Goal: Information Seeking & Learning: Learn about a topic

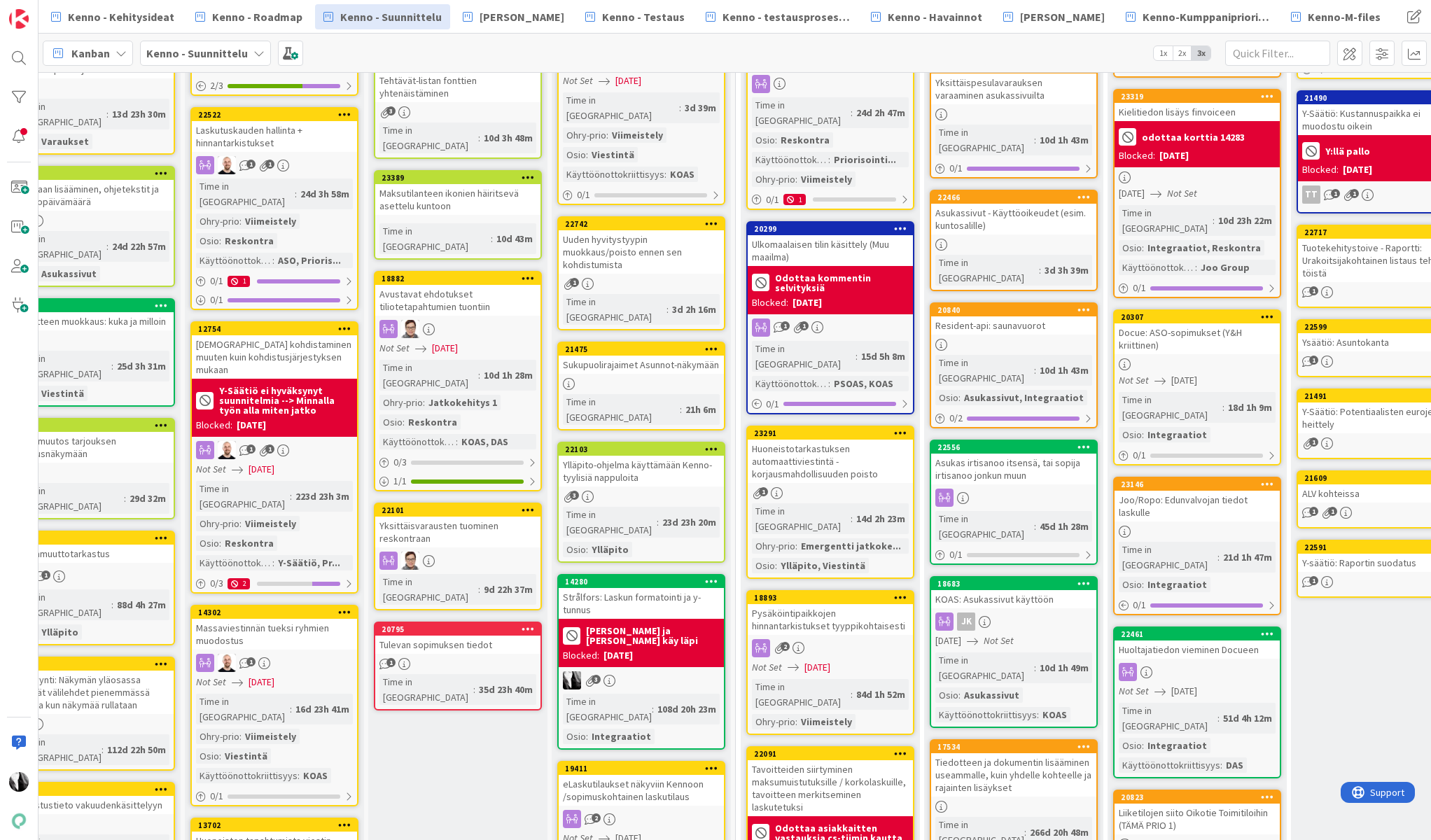
scroll to position [327, 42]
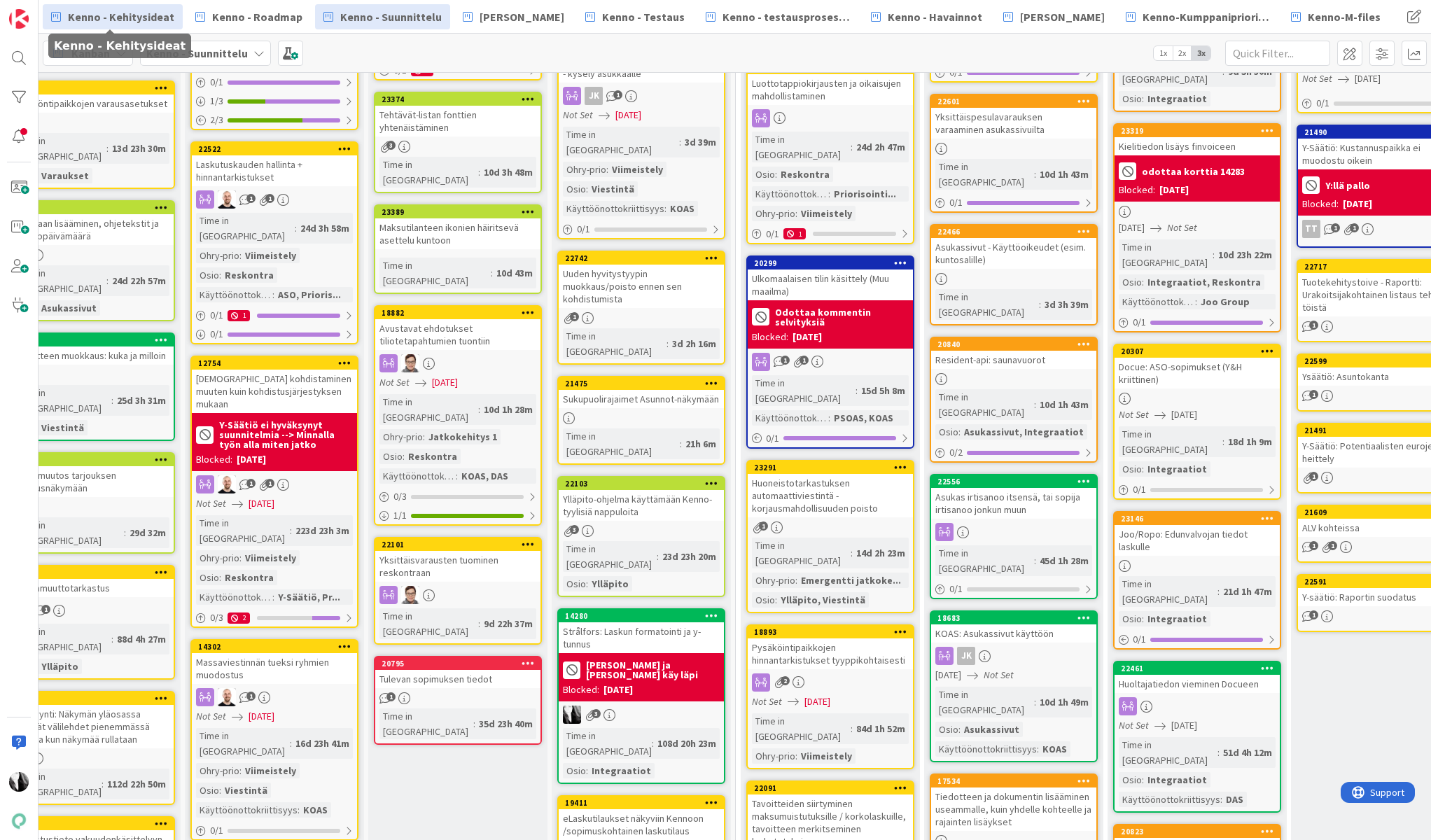
click at [148, 17] on span "Kenno - Kehitysideat" at bounding box center [121, 17] width 106 height 17
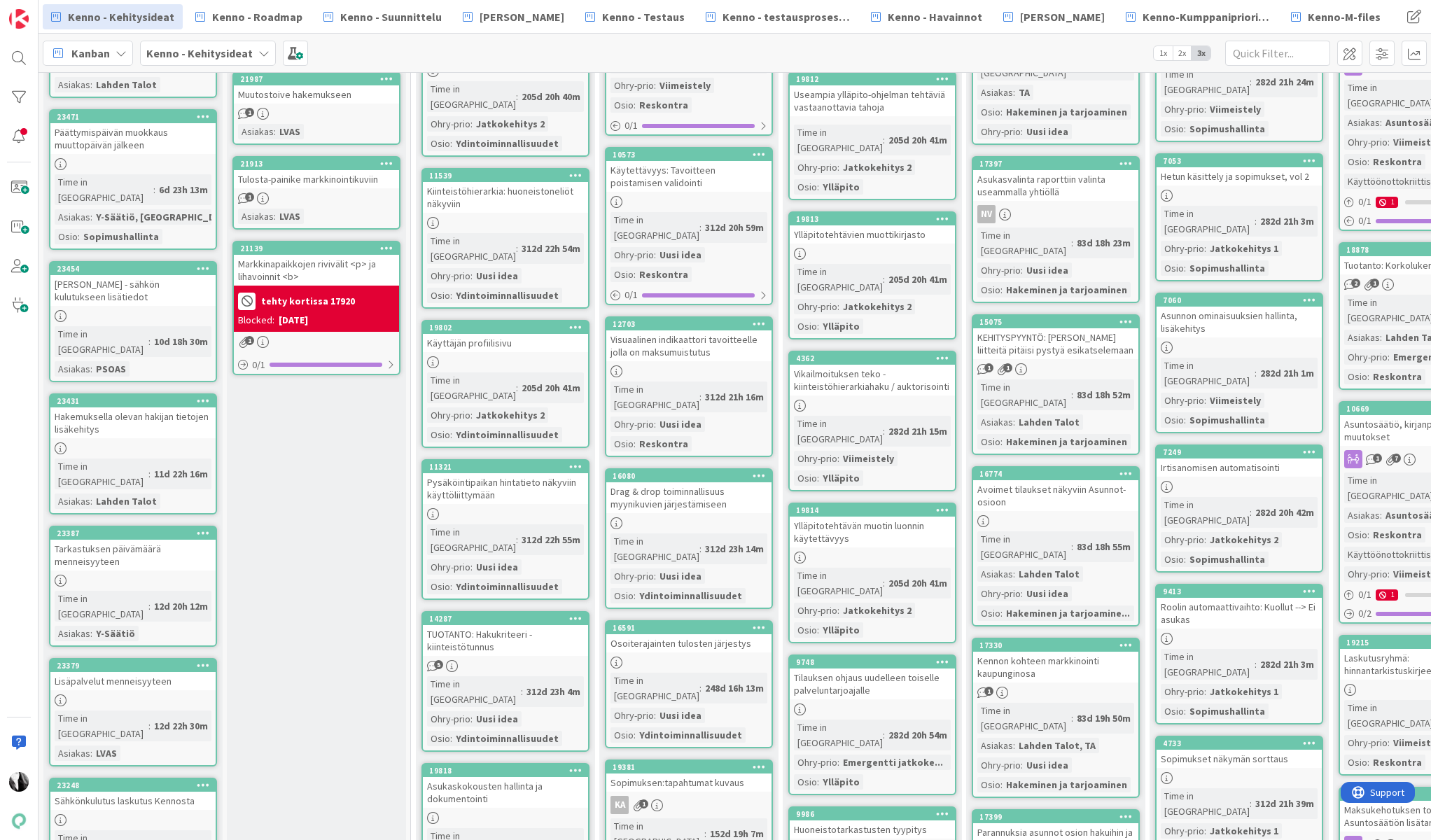
scroll to position [559, 0]
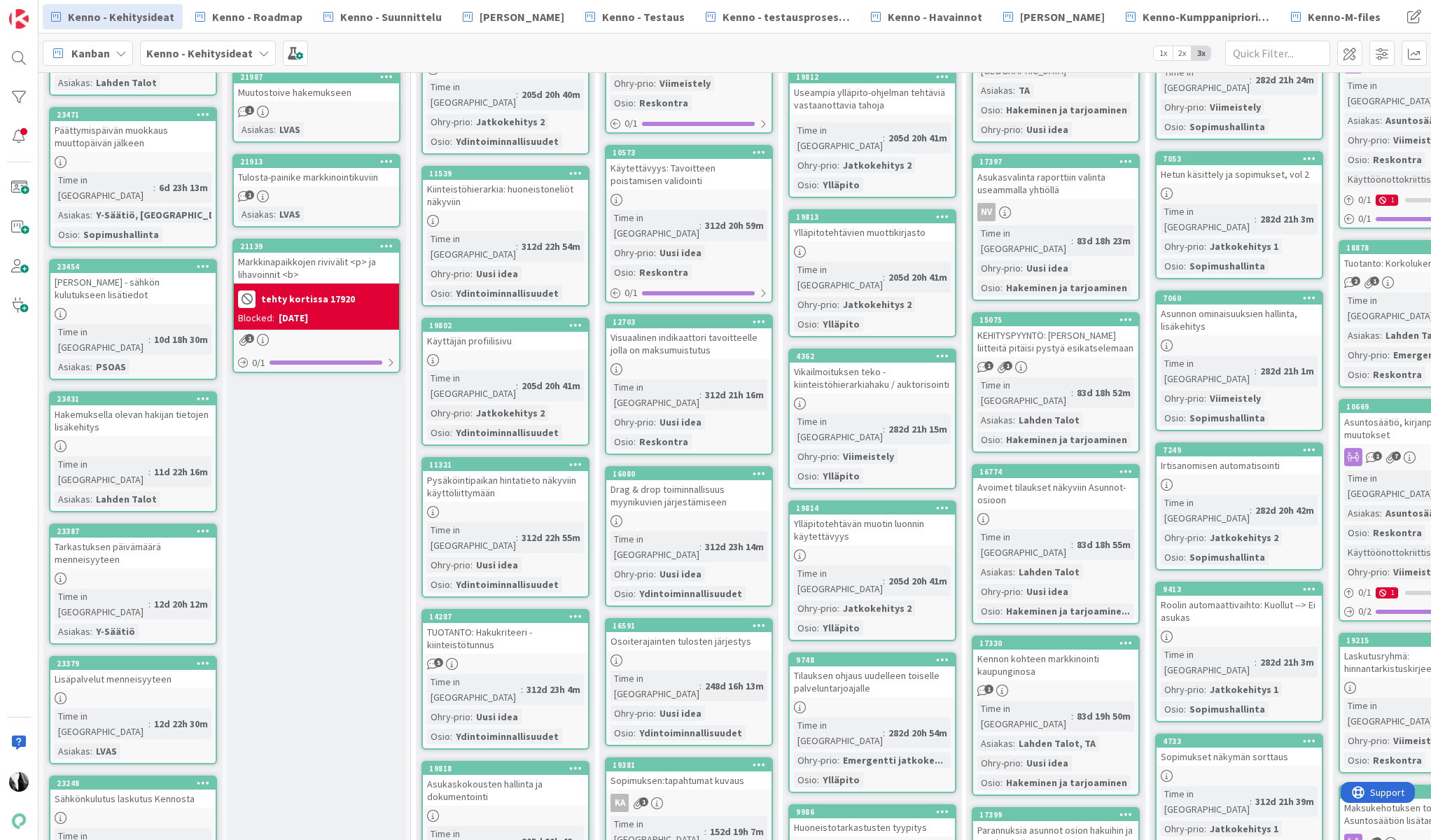
click at [148, 308] on div at bounding box center [133, 314] width 166 height 12
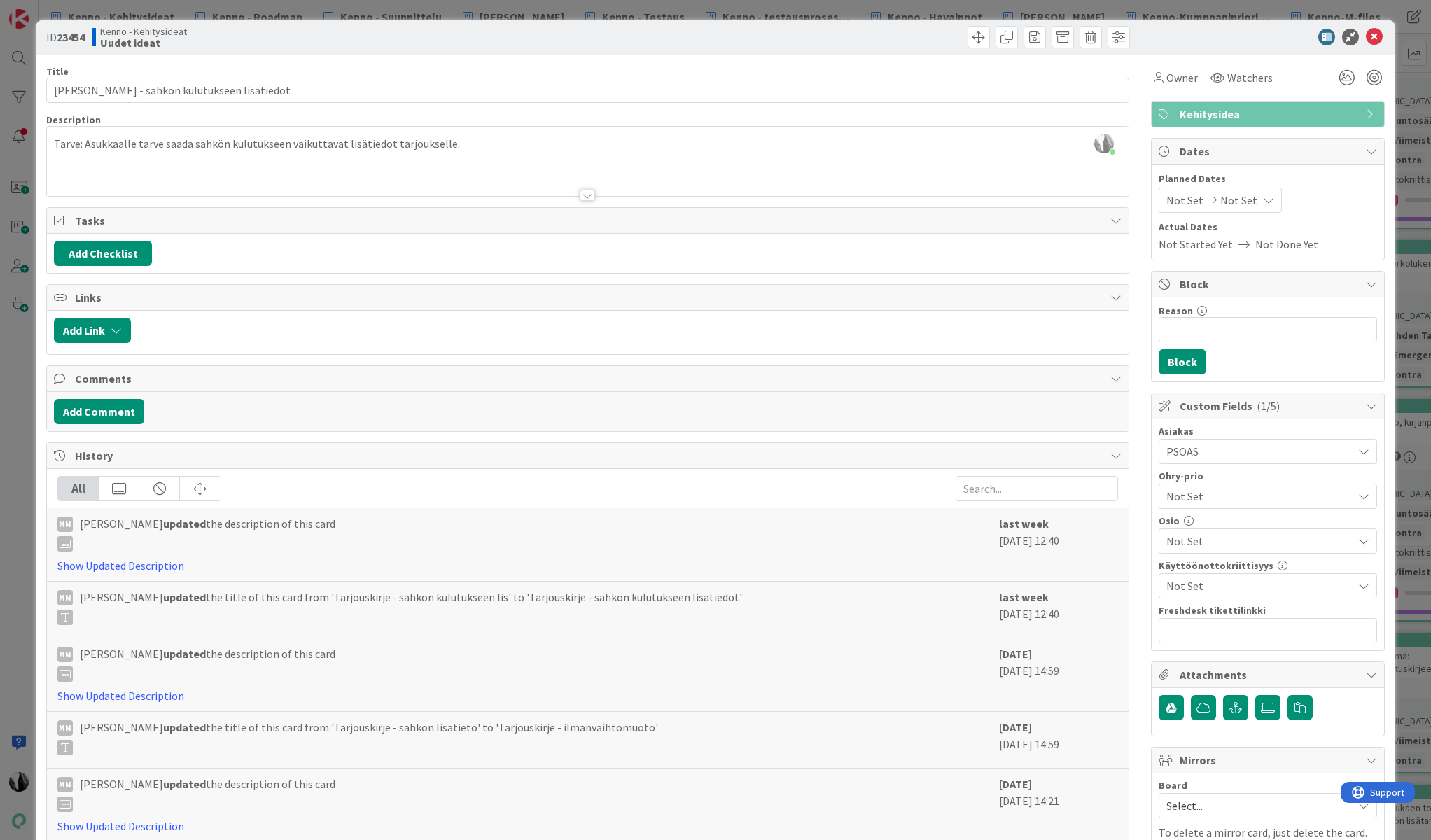
scroll to position [1, 0]
click at [1373, 31] on icon at bounding box center [1374, 36] width 17 height 17
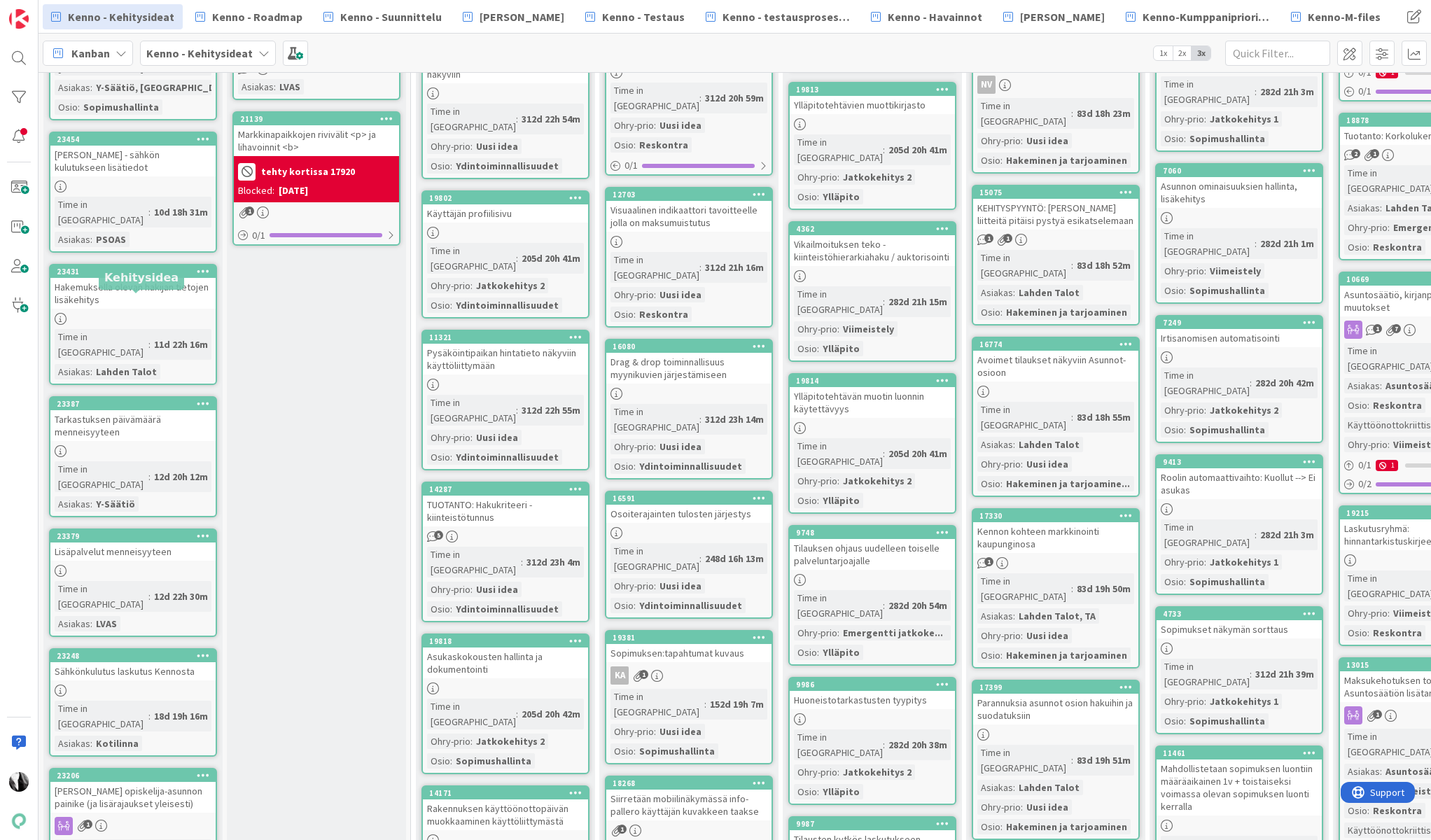
scroll to position [687, 0]
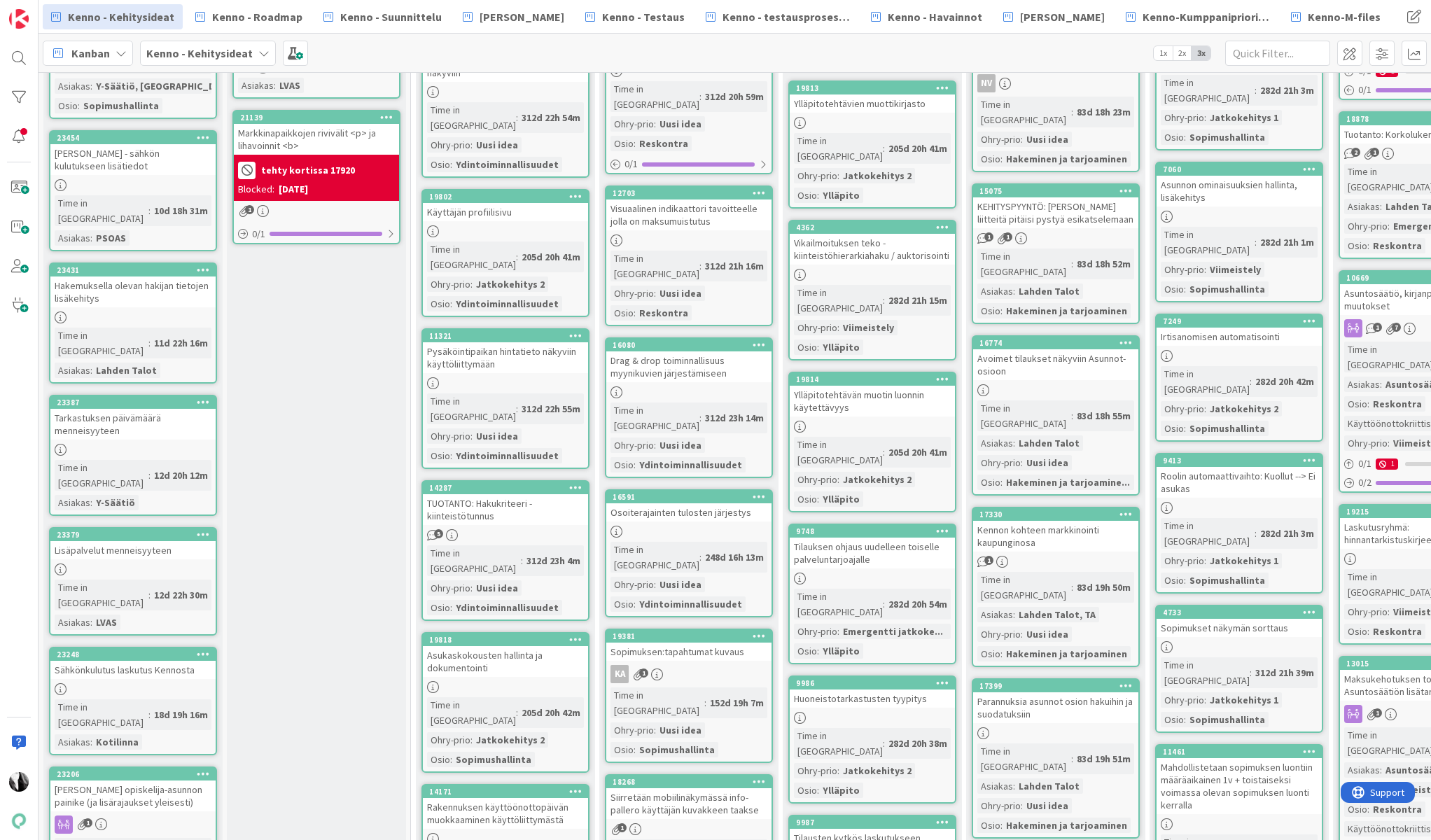
click at [111, 276] on div "Hakemuksella olevan hakijan tietojen lisäkehitys" at bounding box center [133, 291] width 166 height 31
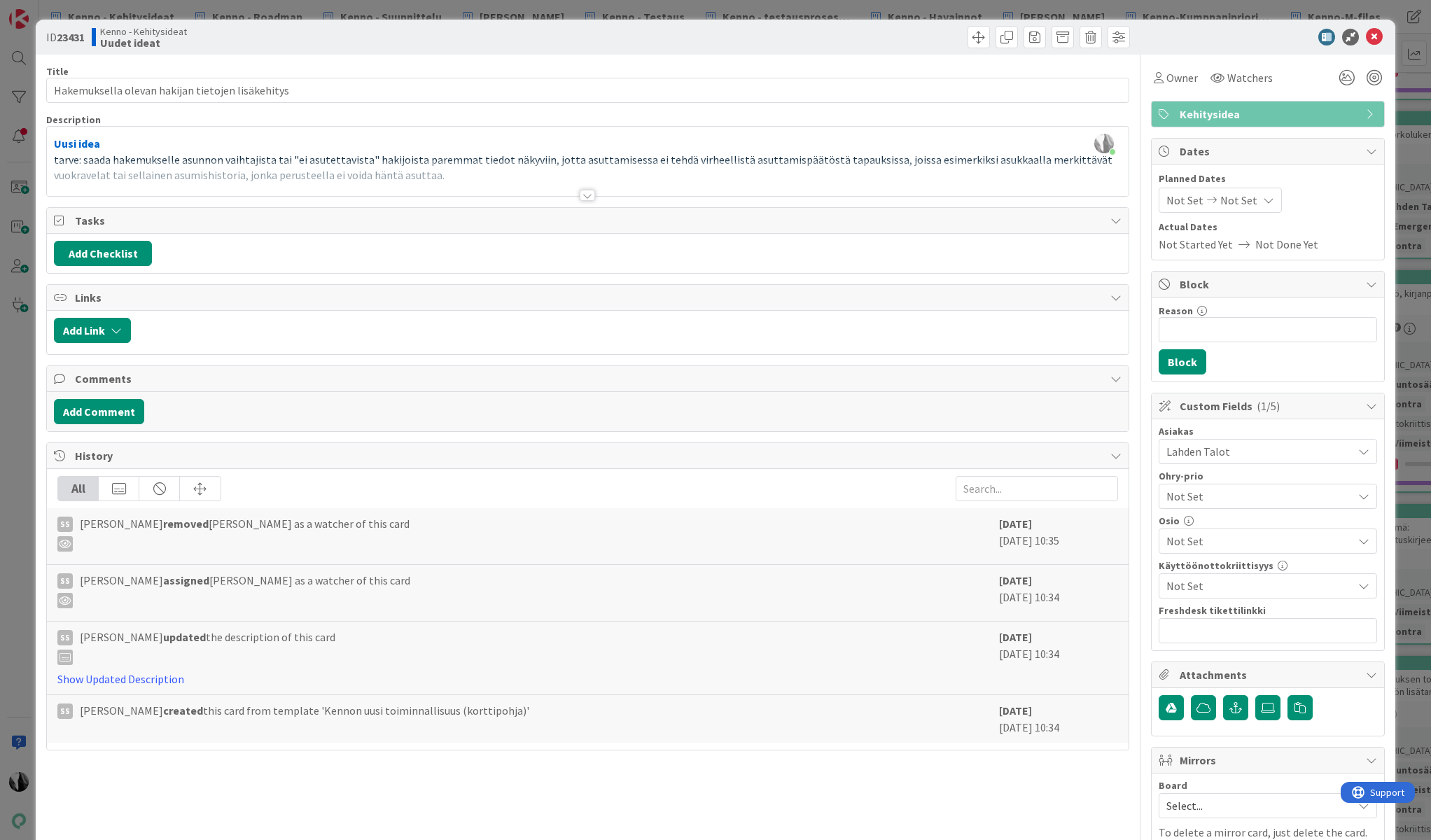
click at [586, 197] on div at bounding box center [587, 194] width 15 height 11
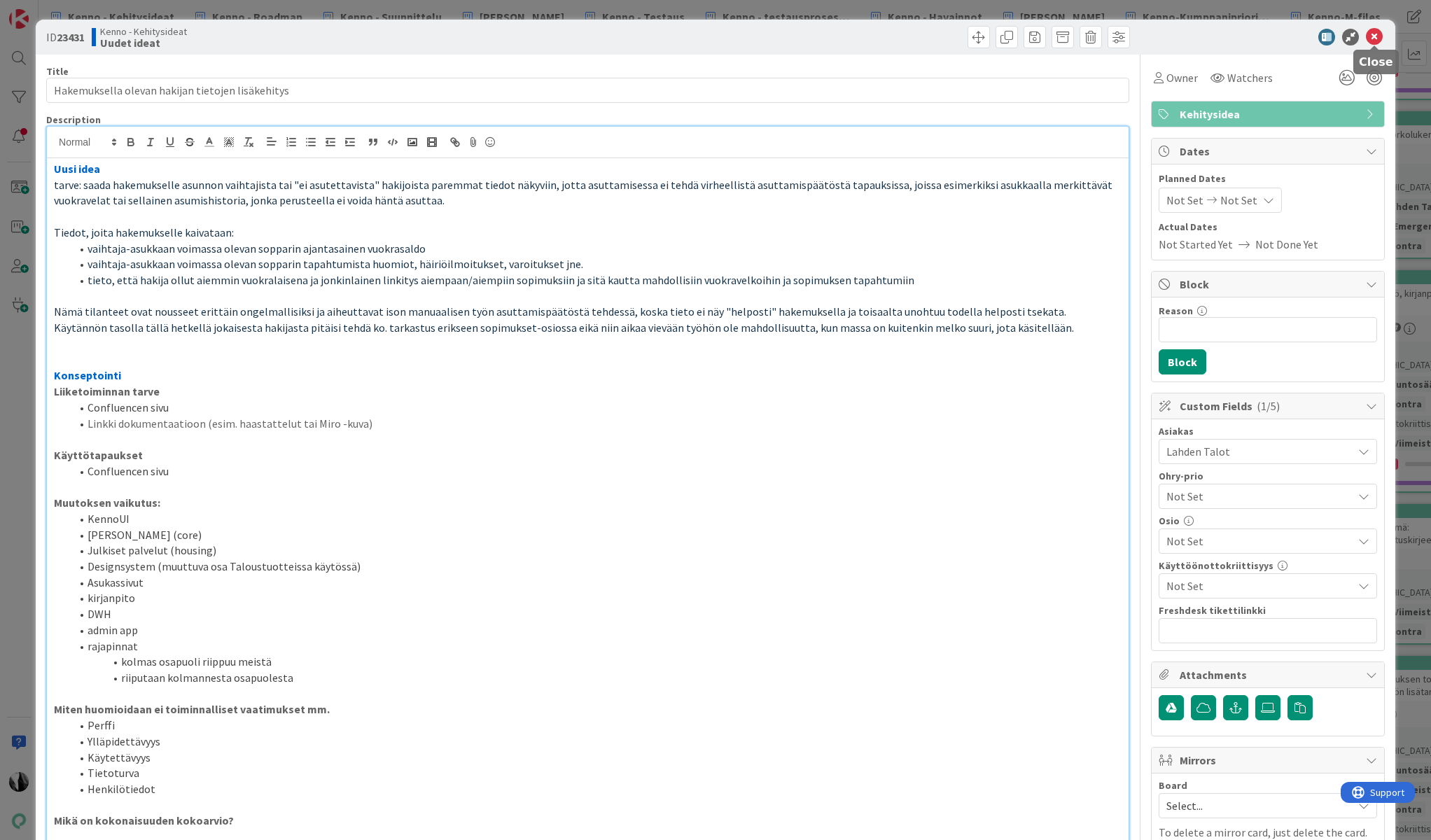
click at [1375, 37] on icon at bounding box center [1374, 37] width 17 height 17
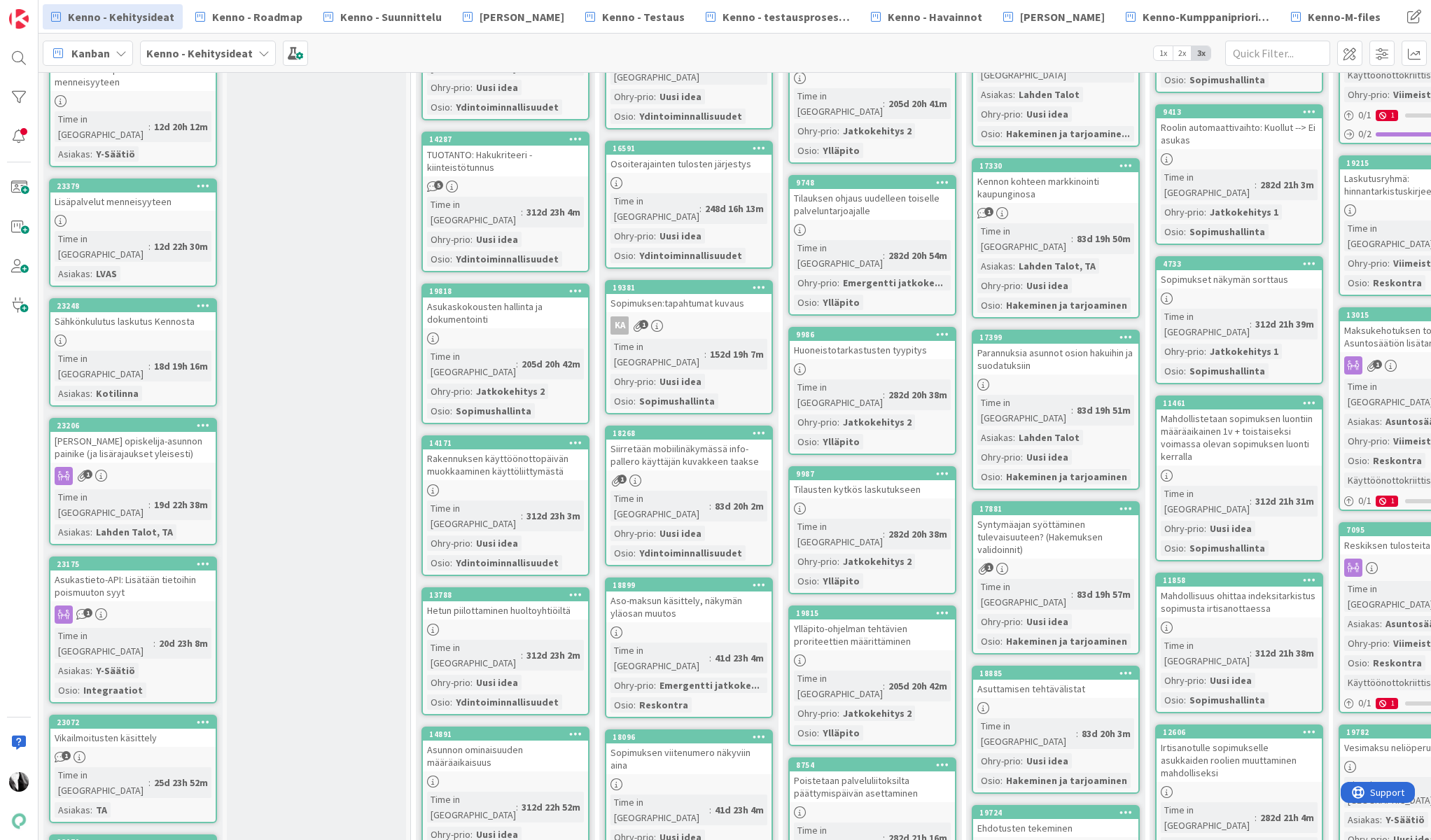
scroll to position [1037, 0]
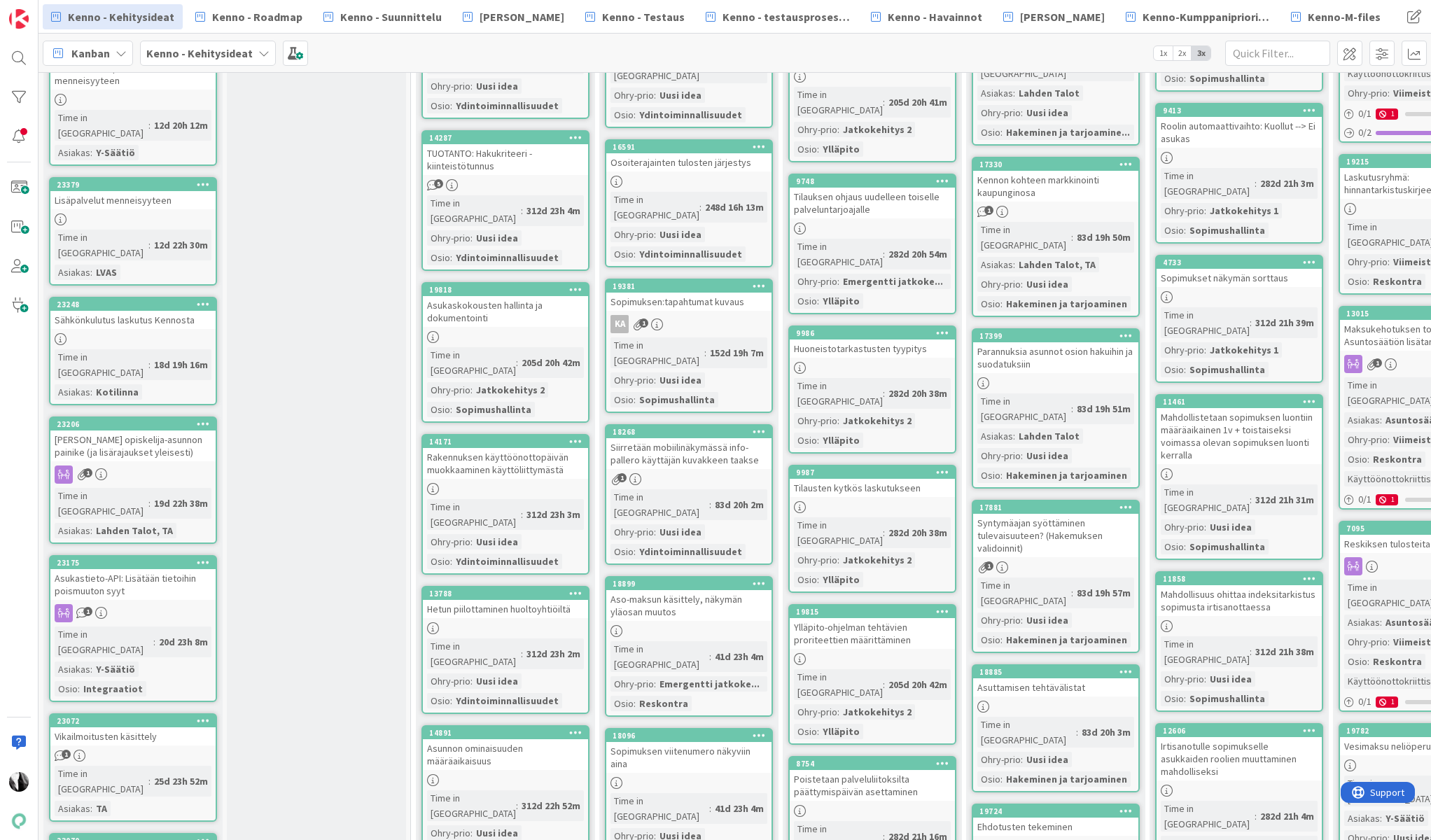
click at [136, 311] on div "Sähkönkulutus laskutus Kennosta" at bounding box center [133, 320] width 166 height 18
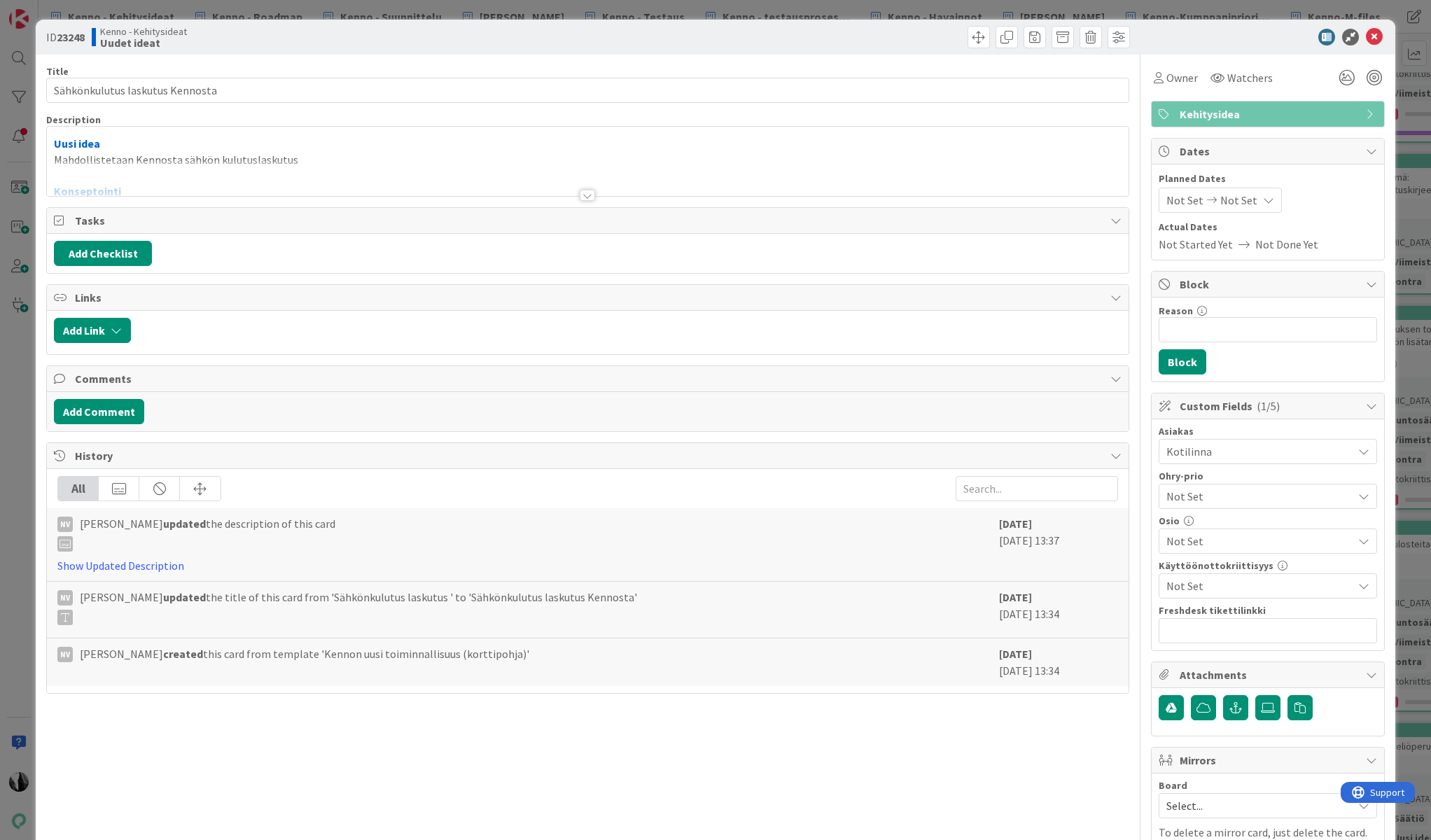
click at [581, 192] on div at bounding box center [587, 194] width 15 height 11
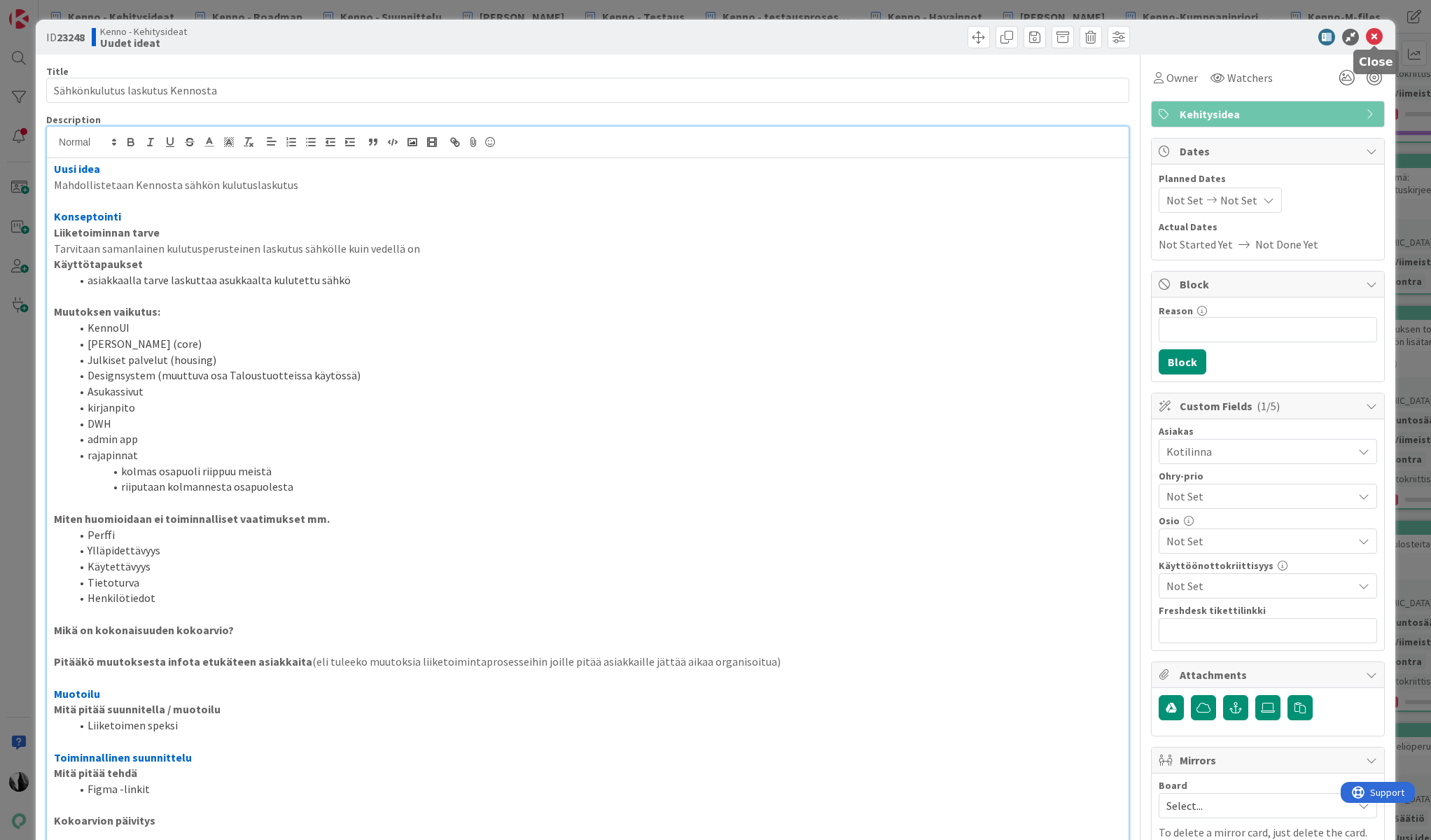
drag, startPoint x: 1377, startPoint y: 33, endPoint x: 1199, endPoint y: 116, distance: 196.4
click at [1377, 33] on icon at bounding box center [1374, 37] width 17 height 17
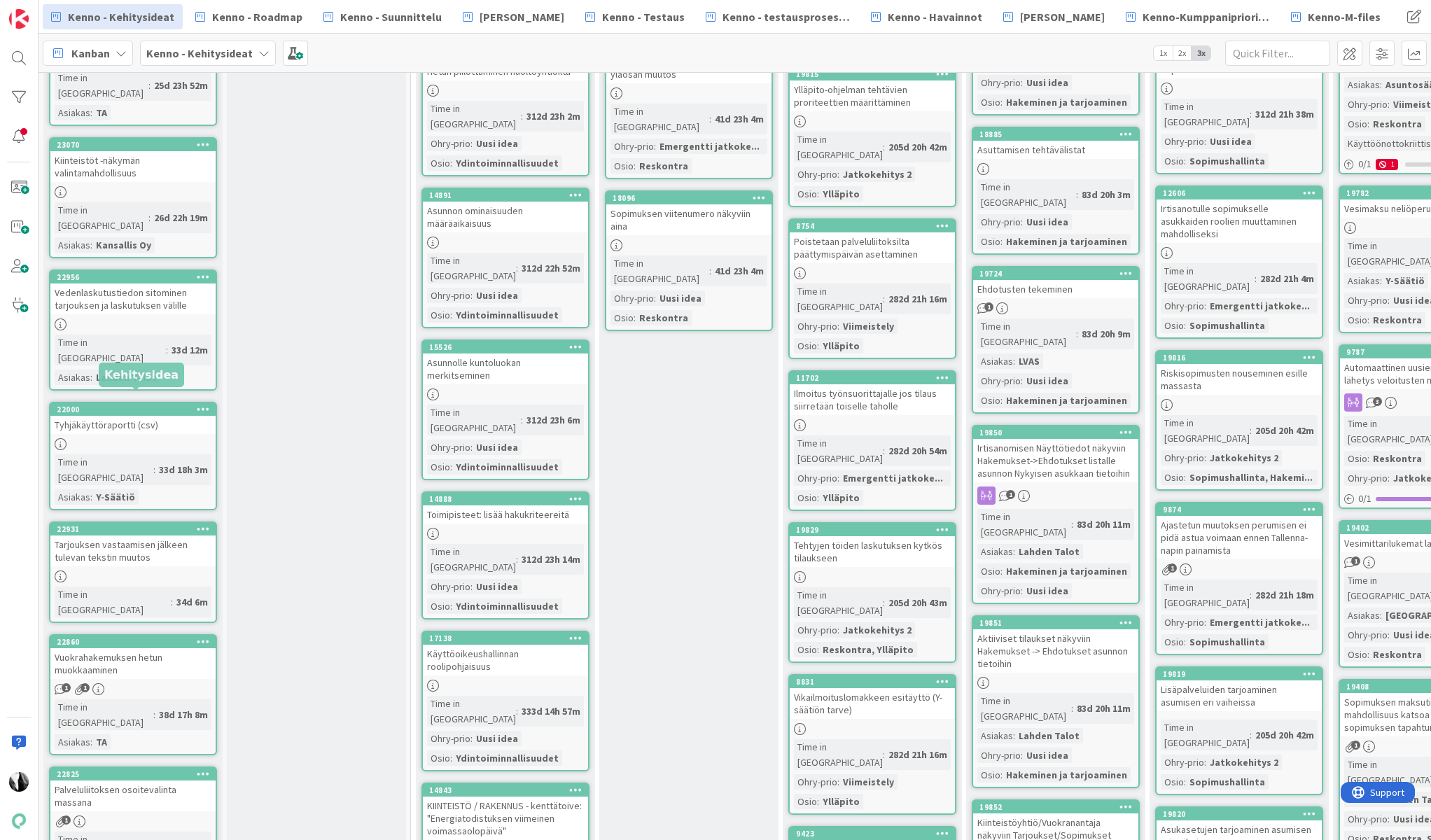
scroll to position [1576, 0]
click at [131, 535] on div "Tarjouksen vastaamisen jälkeen tulevan tekstin muutos" at bounding box center [133, 550] width 166 height 31
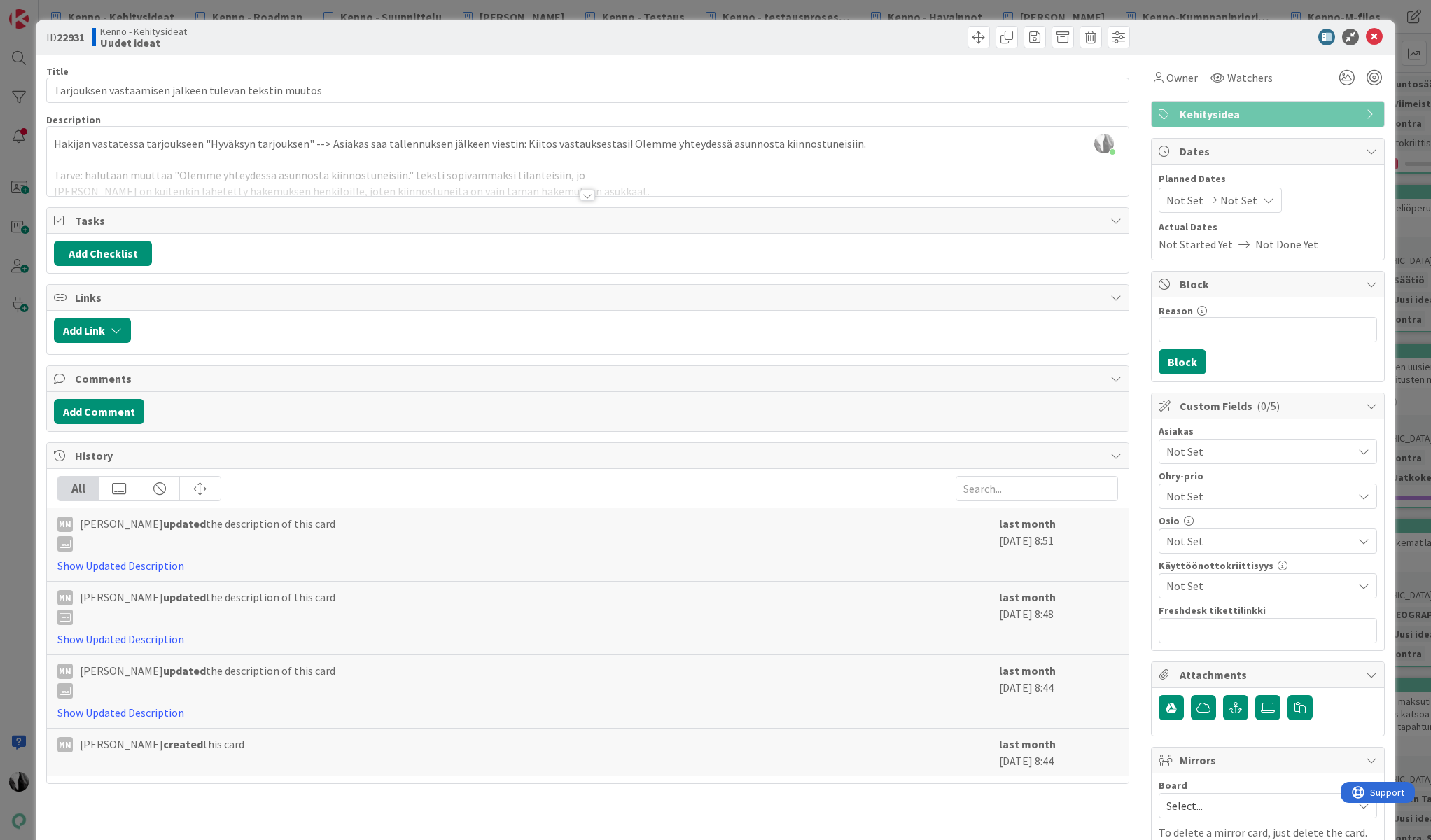
click at [586, 196] on div at bounding box center [587, 194] width 15 height 11
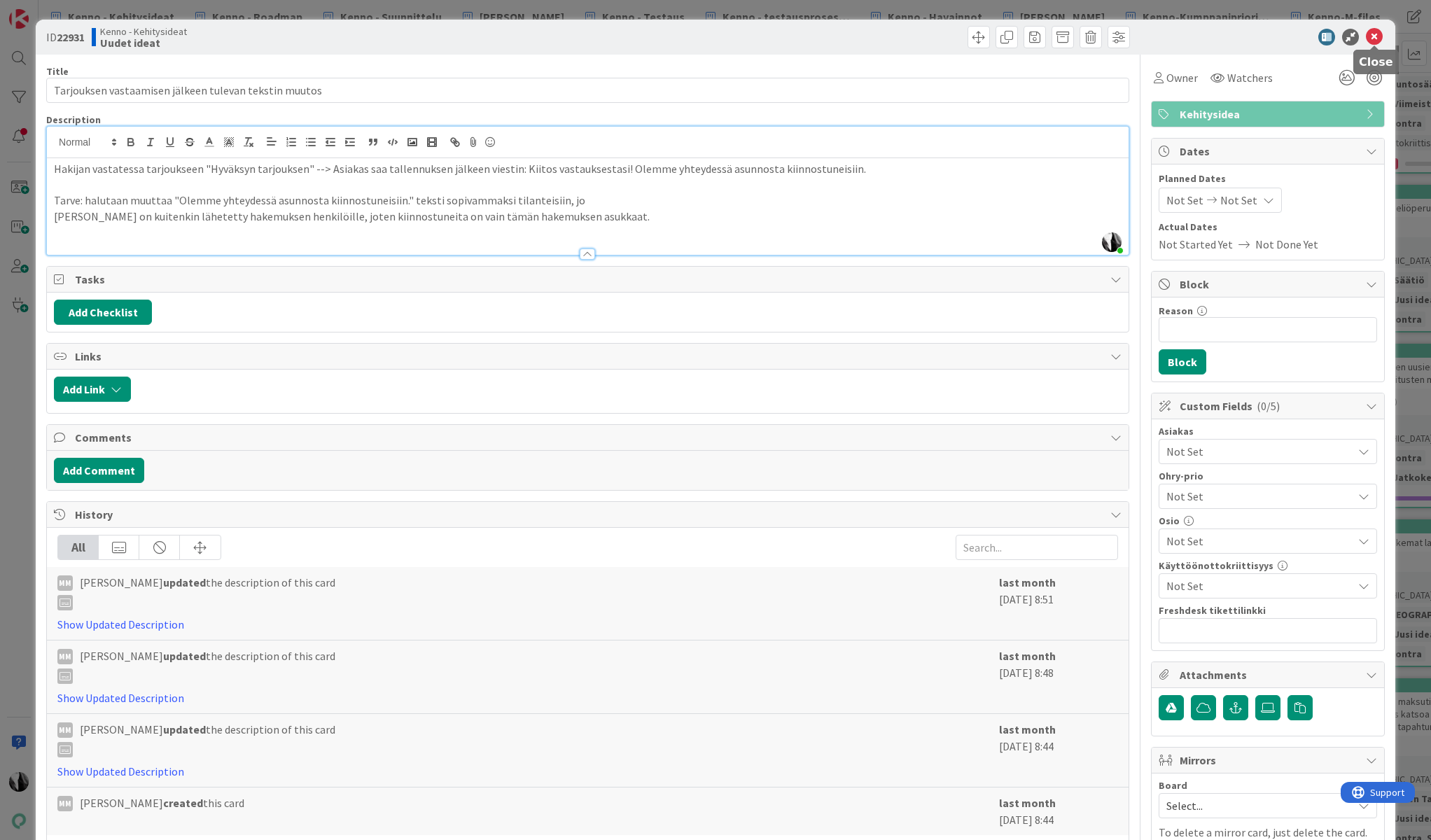
click at [1377, 34] on icon at bounding box center [1374, 37] width 17 height 17
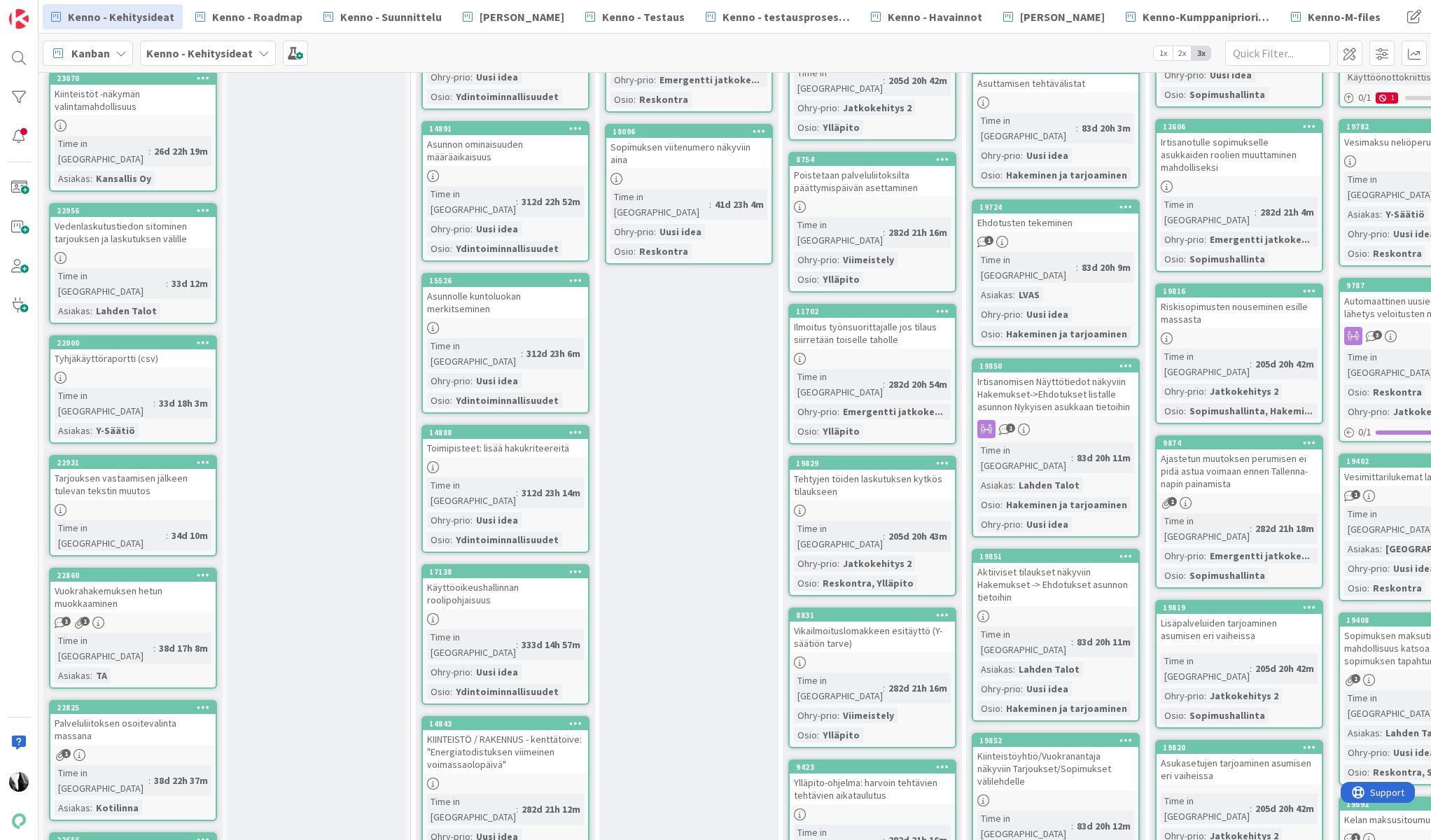
scroll to position [1643, 0]
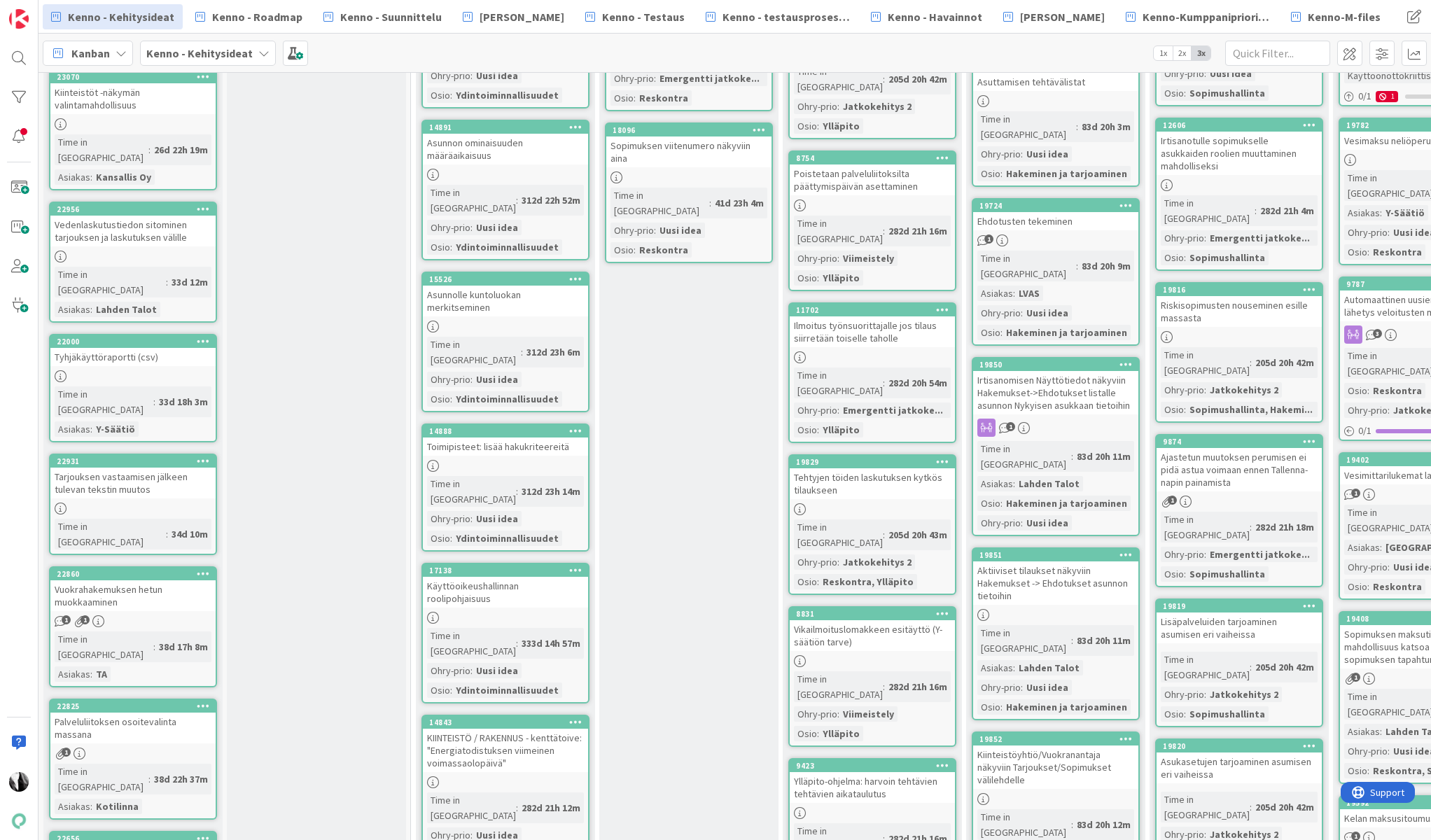
click at [131, 580] on div "Vuokrahakemuksen hetun muokkaaminen" at bounding box center [133, 596] width 166 height 31
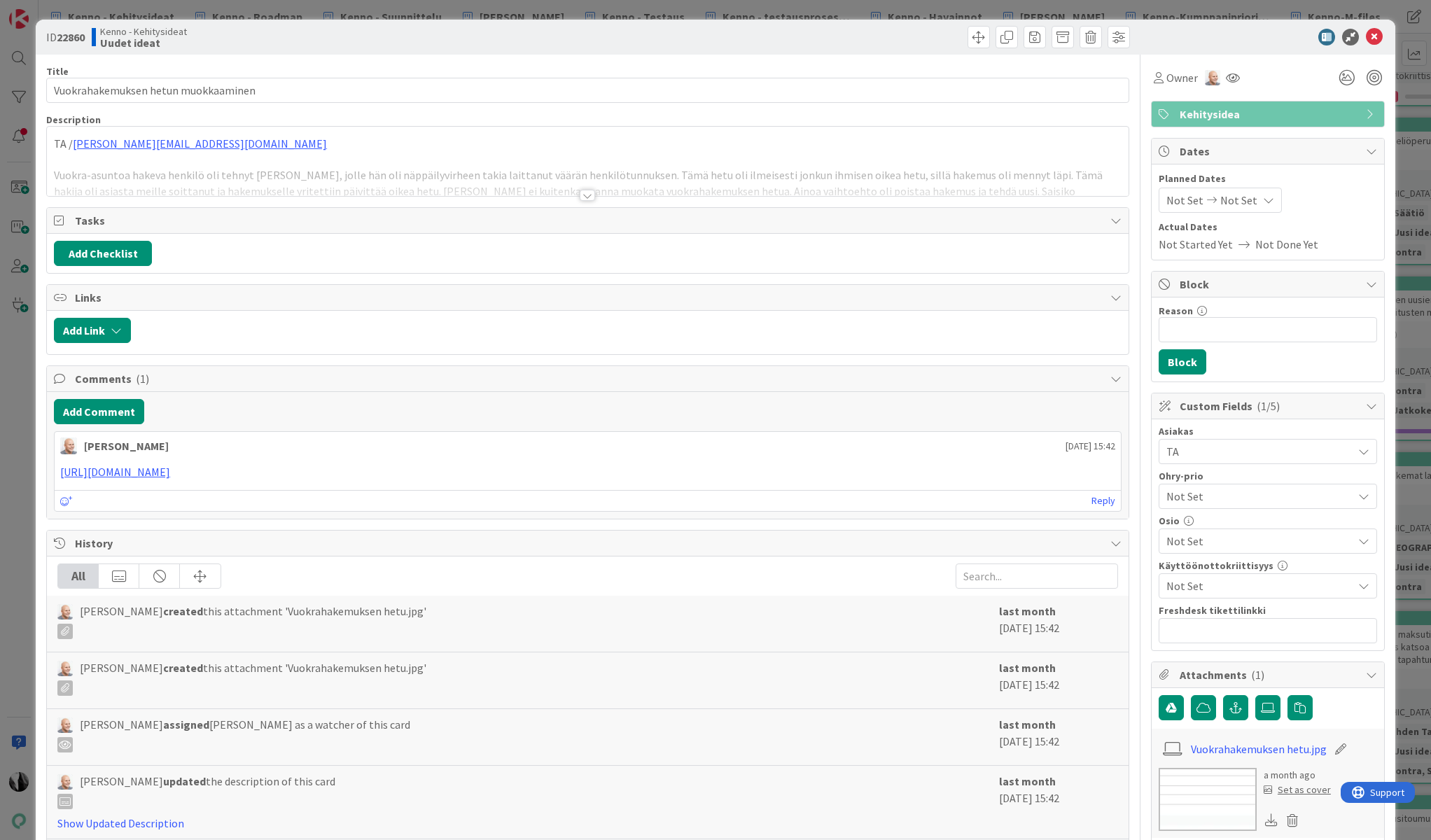
click at [586, 193] on div at bounding box center [587, 194] width 15 height 11
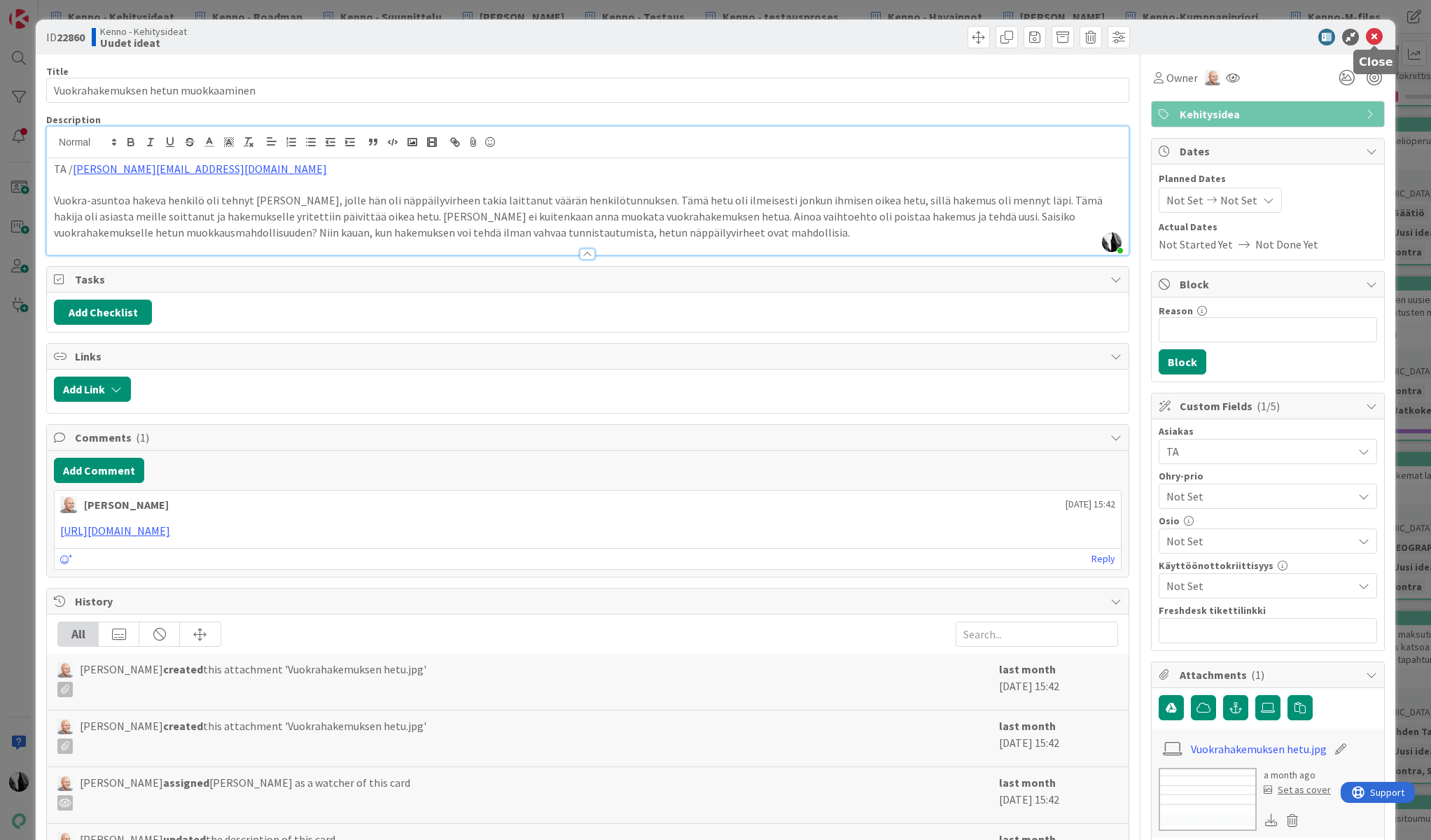
click at [1377, 34] on icon at bounding box center [1374, 37] width 17 height 17
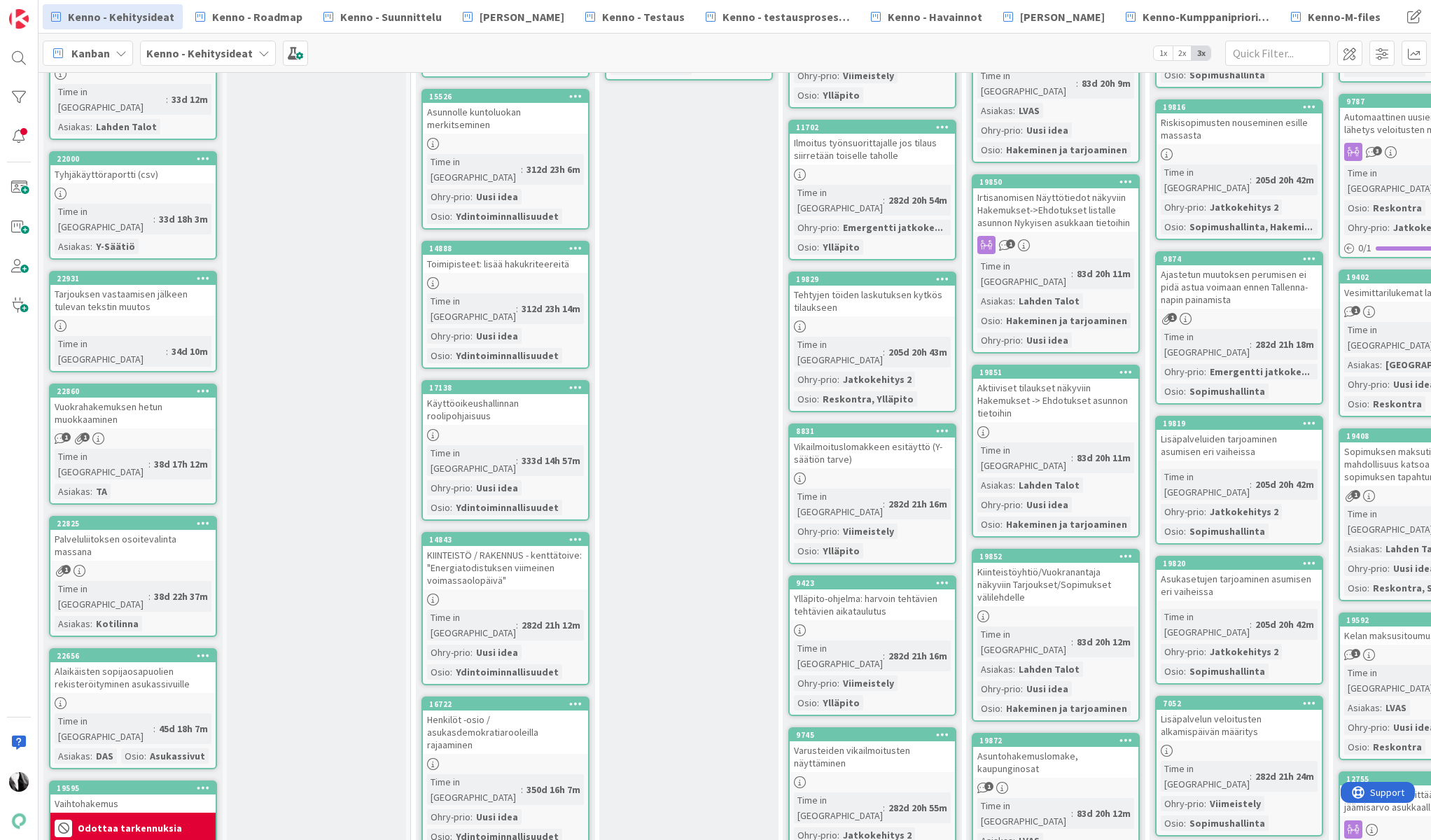
scroll to position [1828, 0]
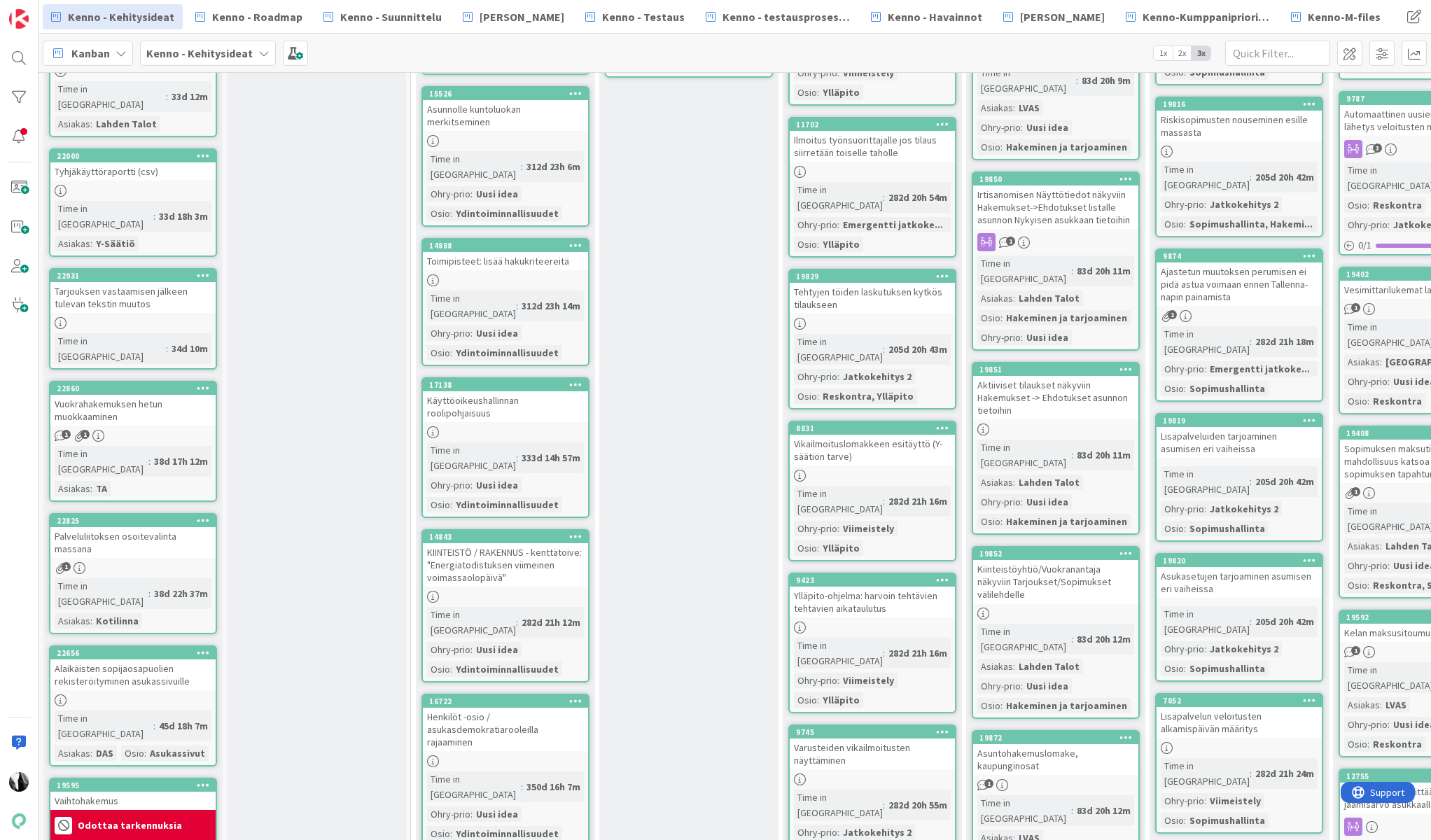
click at [127, 659] on div "Alaikäisten sopijaosapuolien rekisteröityminen asukassivuille" at bounding box center [133, 674] width 166 height 31
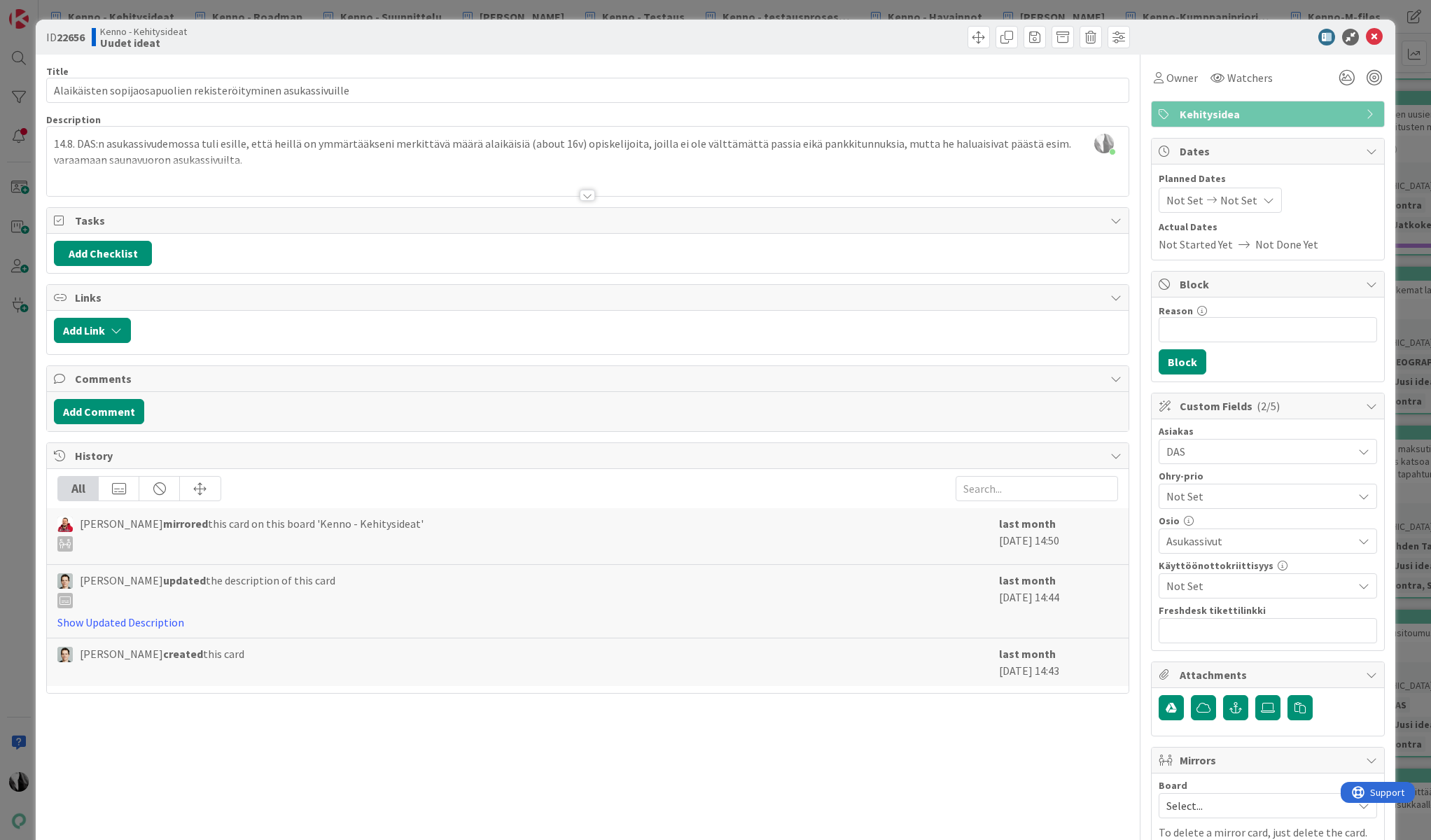
scroll to position [93, 0]
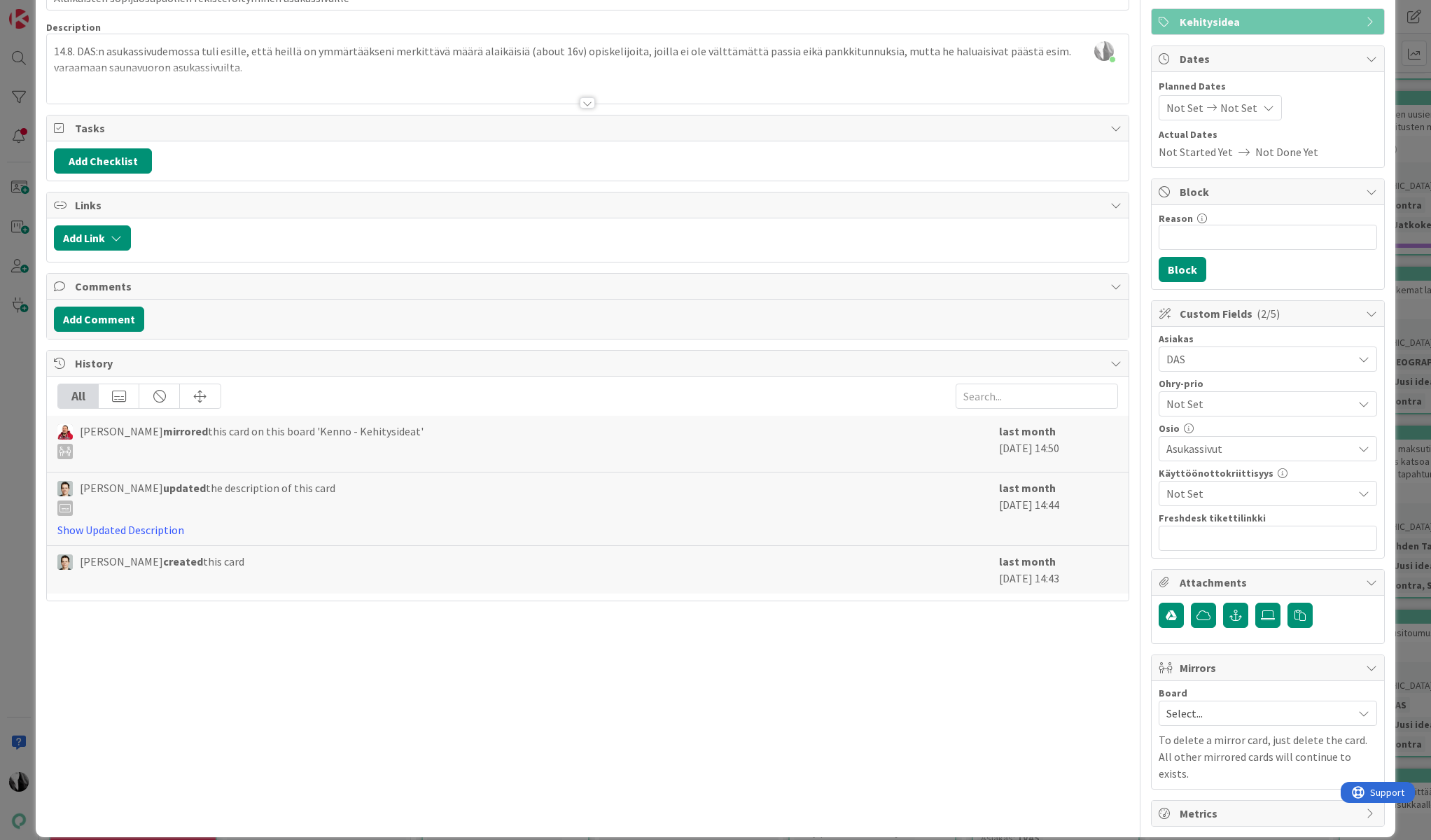
click at [1364, 651] on div "Owner Watchers Kehitysidea Dates Planned Dates Not Set Not Set Actual Dates Not…" at bounding box center [1268, 395] width 234 height 865
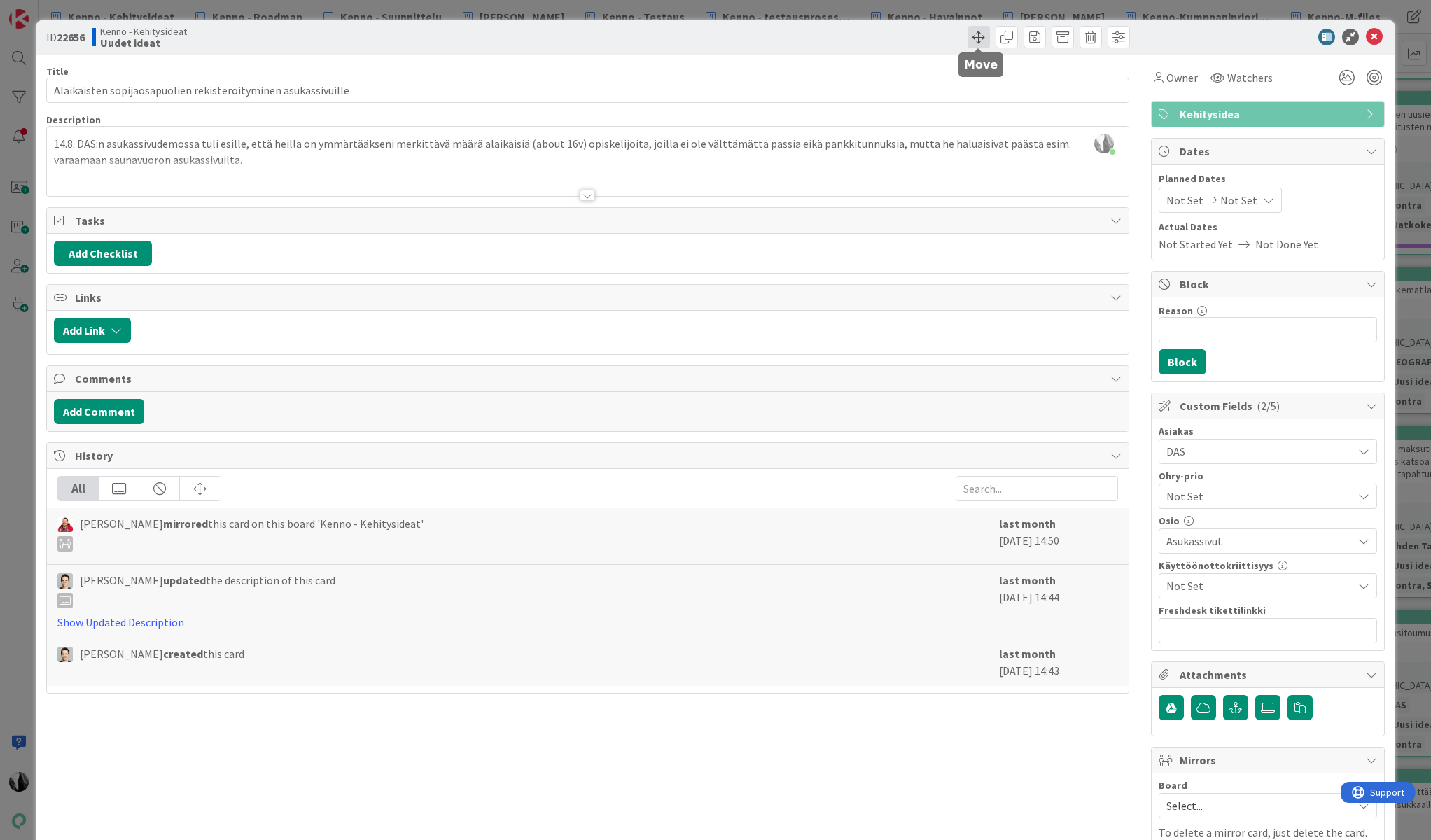
click at [981, 35] on span at bounding box center [978, 37] width 22 height 22
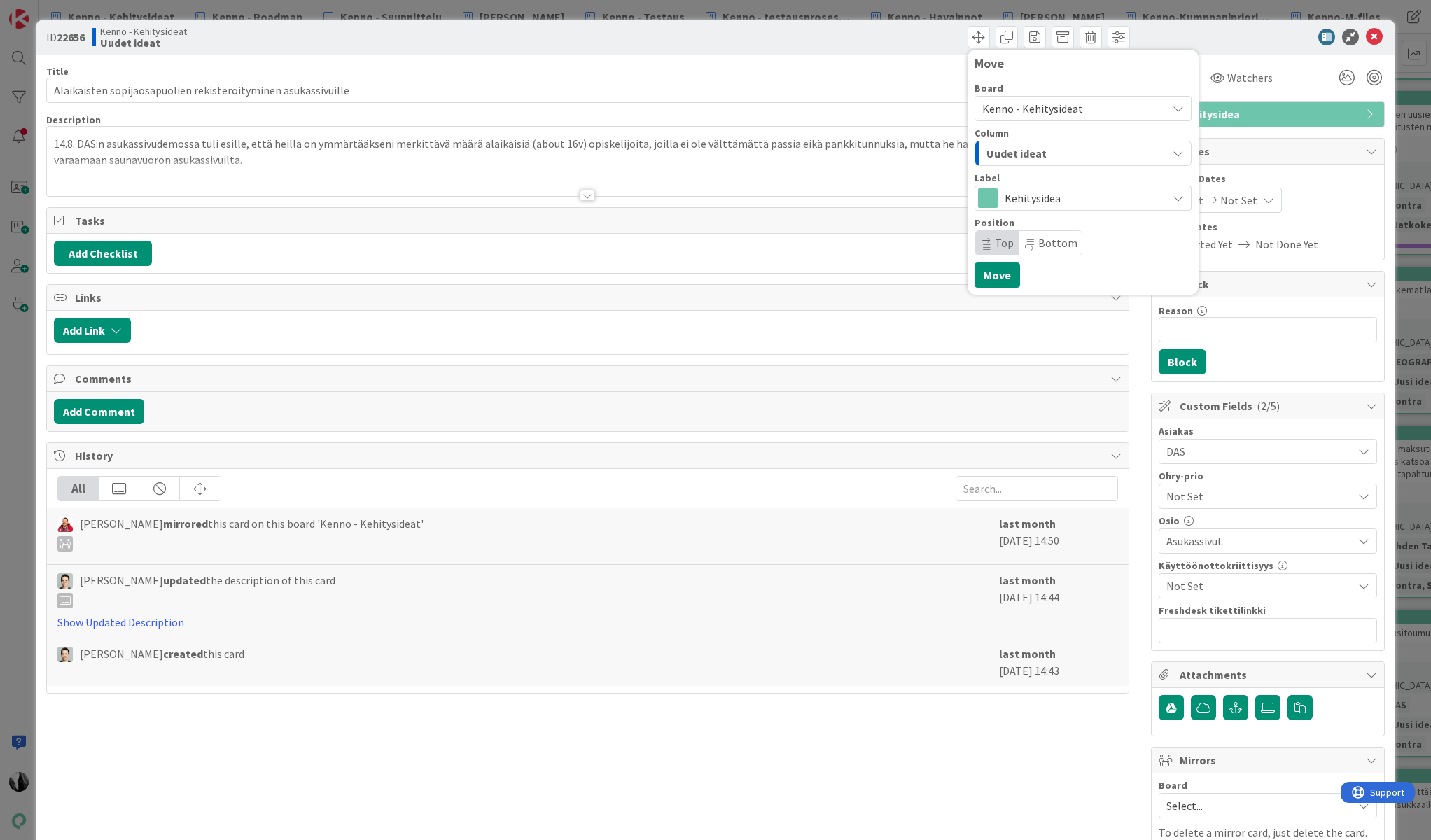
click at [1084, 148] on div "Uudet ideat" at bounding box center [1075, 153] width 184 height 22
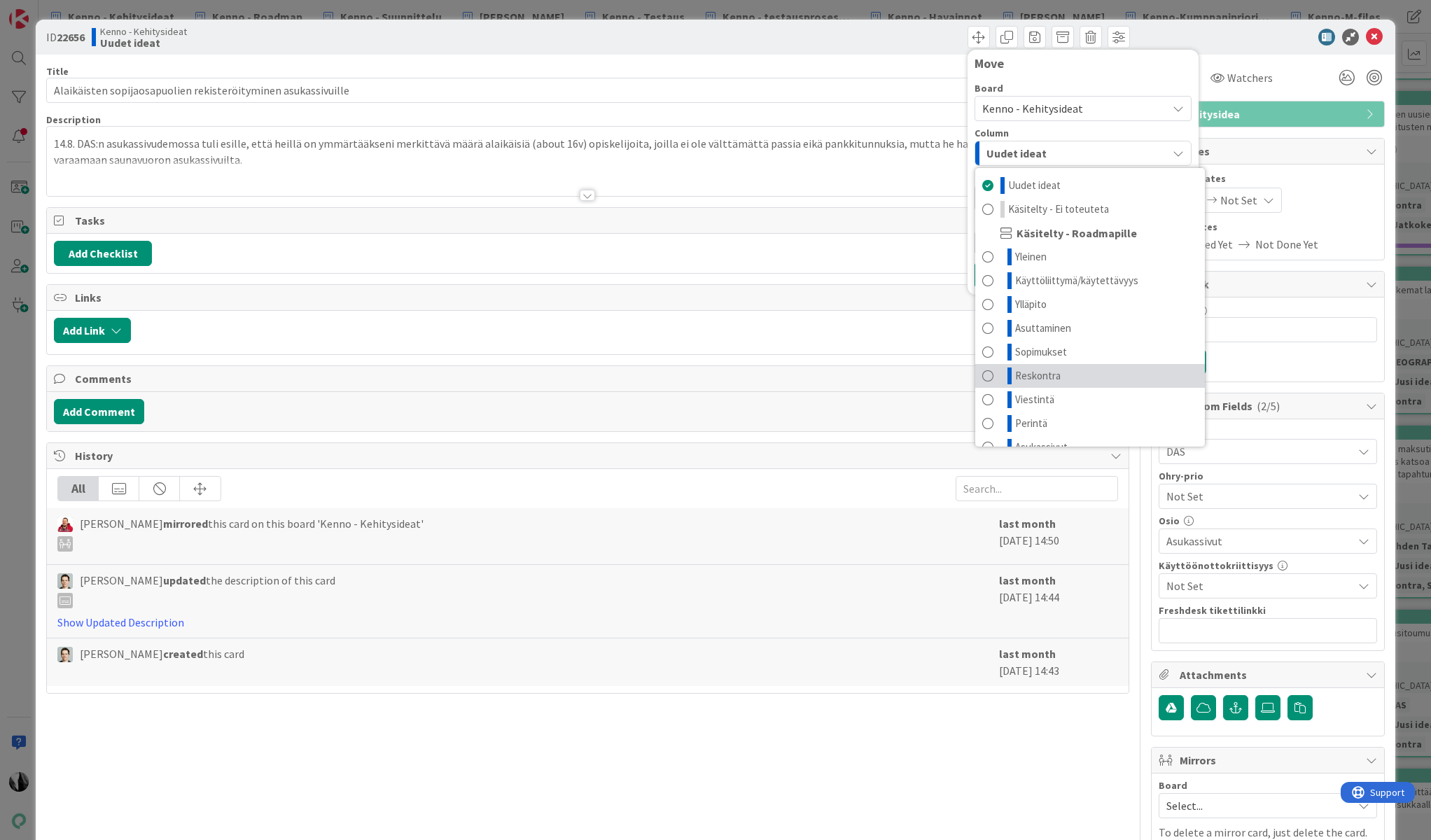
scroll to position [66, 0]
click at [1099, 373] on link "Asukassivut" at bounding box center [1090, 381] width 230 height 24
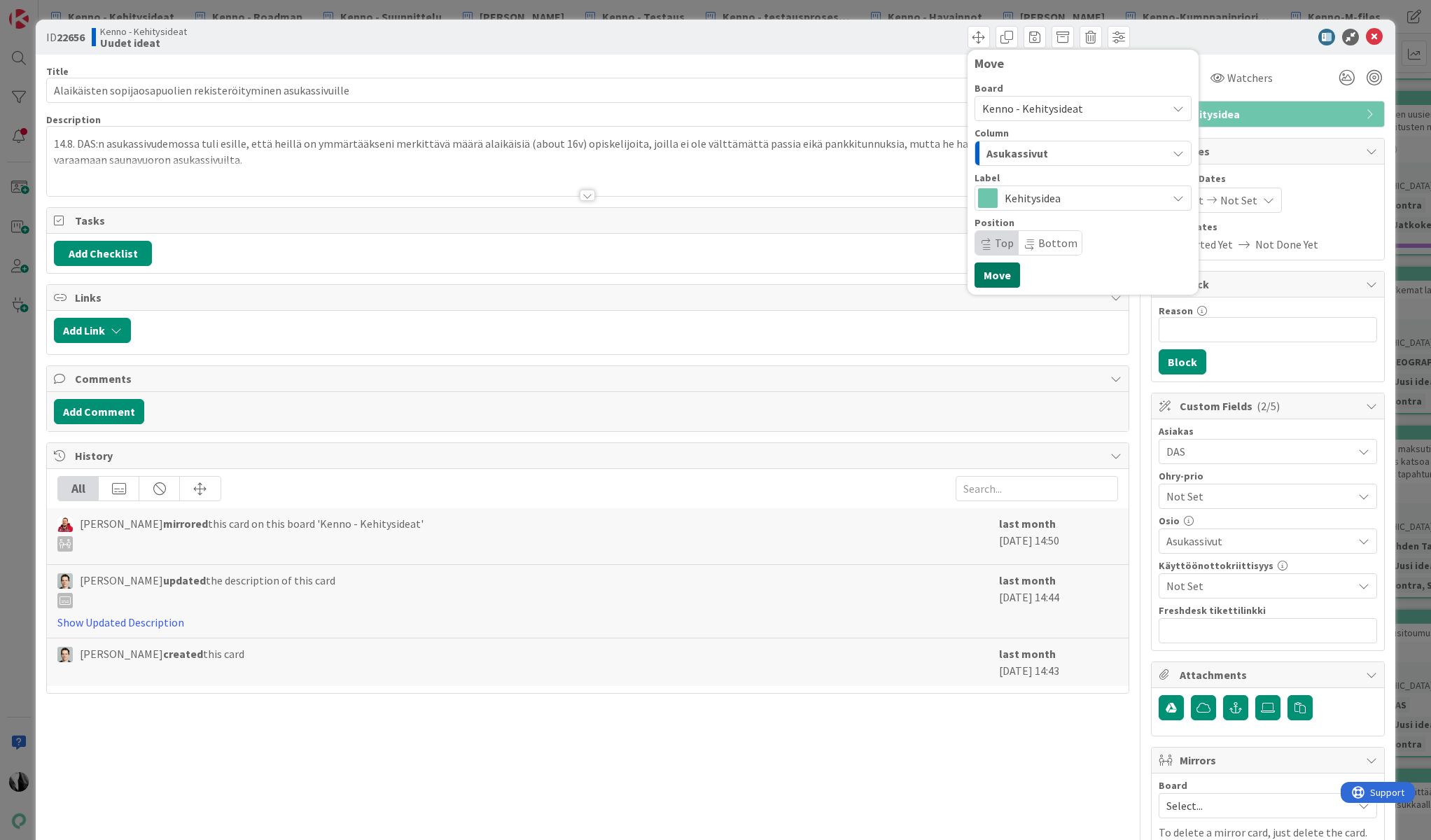
click at [991, 272] on button "Move" at bounding box center [997, 275] width 46 height 25
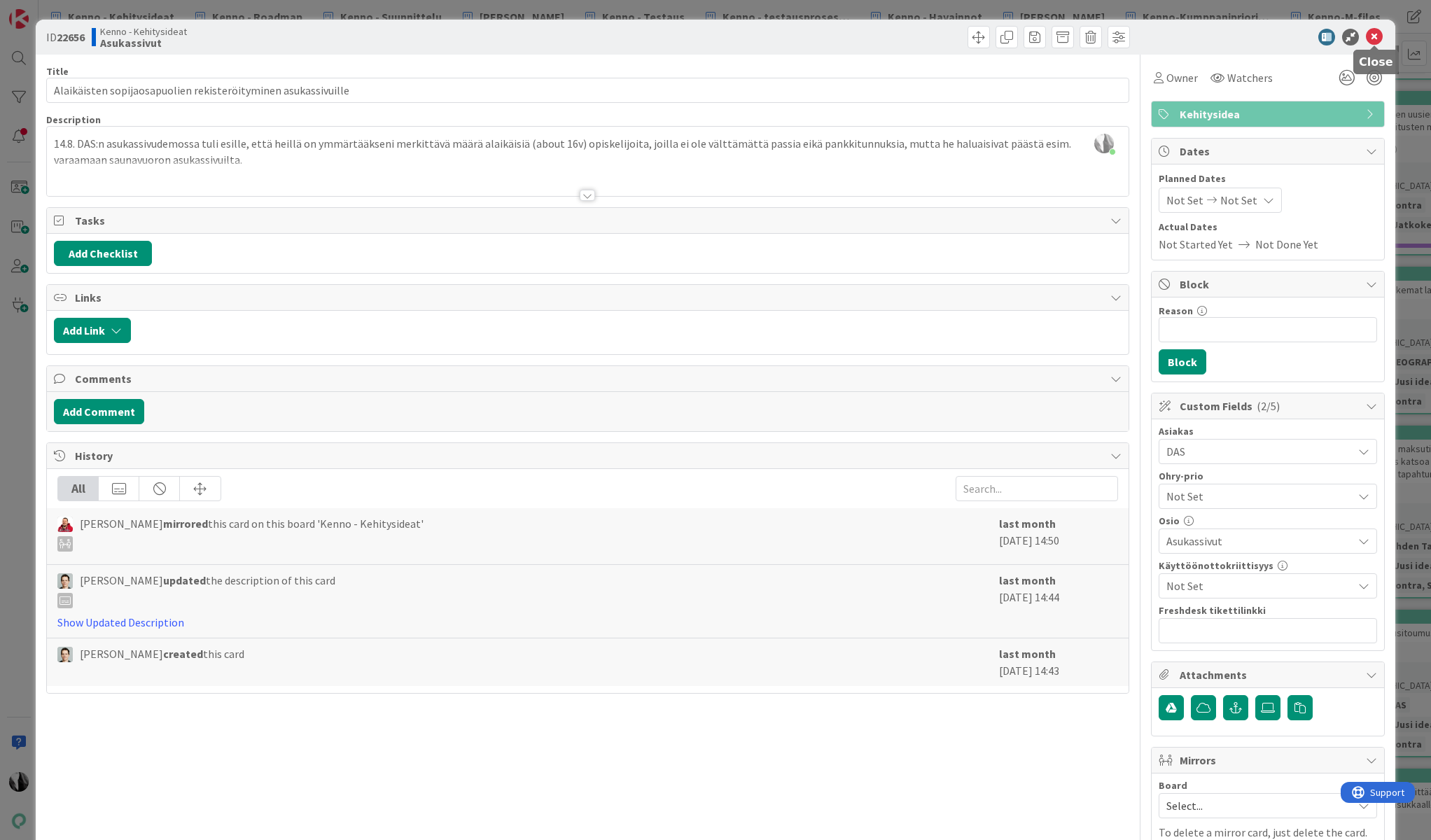
click at [1374, 35] on icon at bounding box center [1374, 37] width 17 height 17
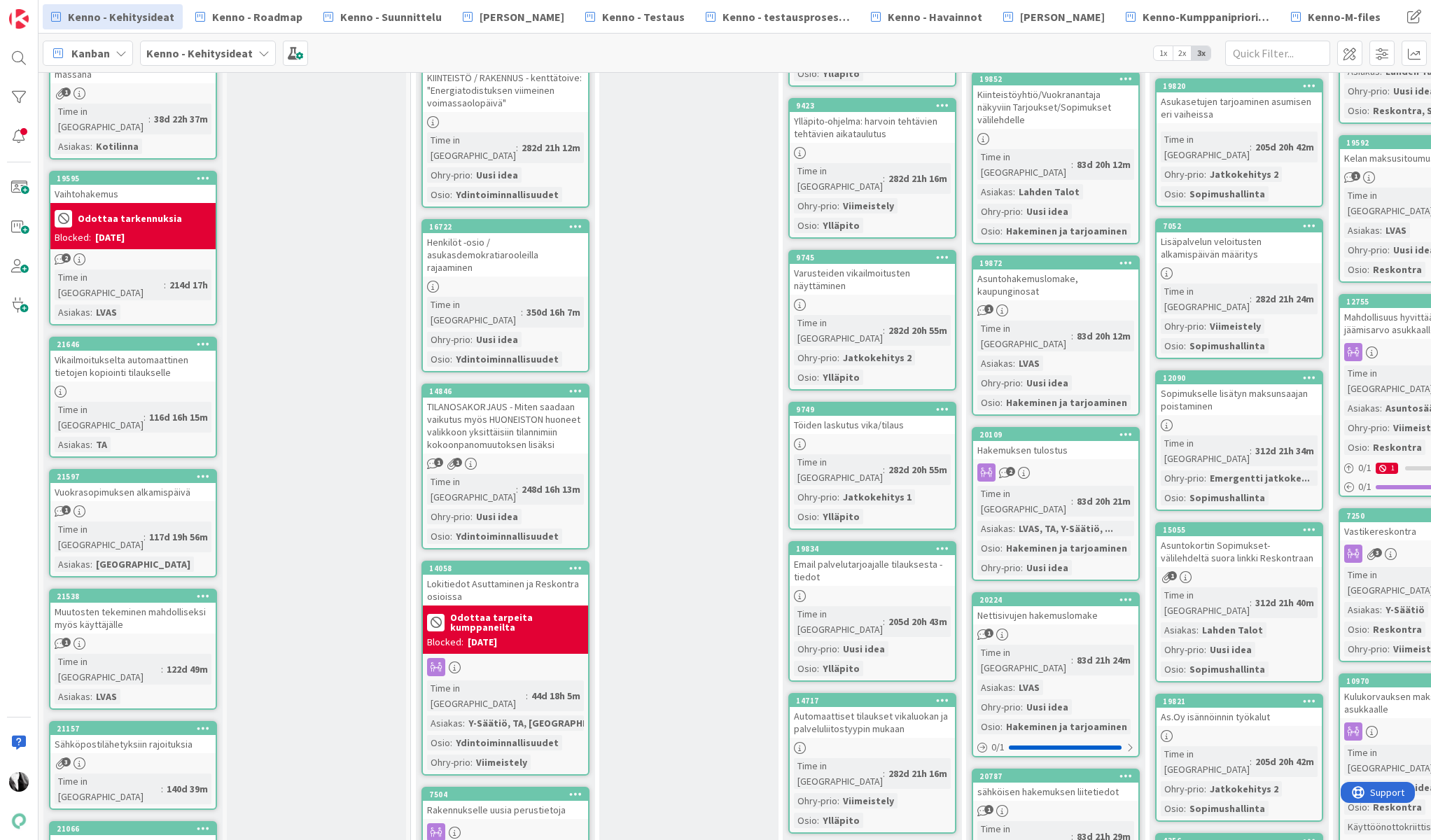
scroll to position [2333, 0]
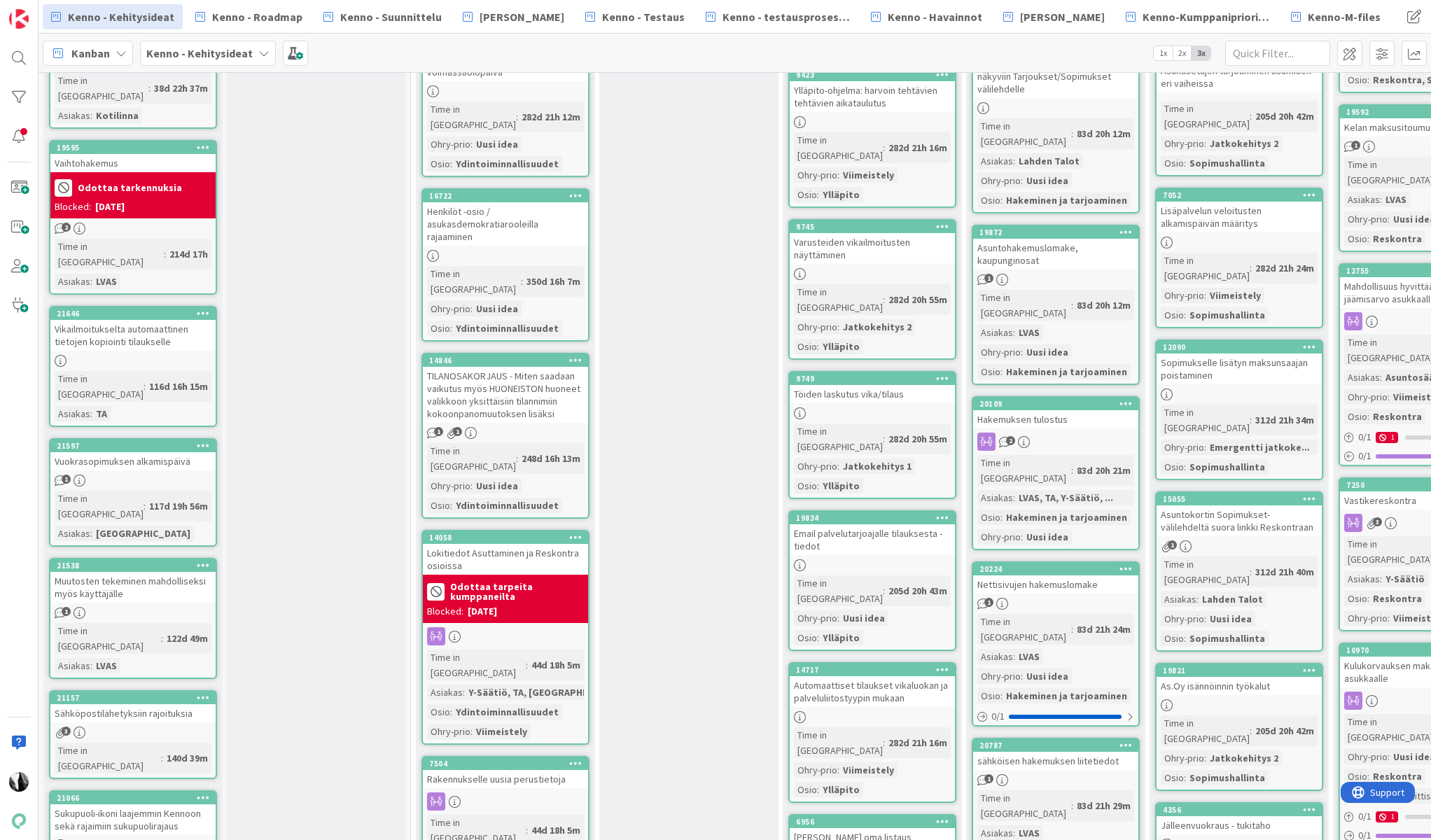
click at [144, 704] on div "Sähköpostilähetyksiin rajoituksia" at bounding box center [133, 713] width 166 height 18
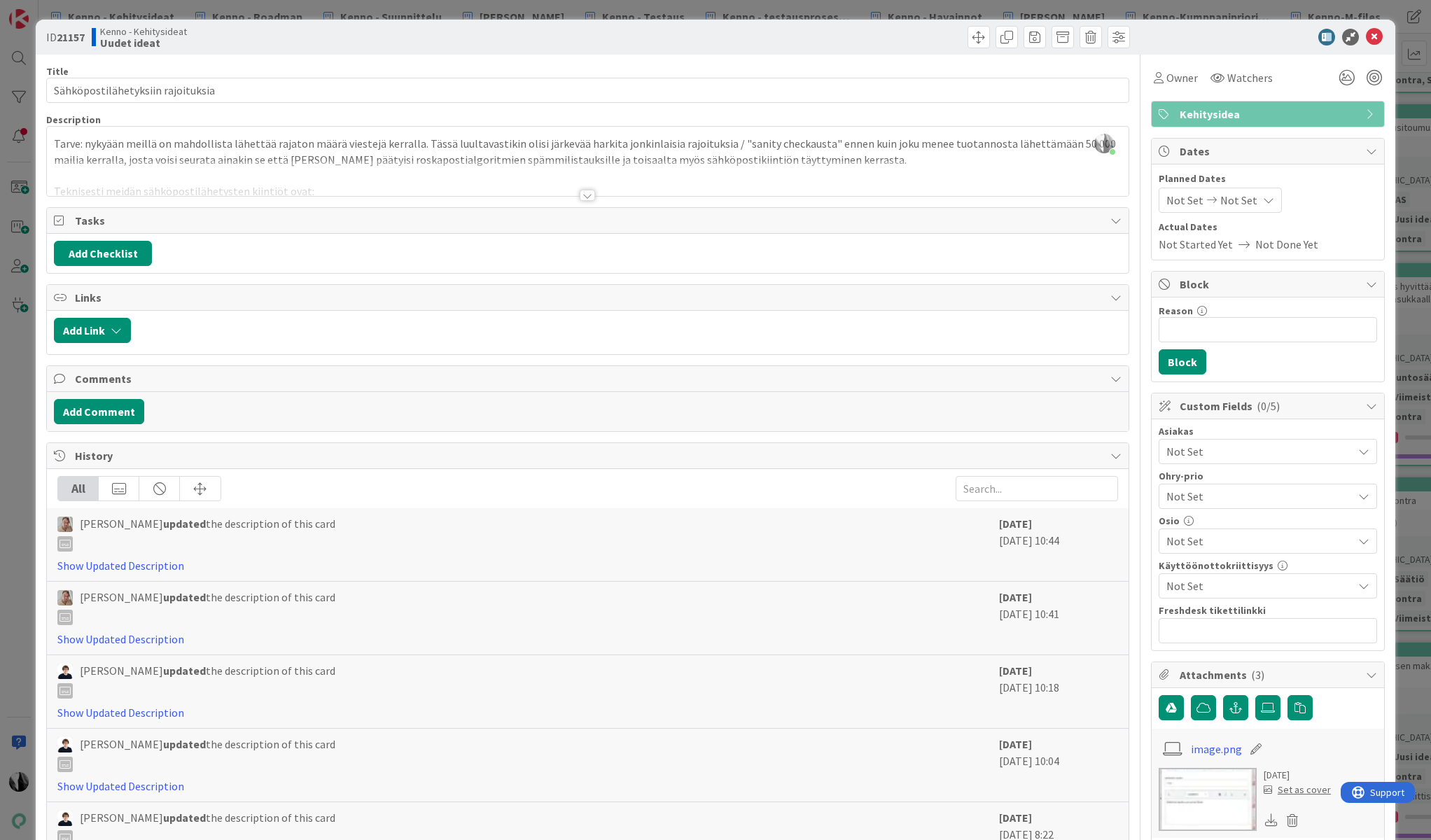
click at [586, 194] on div at bounding box center [587, 194] width 15 height 11
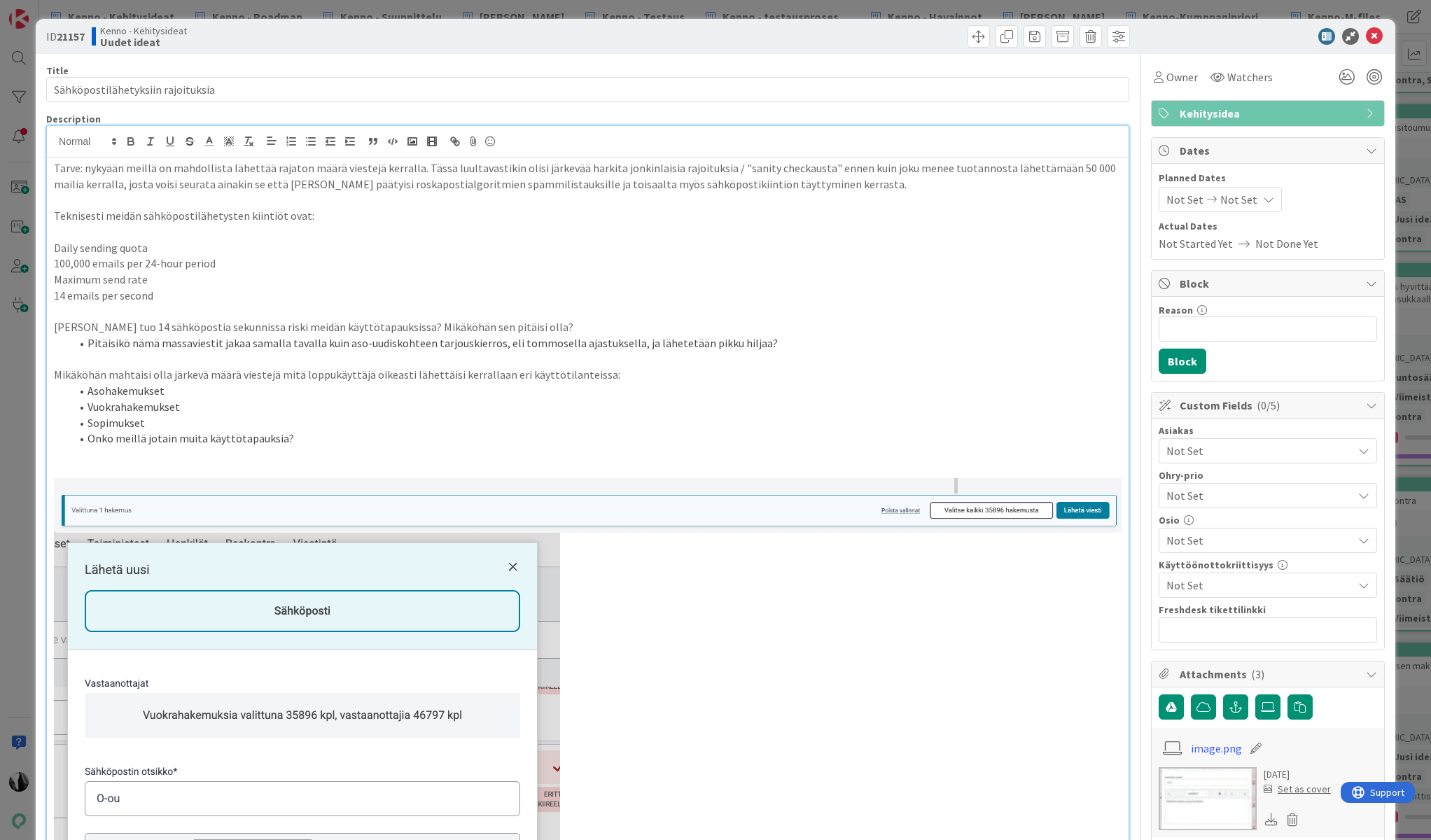
scroll to position [12, 0]
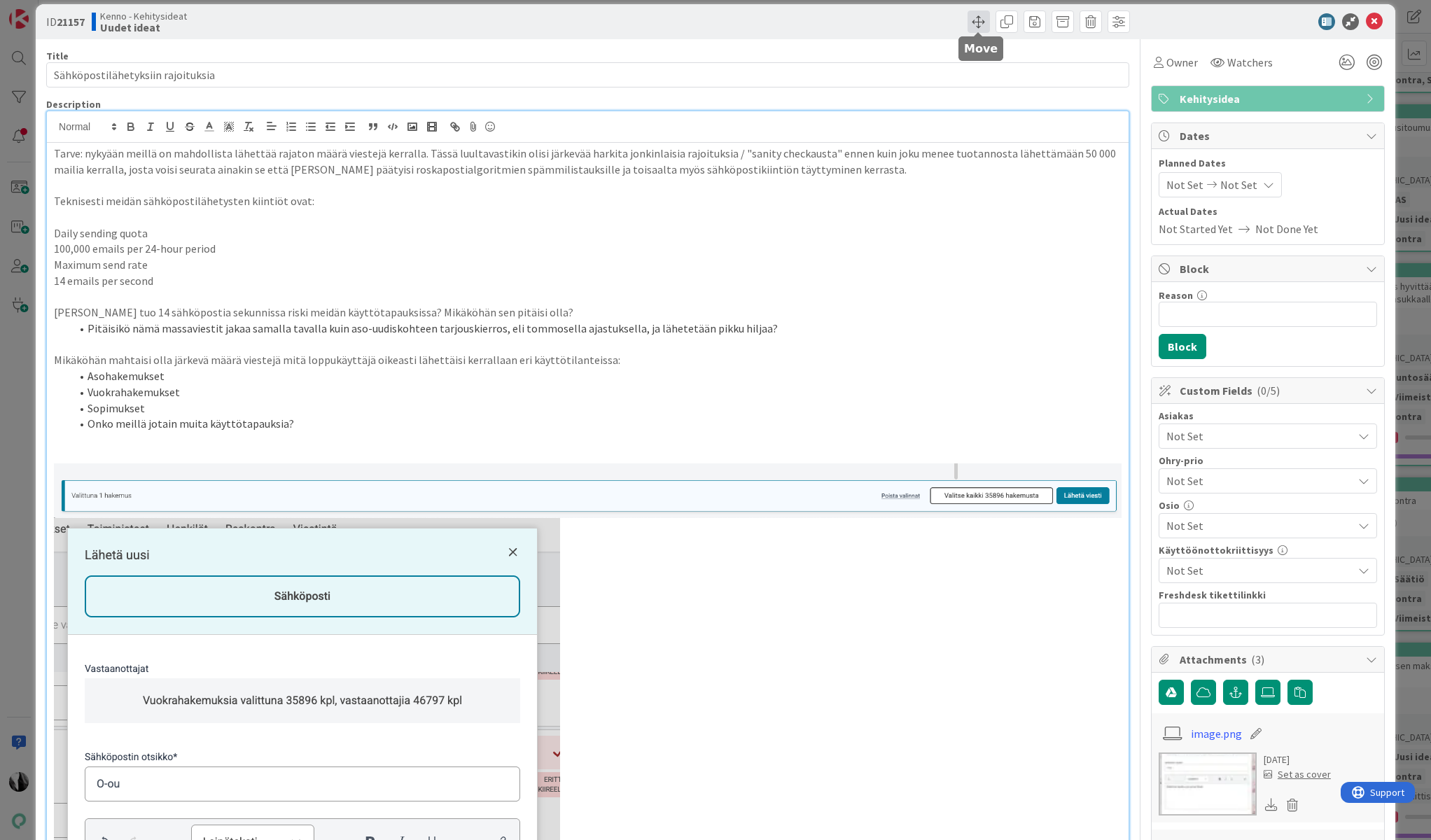
click at [980, 17] on span at bounding box center [978, 22] width 22 height 22
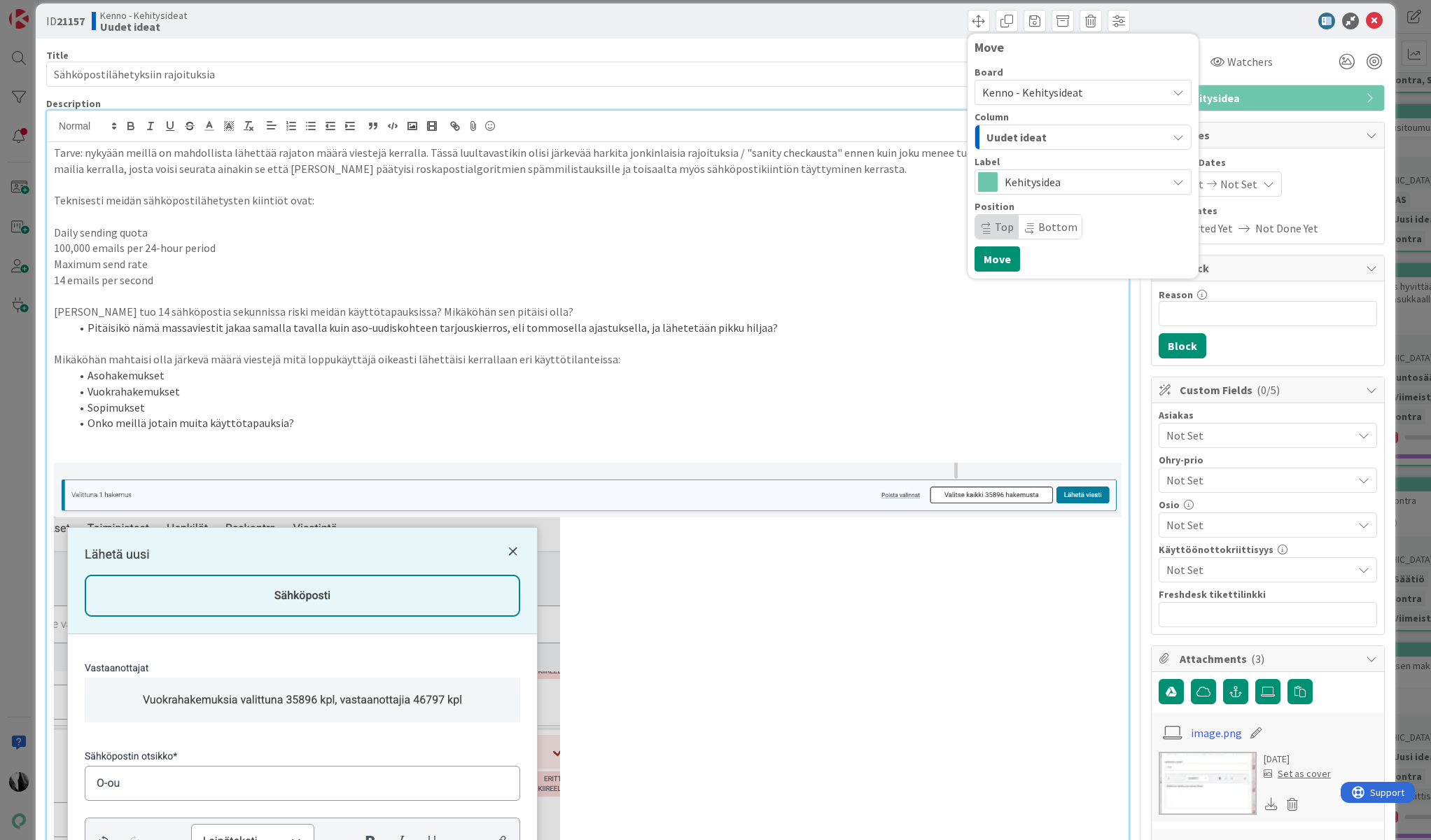
click at [1090, 138] on div "Uudet ideat" at bounding box center [1075, 137] width 184 height 22
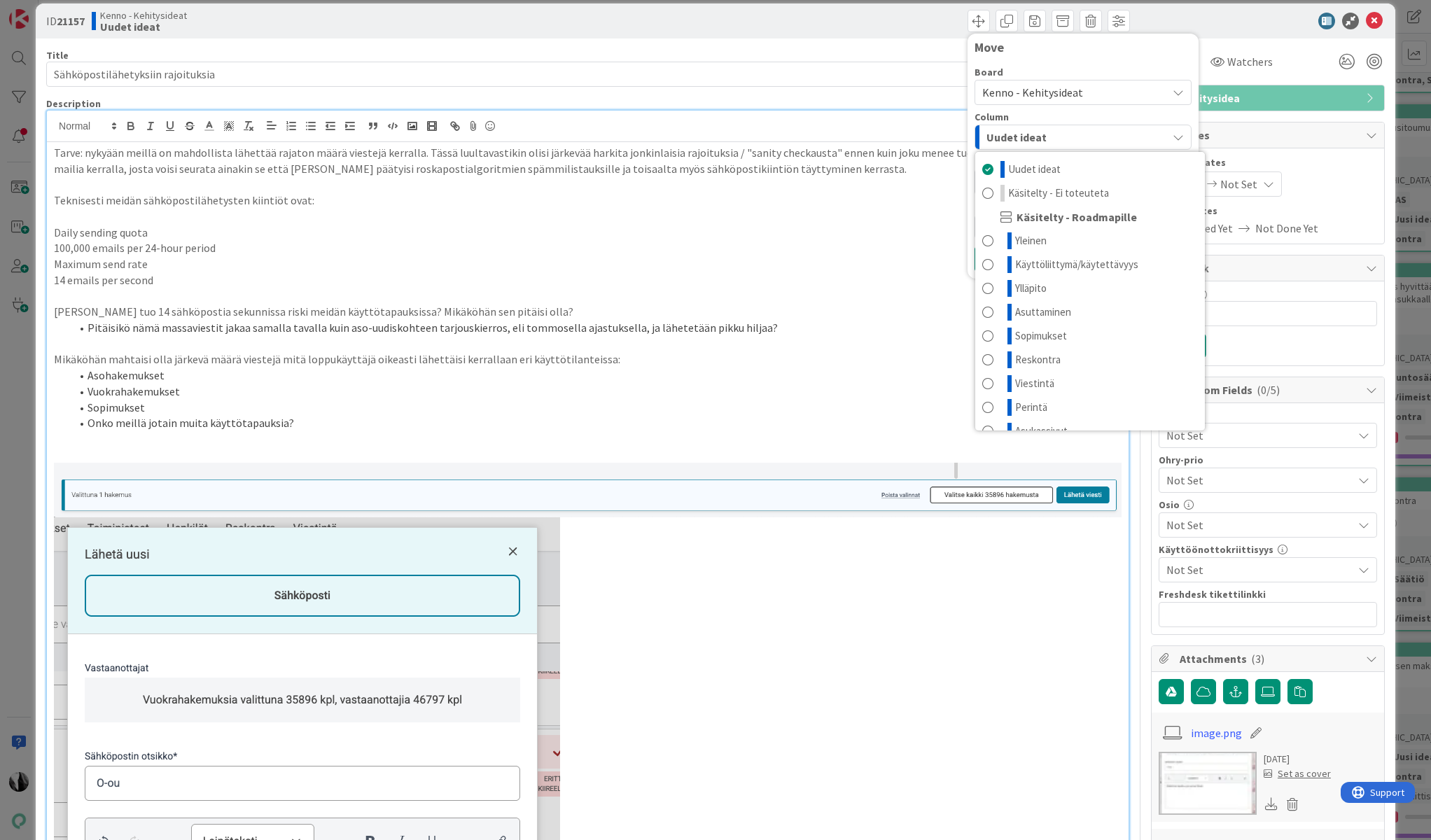
scroll to position [9, 0]
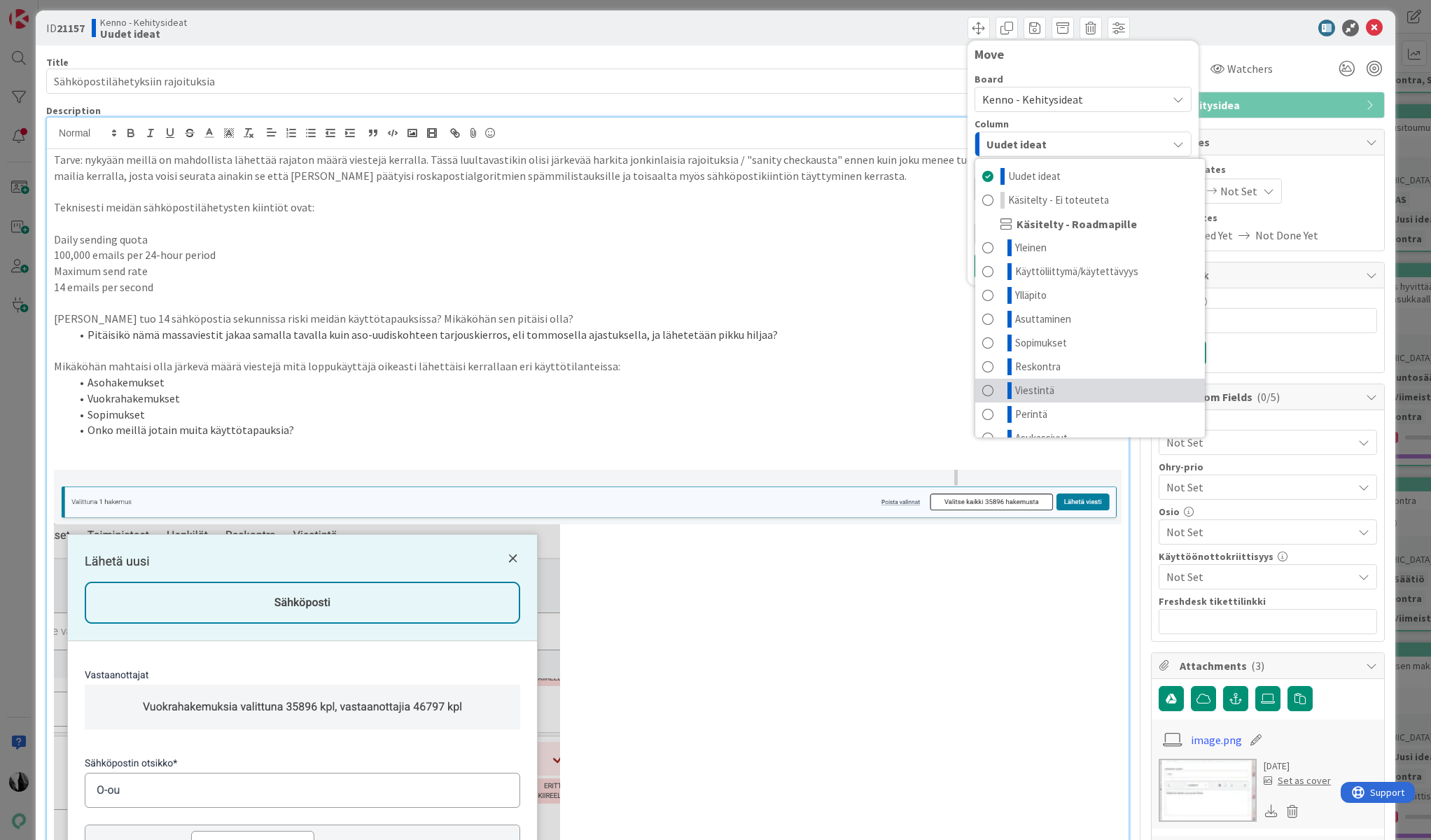
click at [1081, 387] on link "Viestintä" at bounding box center [1090, 390] width 230 height 24
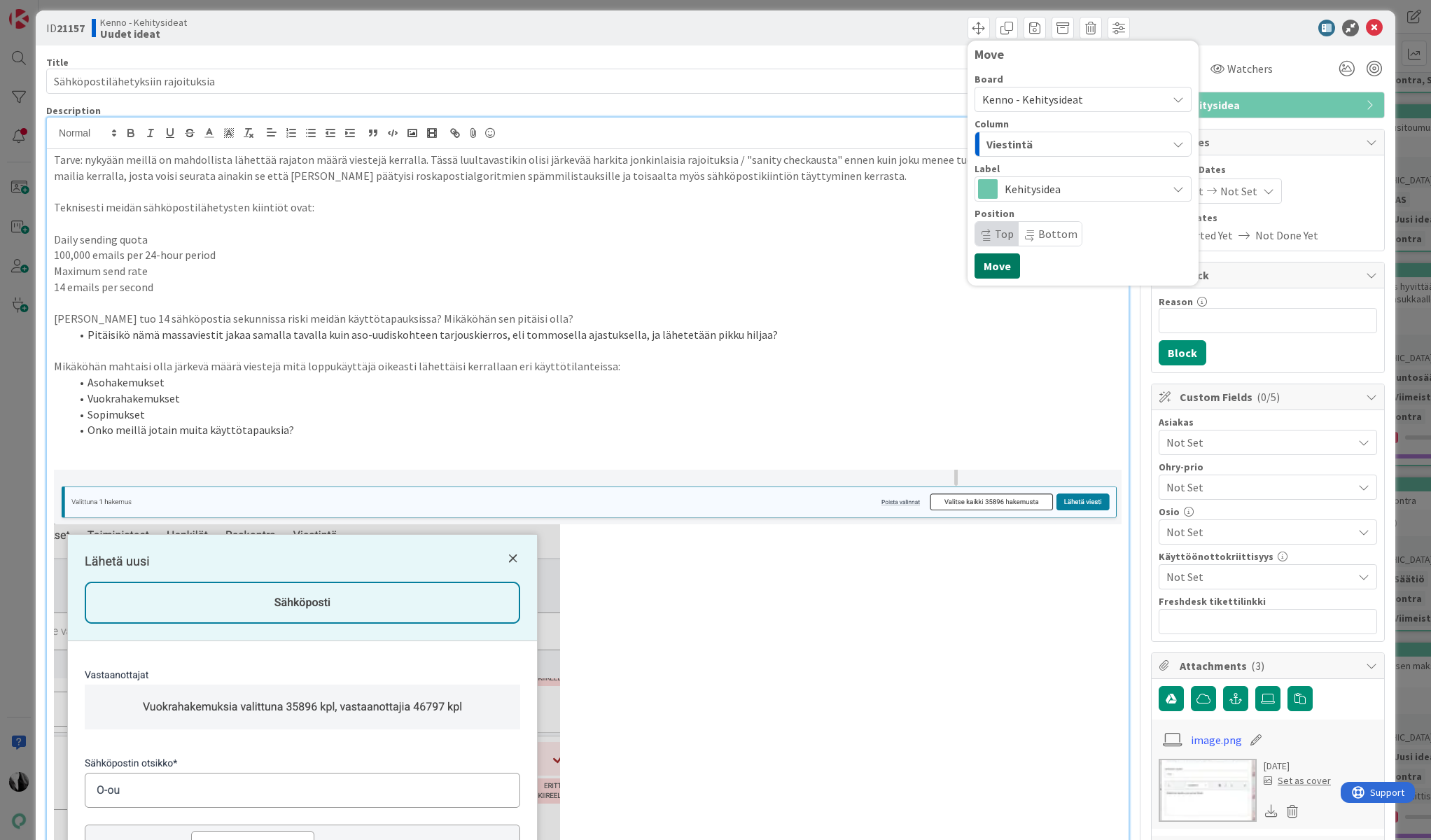
click at [986, 269] on button "Move" at bounding box center [997, 266] width 46 height 25
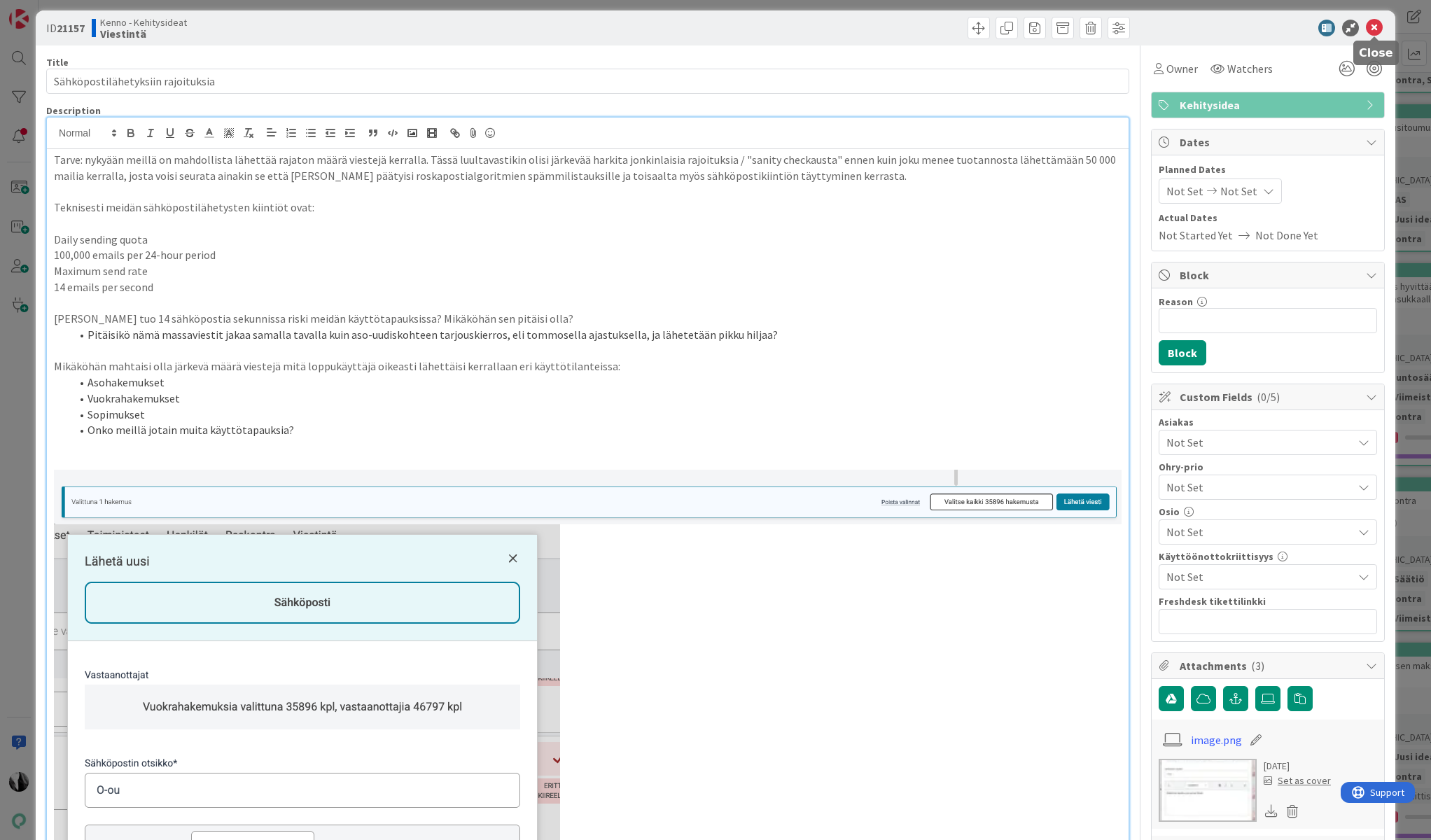
click at [1378, 26] on icon at bounding box center [1374, 27] width 17 height 17
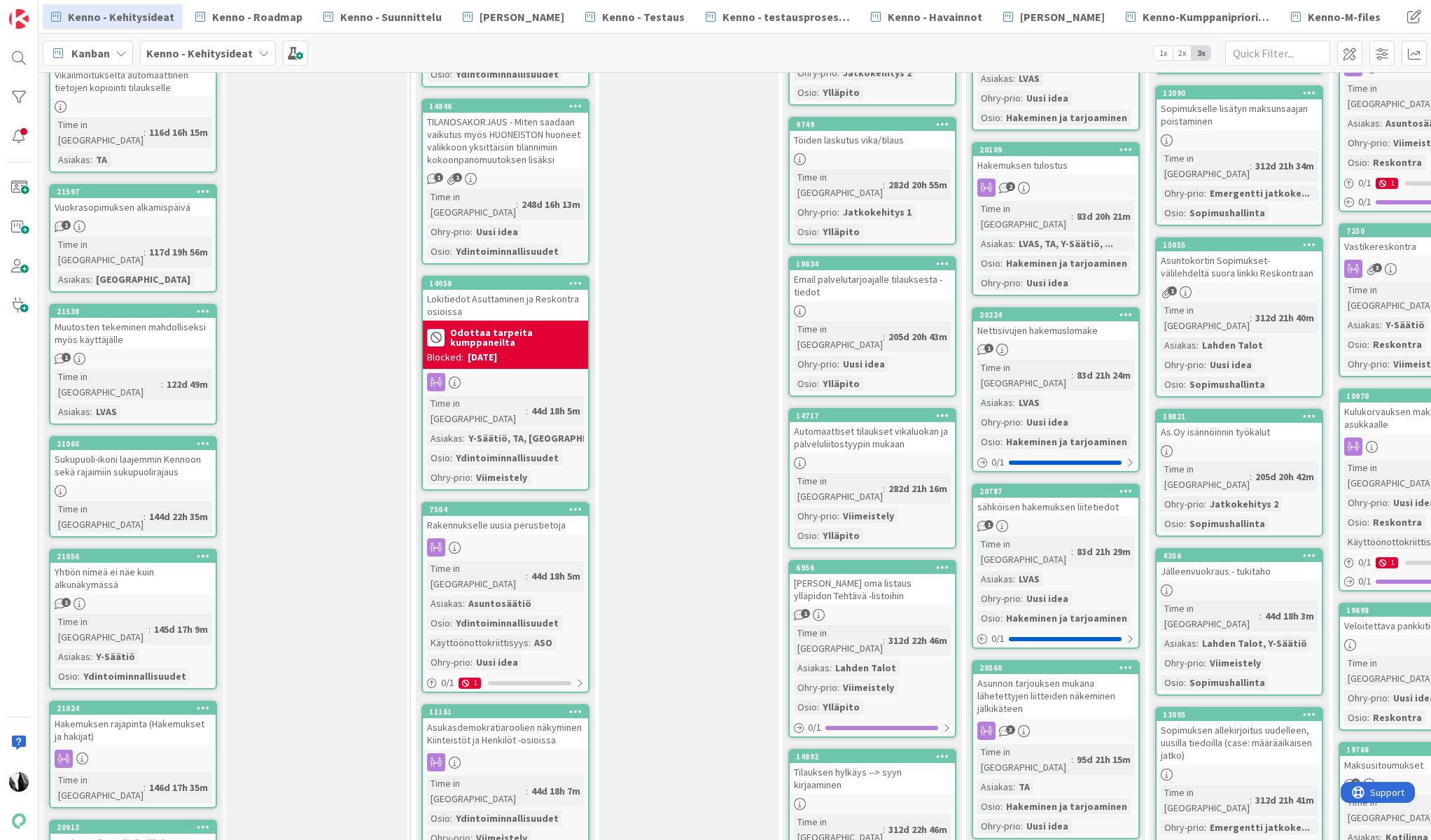
scroll to position [2592, 0]
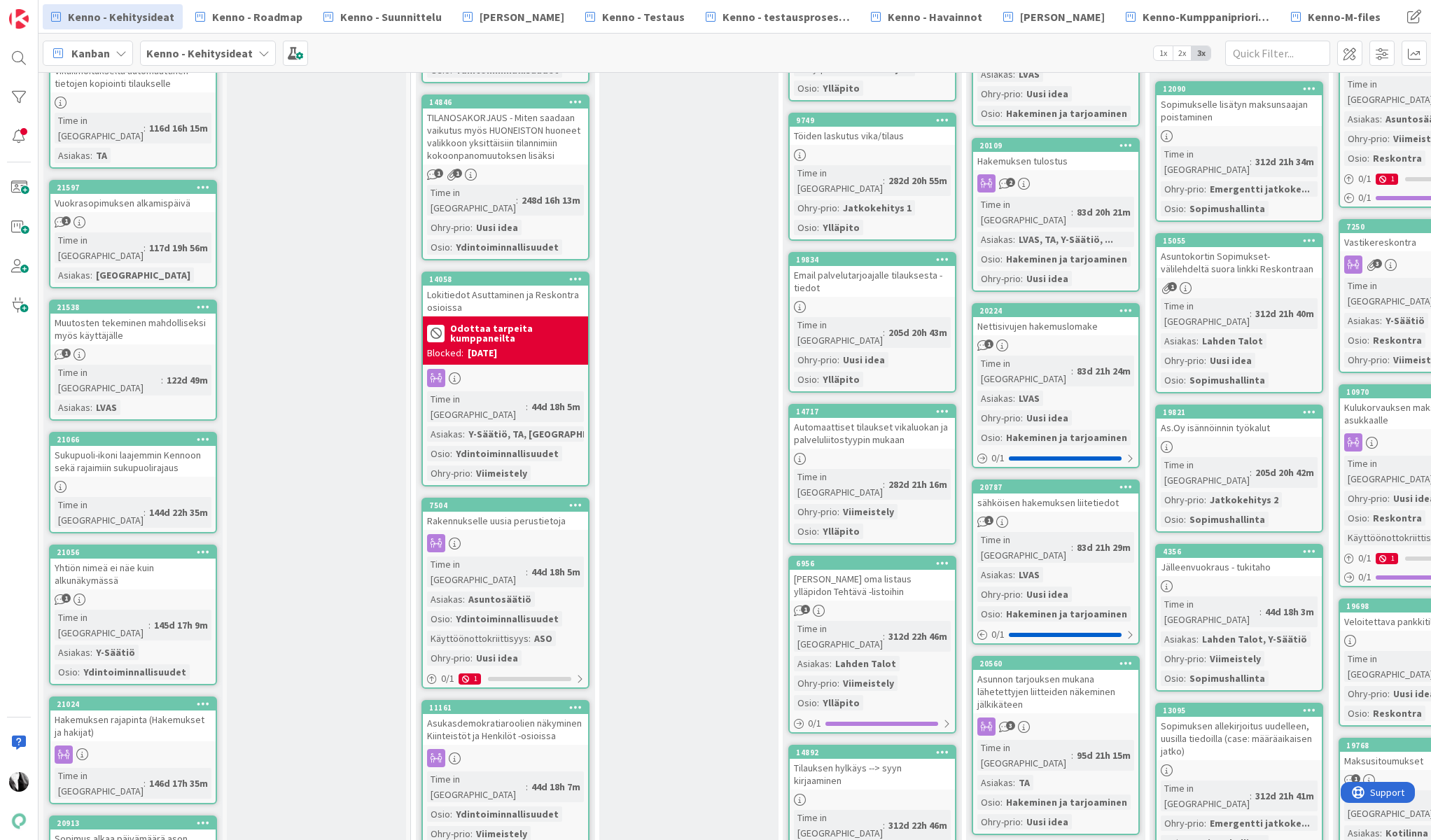
click at [163, 711] on div "Hakemuksen rajapinta (Hakemukset ja hakijat)" at bounding box center [133, 726] width 166 height 31
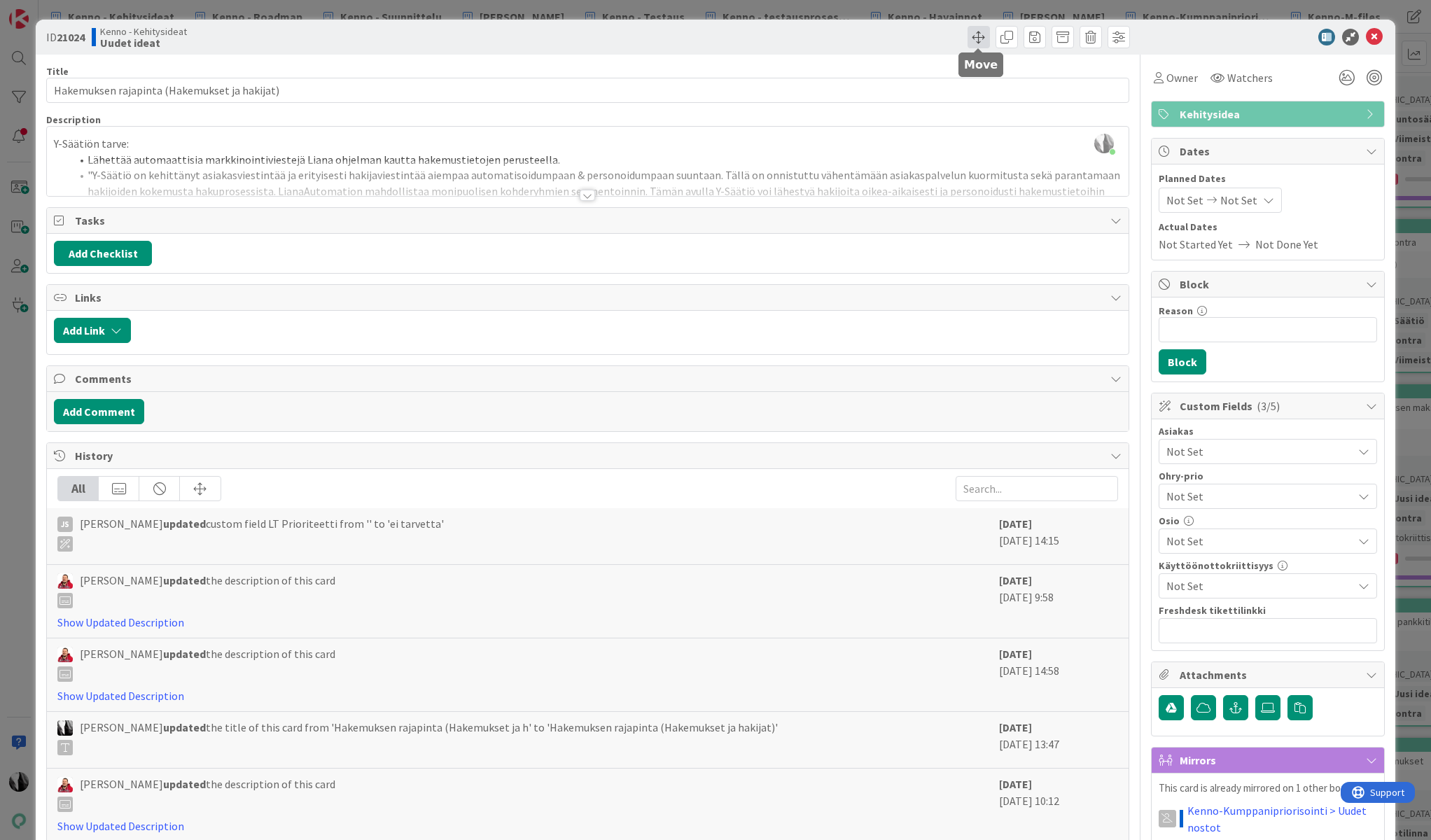
click at [978, 38] on span at bounding box center [978, 37] width 22 height 22
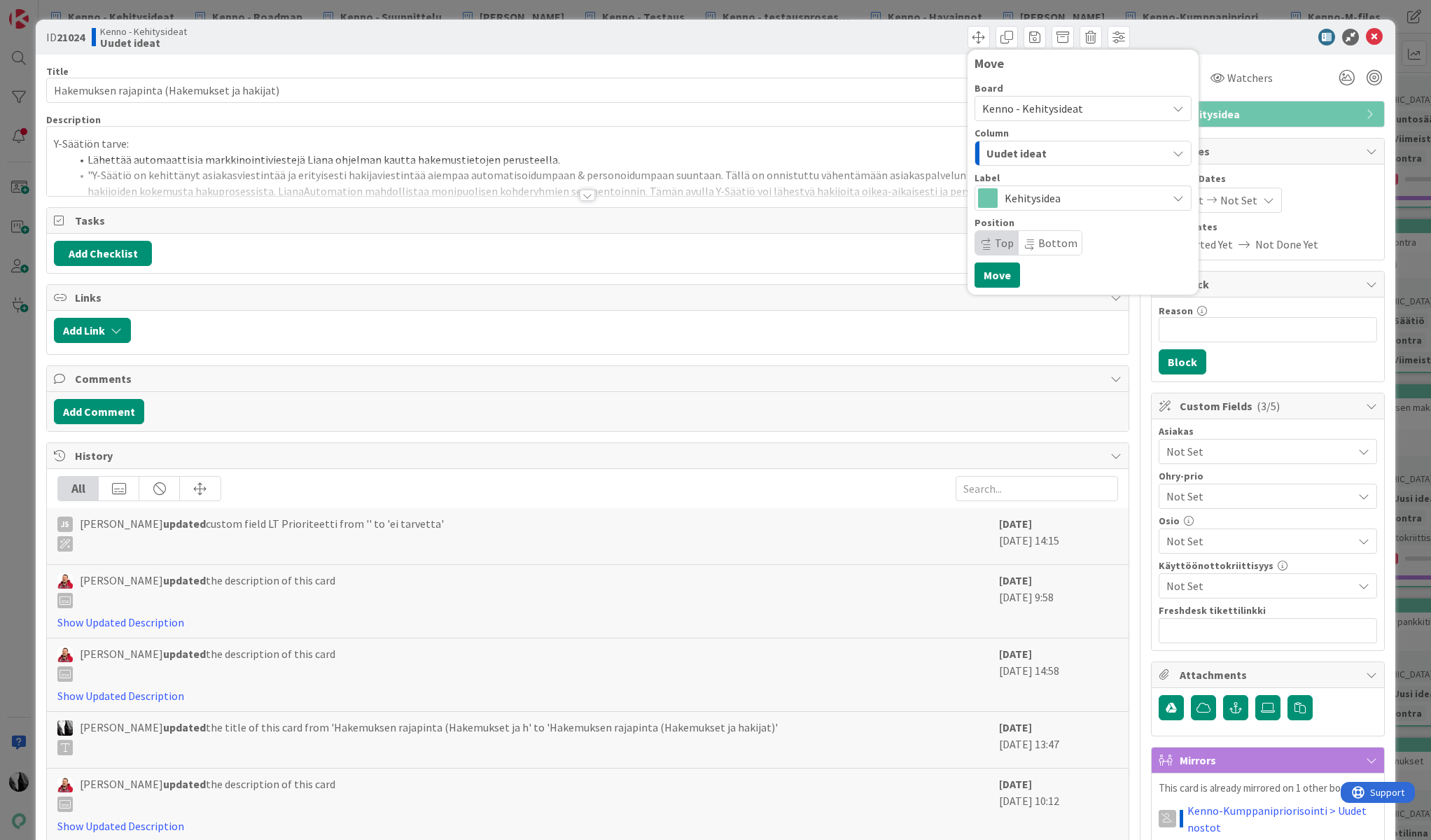
click at [1055, 147] on div "Uudet ideat" at bounding box center [1075, 153] width 184 height 22
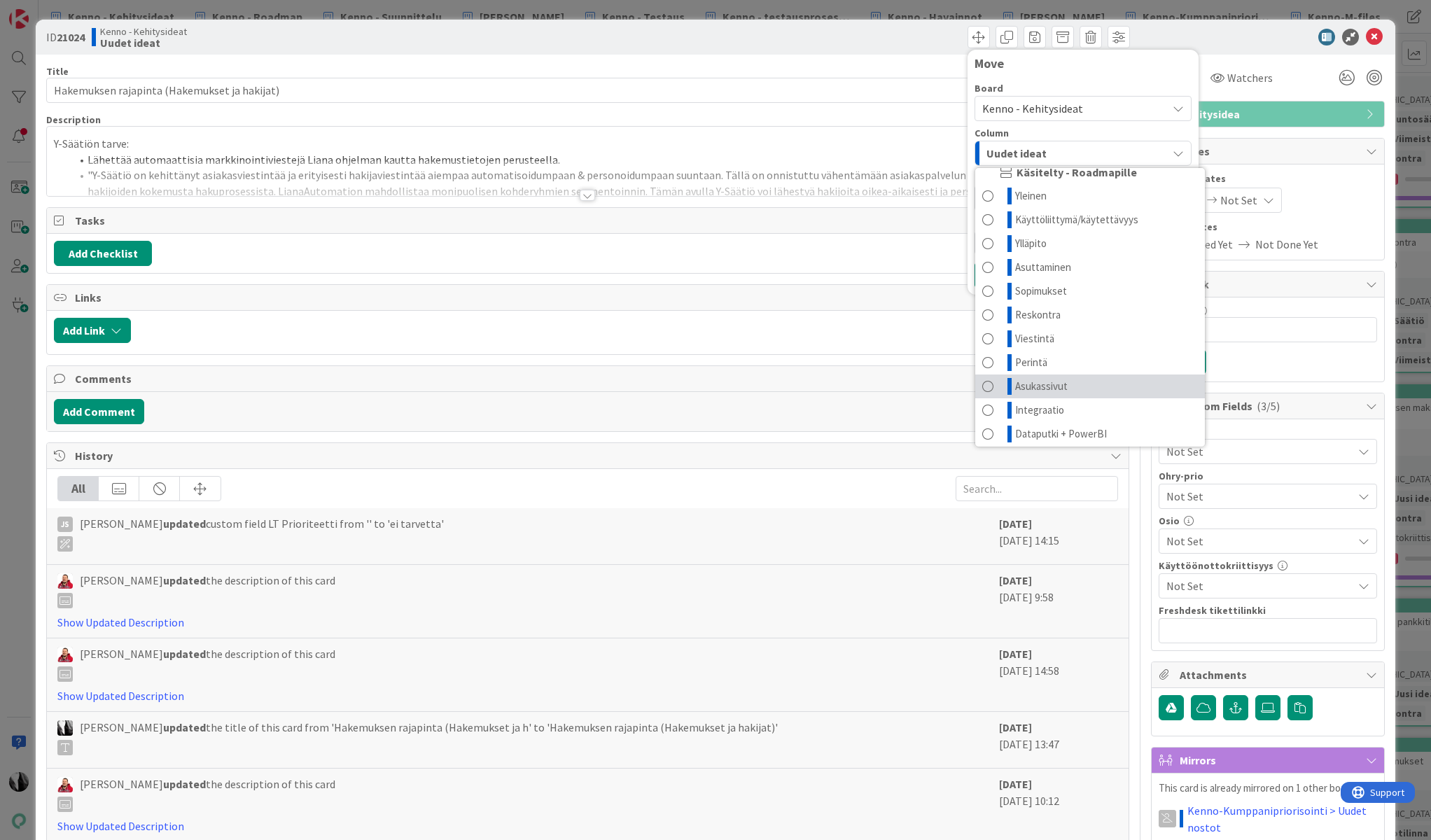
scroll to position [66, 0]
click at [1090, 395] on link "Integraatio" at bounding box center [1090, 405] width 230 height 24
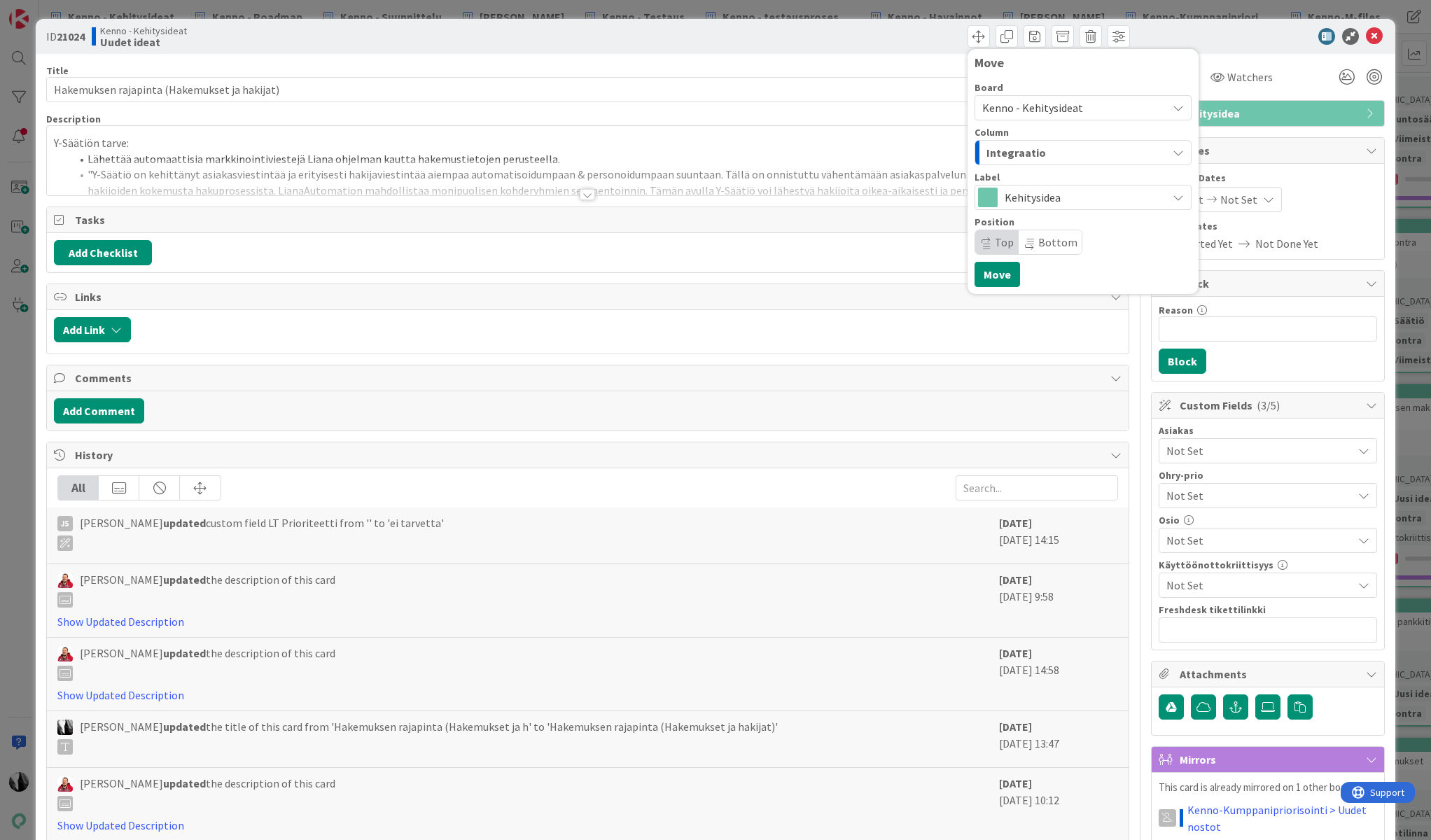
scroll to position [0, 0]
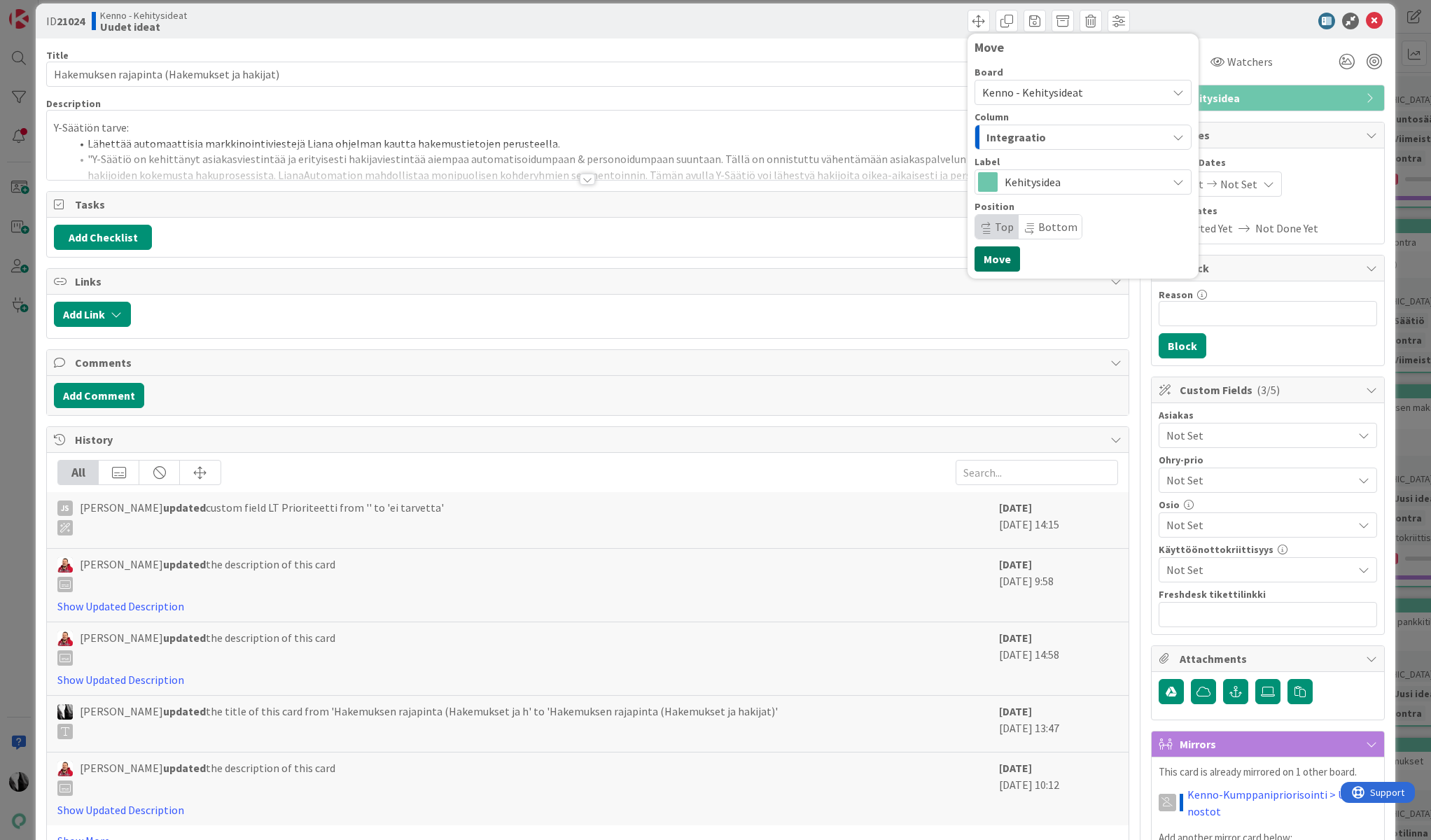
click at [987, 265] on button "Move" at bounding box center [997, 259] width 46 height 25
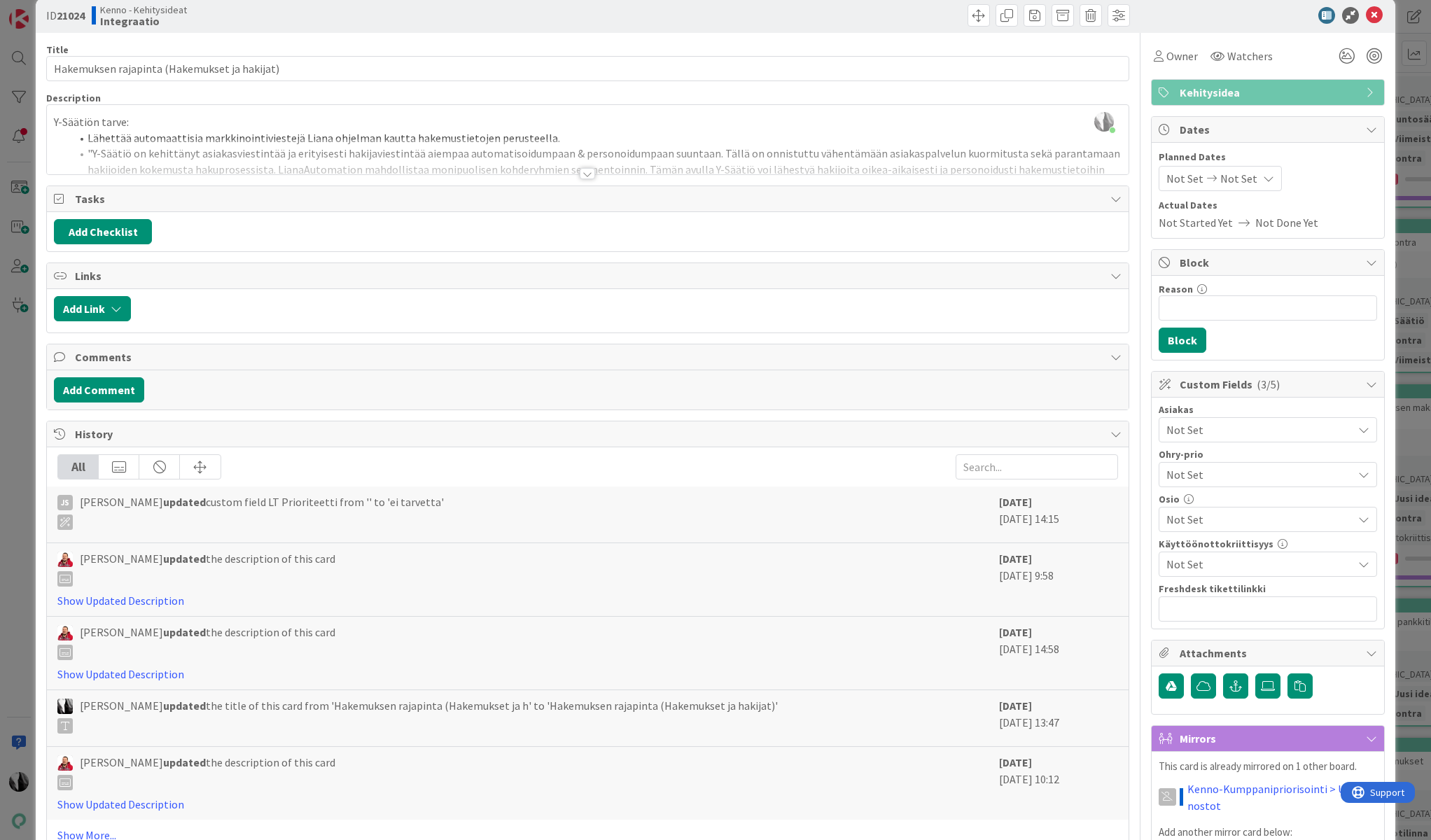
scroll to position [20, 0]
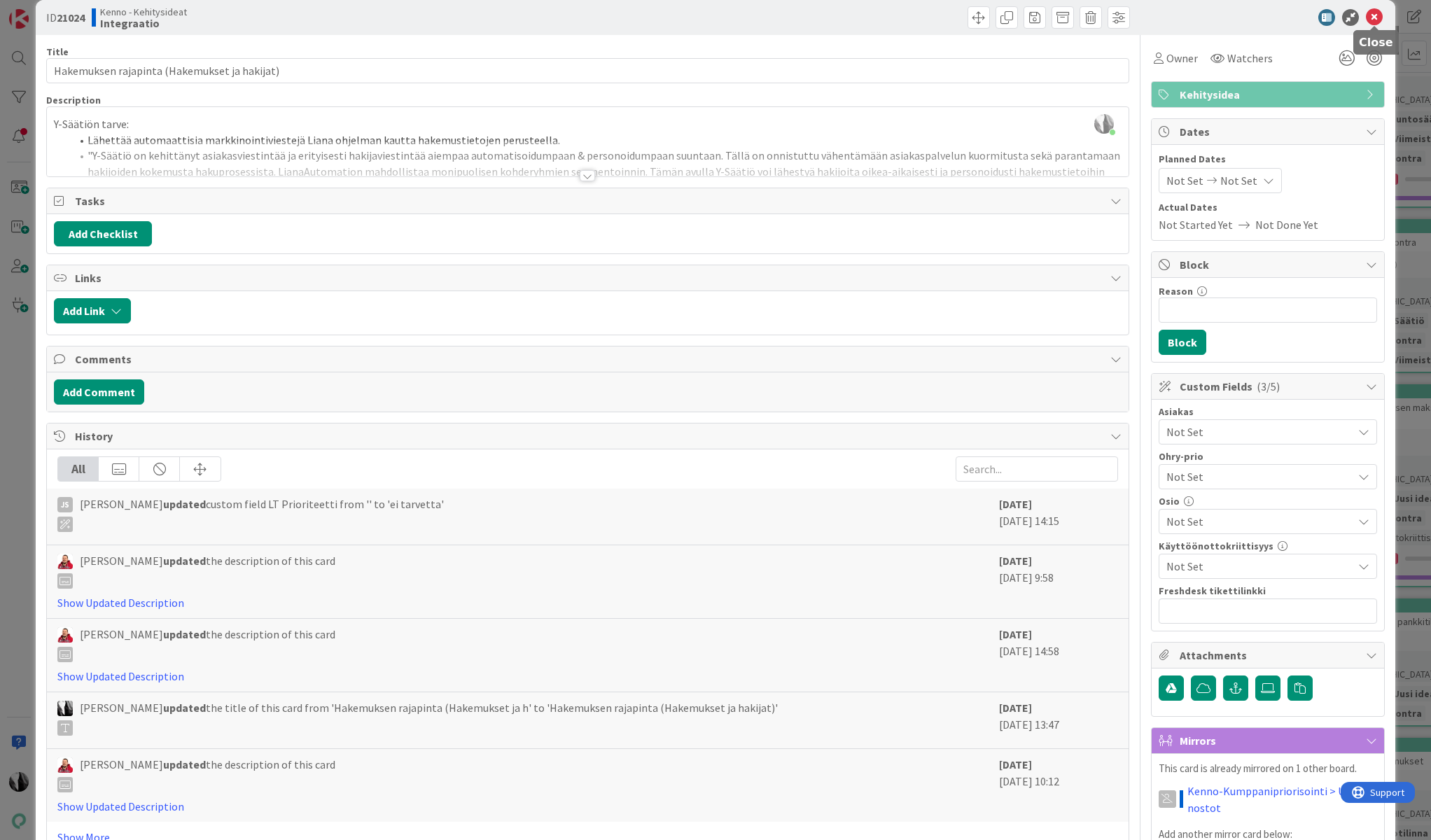
click at [1376, 17] on icon at bounding box center [1374, 17] width 17 height 17
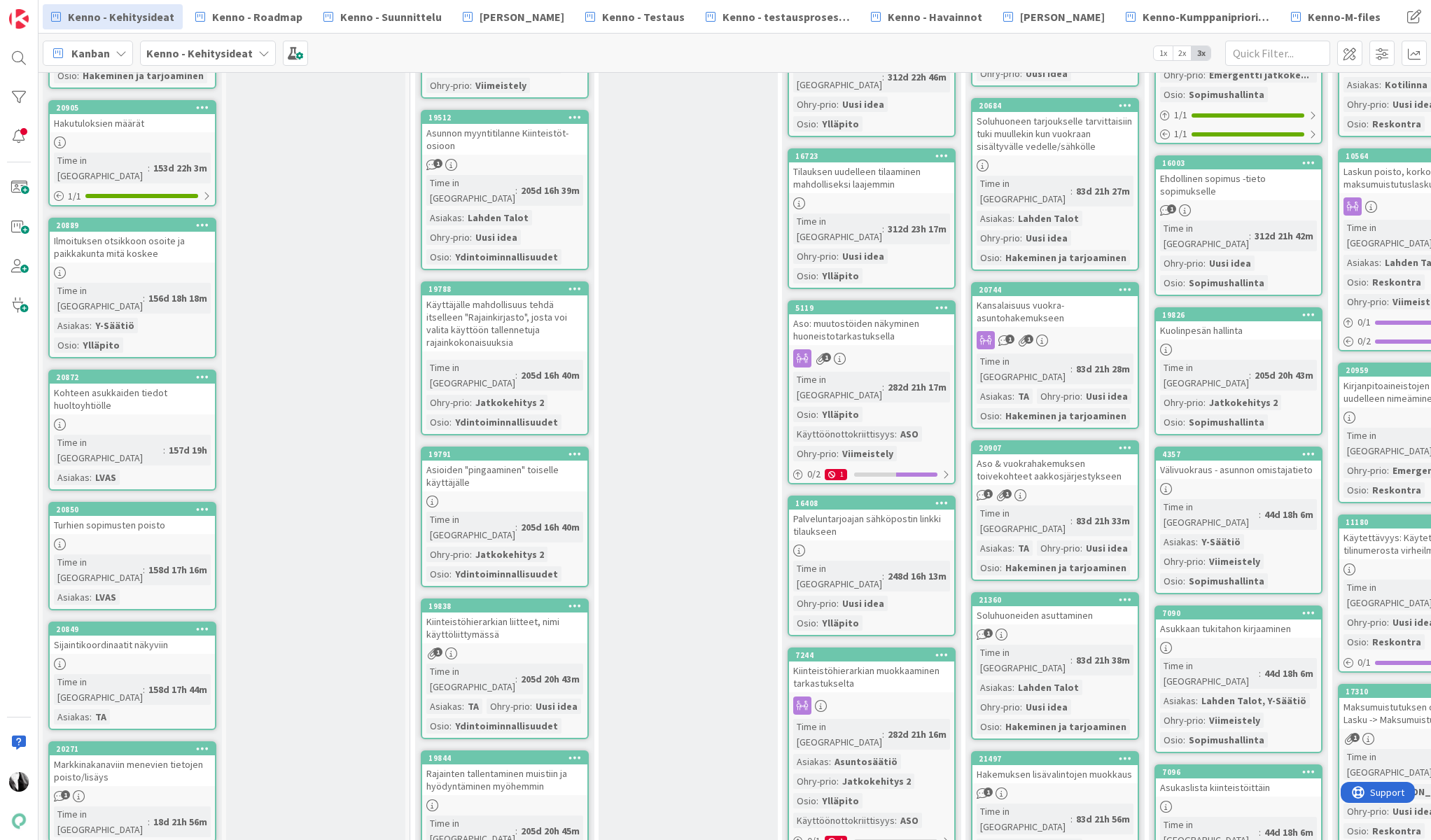
scroll to position [3343, 1]
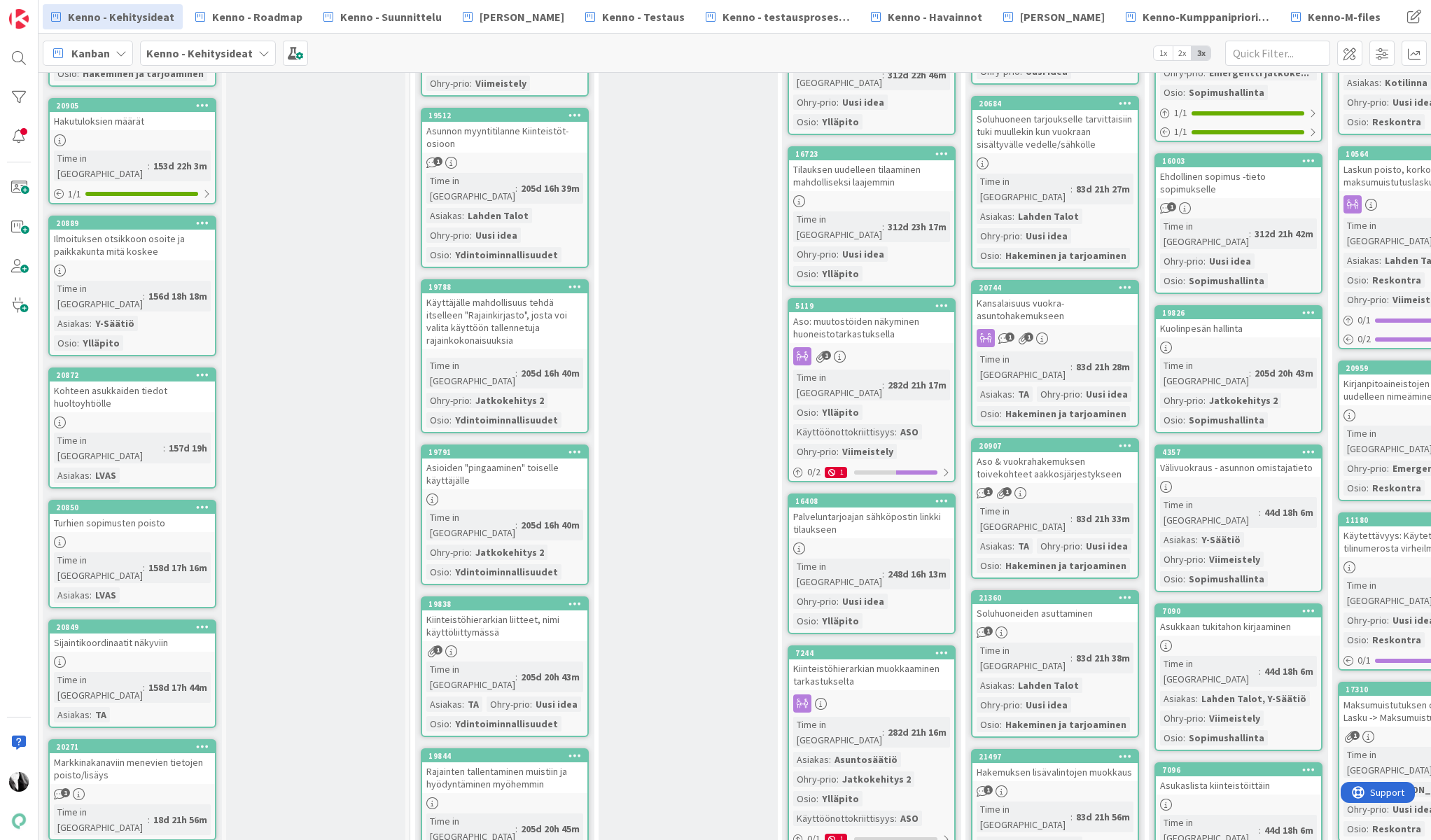
click at [141, 753] on div "Markkinakanaviin menevien tietojen poisto/lisäys" at bounding box center [132, 768] width 166 height 31
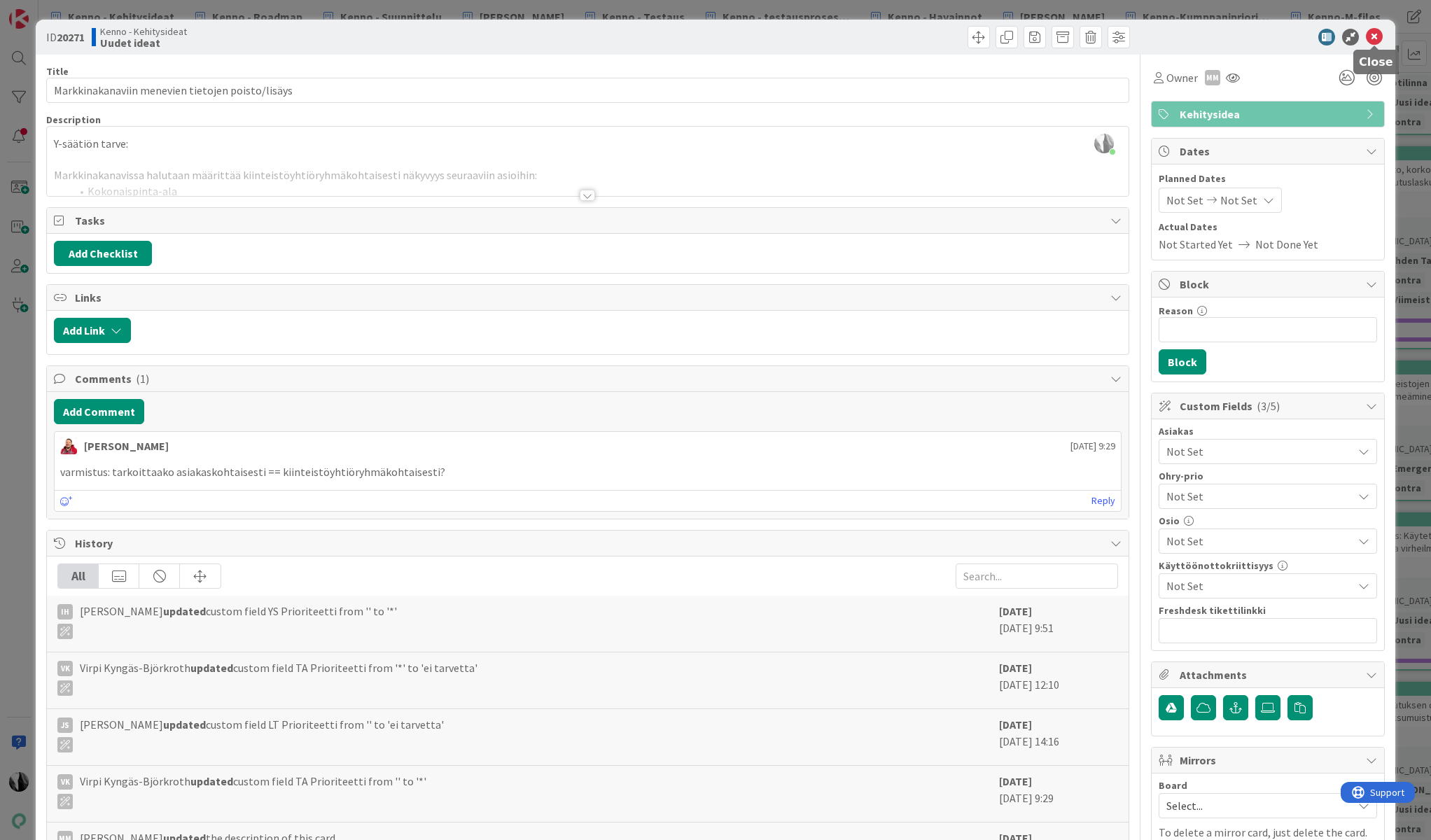
click at [1374, 35] on icon at bounding box center [1374, 37] width 17 height 17
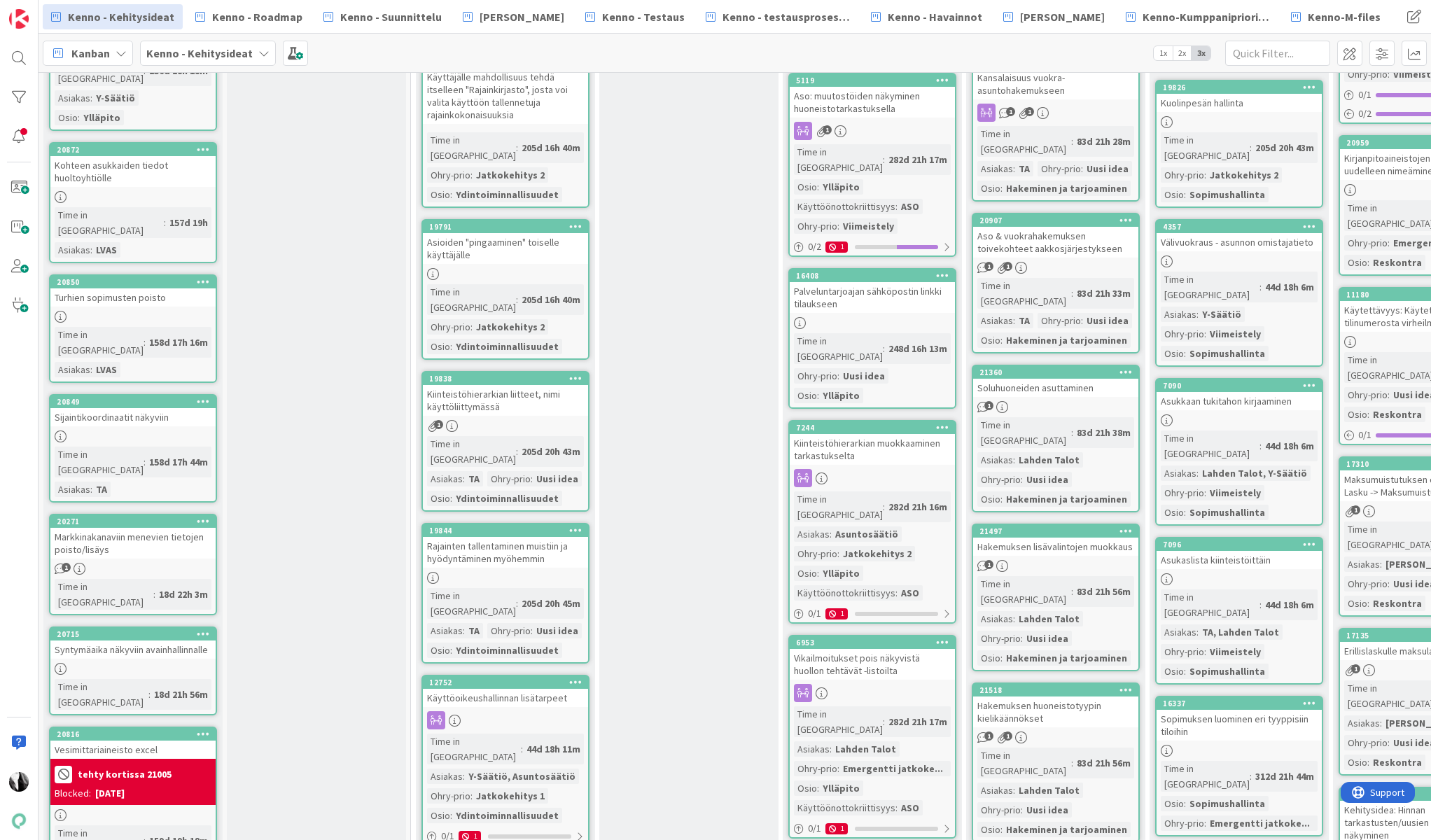
scroll to position [3578, 0]
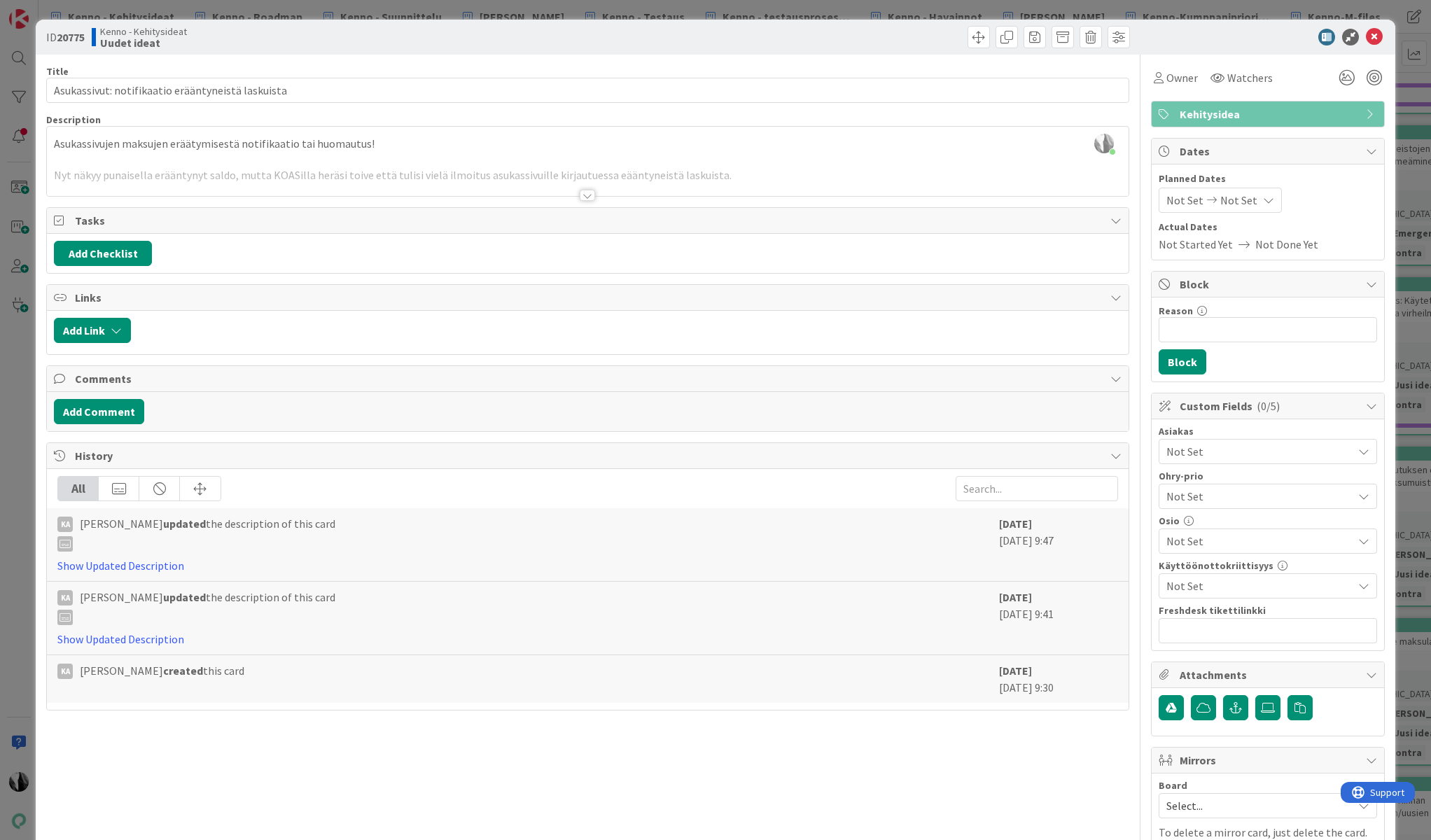
click at [591, 197] on div at bounding box center [587, 194] width 15 height 11
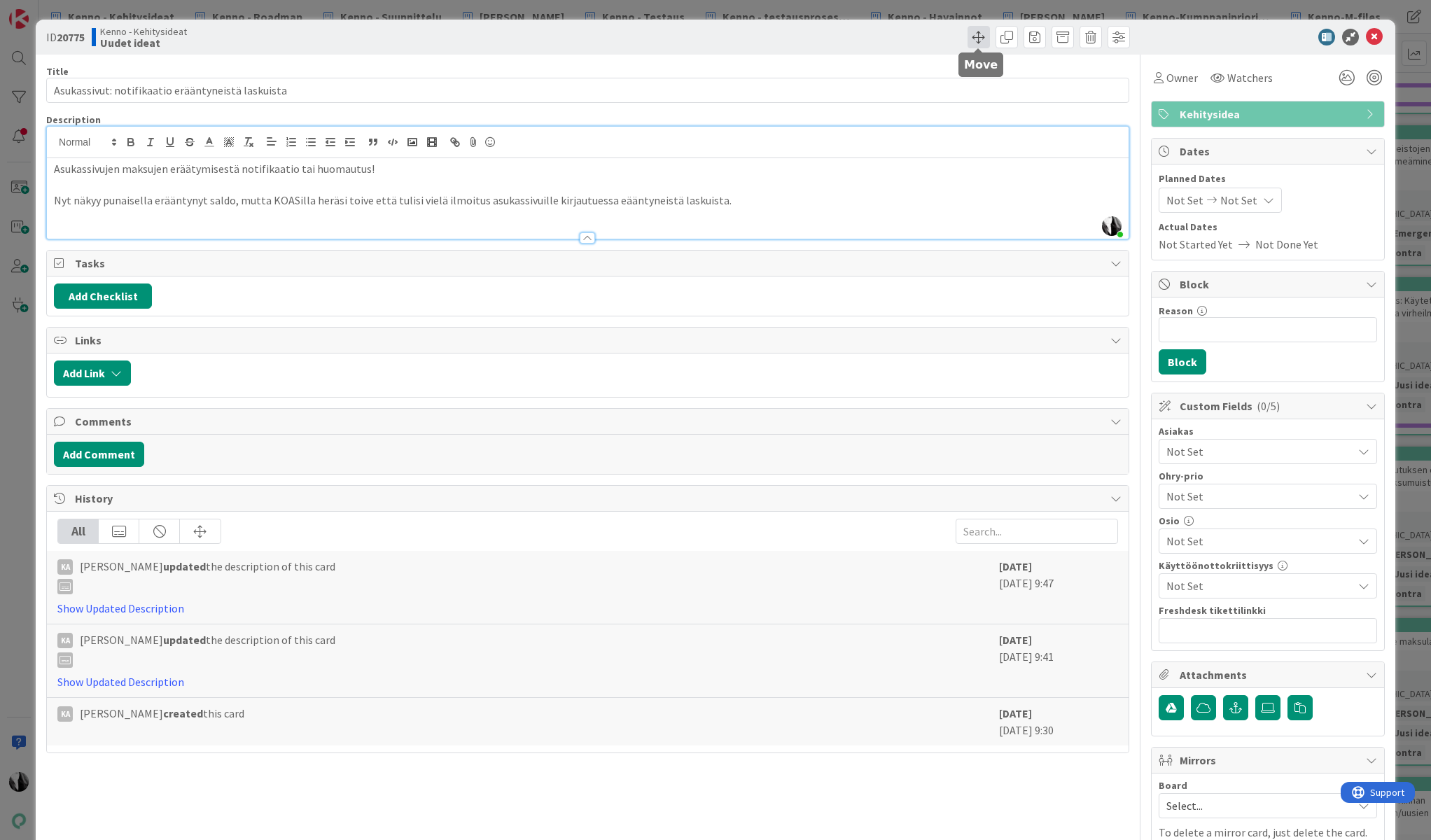
click at [982, 37] on span at bounding box center [978, 37] width 22 height 22
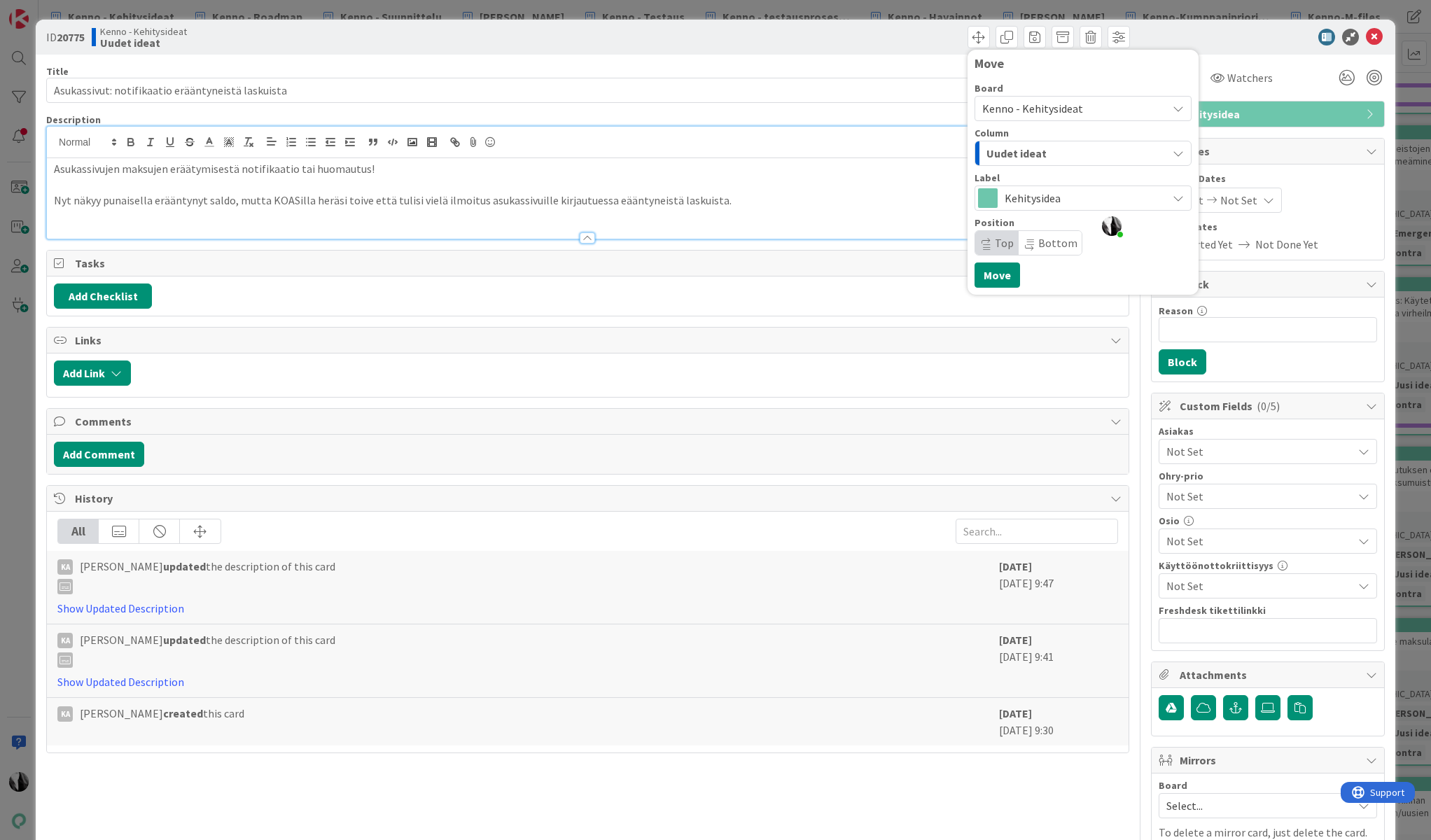
click at [1091, 146] on div "Uudet ideat" at bounding box center [1075, 153] width 184 height 22
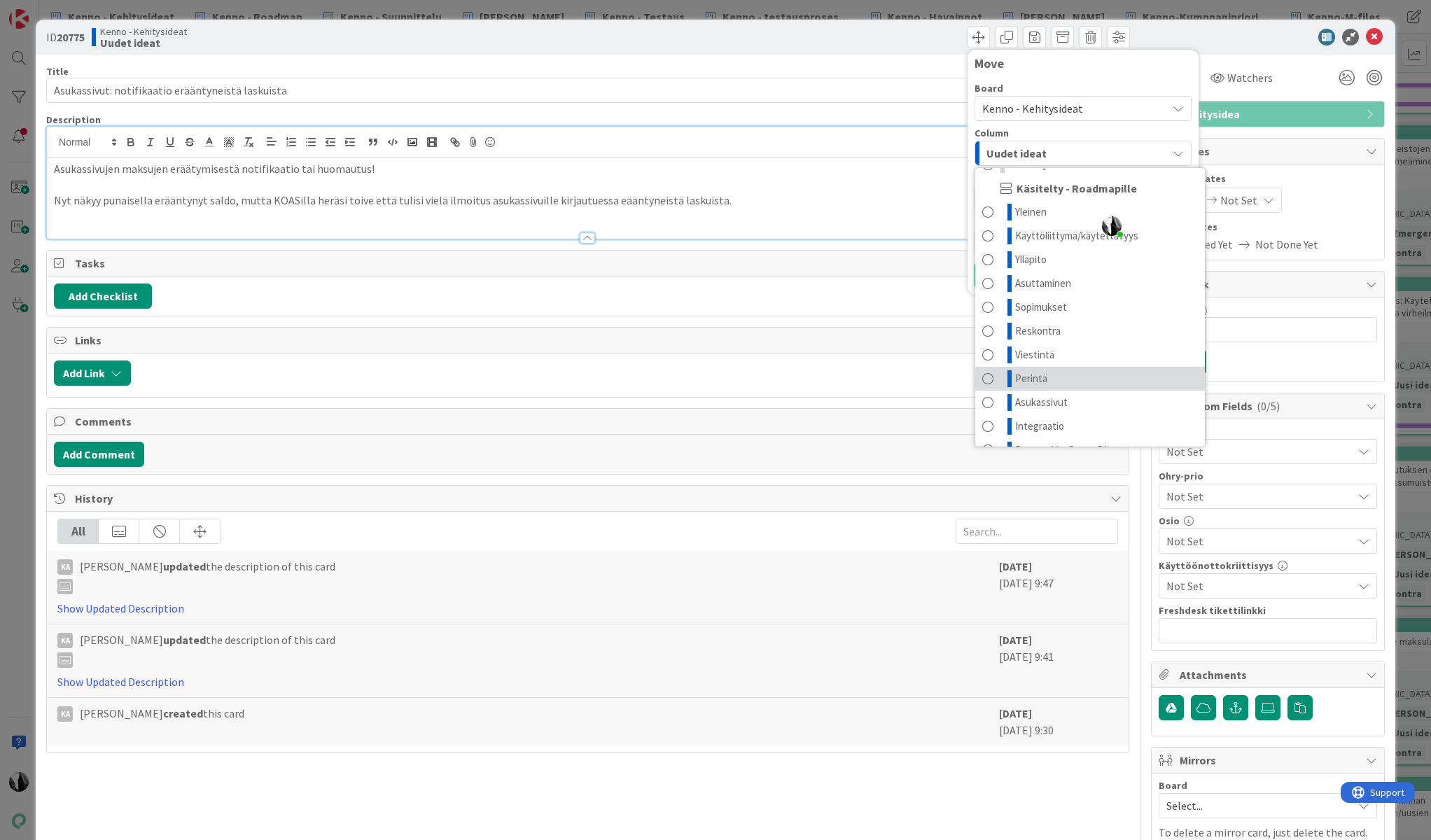
scroll to position [66, 0]
drag, startPoint x: 1085, startPoint y: 377, endPoint x: 1098, endPoint y: 374, distance: 13.3
click at [1085, 377] on link "Asukassivut" at bounding box center [1090, 381] width 230 height 24
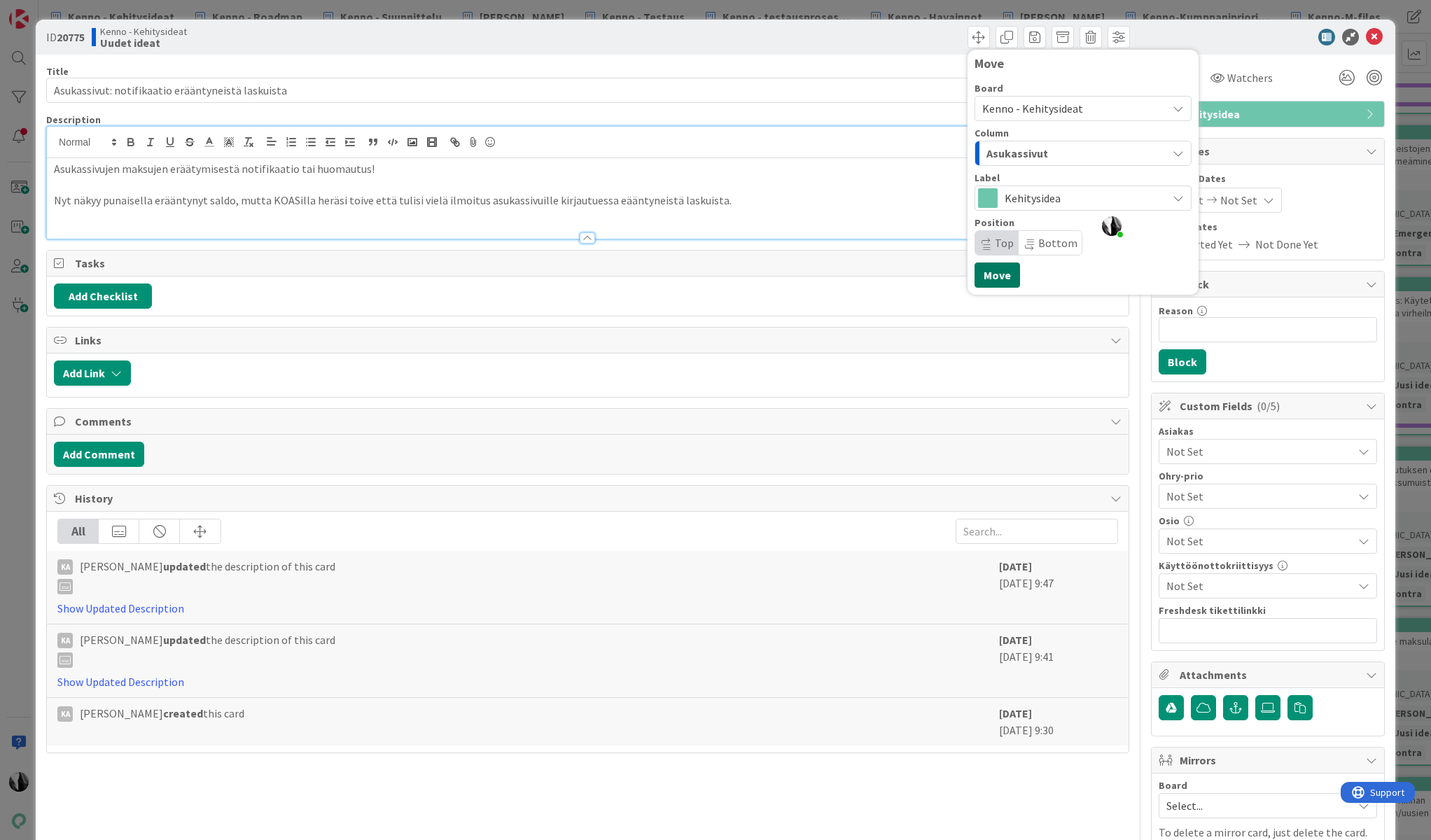
drag, startPoint x: 996, startPoint y: 271, endPoint x: 1116, endPoint y: 210, distance: 134.6
click at [999, 271] on button "Move" at bounding box center [997, 275] width 46 height 25
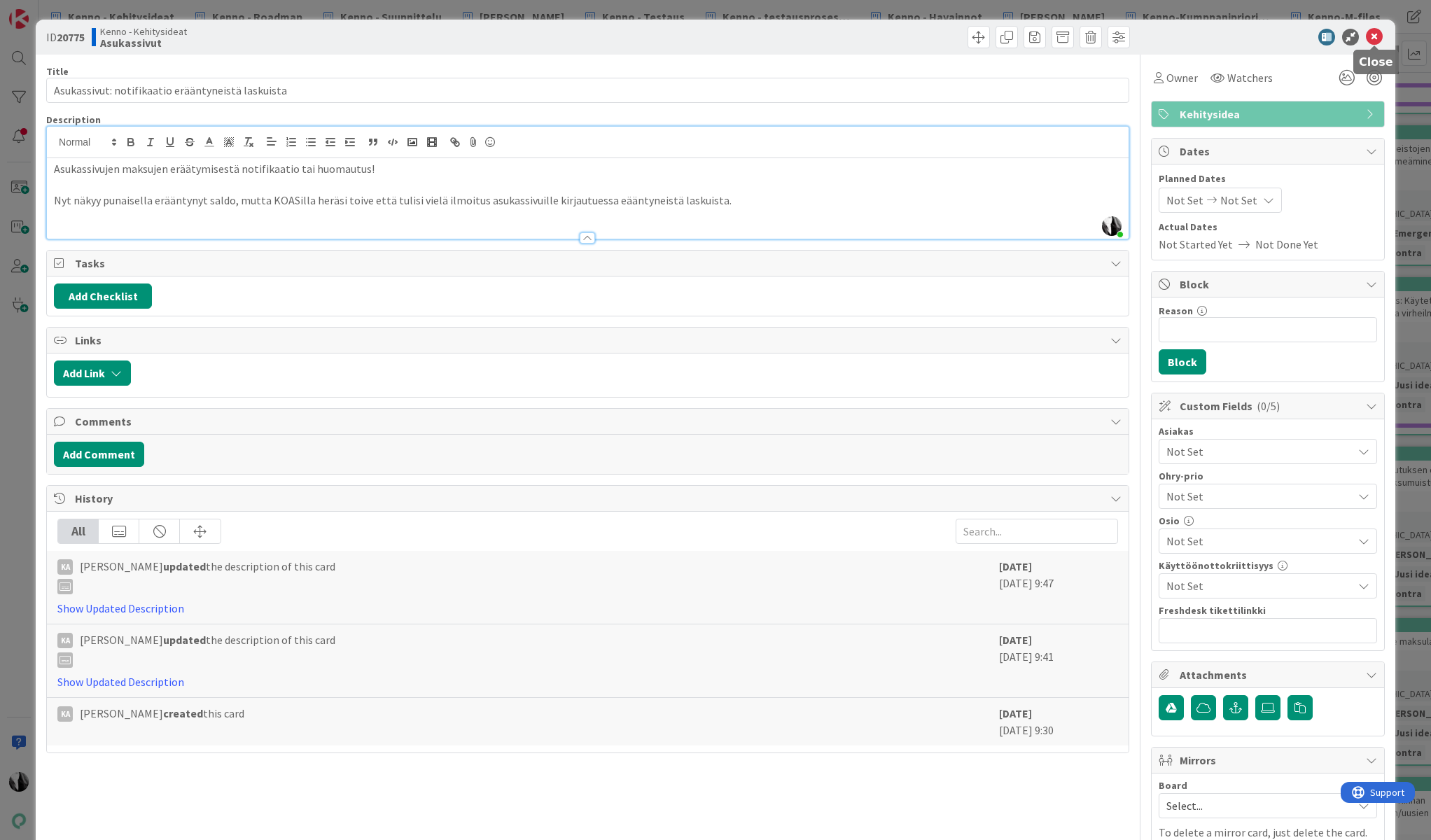
click at [1376, 33] on icon at bounding box center [1374, 37] width 17 height 17
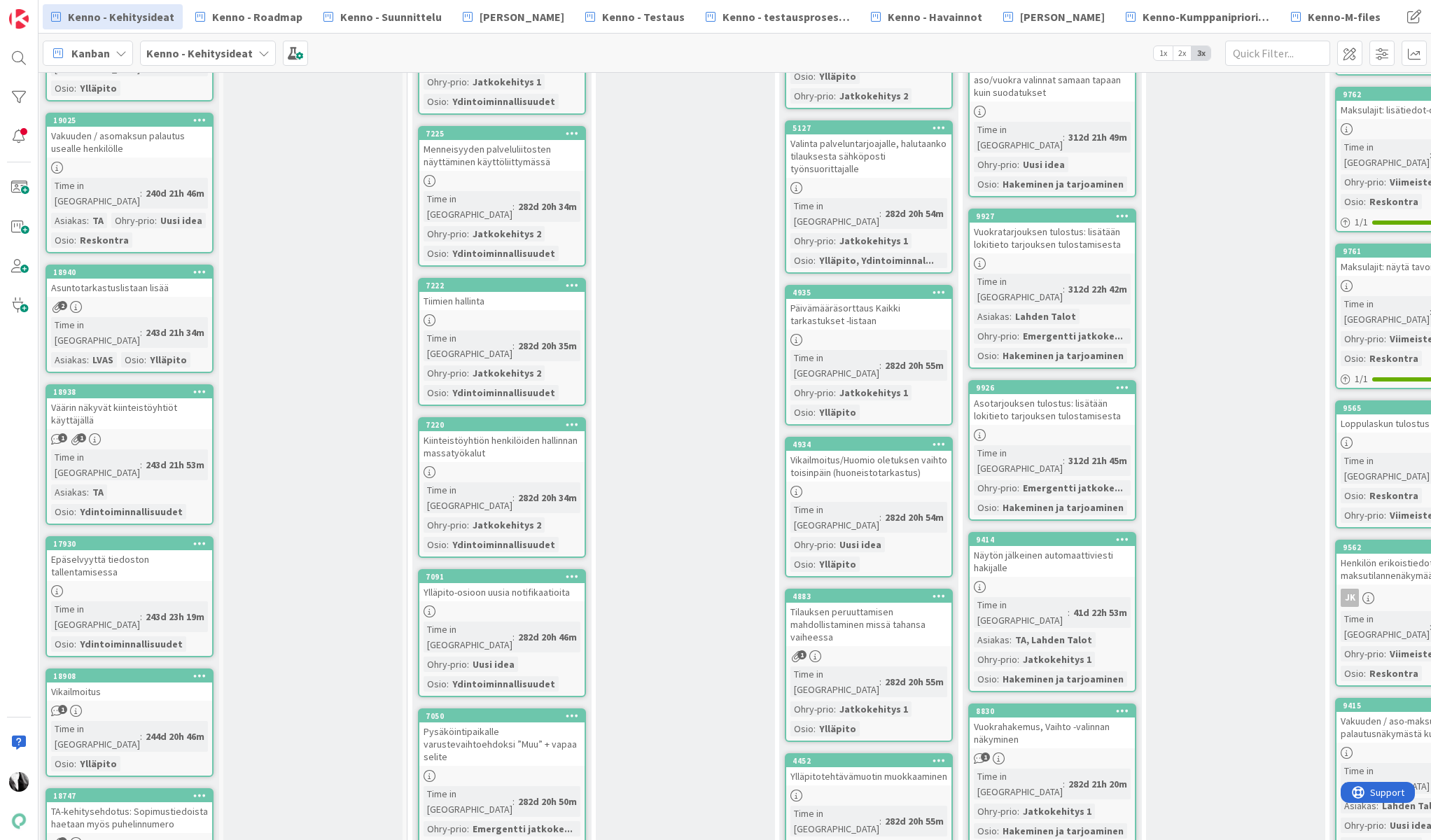
scroll to position [10012, 4]
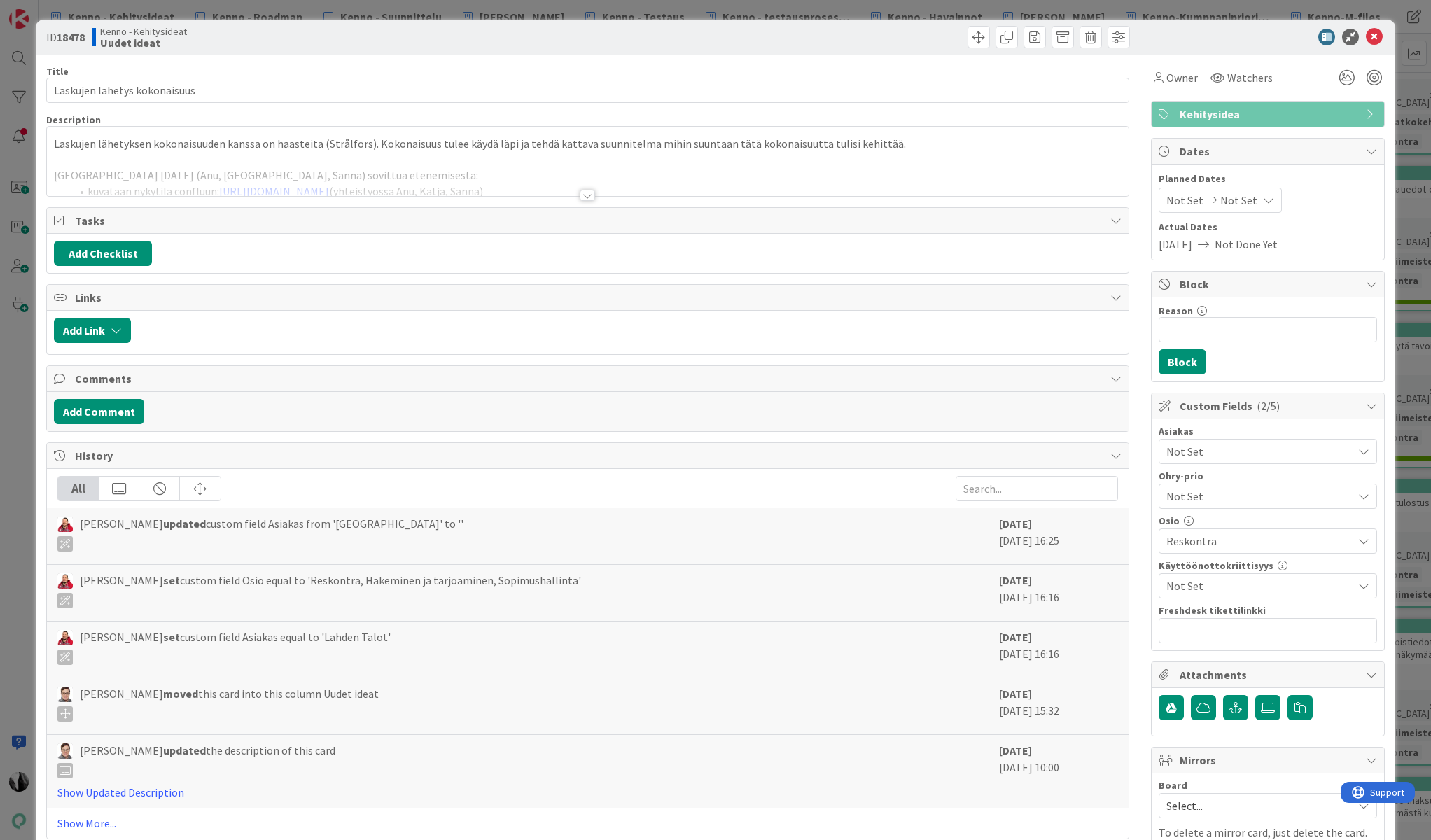
click at [591, 197] on div at bounding box center [587, 194] width 15 height 11
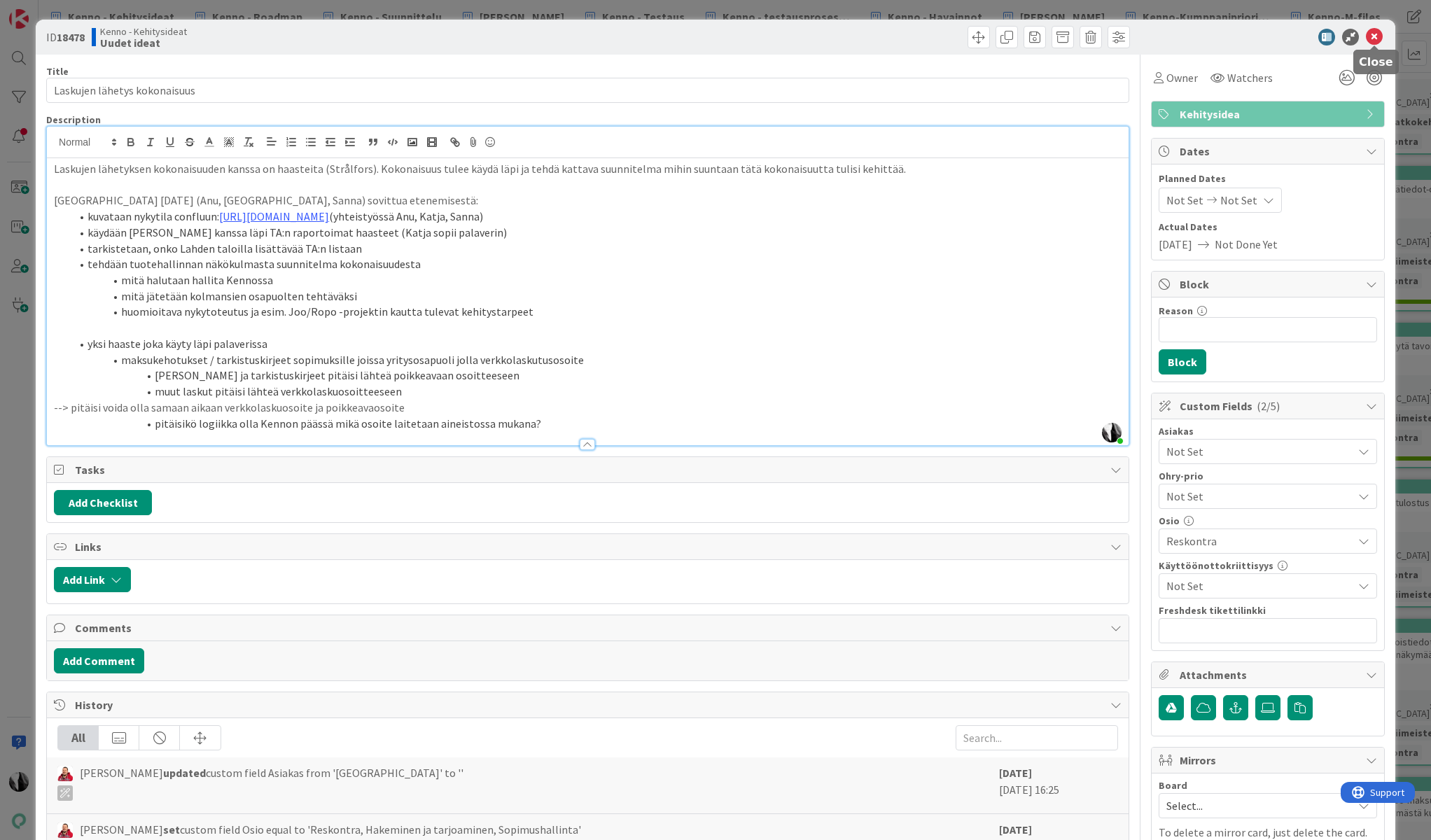
click at [1375, 37] on icon at bounding box center [1374, 37] width 17 height 17
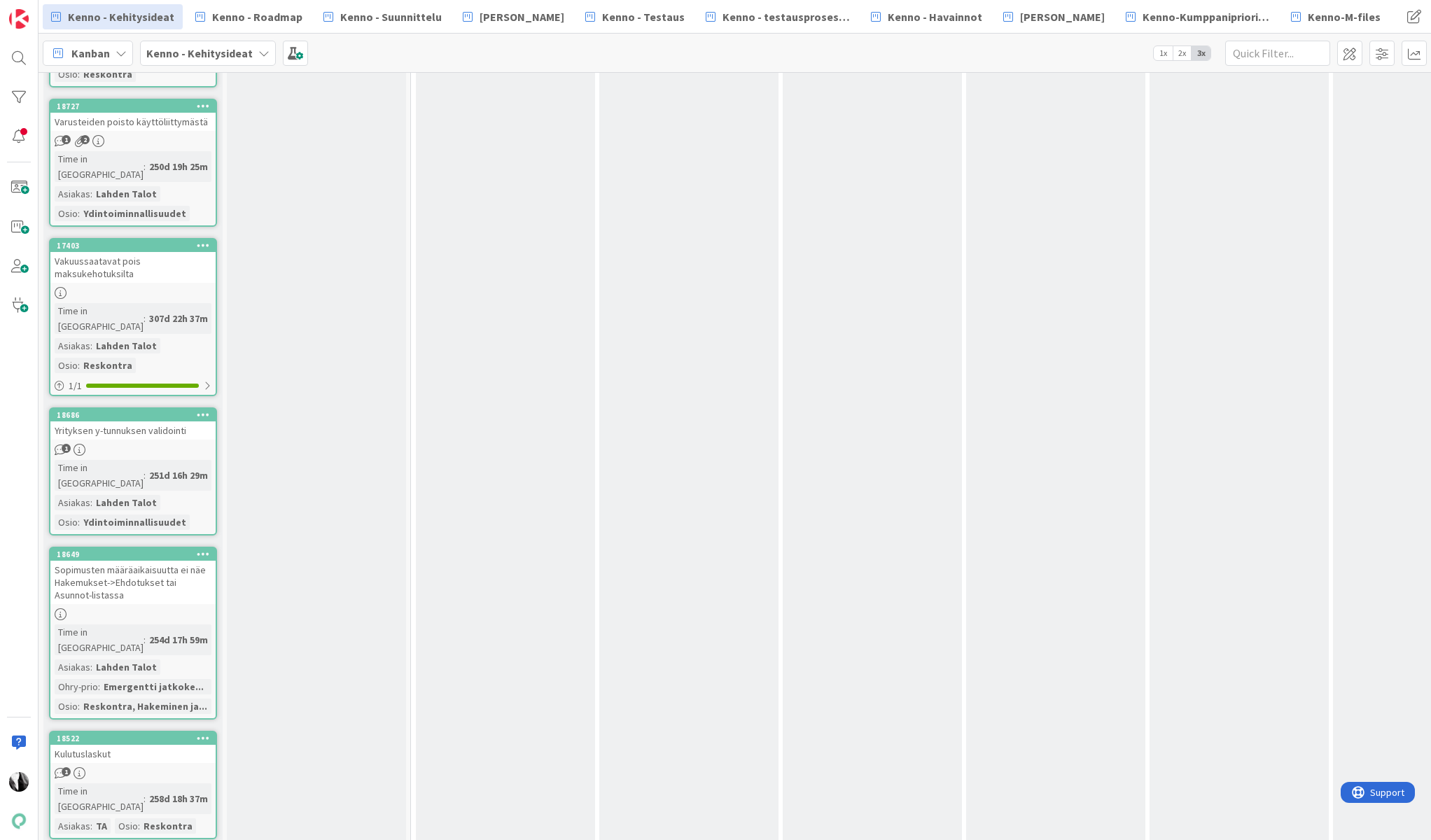
scroll to position [18396, 0]
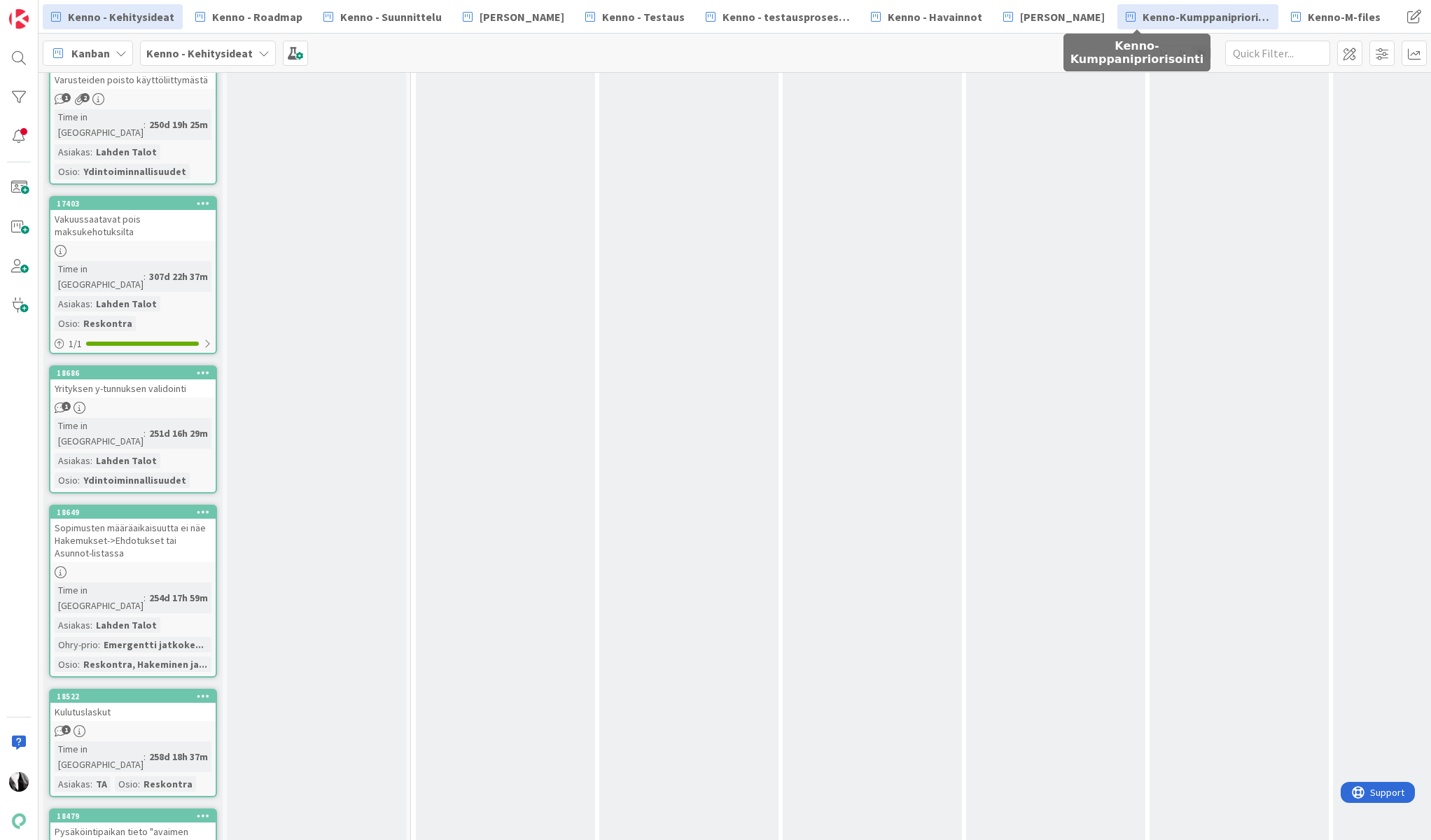
click at [1171, 17] on span "Kenno-Kumppanipriorisointi" at bounding box center [1206, 17] width 127 height 17
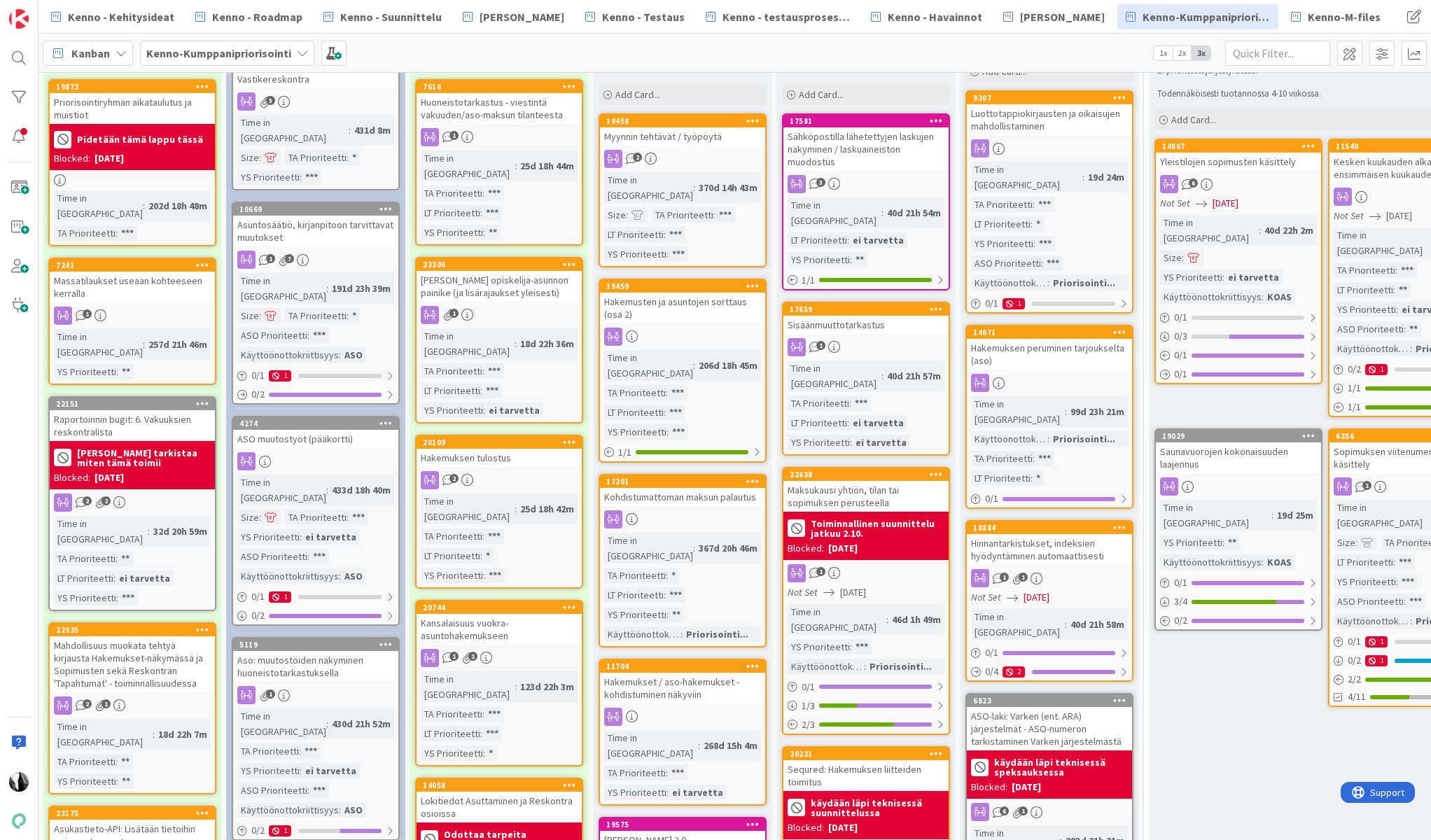
scroll to position [0, 1]
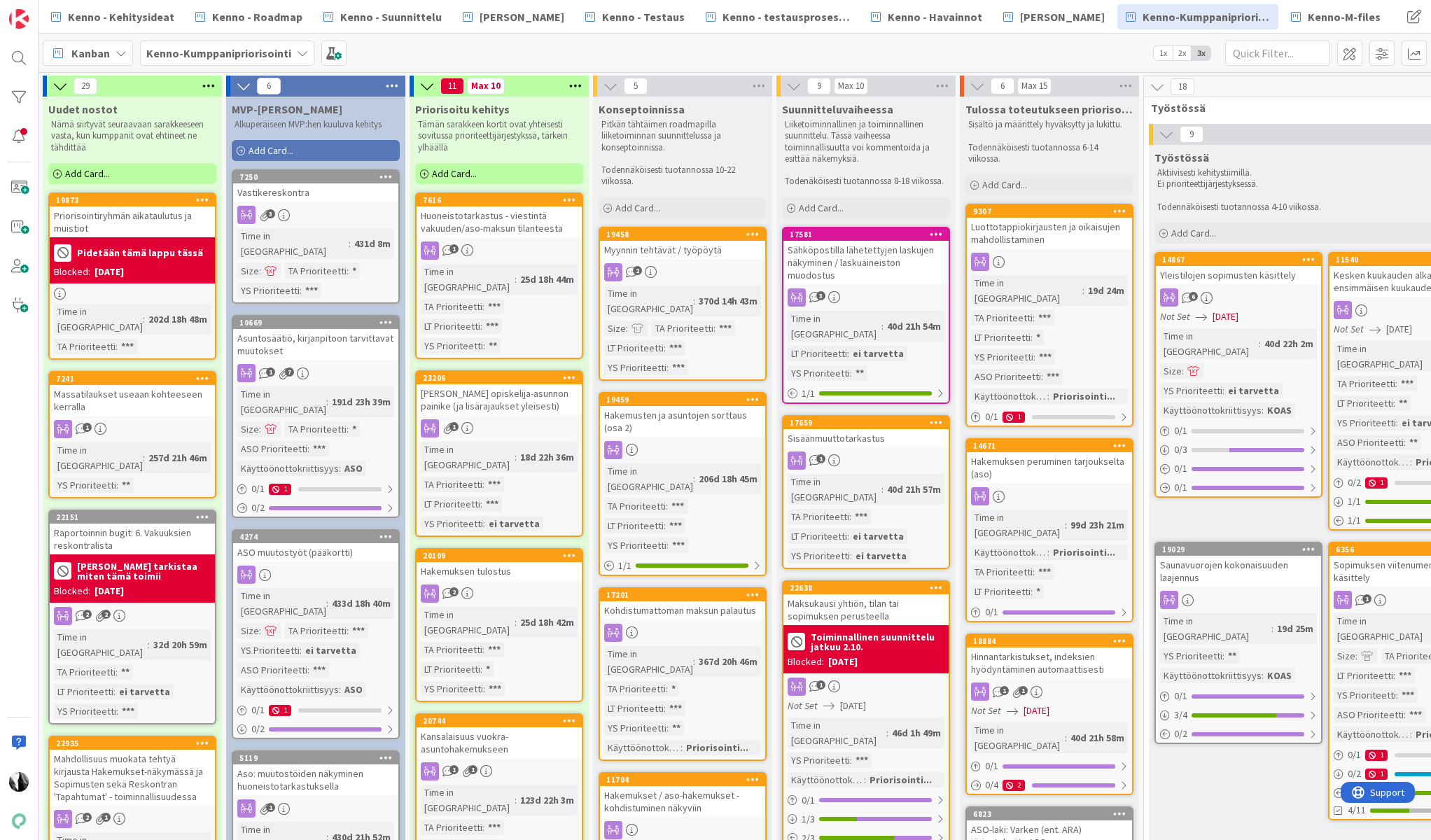
drag, startPoint x: 177, startPoint y: 558, endPoint x: 278, endPoint y: 1, distance: 566.1
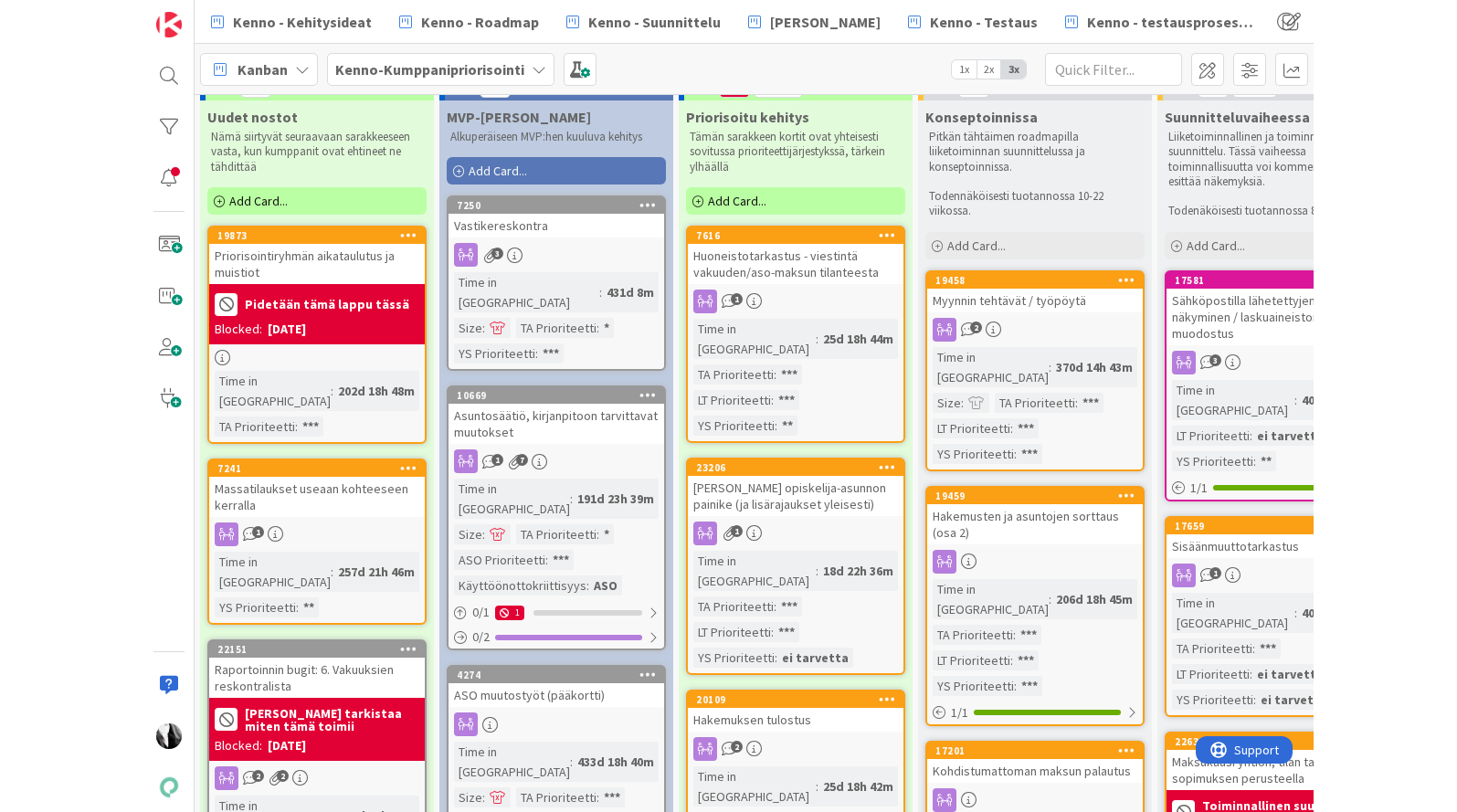
scroll to position [25, 1]
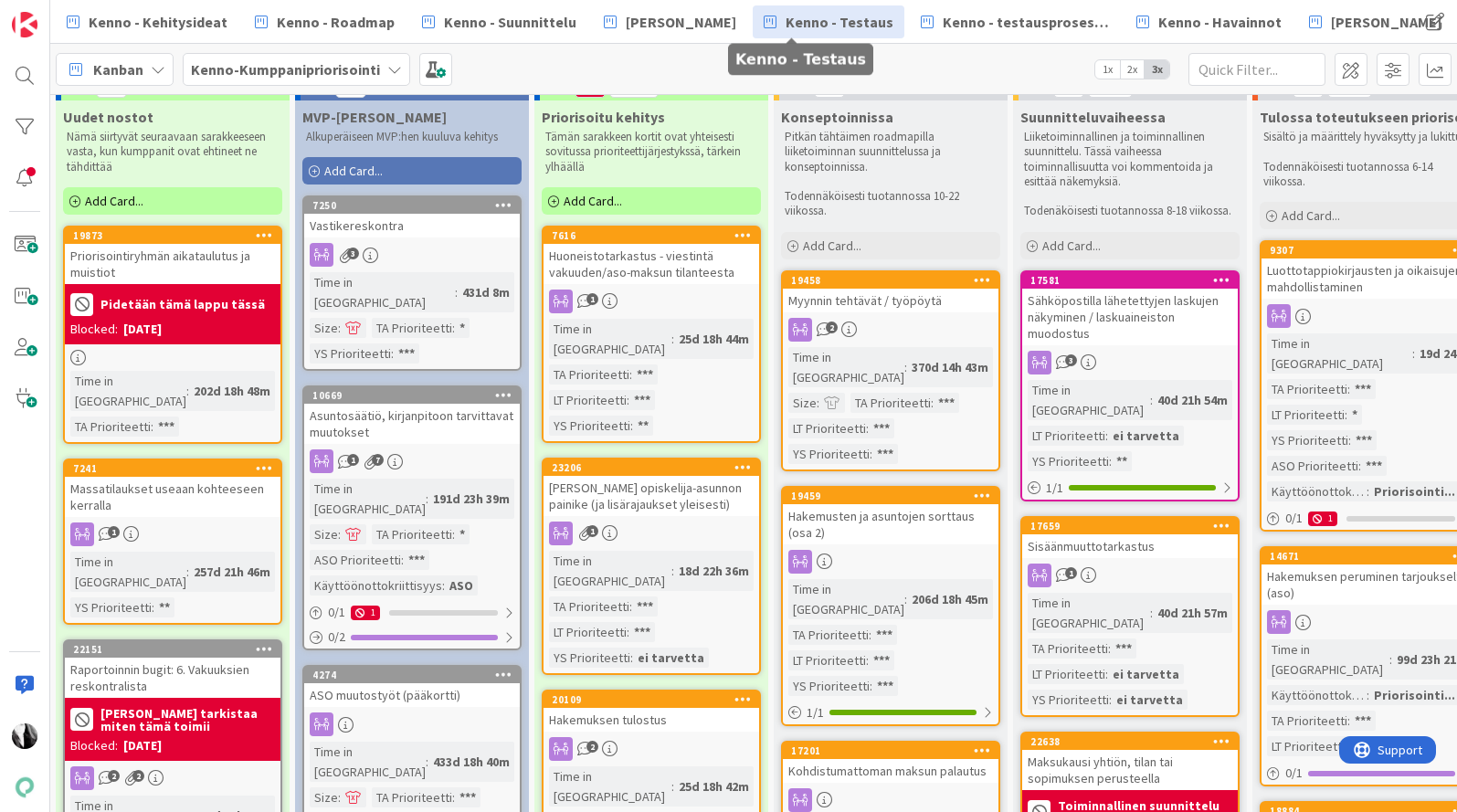
click at [809, 25] on span "Kenno - Testaus" at bounding box center [840, 22] width 108 height 22
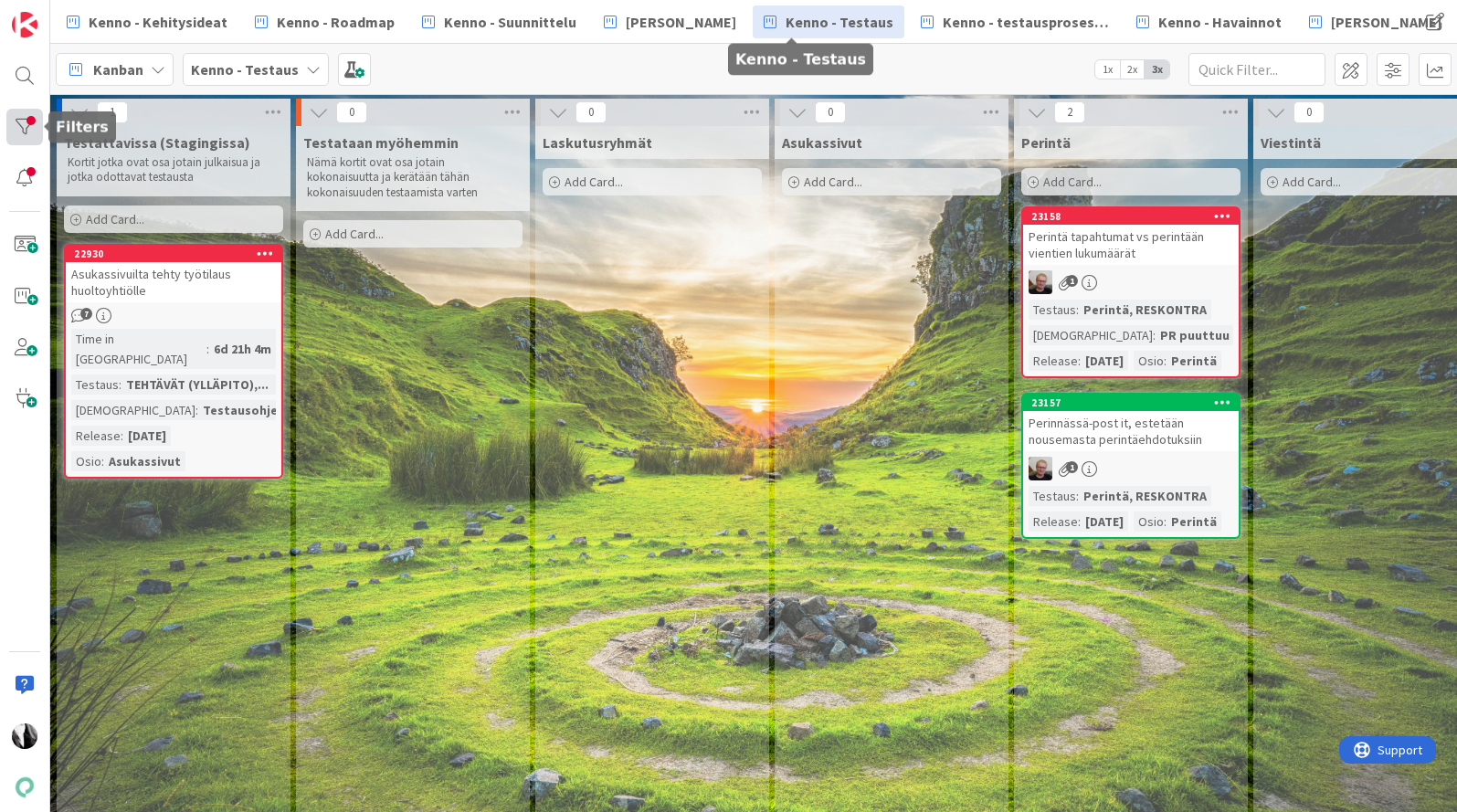
click at [24, 123] on div at bounding box center [25, 126] width 37 height 37
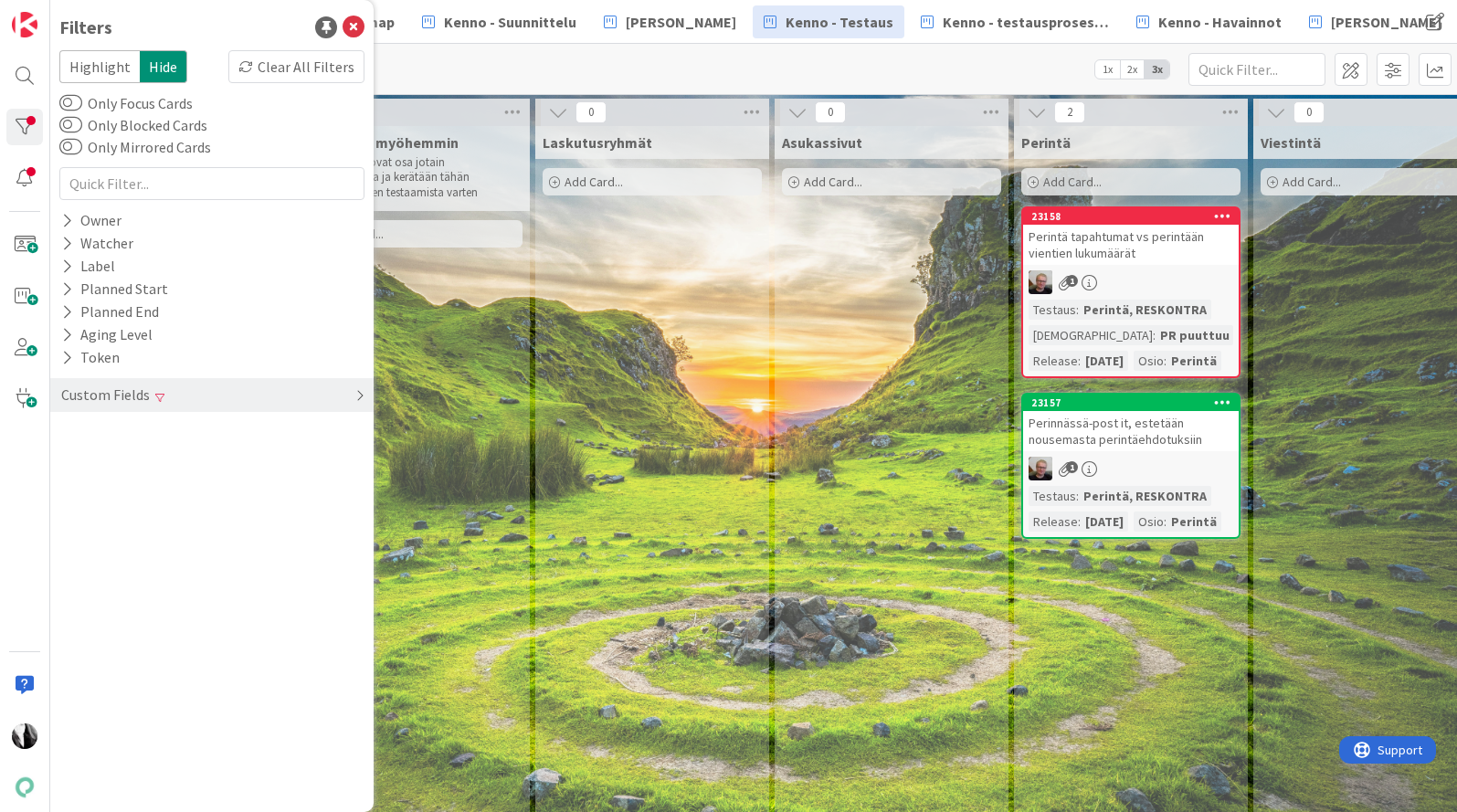
click at [151, 395] on div "Custom Fields" at bounding box center [211, 395] width 324 height 34
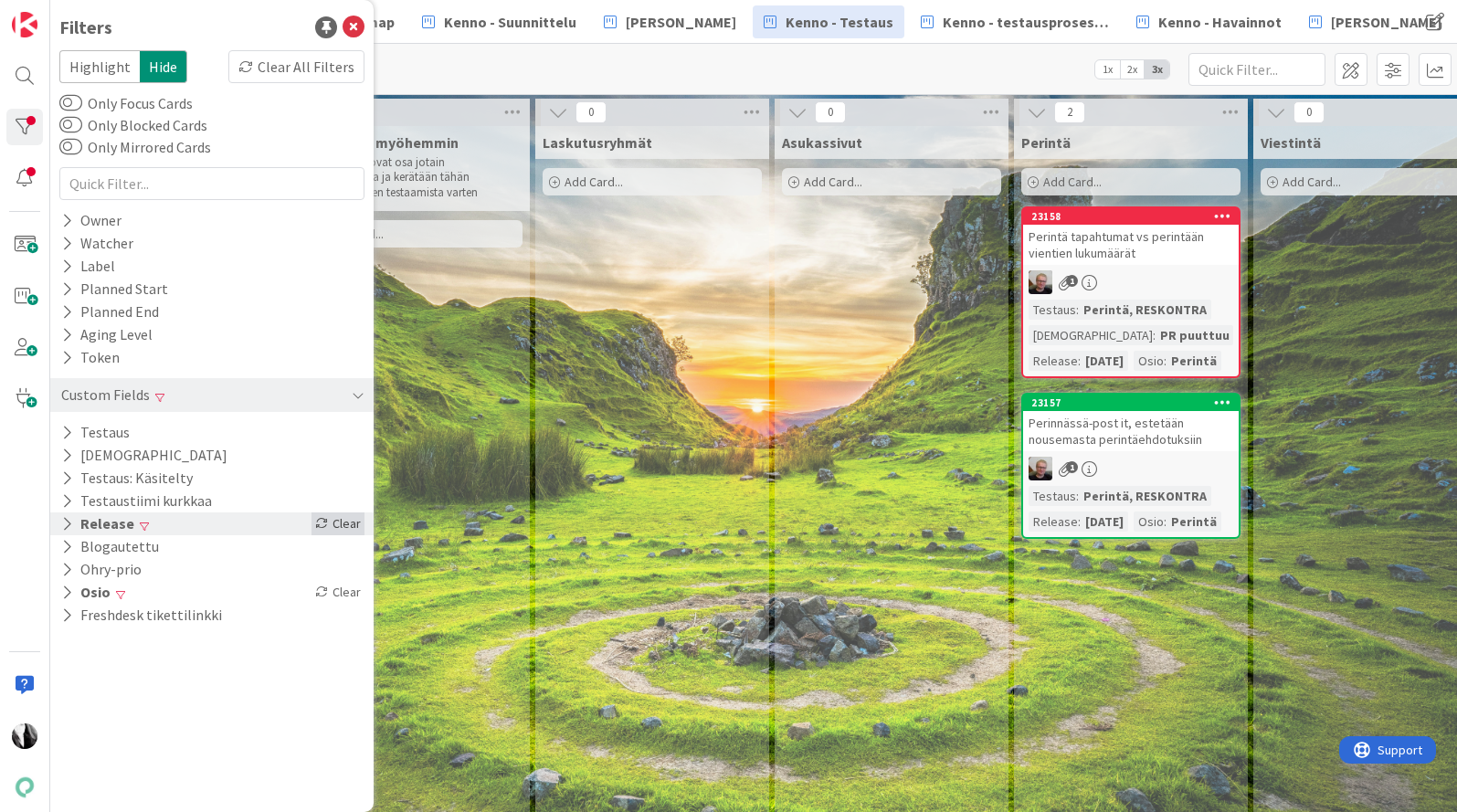
click at [357, 520] on div "Clear" at bounding box center [338, 523] width 53 height 23
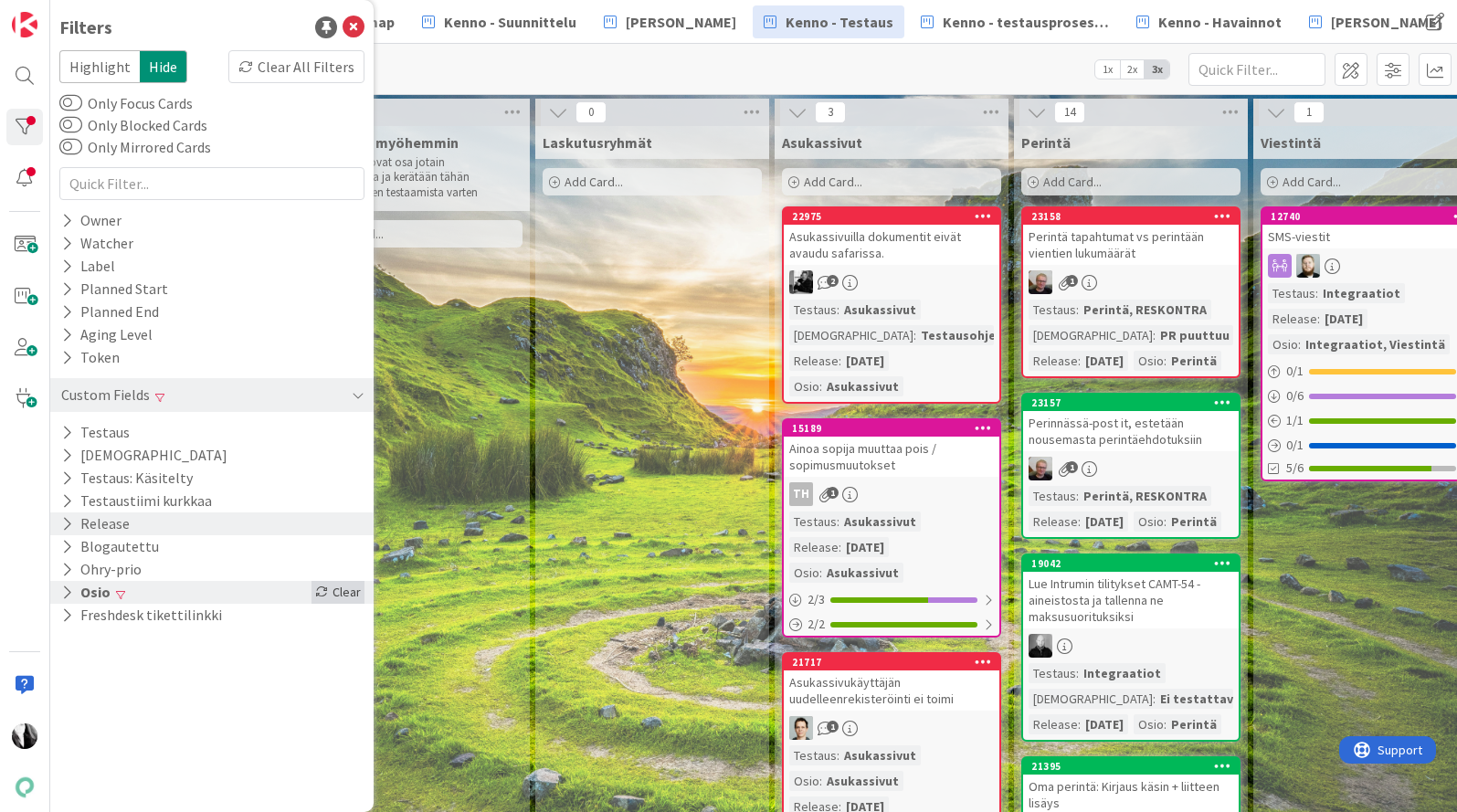
click at [354, 590] on div "Clear" at bounding box center [338, 592] width 53 height 23
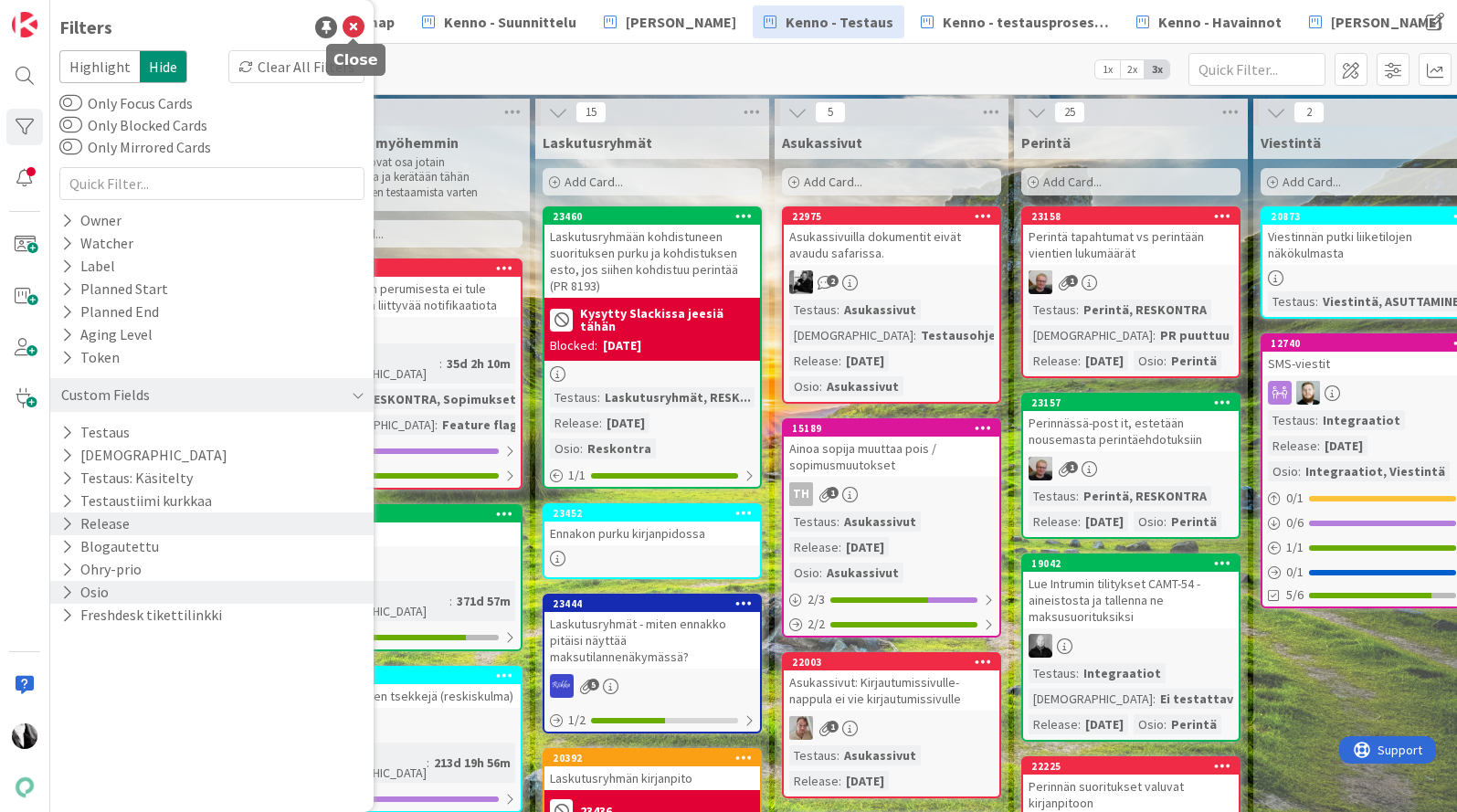
click at [353, 25] on icon at bounding box center [353, 26] width 22 height 22
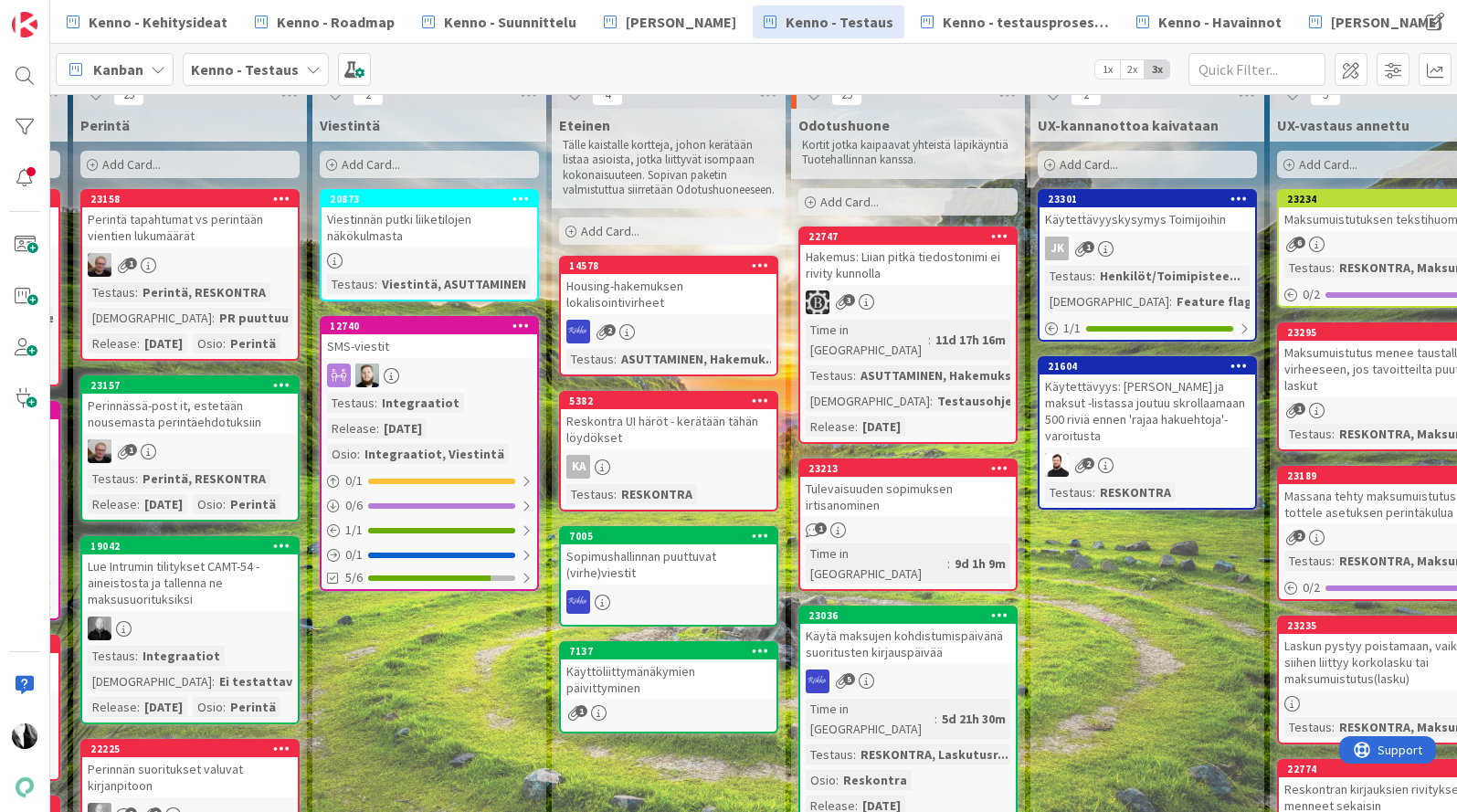
scroll to position [0, 941]
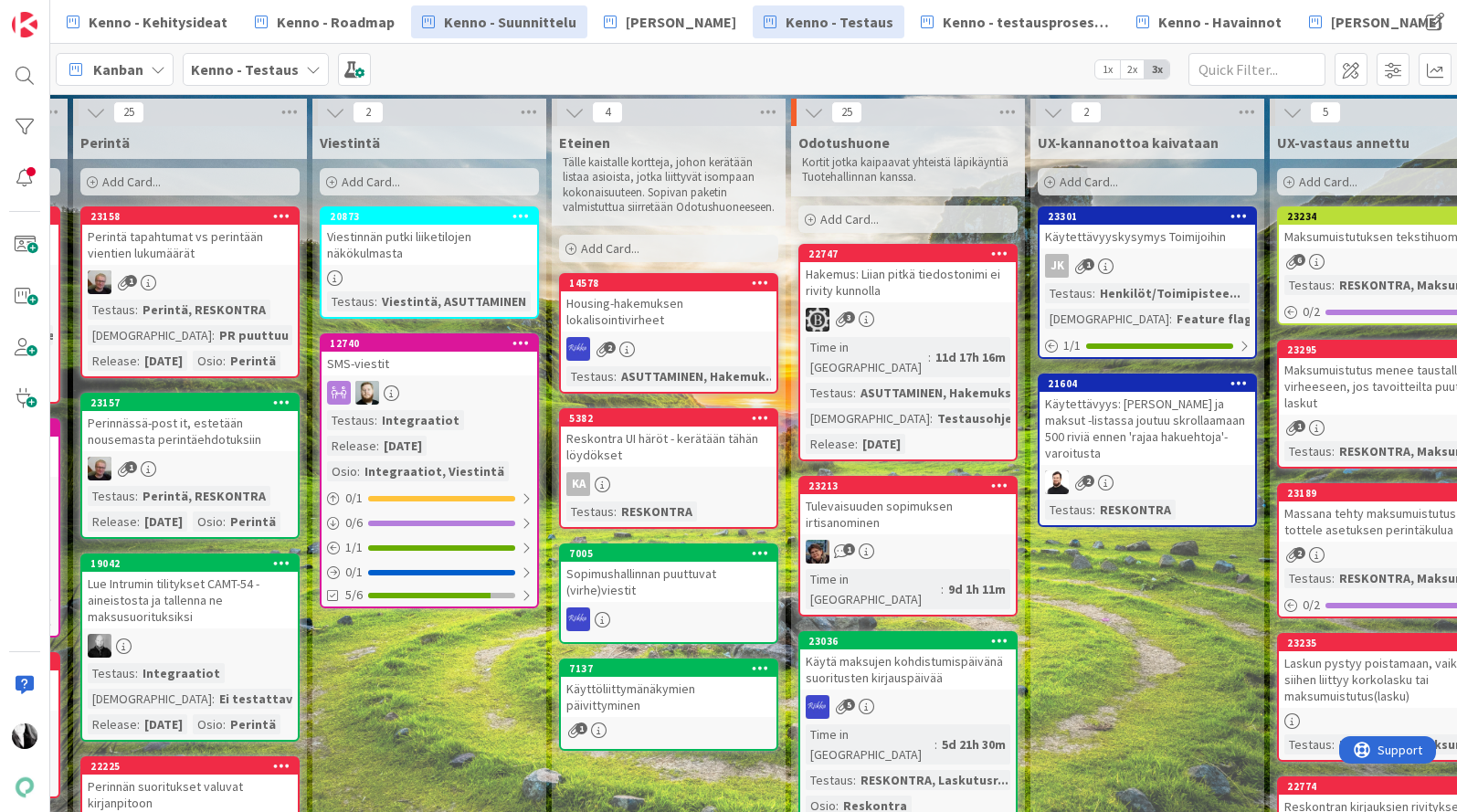
click at [499, 19] on span "Kenno - Suunnittelu" at bounding box center [511, 22] width 132 height 22
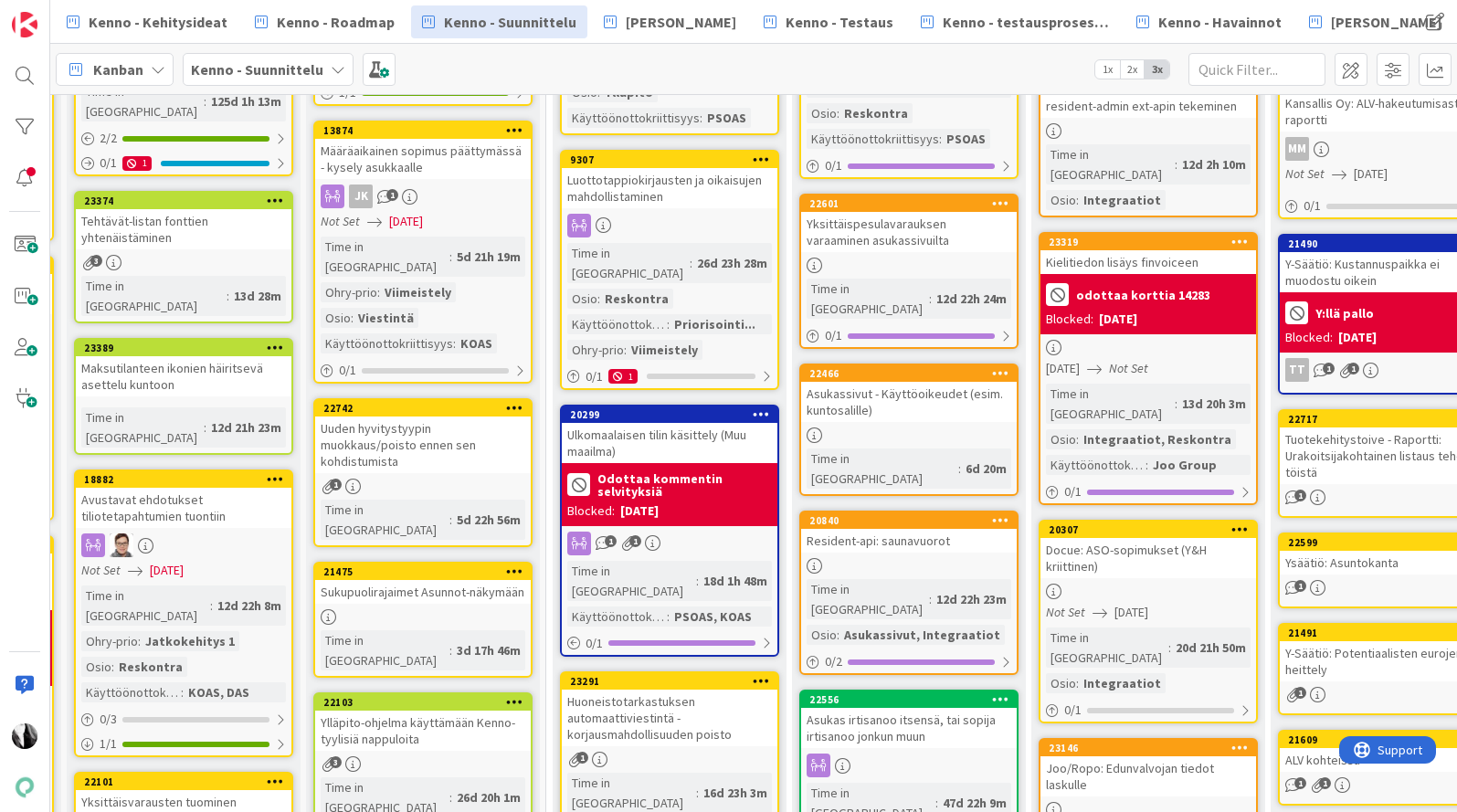
scroll to position [356, 555]
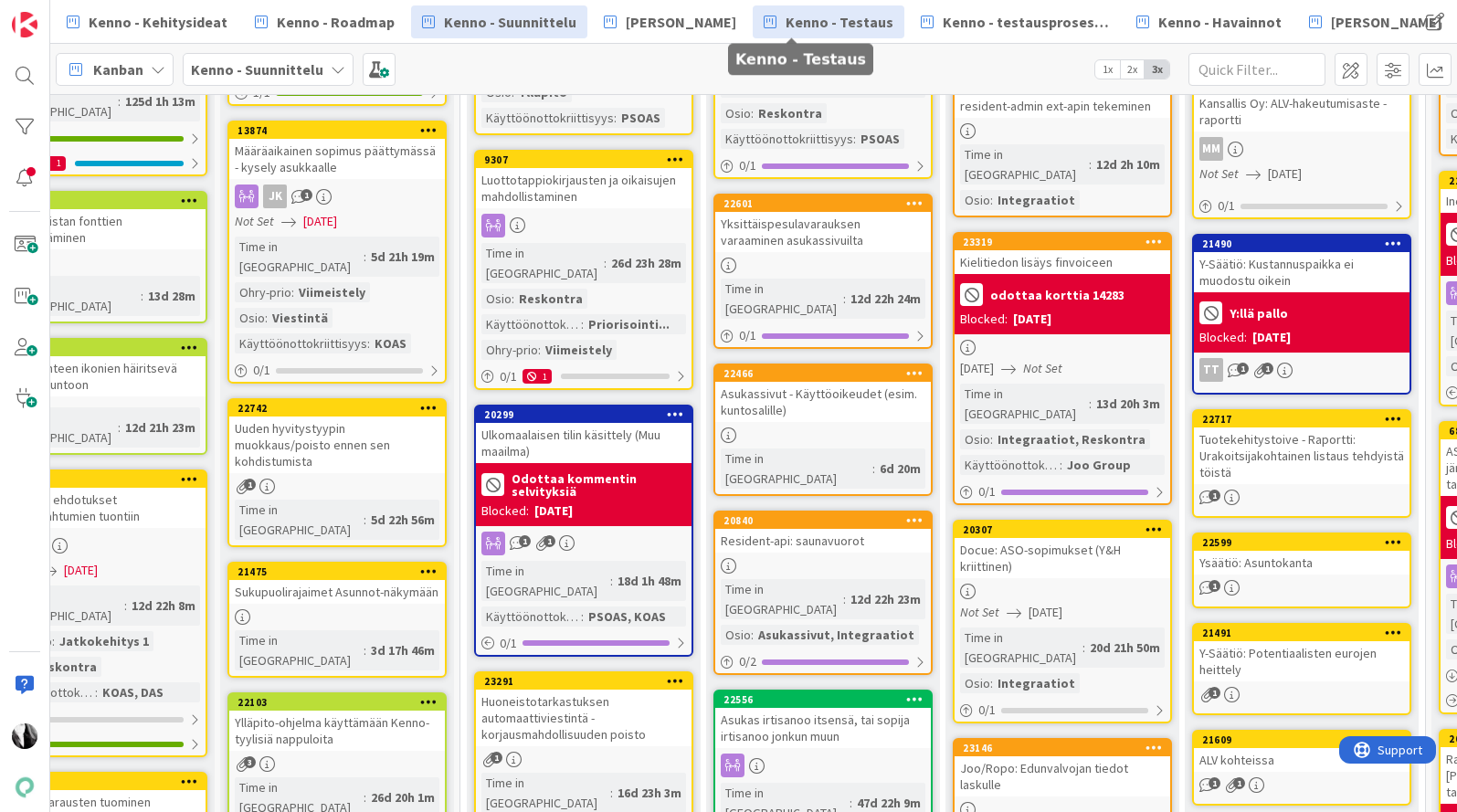
click at [820, 21] on span "Kenno - Testaus" at bounding box center [840, 22] width 108 height 22
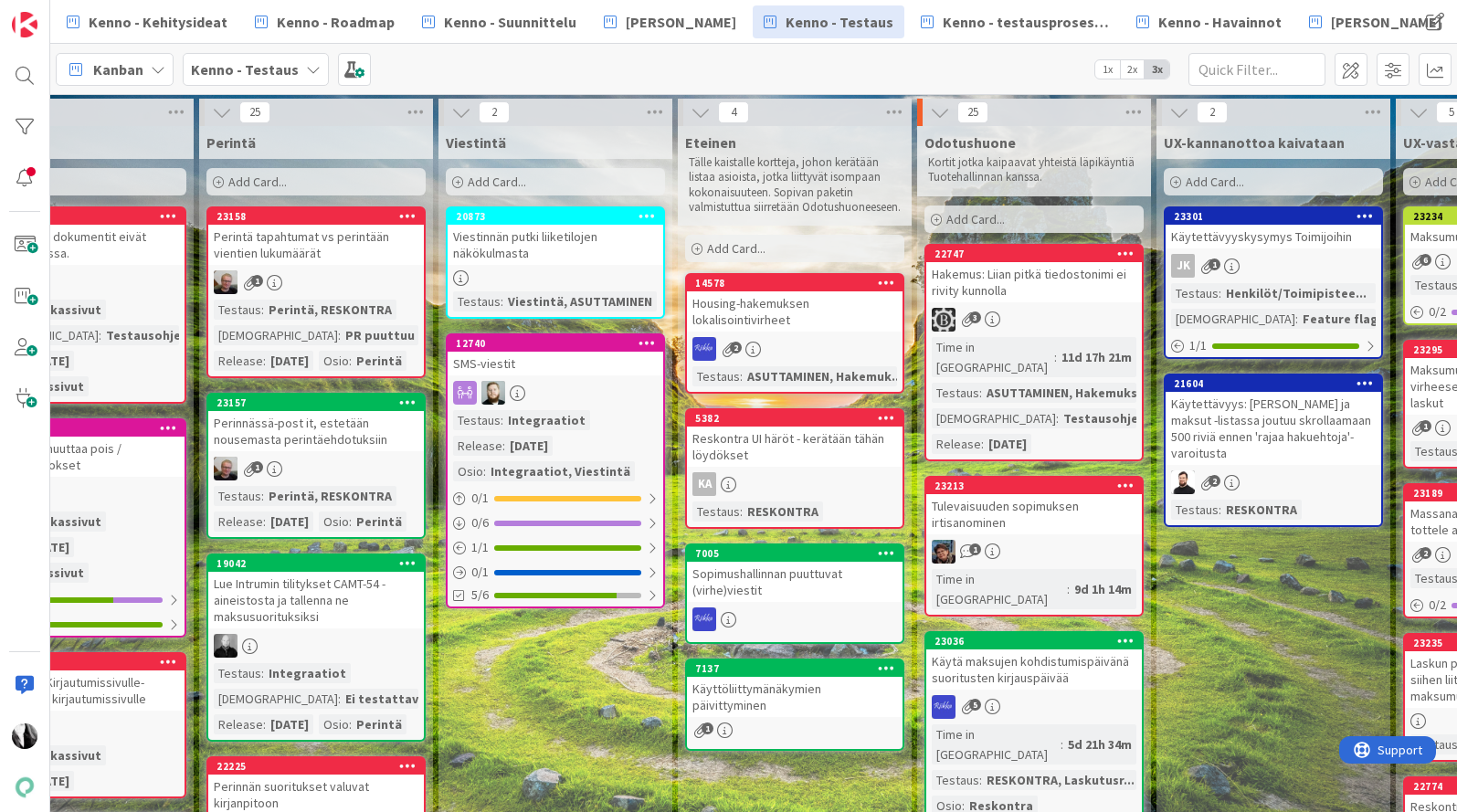
scroll to position [0, 820]
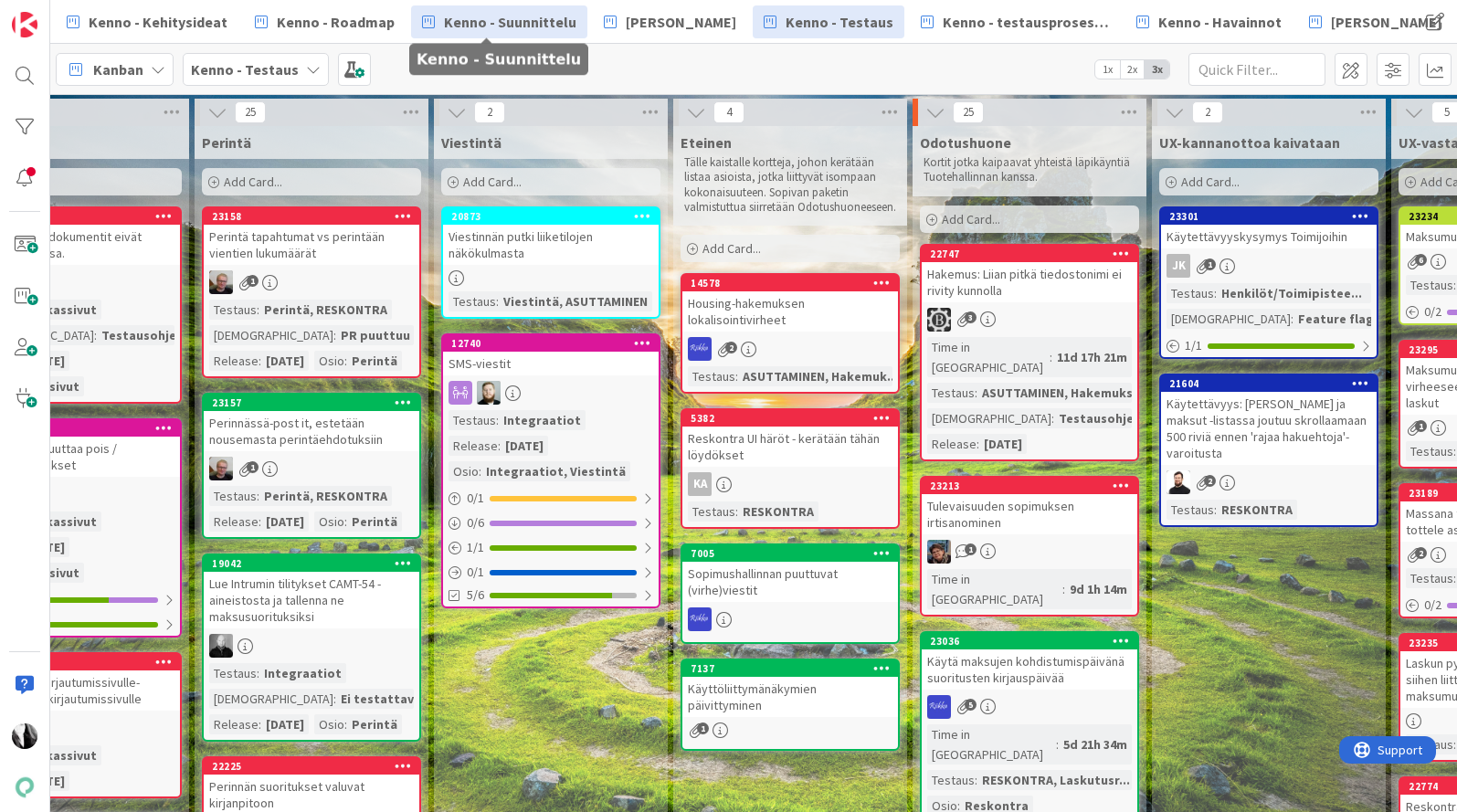
click at [530, 20] on span "Kenno - Suunnittelu" at bounding box center [511, 22] width 132 height 22
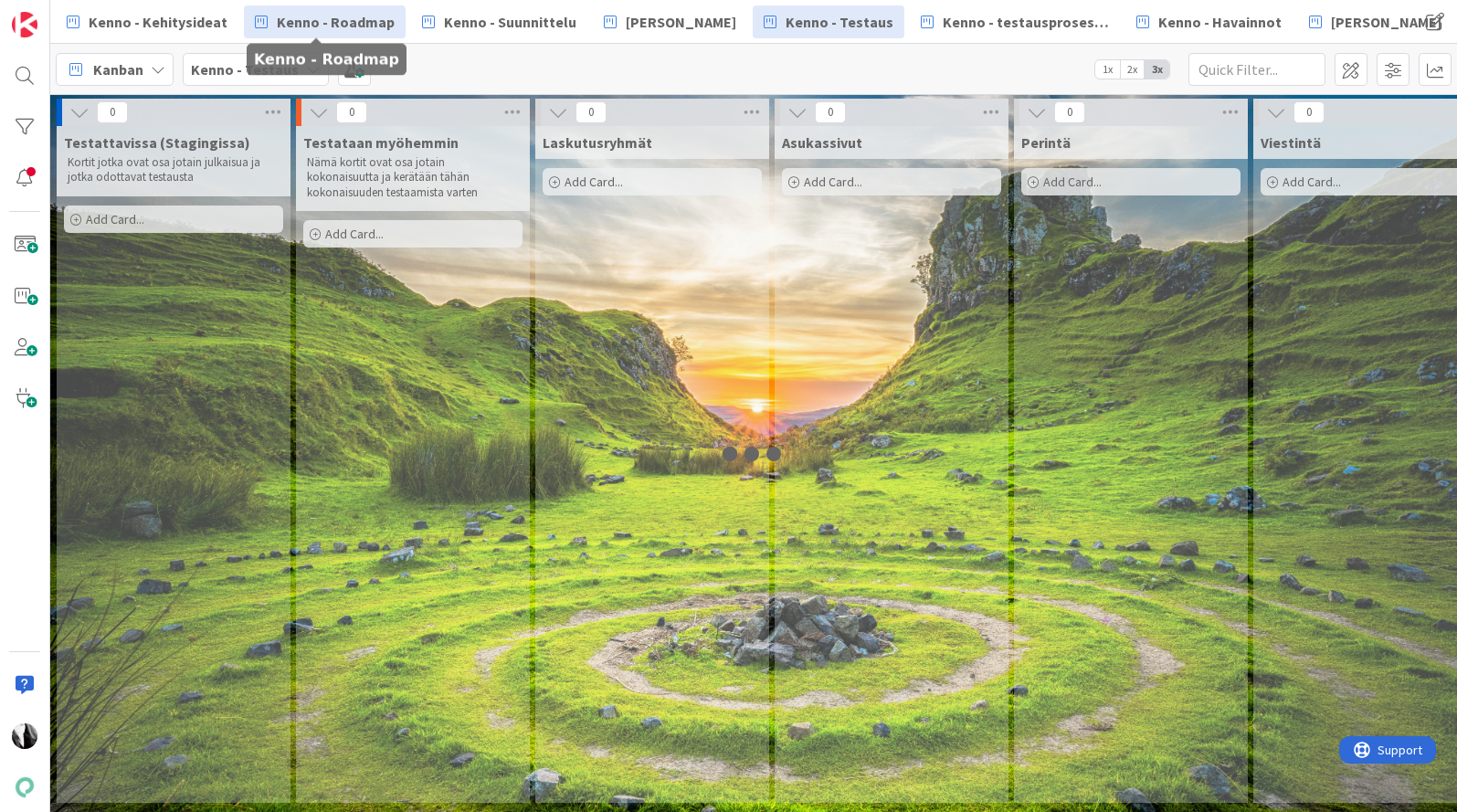
click at [360, 24] on span "Kenno - Roadmap" at bounding box center [335, 22] width 118 height 22
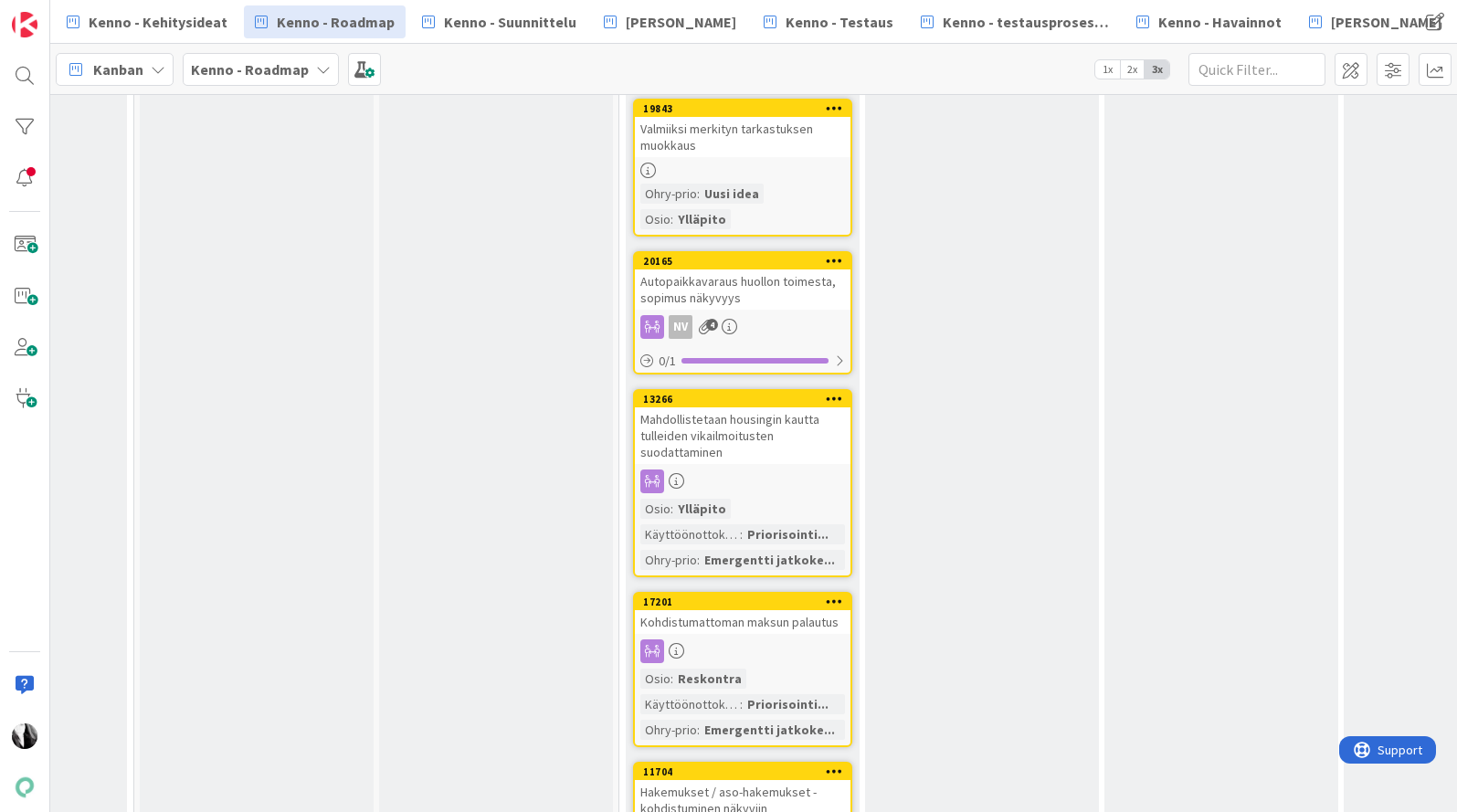
scroll to position [1578, 1607]
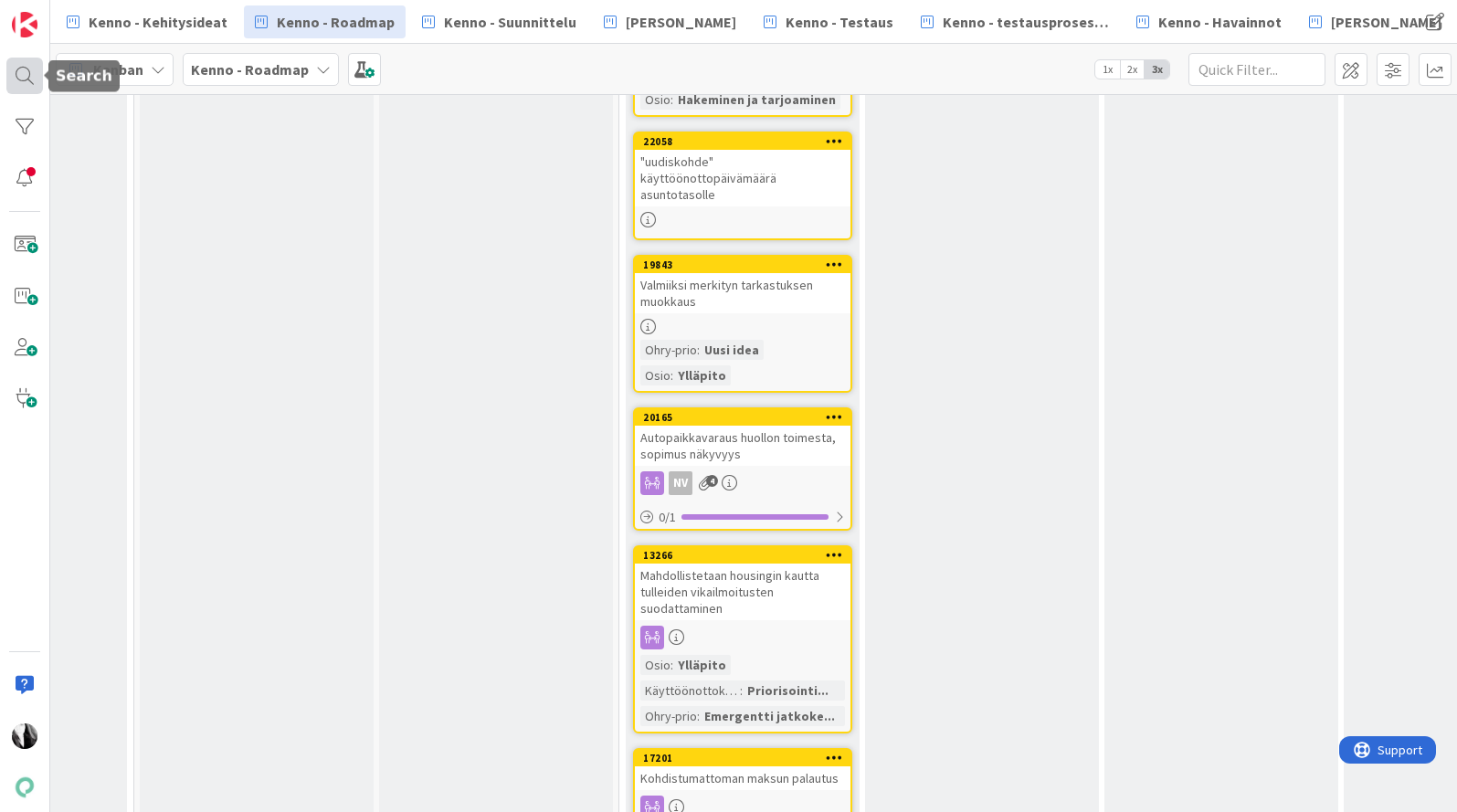
click at [23, 75] on div at bounding box center [25, 75] width 37 height 37
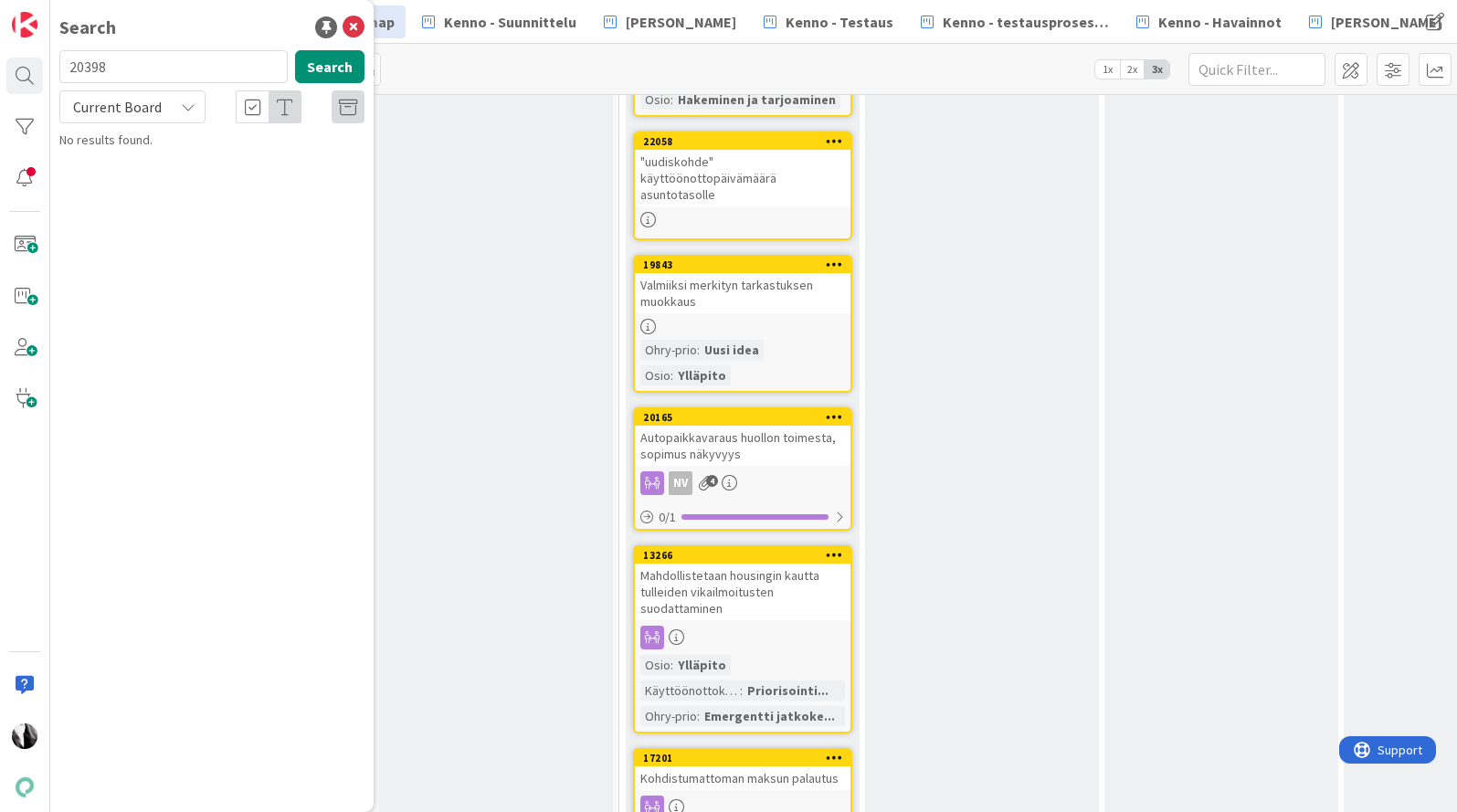
drag, startPoint x: 130, startPoint y: 68, endPoint x: 65, endPoint y: 68, distance: 65.0
click at [65, 68] on input "20398" at bounding box center [174, 66] width 228 height 33
type input "tulevaisuudessa"
click at [142, 103] on span "Current Board" at bounding box center [117, 107] width 89 height 18
click at [147, 177] on span "All Boards" at bounding box center [164, 182] width 190 height 27
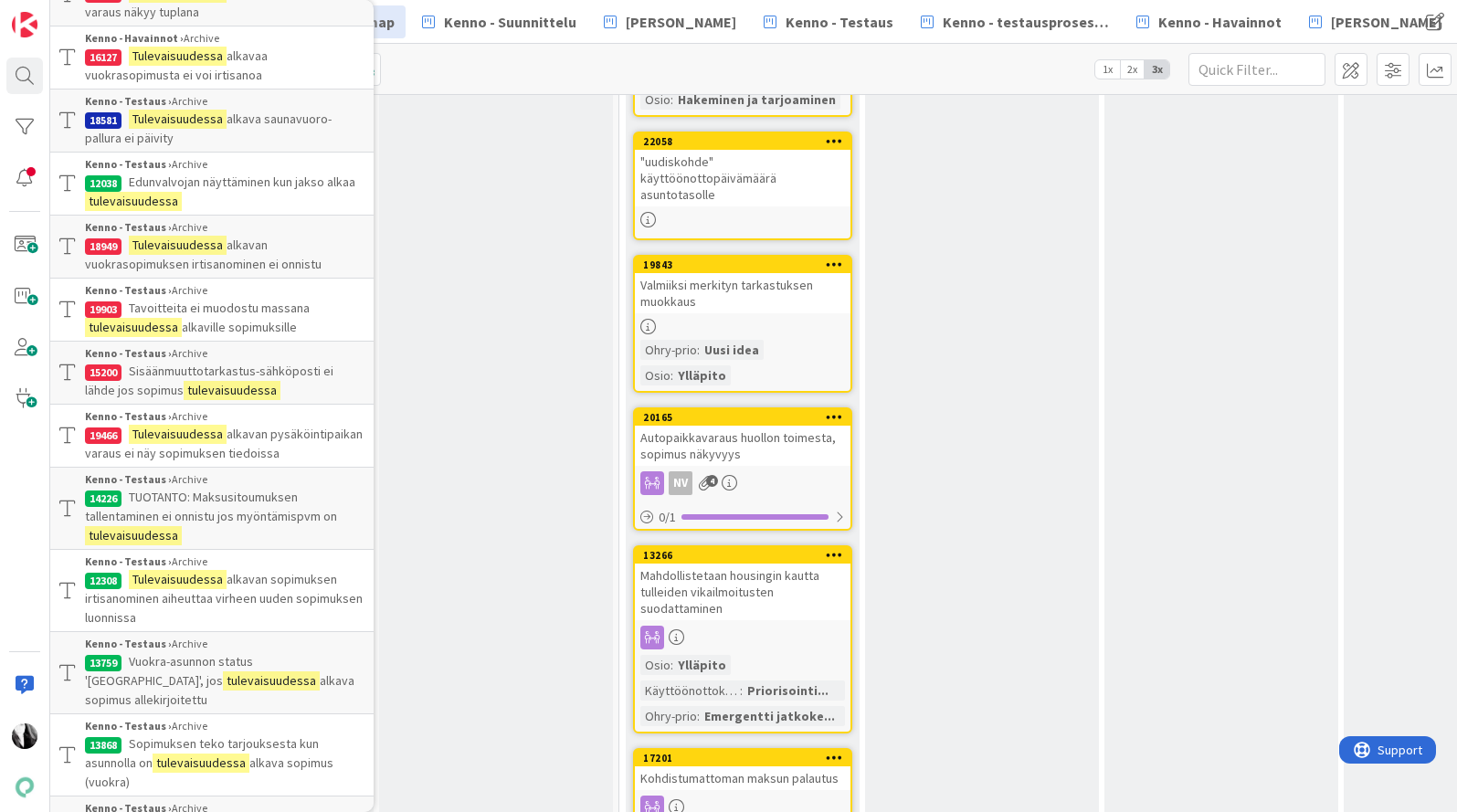
scroll to position [750, 0]
click at [809, 17] on span "Kenno - Testaus" at bounding box center [840, 22] width 108 height 22
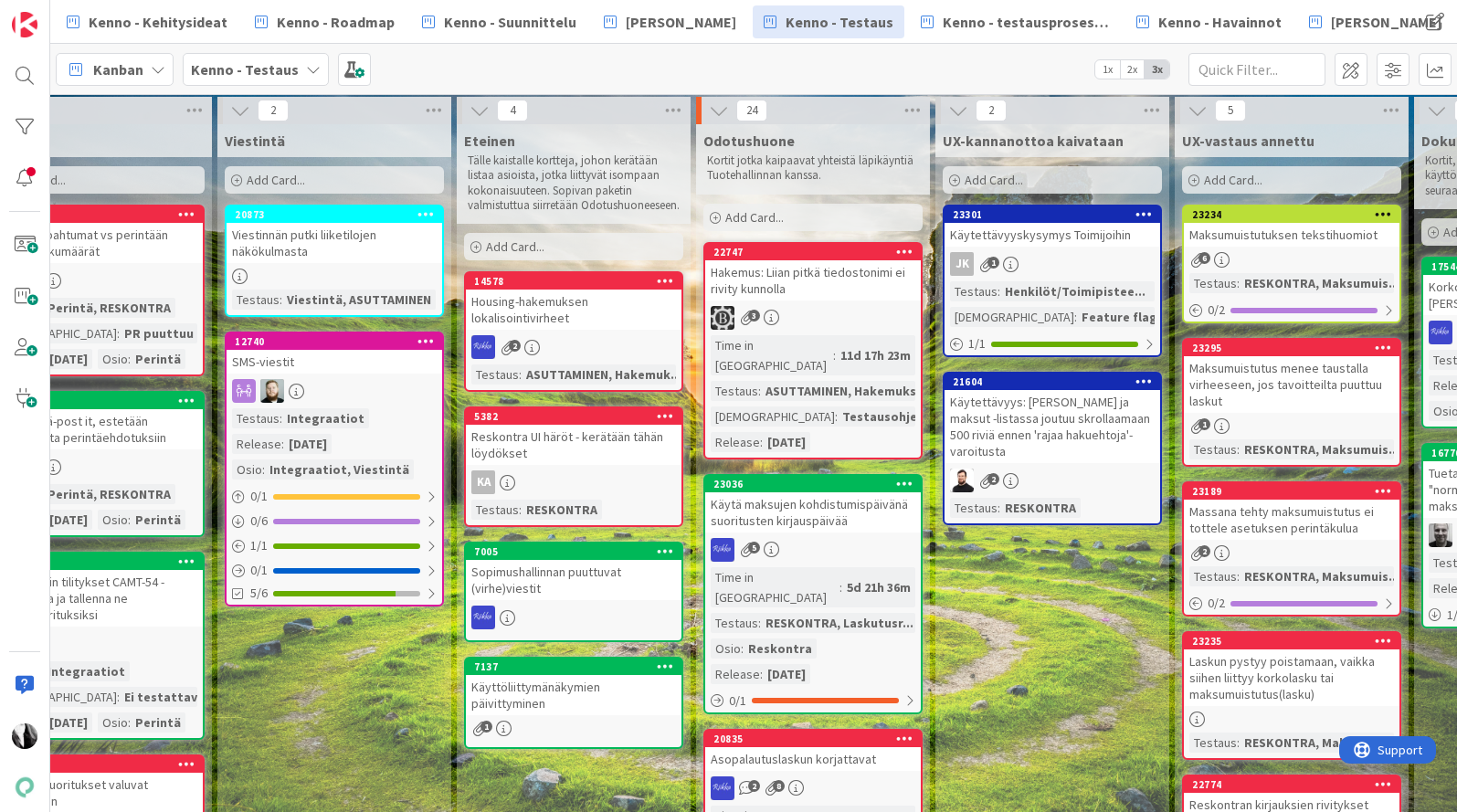
scroll to position [0, 1036]
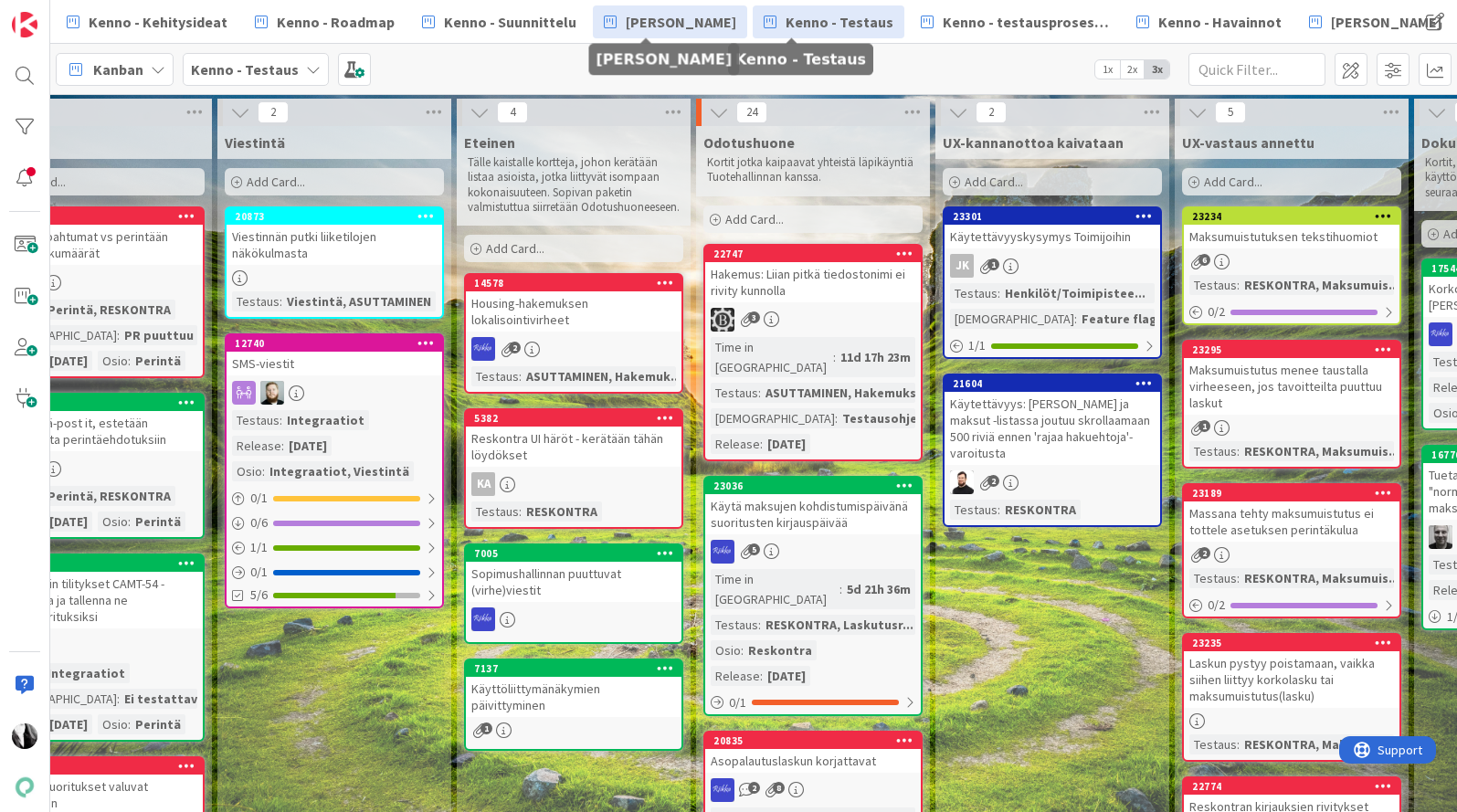
click at [646, 25] on span "[PERSON_NAME]" at bounding box center [680, 22] width 110 height 22
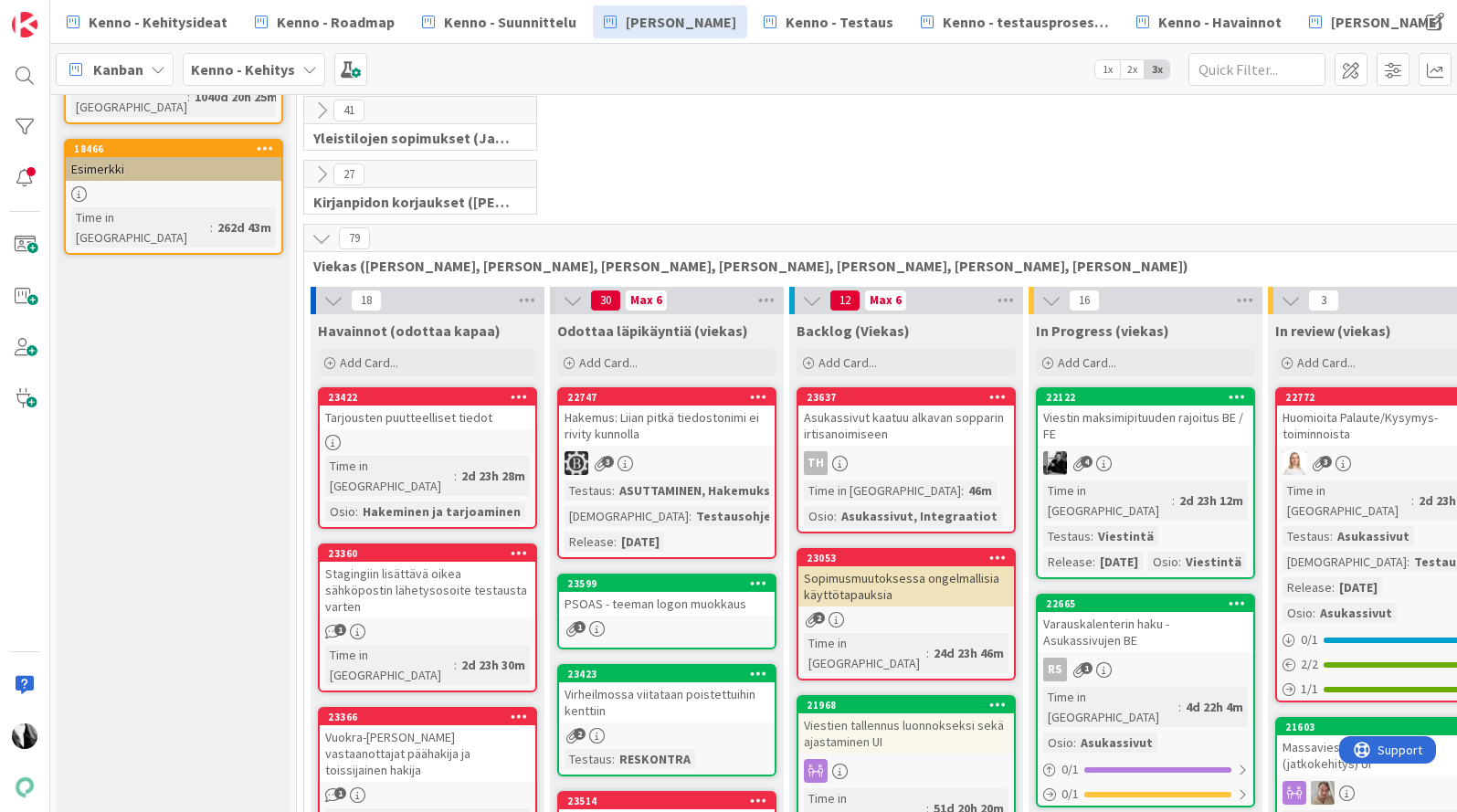
scroll to position [307, 0]
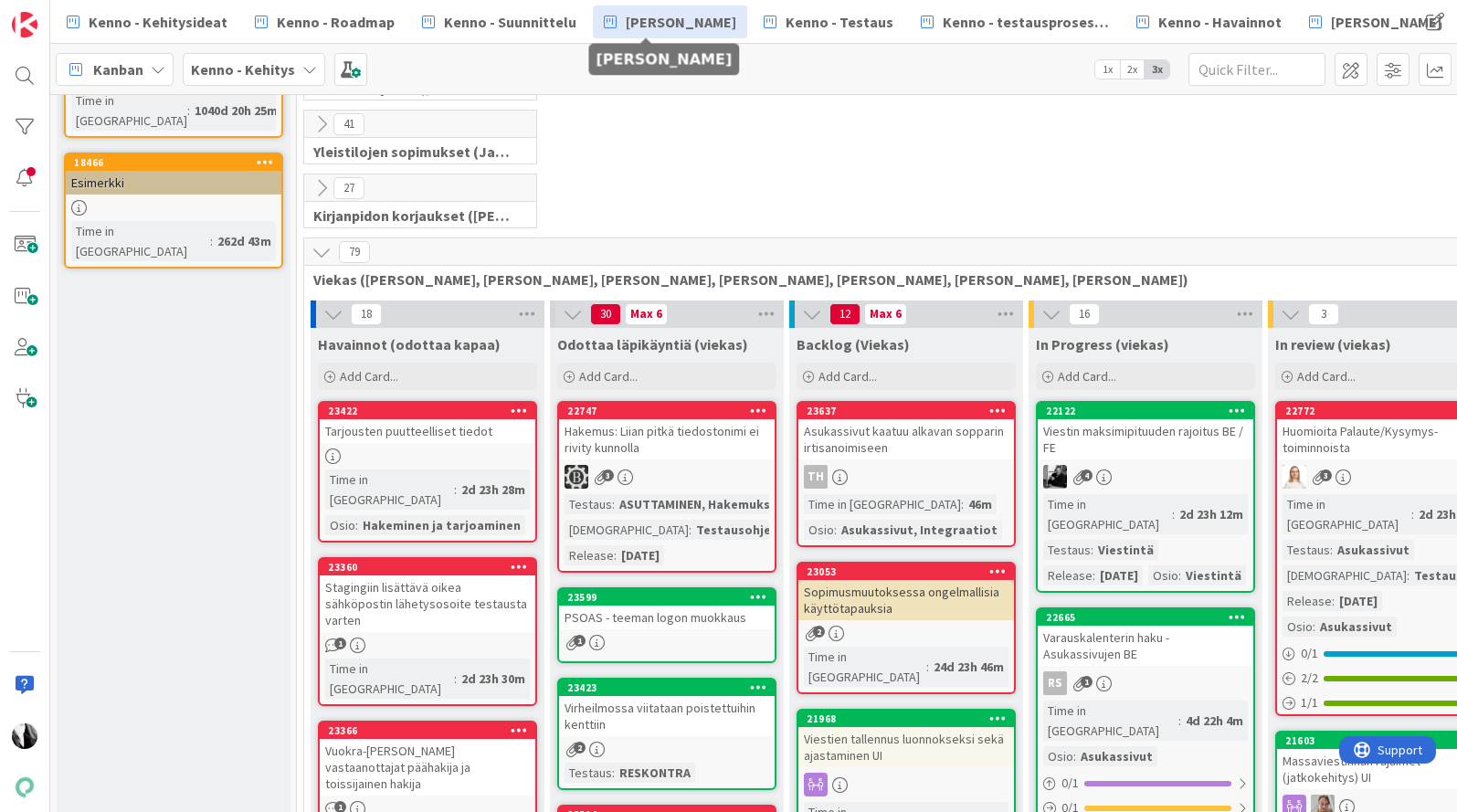
click at [617, 439] on div "Hakemus: Liian pitkä tiedostonimi ei rivity kunnolla" at bounding box center [667, 439] width 216 height 41
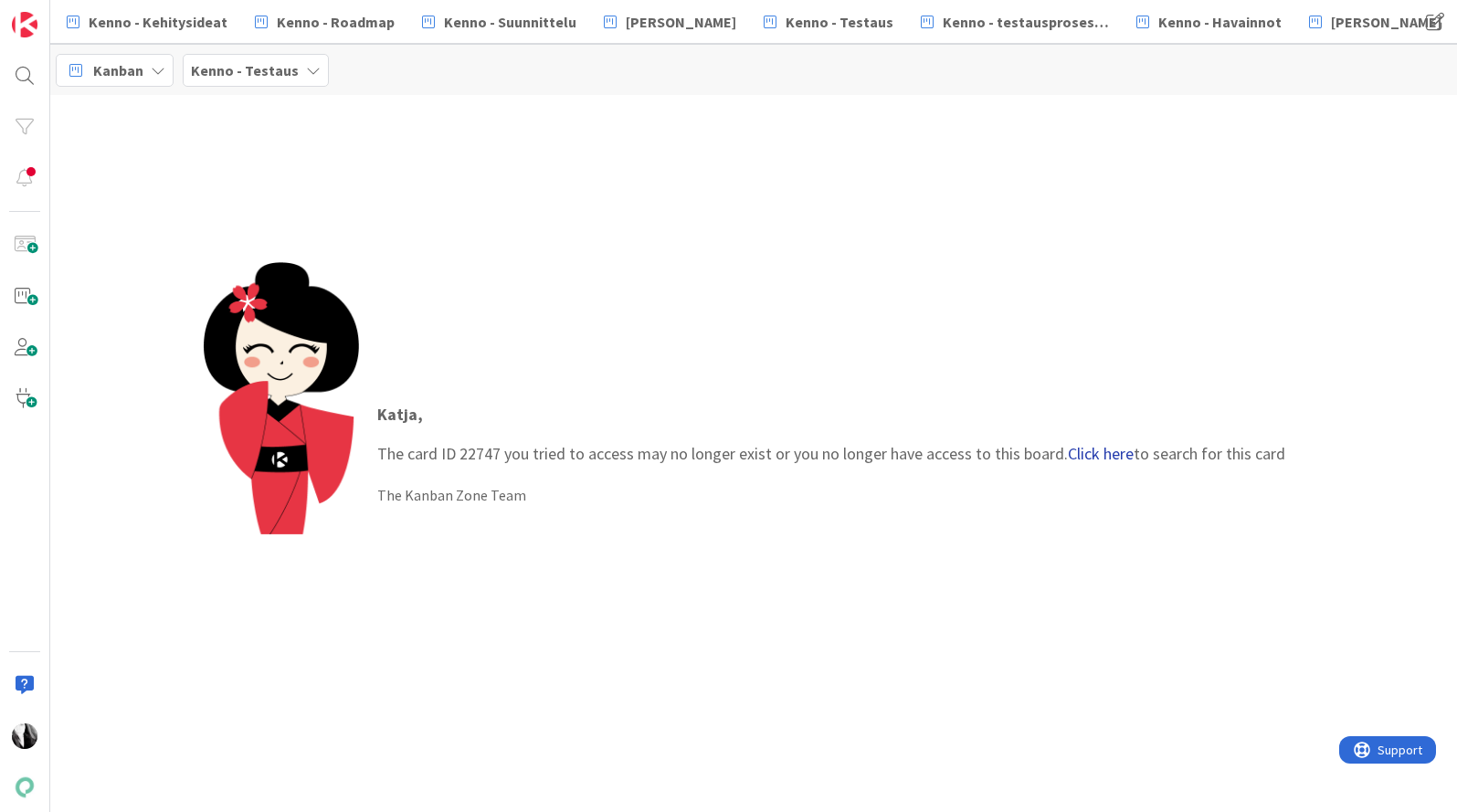
click at [1084, 454] on link "Click here" at bounding box center [1101, 454] width 66 height 21
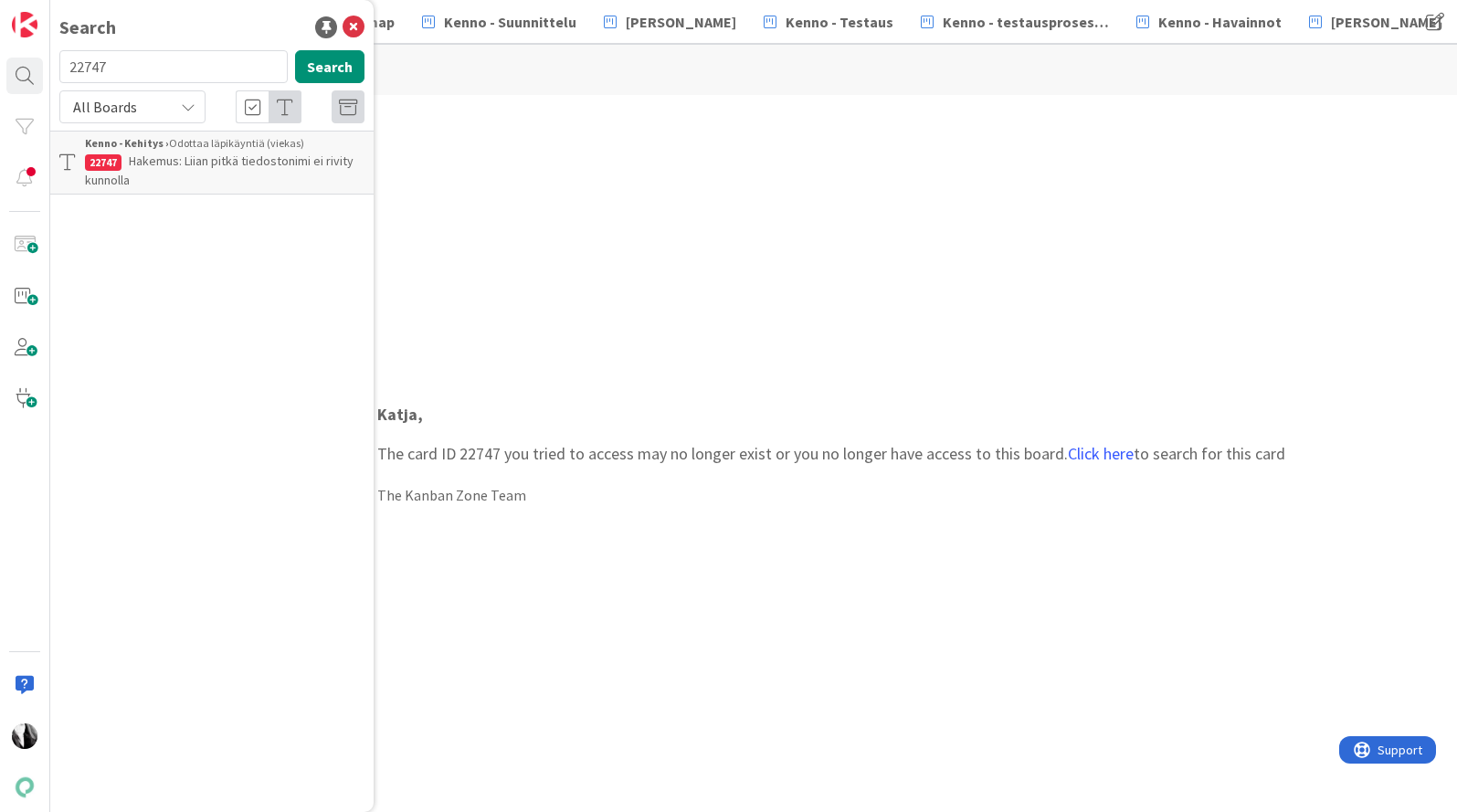
click at [228, 158] on span "Hakemus: Liian pitkä tiedostonimi ei rivity kunnolla" at bounding box center [219, 171] width 269 height 36
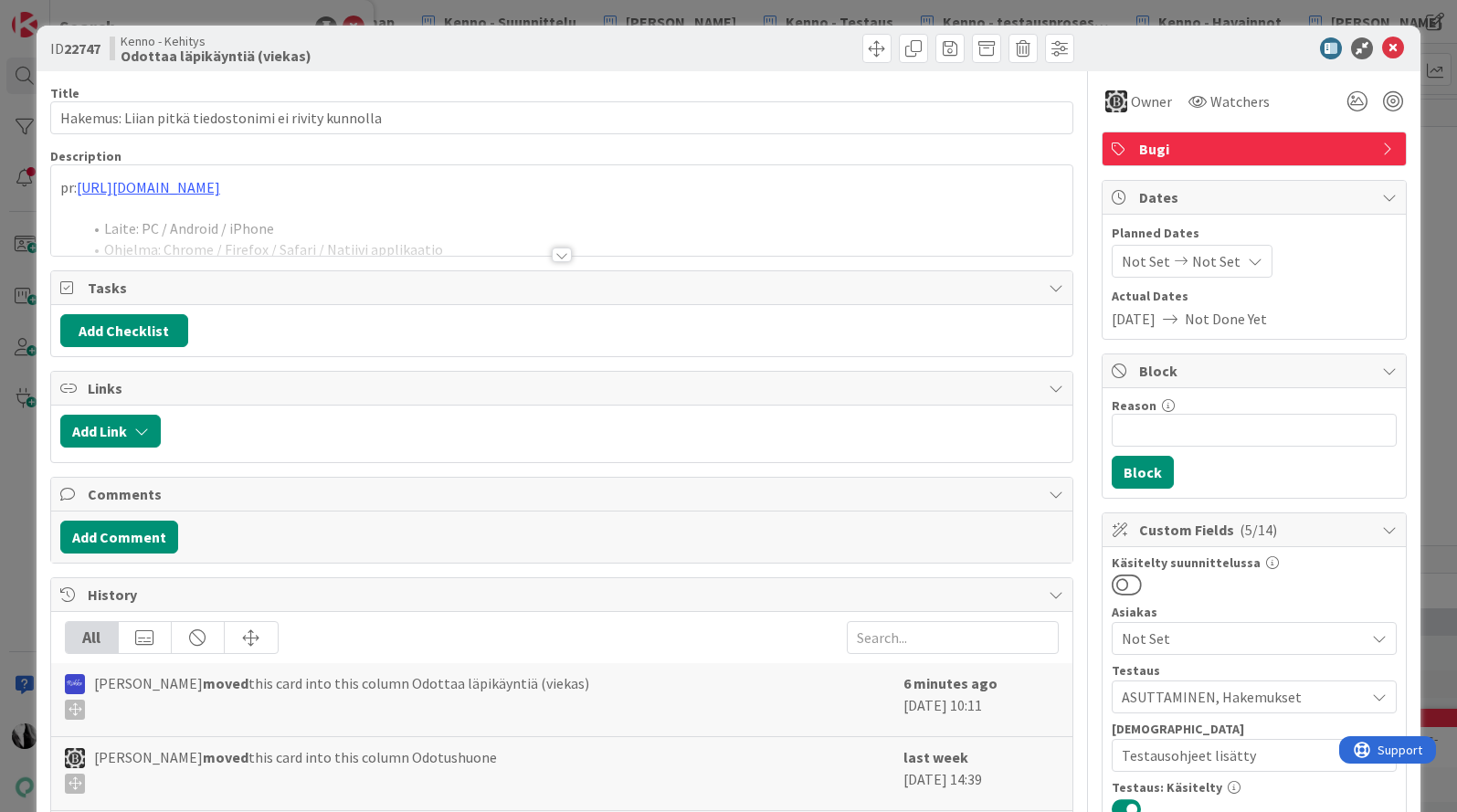
click at [562, 257] on div at bounding box center [561, 254] width 20 height 14
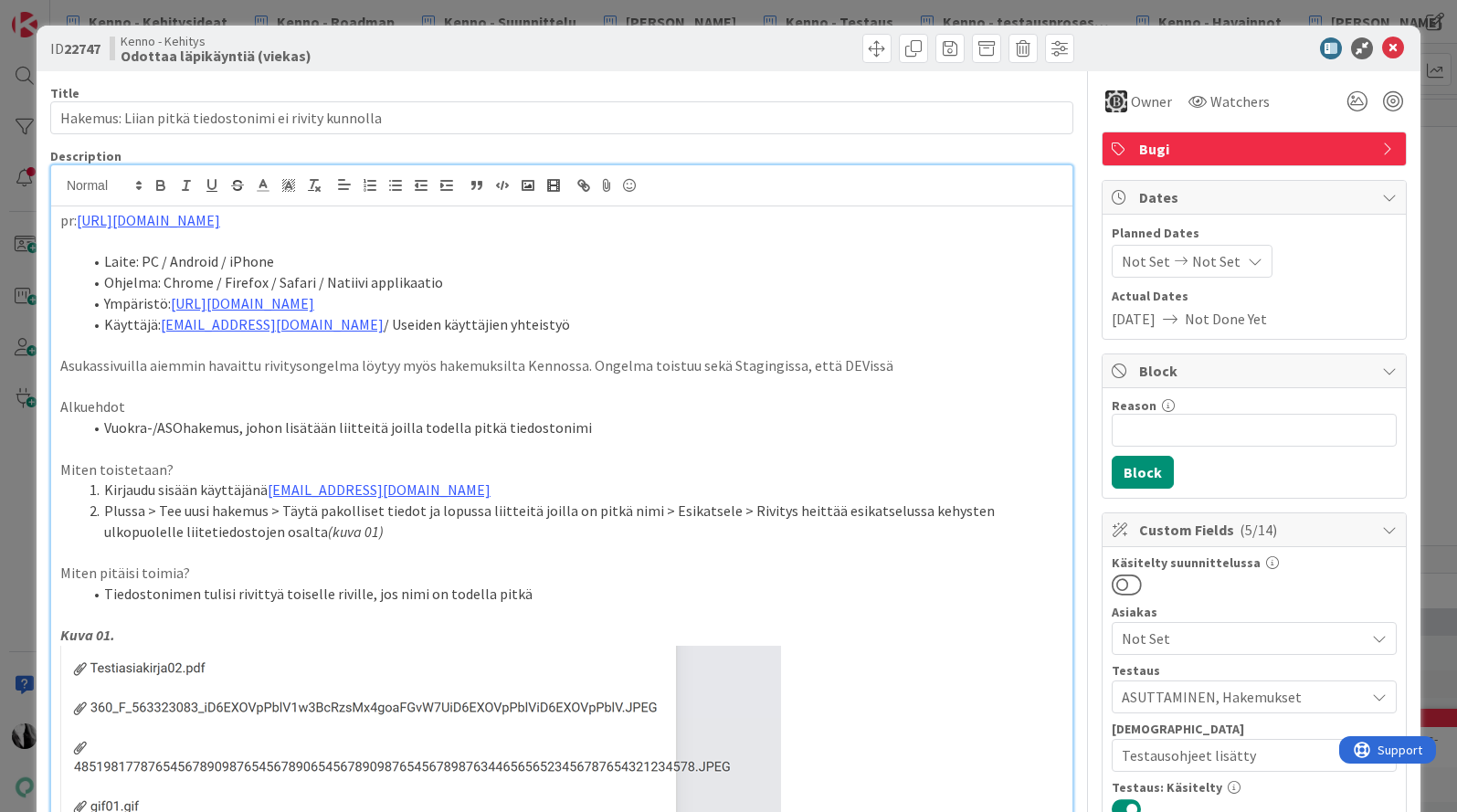
click at [1205, 43] on div at bounding box center [1245, 48] width 324 height 22
click at [1395, 43] on icon at bounding box center [1393, 48] width 22 height 22
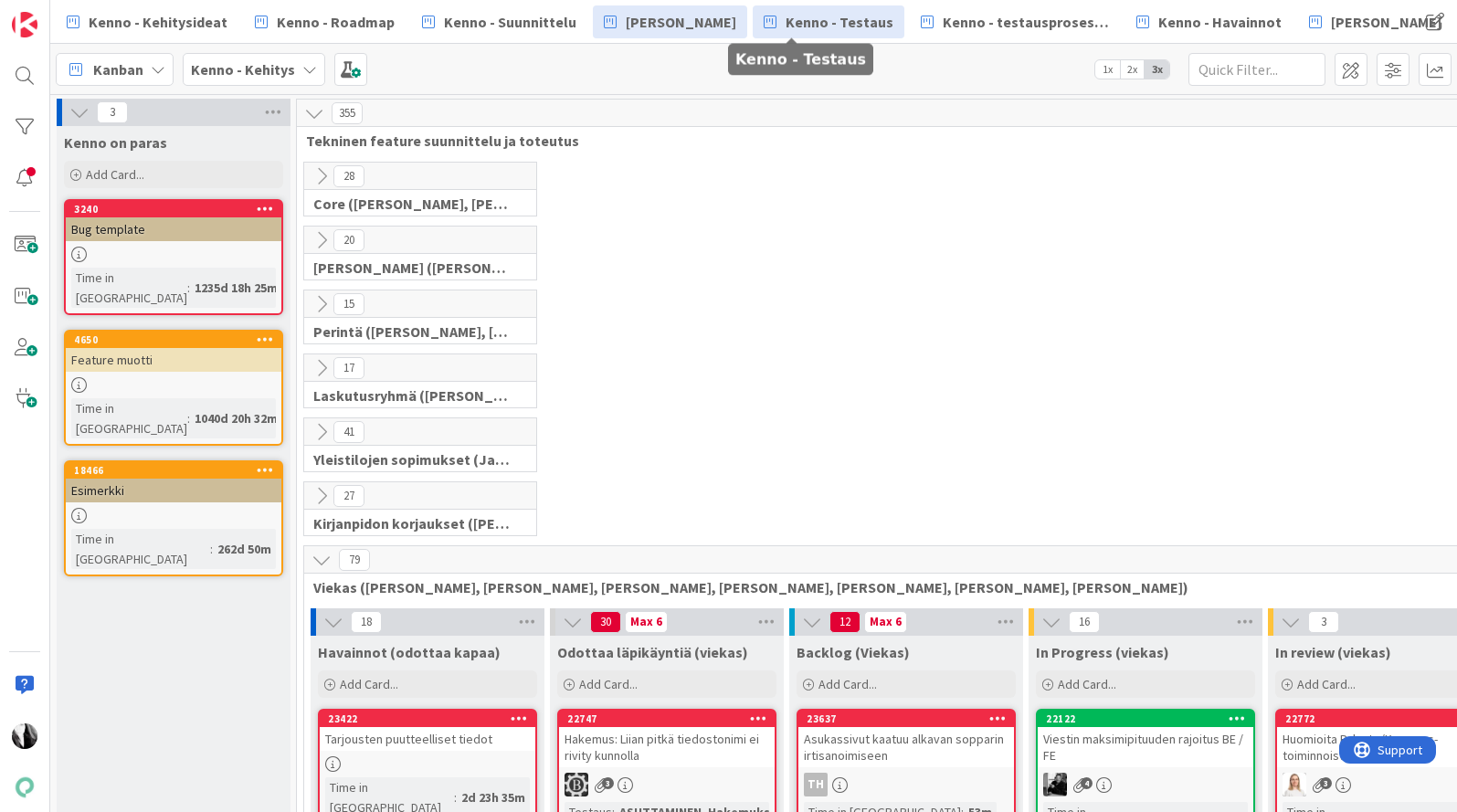
click at [834, 23] on span "Kenno - Testaus" at bounding box center [840, 22] width 108 height 22
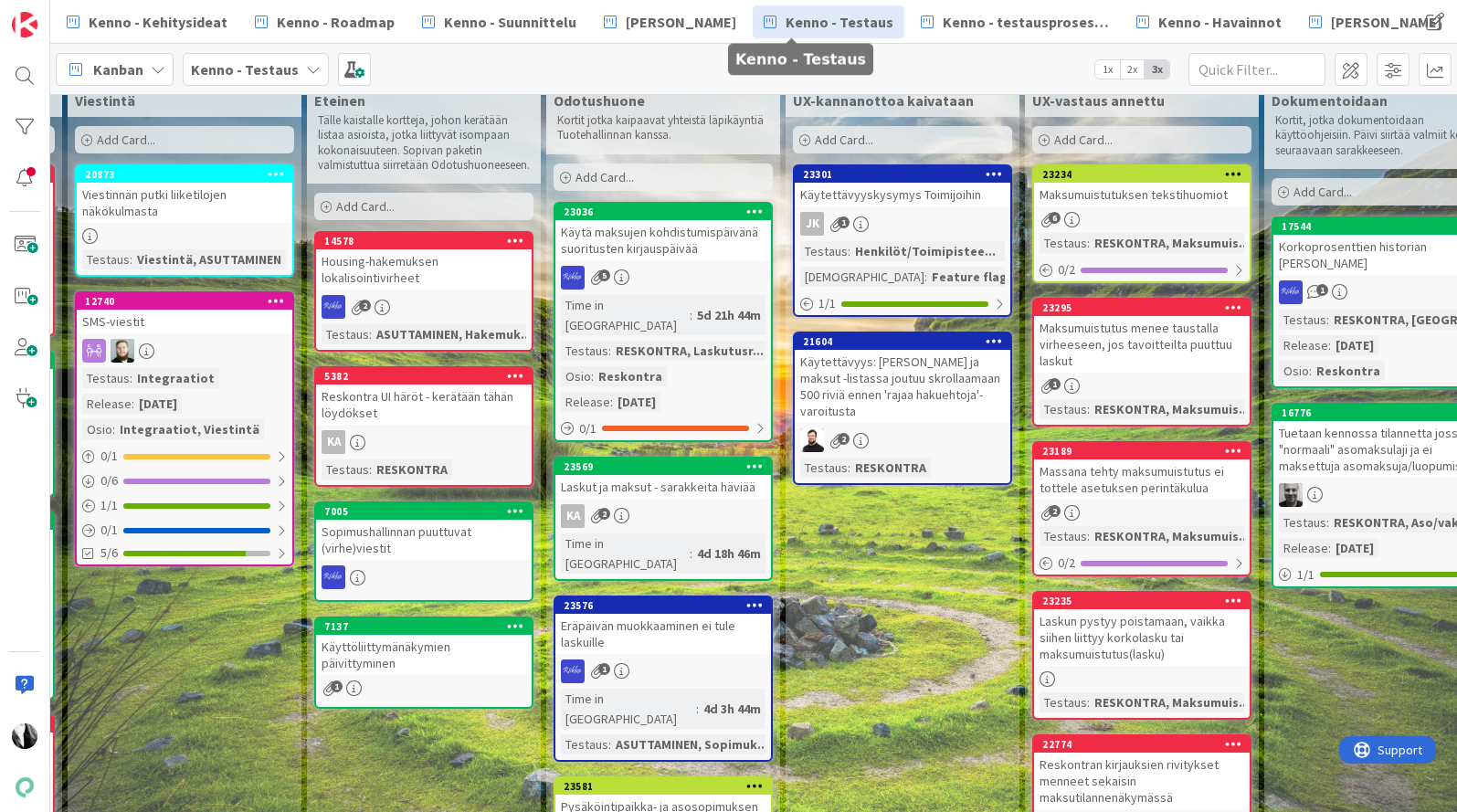
scroll to position [0, 1186]
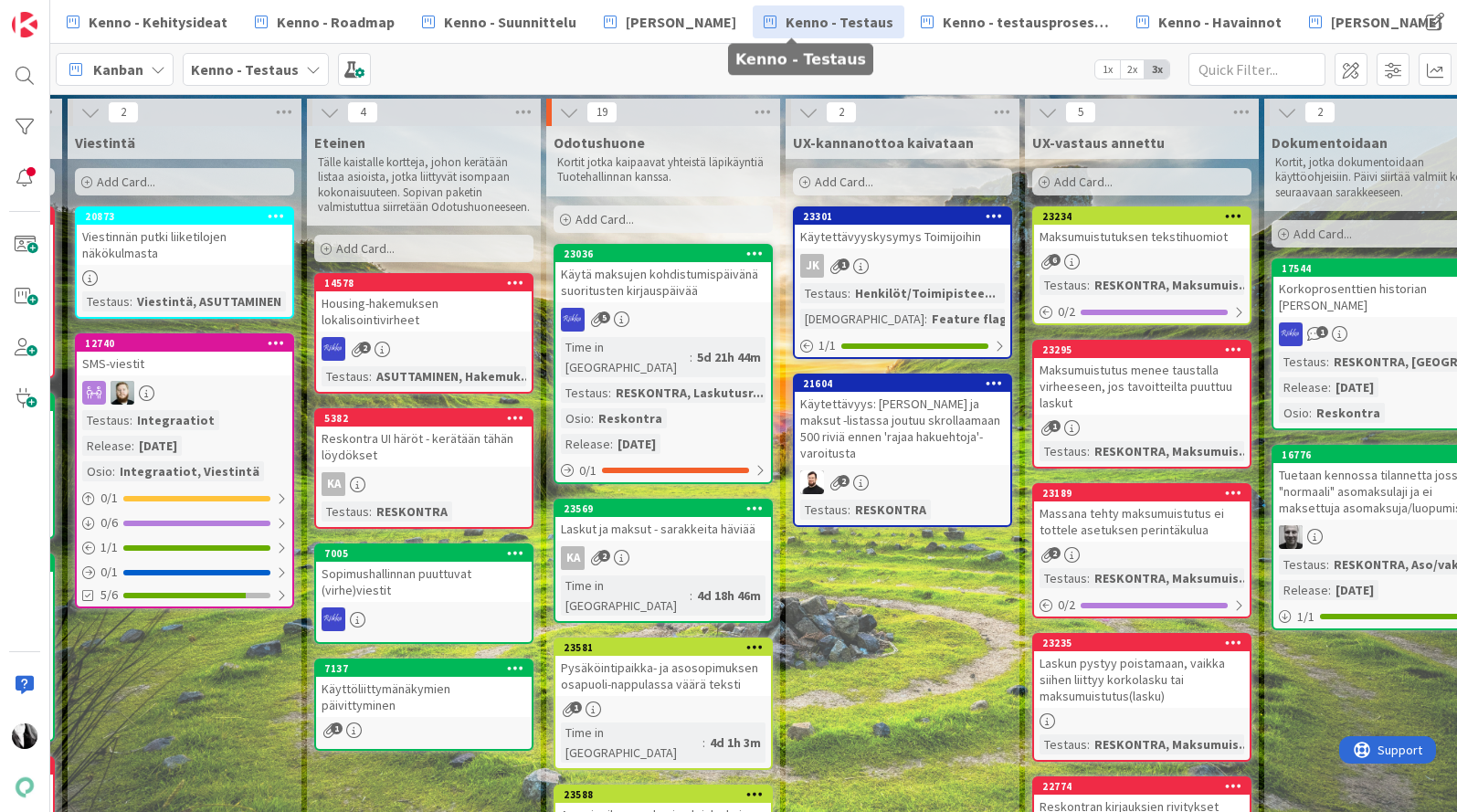
click at [658, 517] on div "Laskut ja maksut - sarakkeita häviää" at bounding box center [663, 528] width 216 height 24
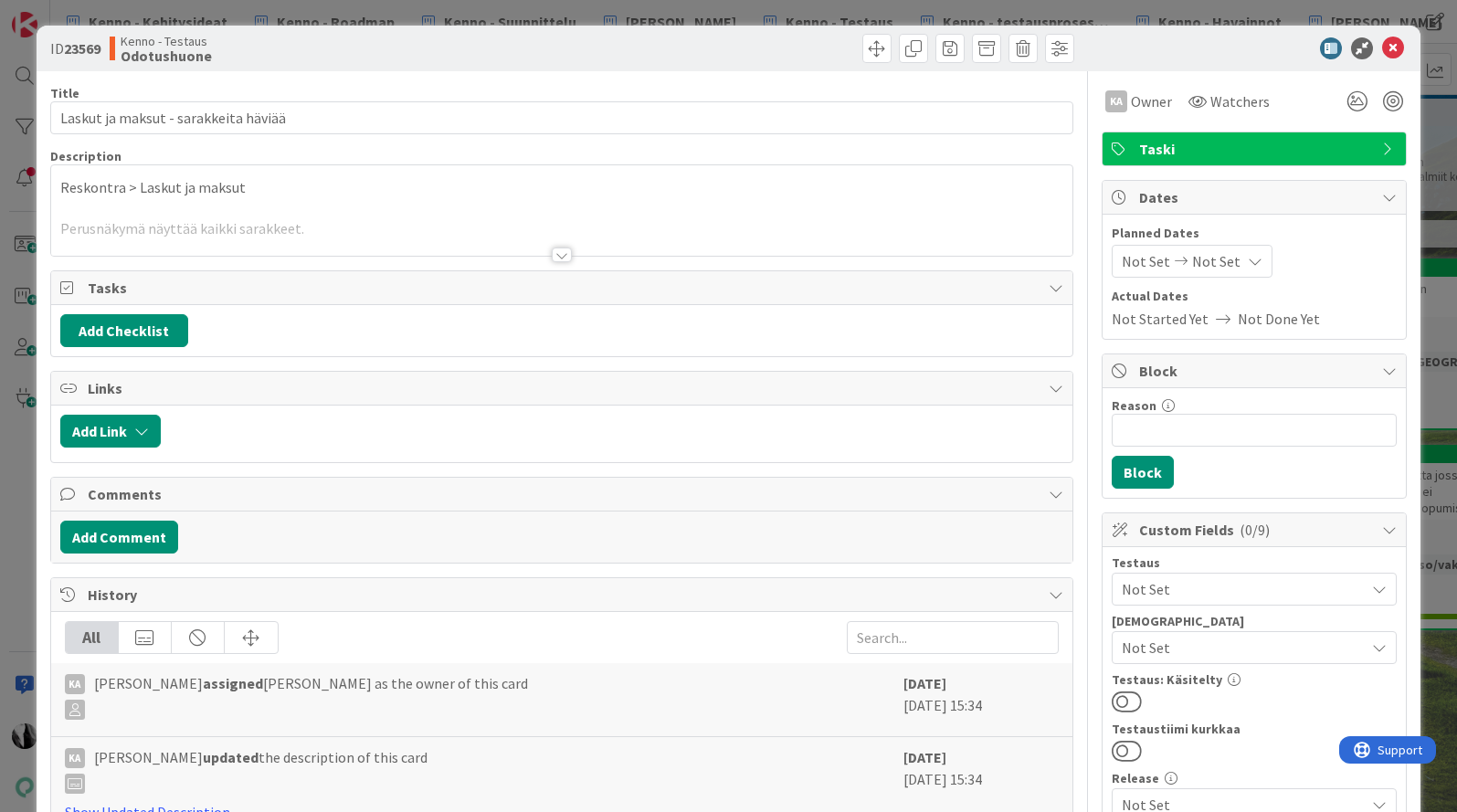
click at [562, 256] on div at bounding box center [561, 254] width 20 height 14
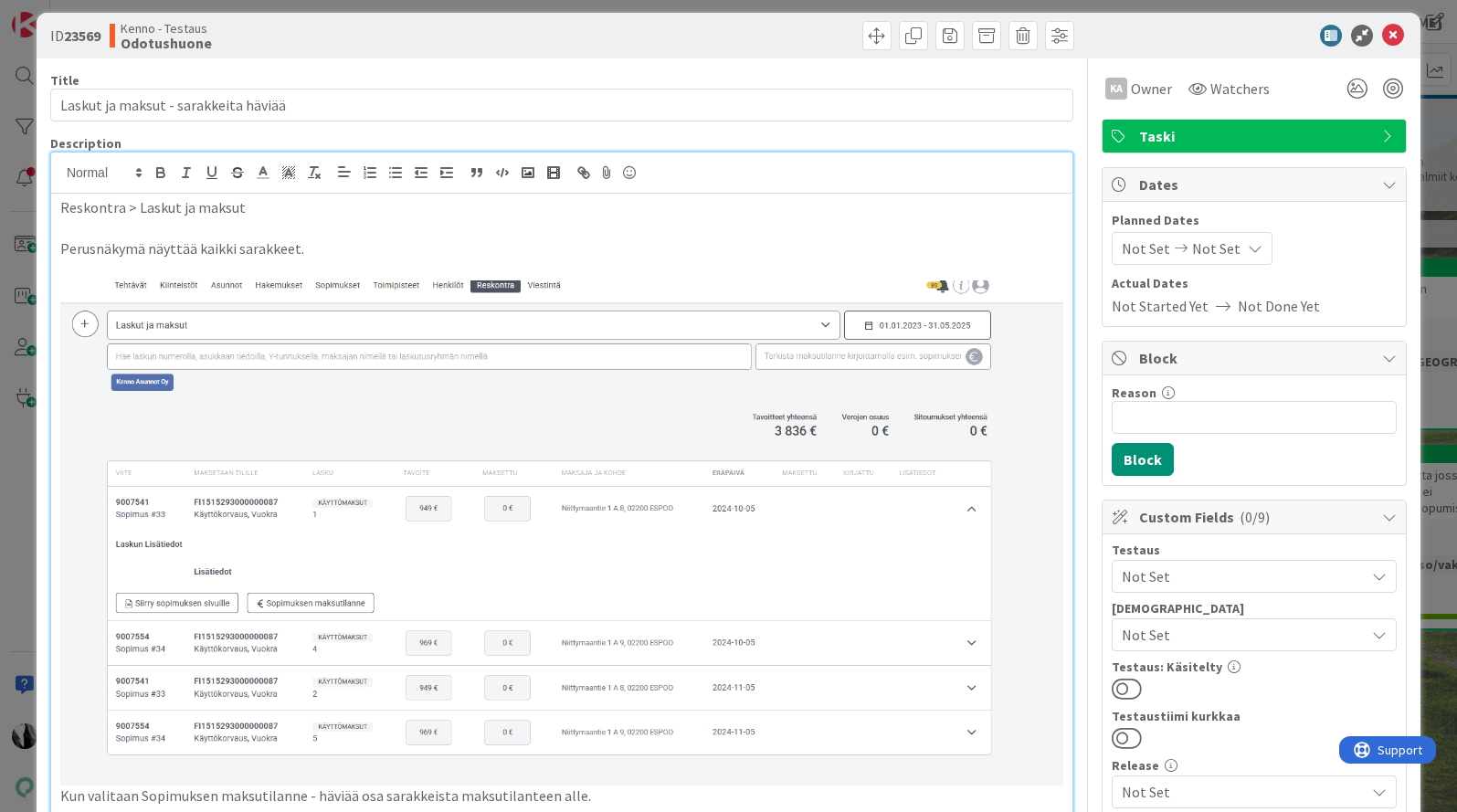
scroll to position [8, 0]
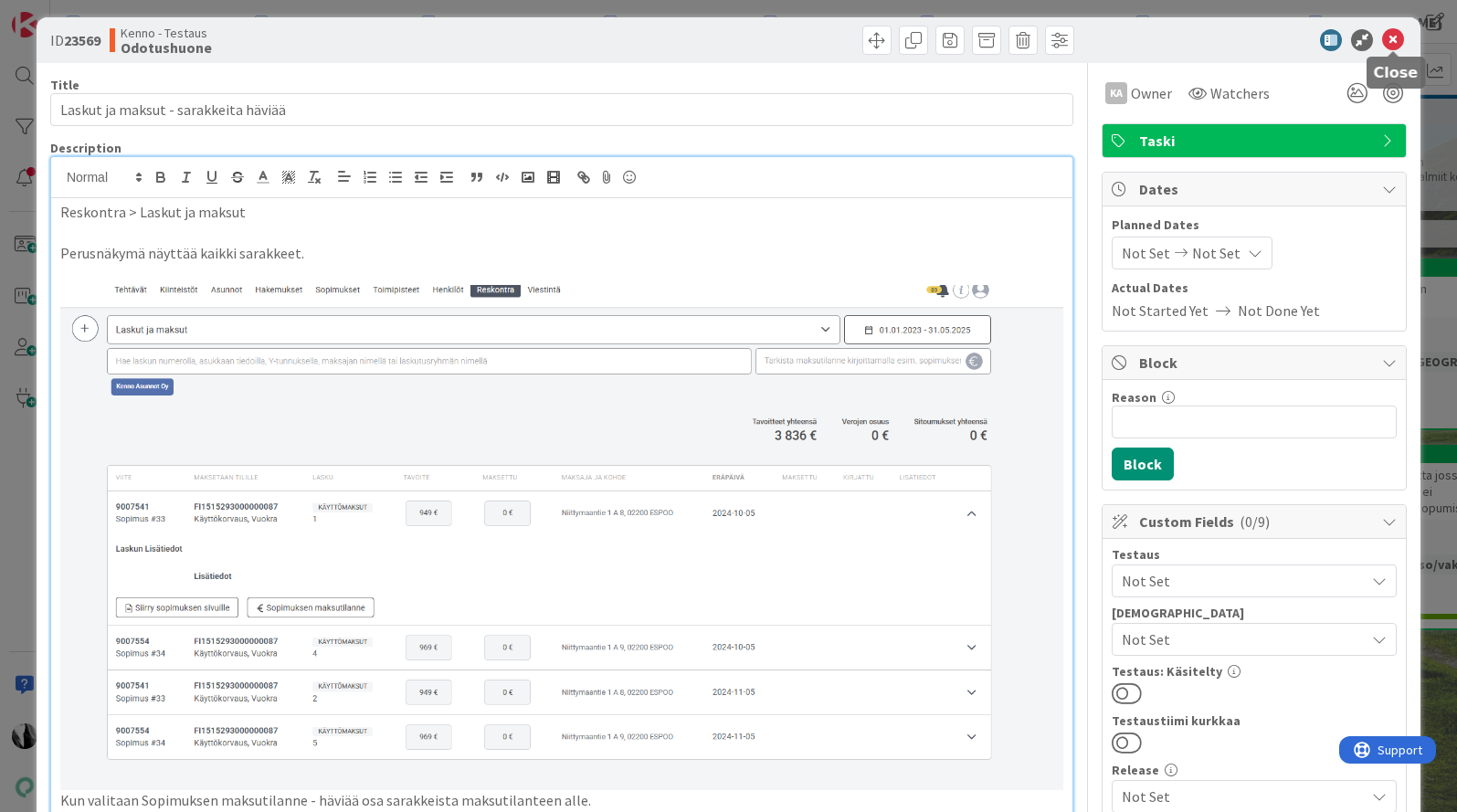
click at [1393, 41] on icon at bounding box center [1393, 40] width 22 height 22
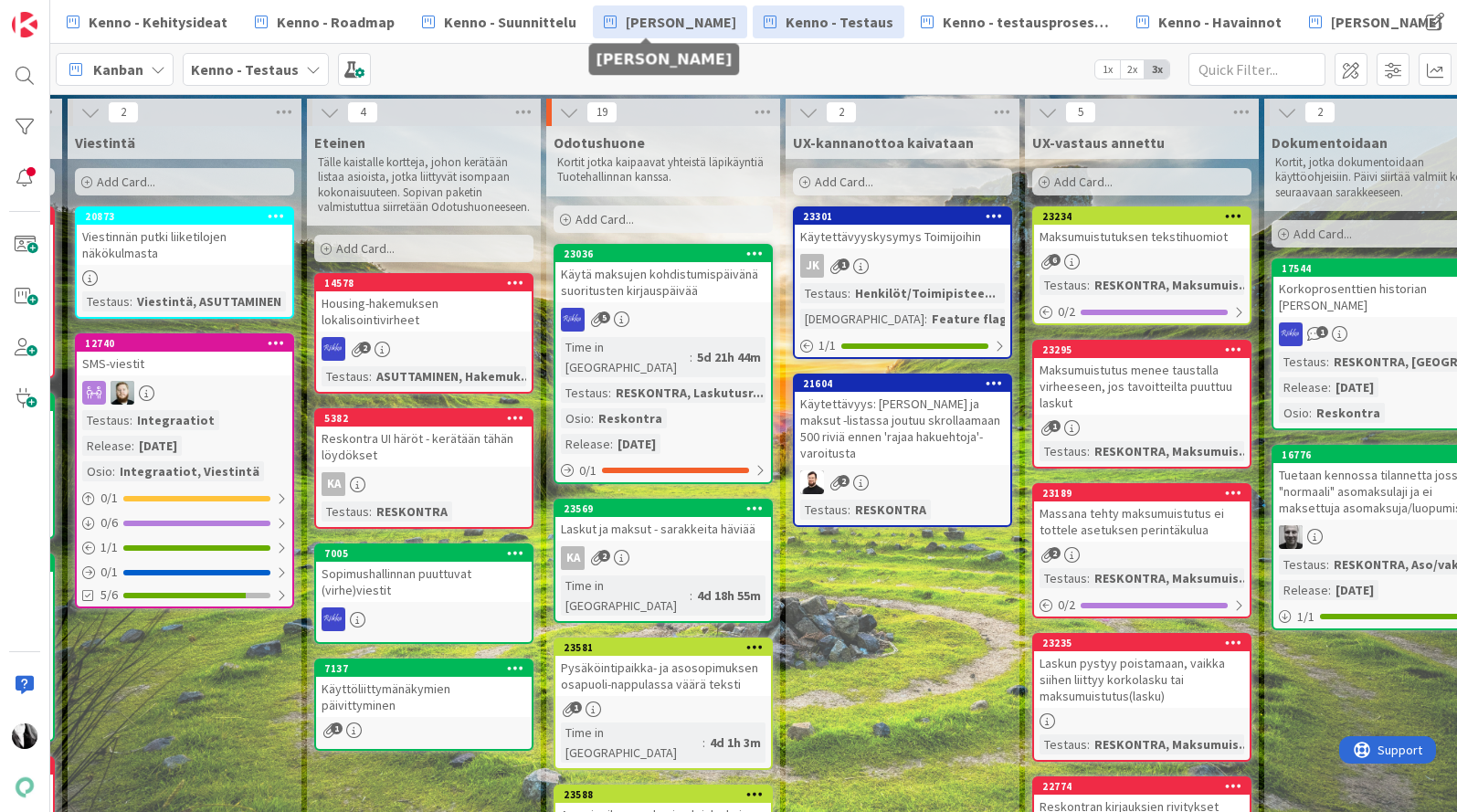
click at [645, 17] on span "[PERSON_NAME]" at bounding box center [680, 22] width 110 height 22
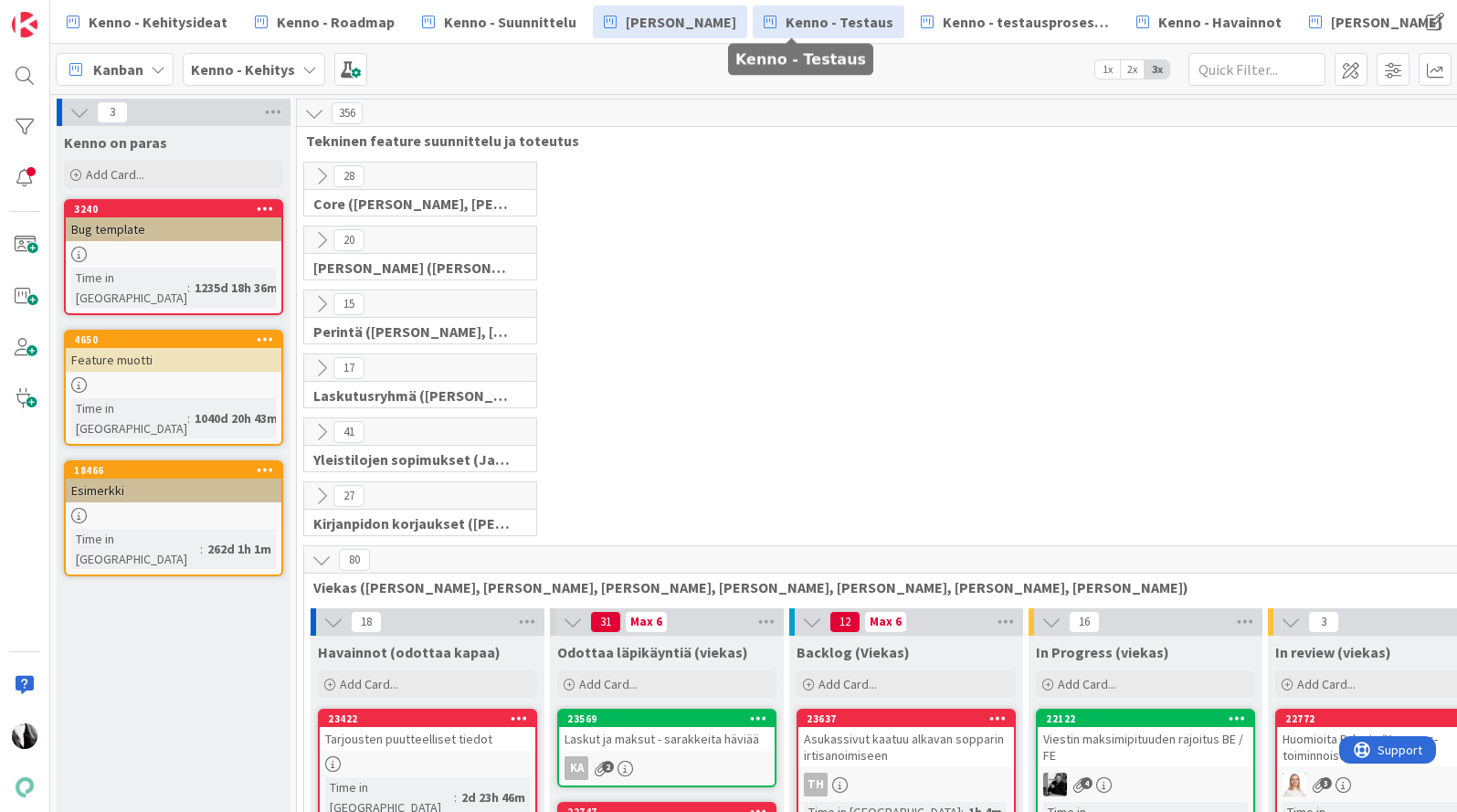
click at [830, 27] on span "Kenno - Testaus" at bounding box center [840, 22] width 108 height 22
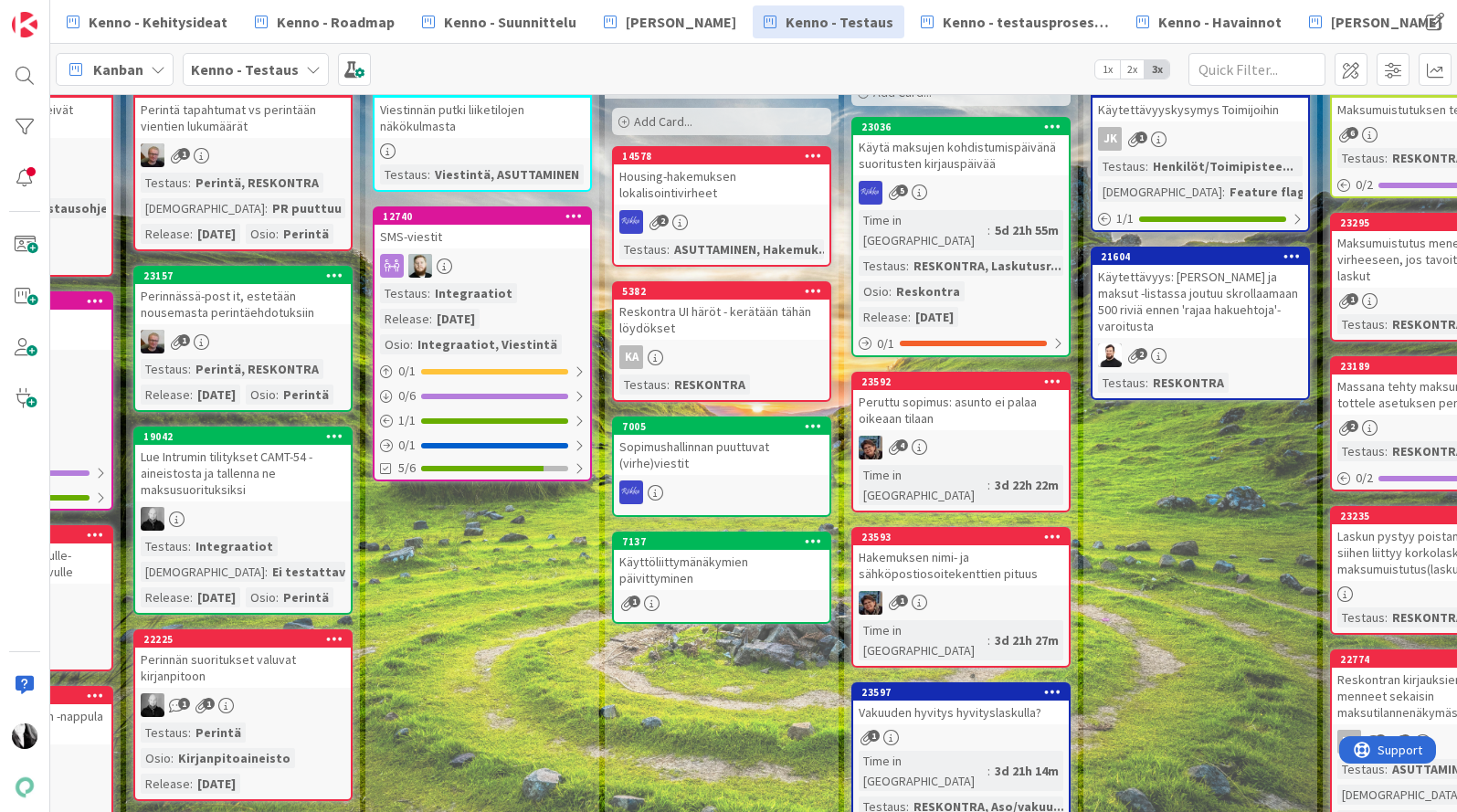
scroll to position [128, 888]
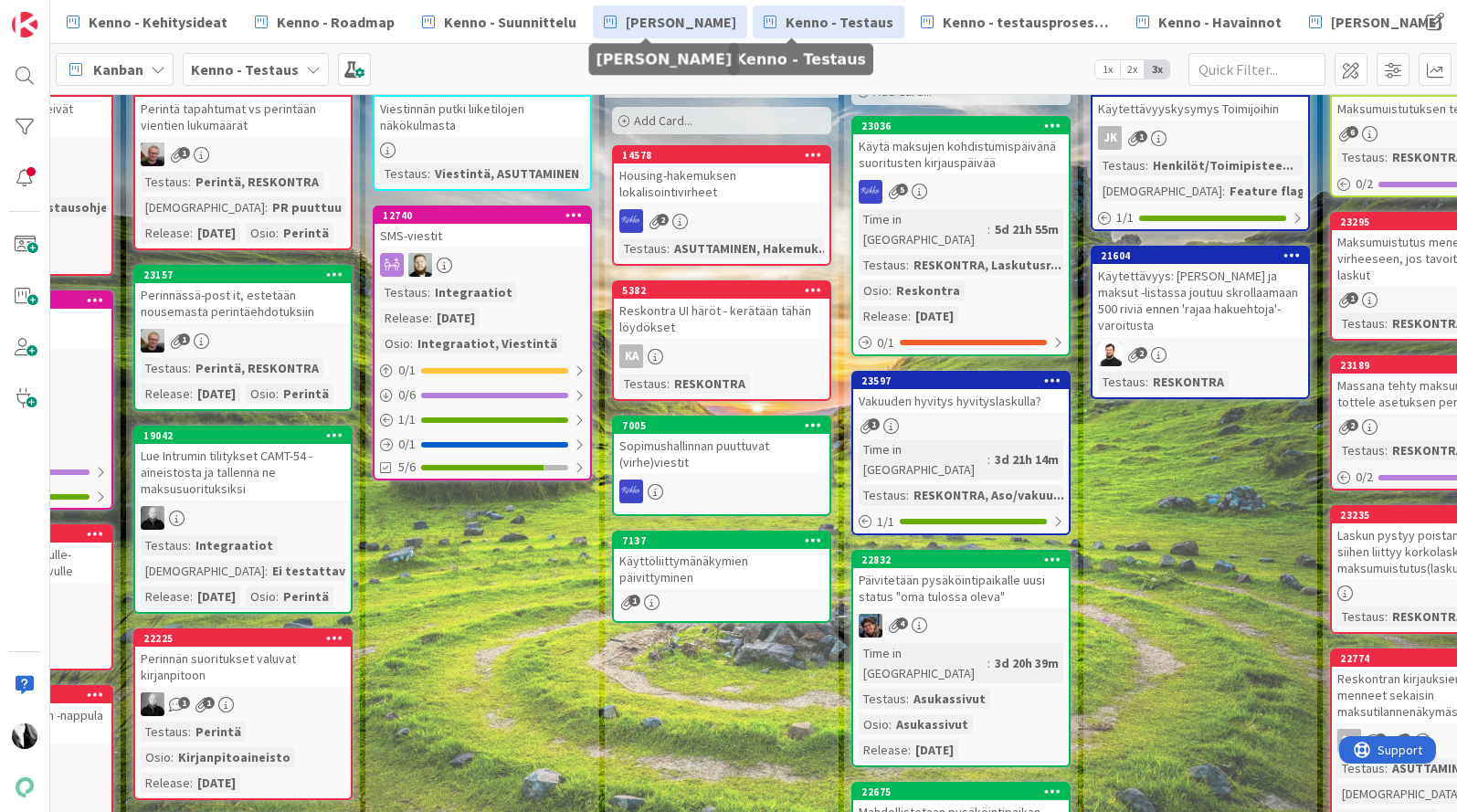
click at [656, 23] on span "[PERSON_NAME]" at bounding box center [680, 22] width 110 height 22
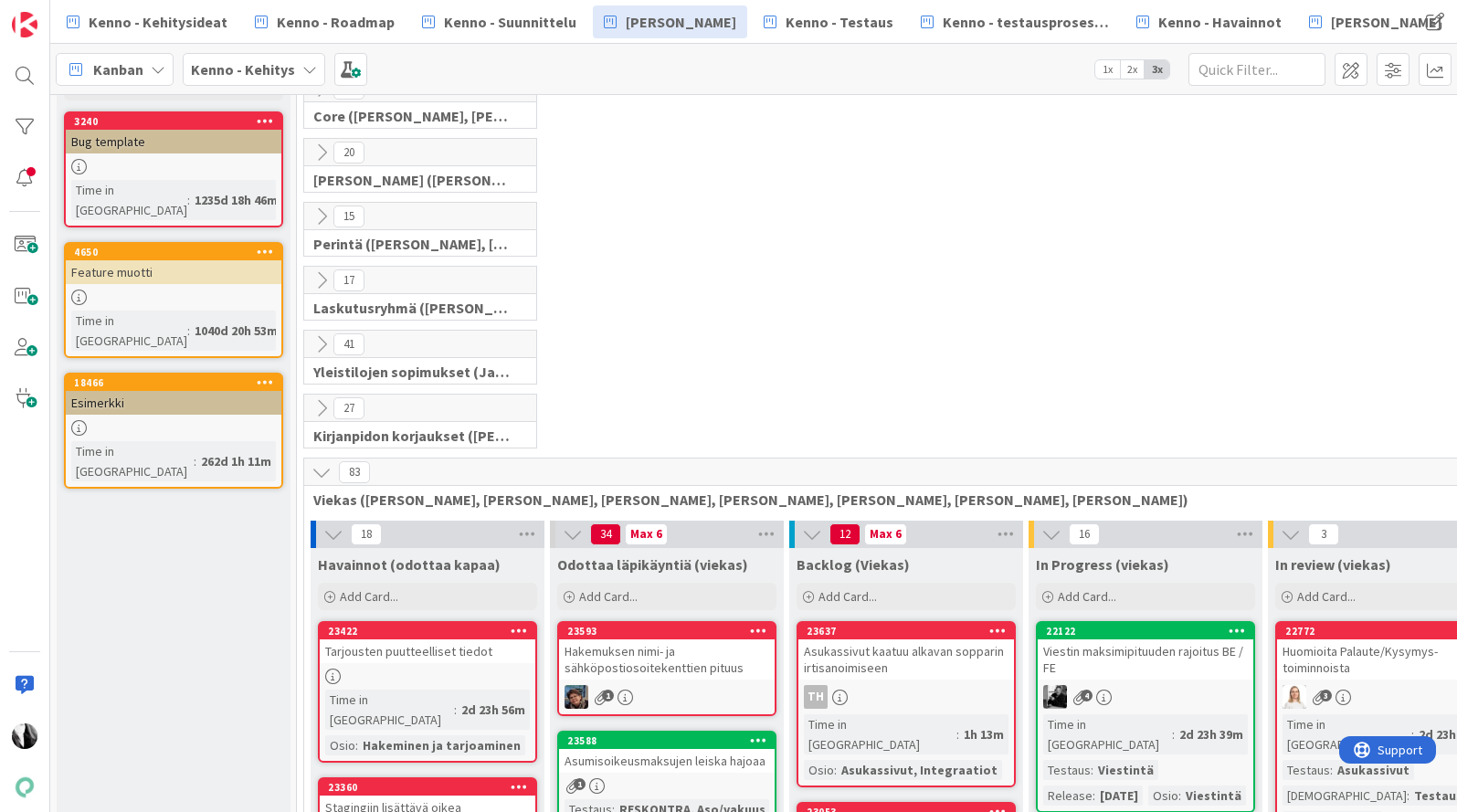
scroll to position [164, 0]
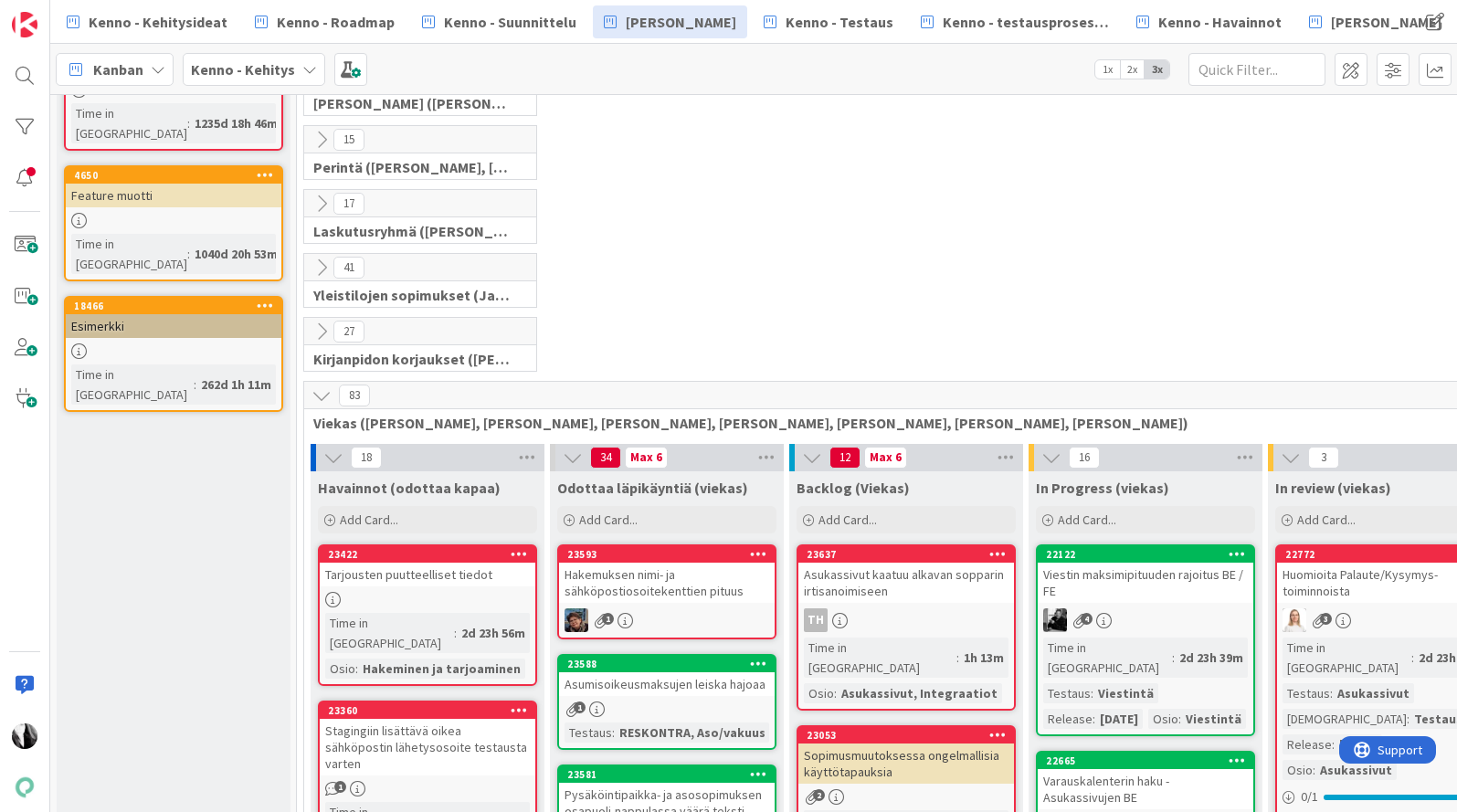
click at [764, 556] on icon at bounding box center [759, 554] width 17 height 13
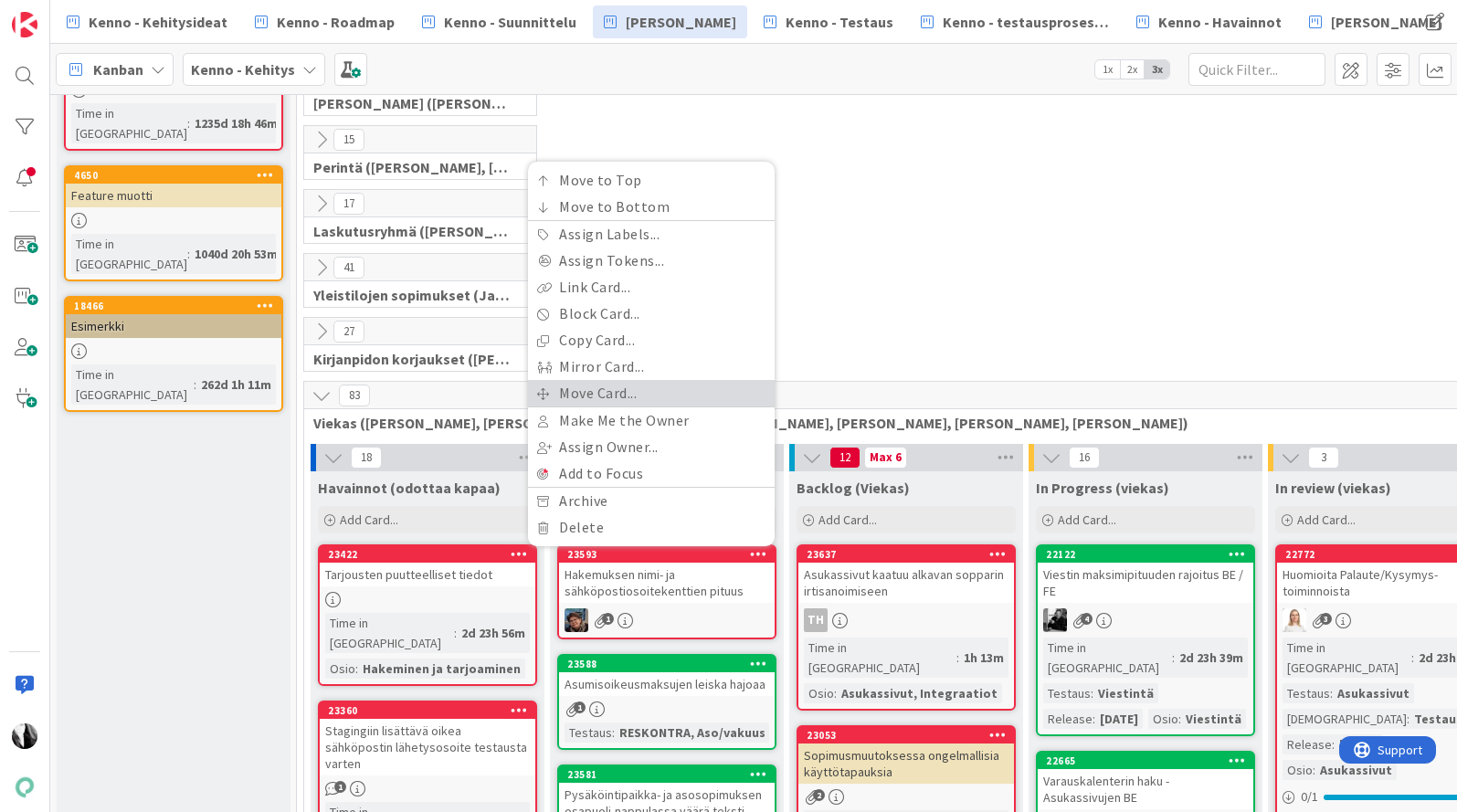
click at [631, 387] on link "Move Card..." at bounding box center [651, 393] width 246 height 26
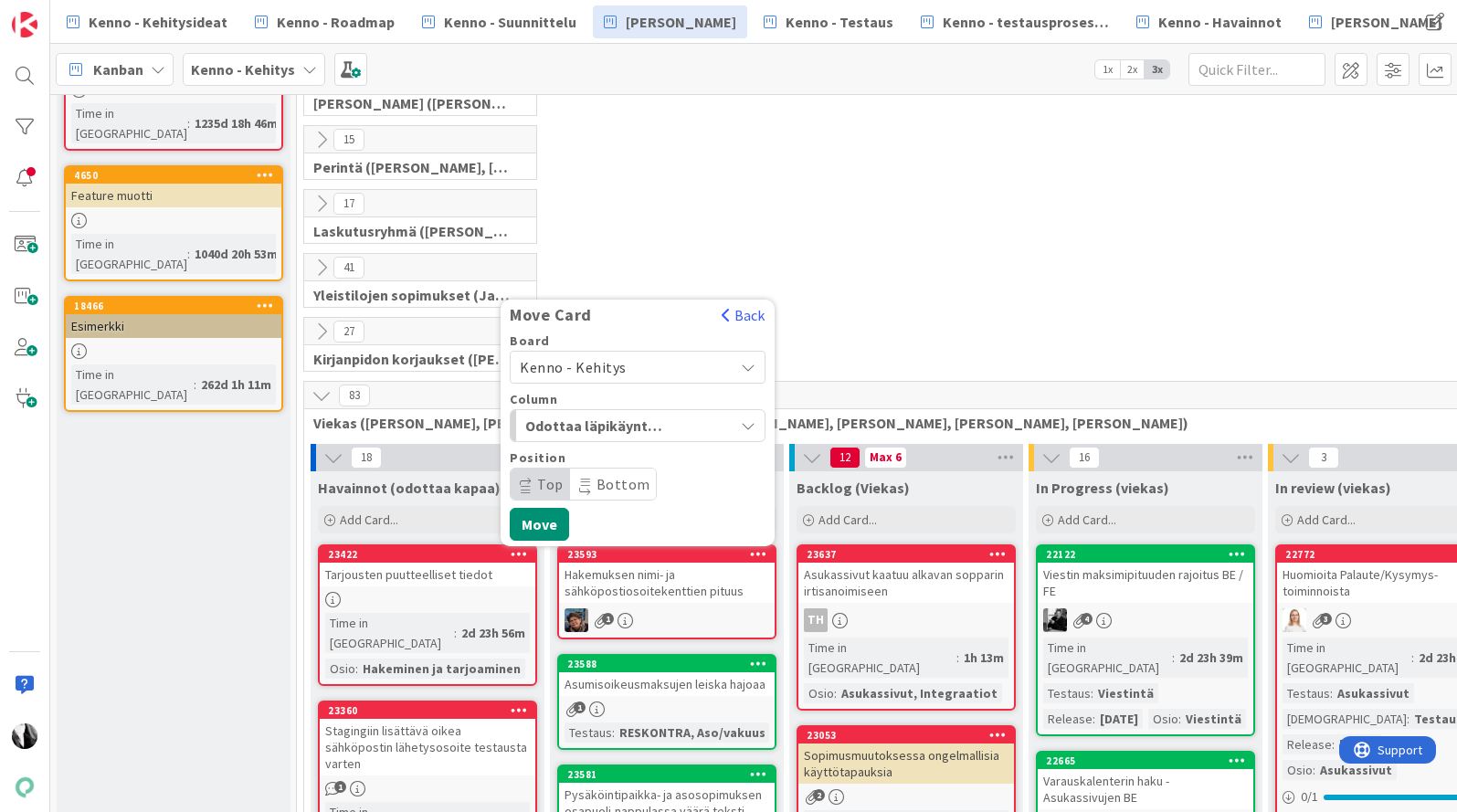
click at [674, 366] on span "Kenno - Kehitys" at bounding box center [622, 367] width 205 height 25
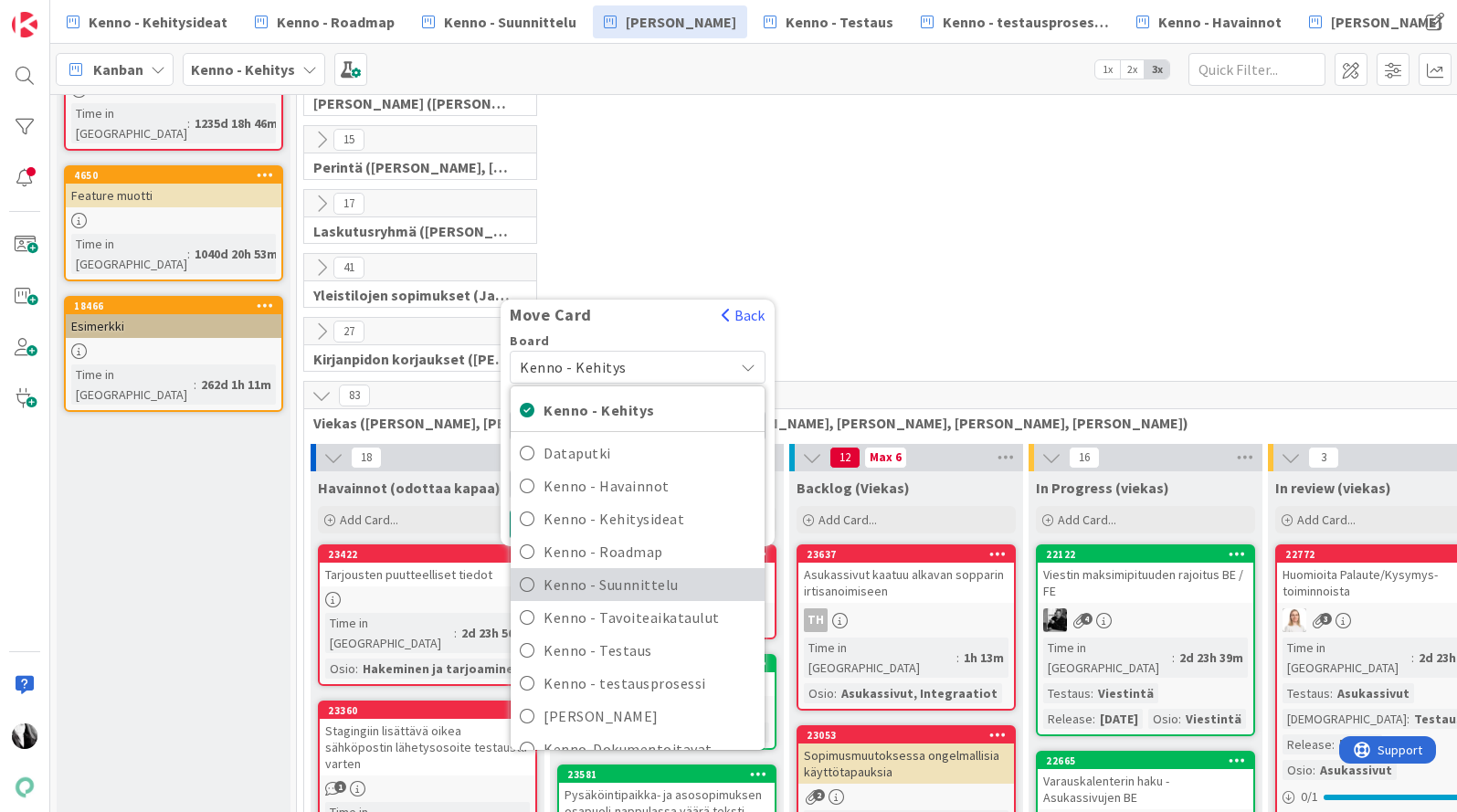
click at [648, 586] on span "Kenno - Suunnittelu" at bounding box center [649, 584] width 212 height 27
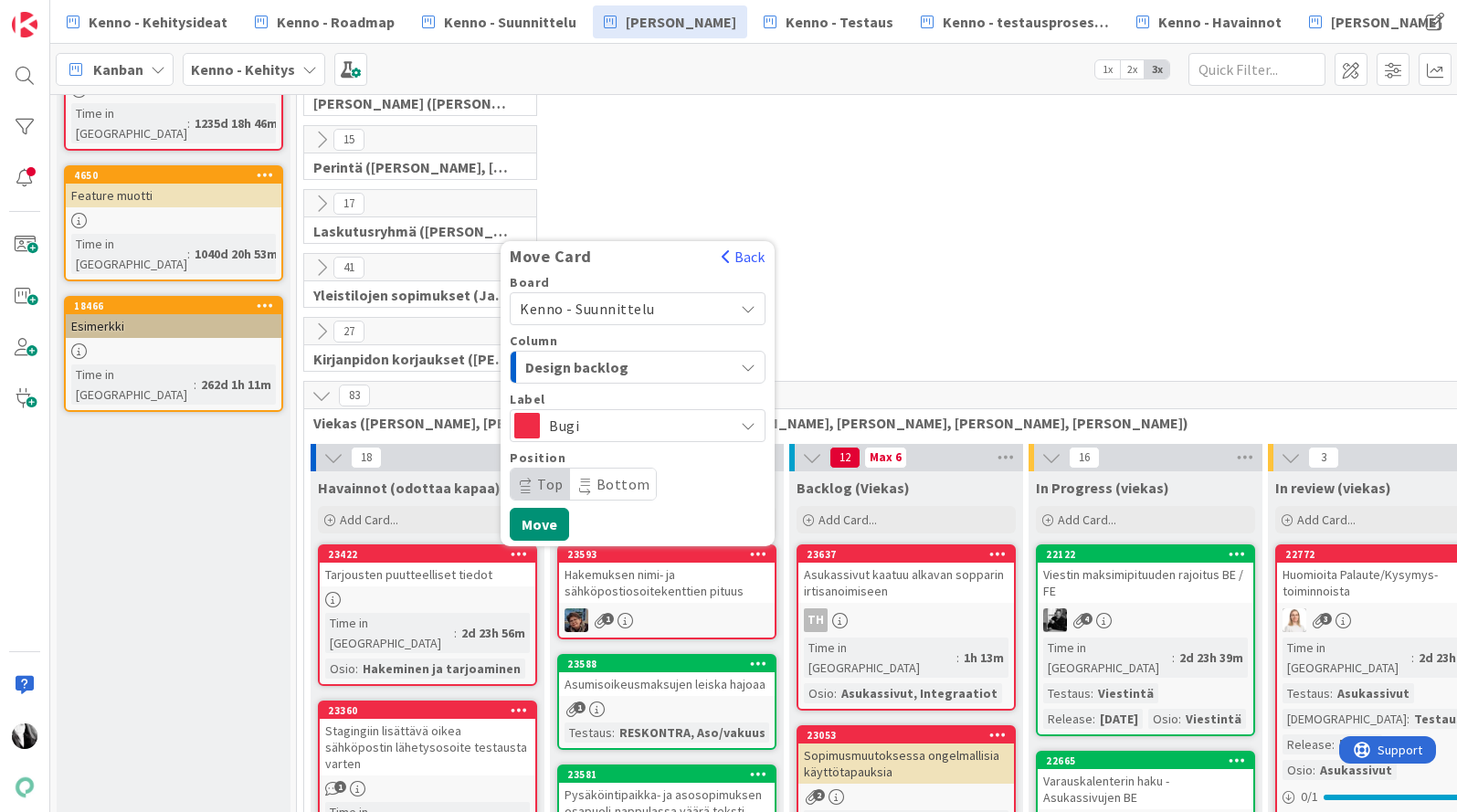
click at [673, 364] on div "Design backlog" at bounding box center [628, 367] width 213 height 29
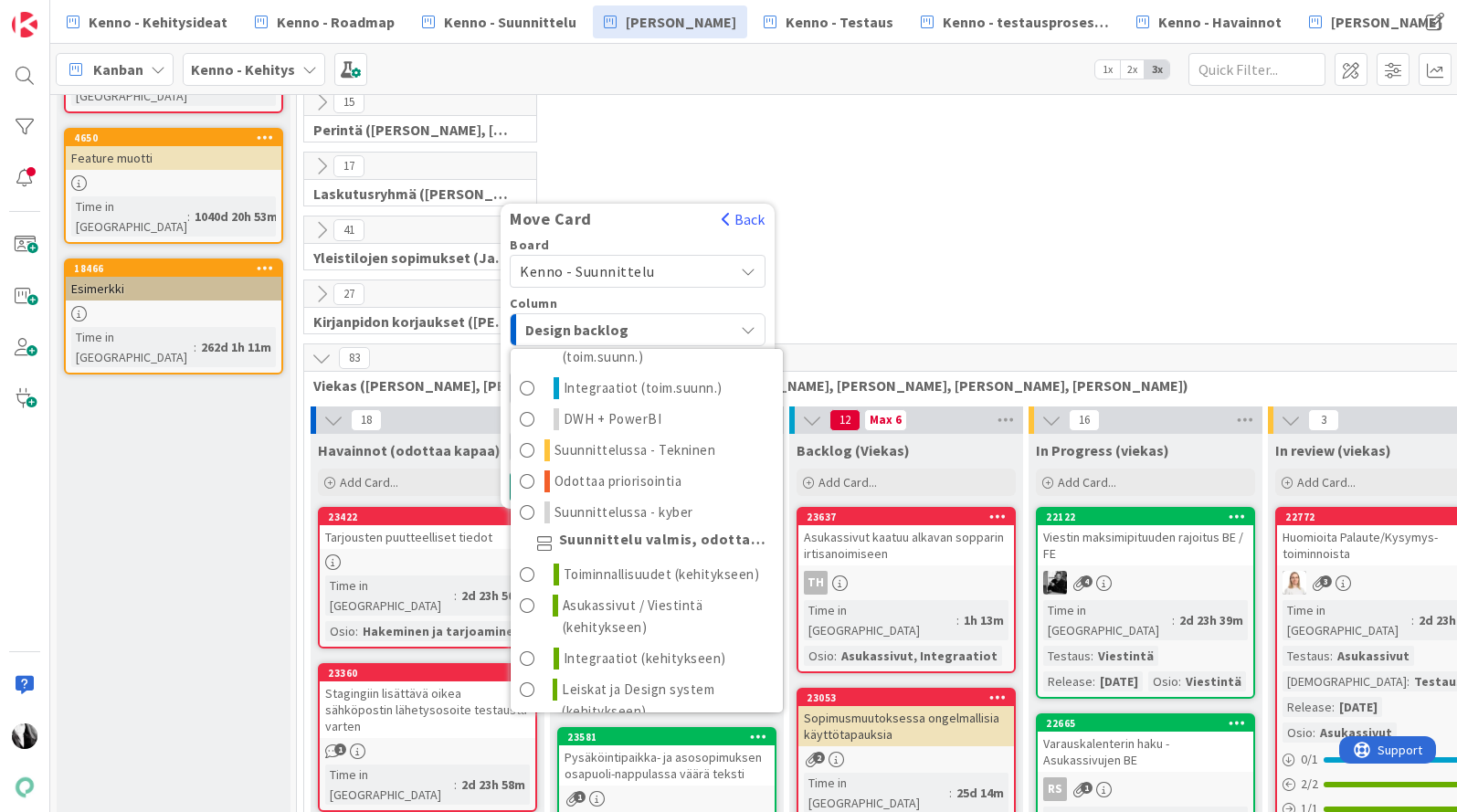
scroll to position [208, 0]
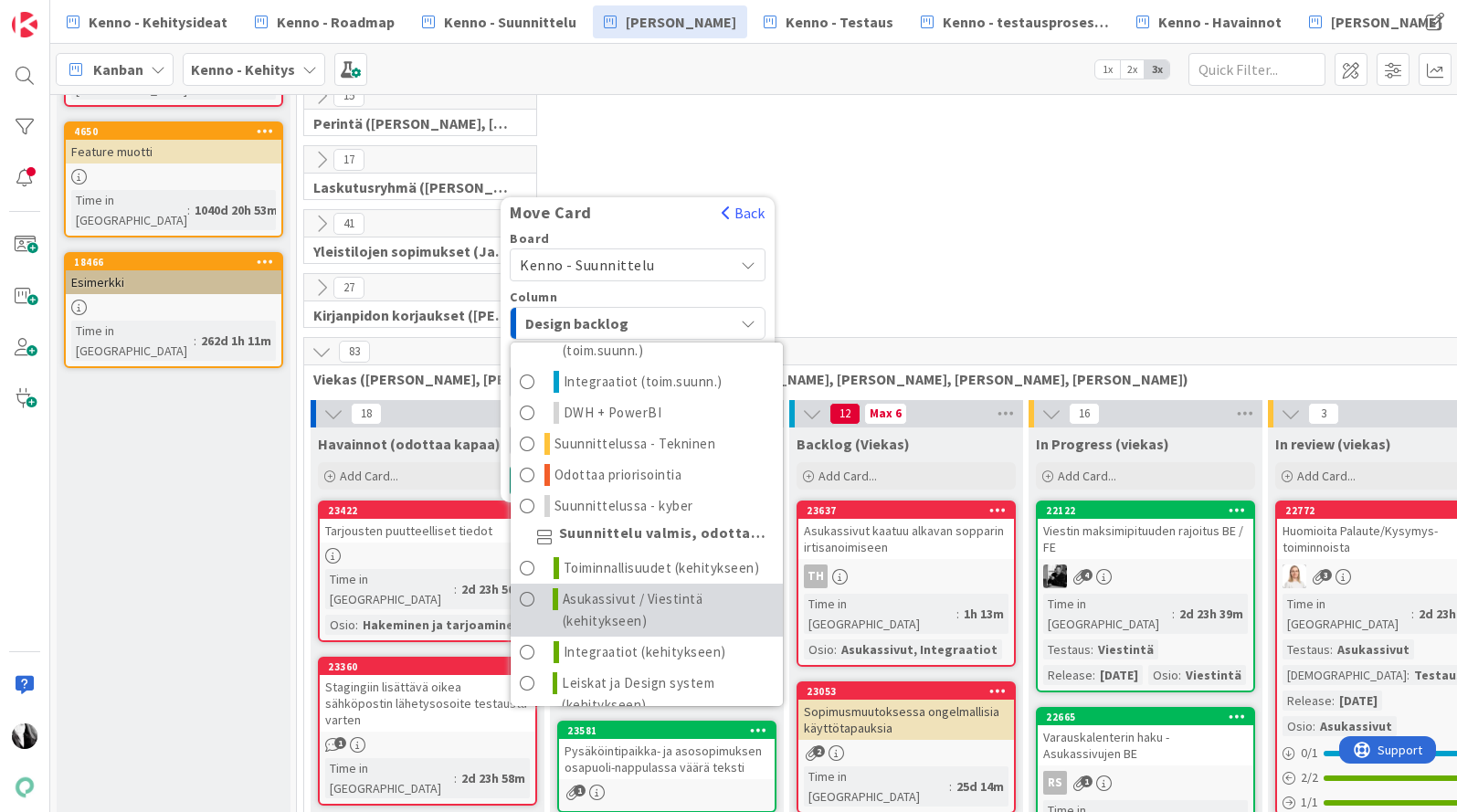
click at [643, 588] on span "Asukassivut / Viestintä (kehitykseen)" at bounding box center [668, 610] width 211 height 43
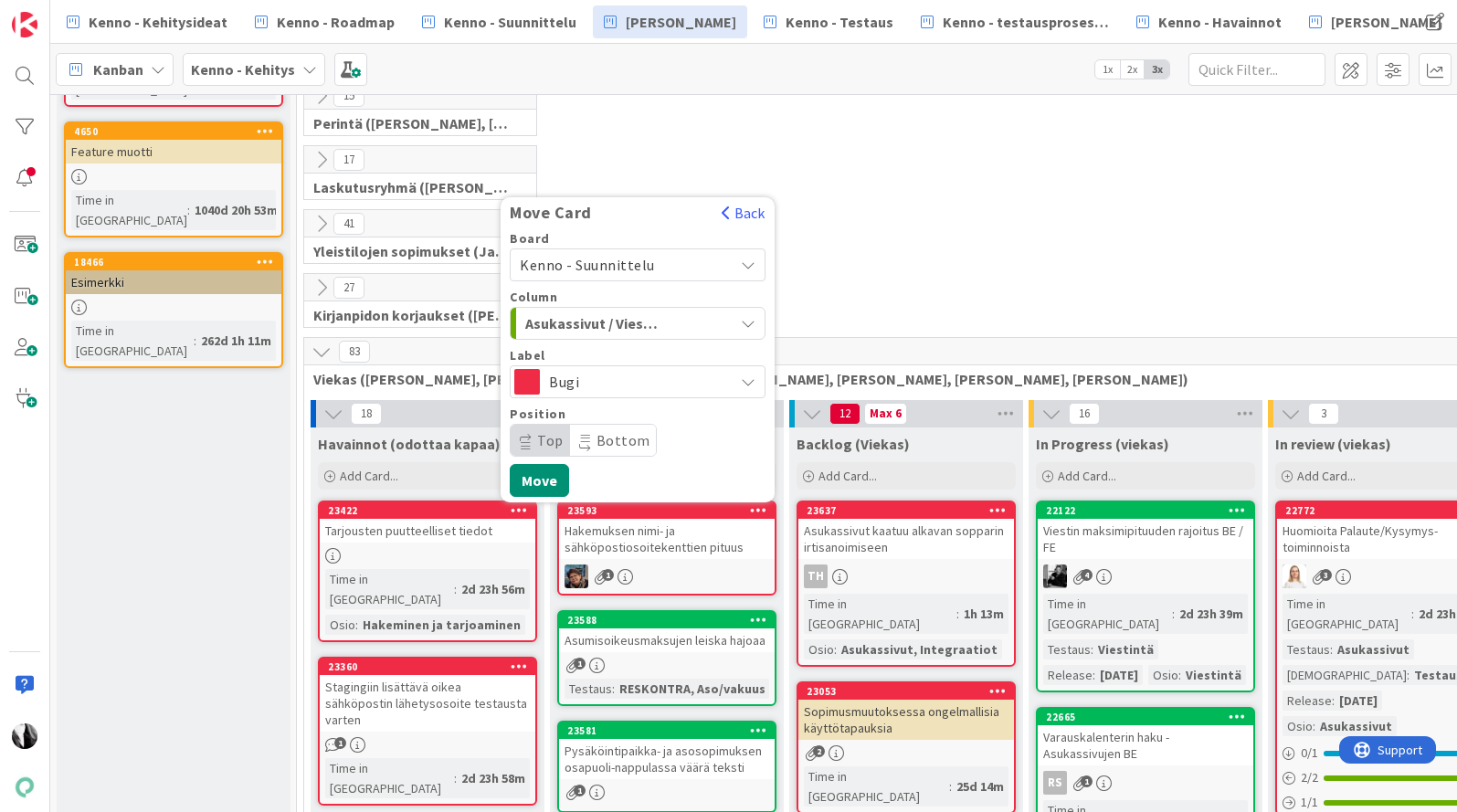
click at [609, 438] on span "Bottom" at bounding box center [623, 439] width 54 height 18
click at [548, 474] on button "Move" at bounding box center [539, 480] width 59 height 33
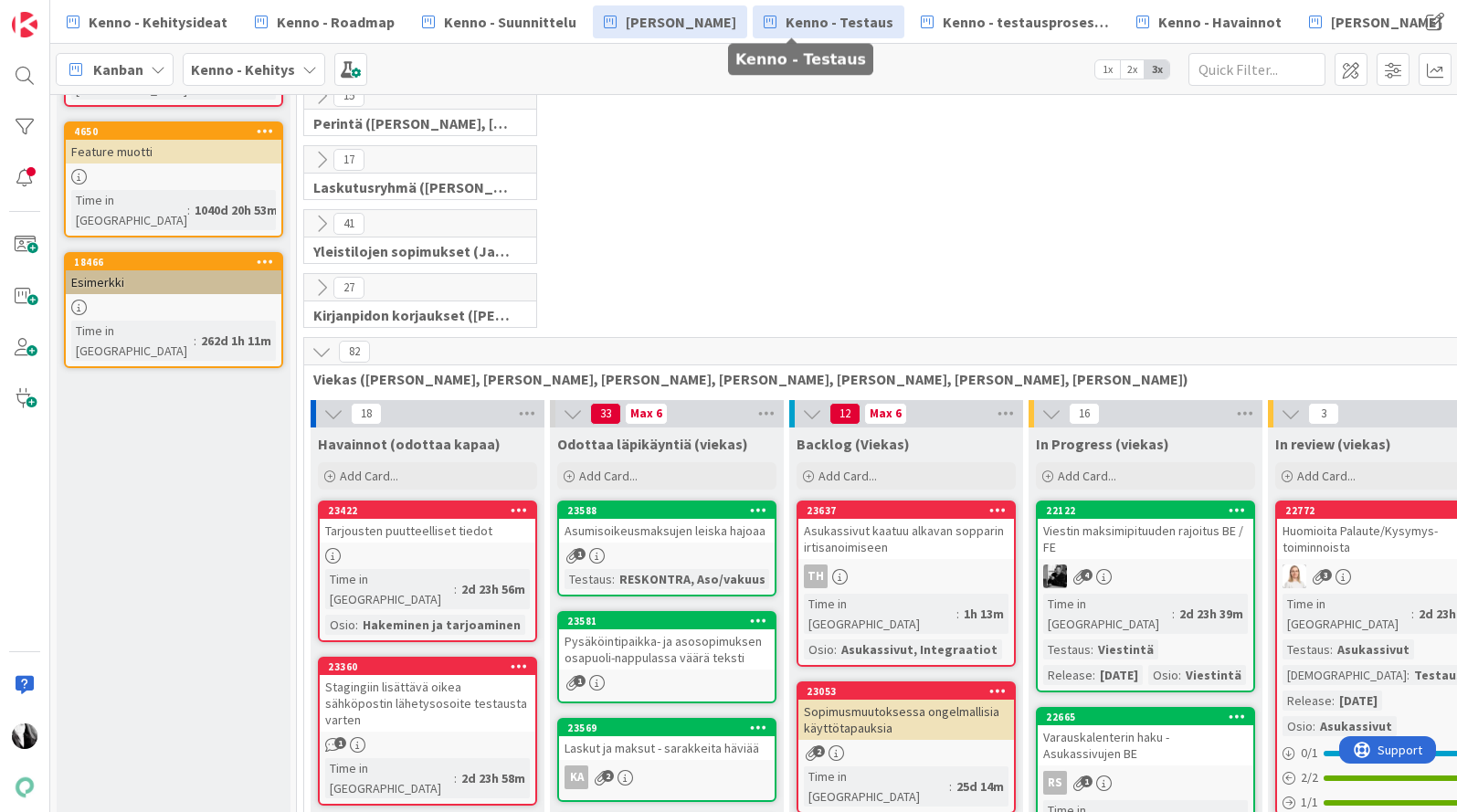
click at [826, 22] on span "Kenno - Testaus" at bounding box center [840, 22] width 108 height 22
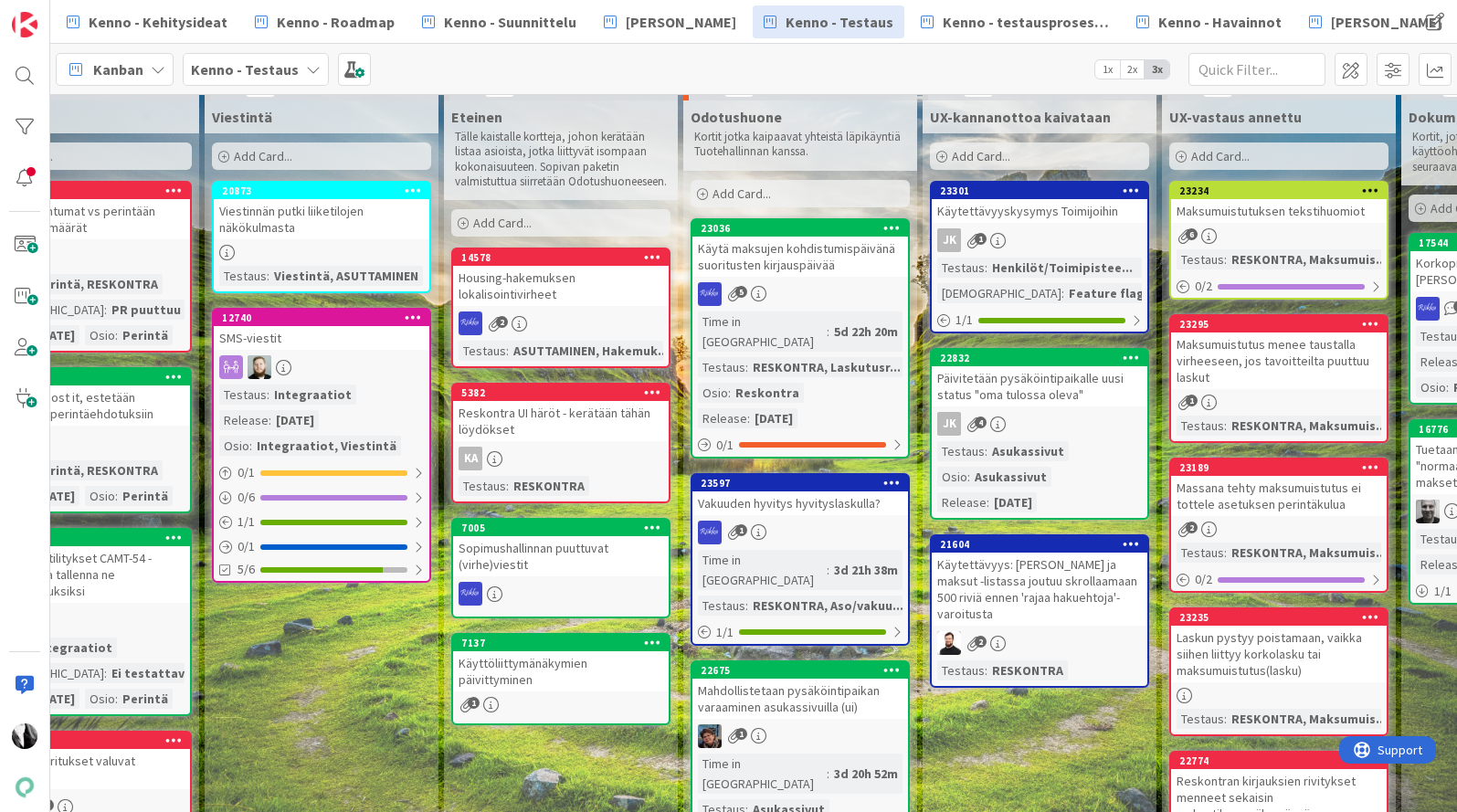
scroll to position [0, 1049]
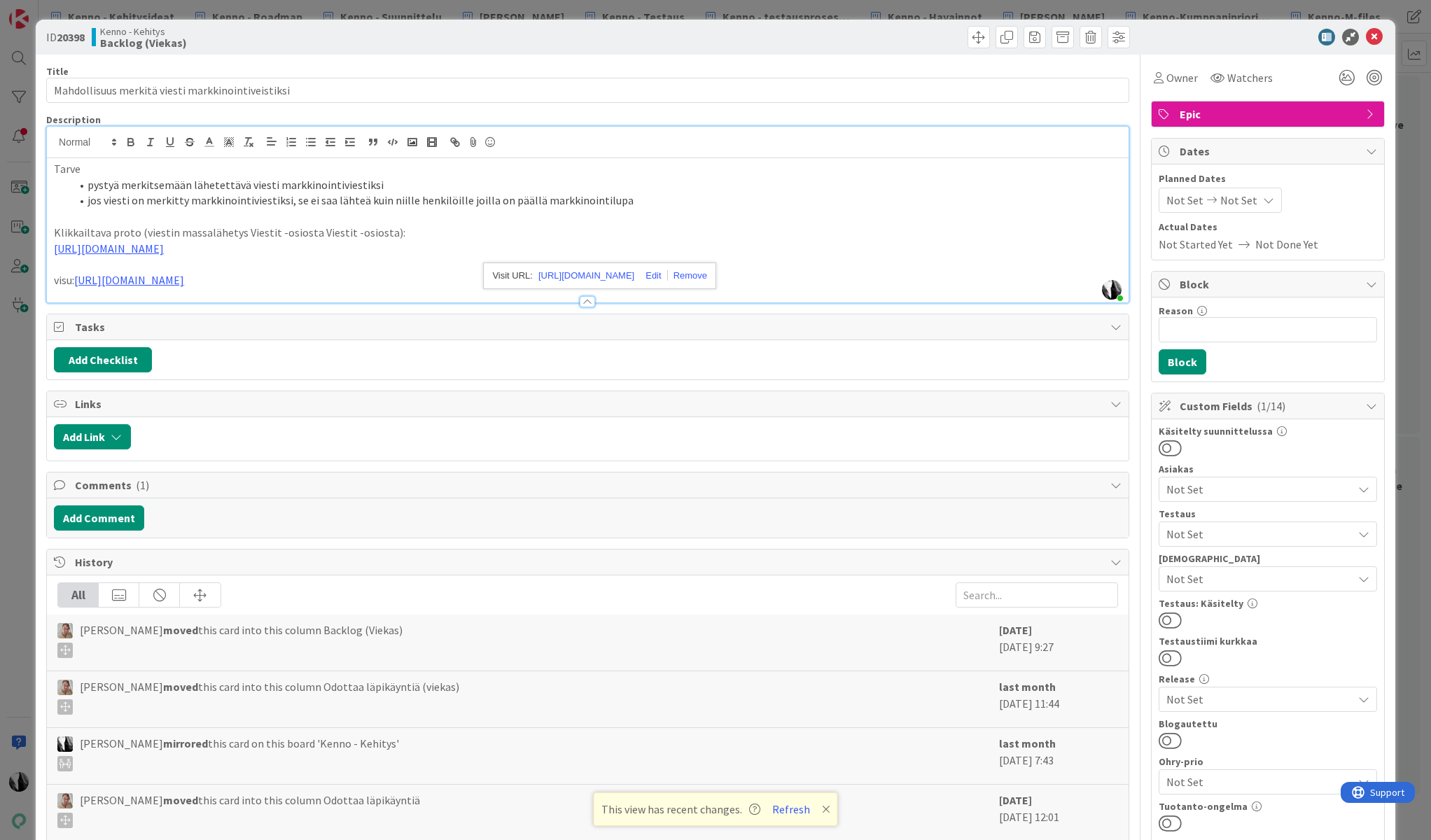
scroll to position [740, 0]
click at [1375, 38] on icon at bounding box center [1374, 37] width 17 height 17
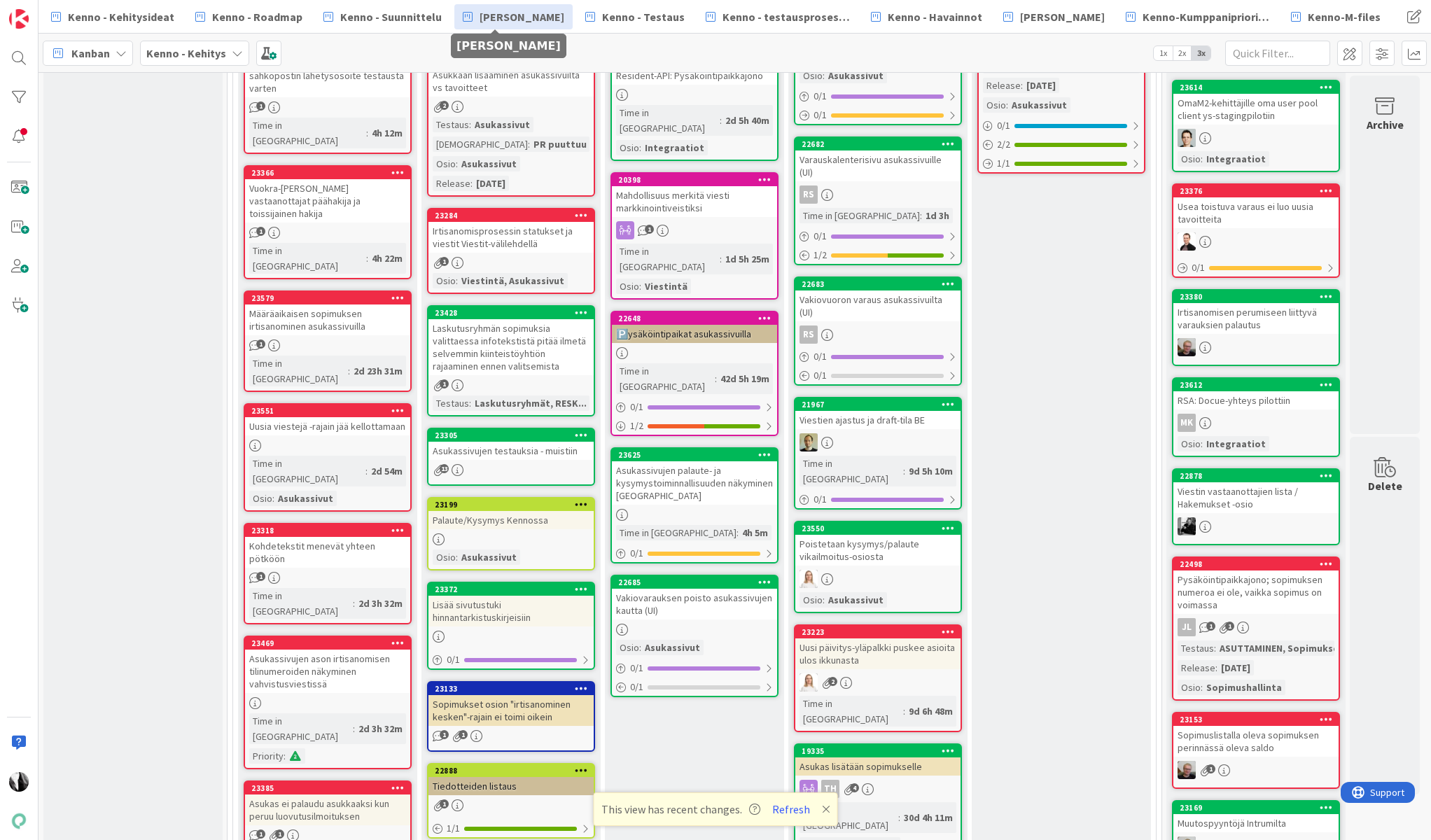
click at [503, 11] on span "[PERSON_NAME]" at bounding box center [521, 17] width 85 height 17
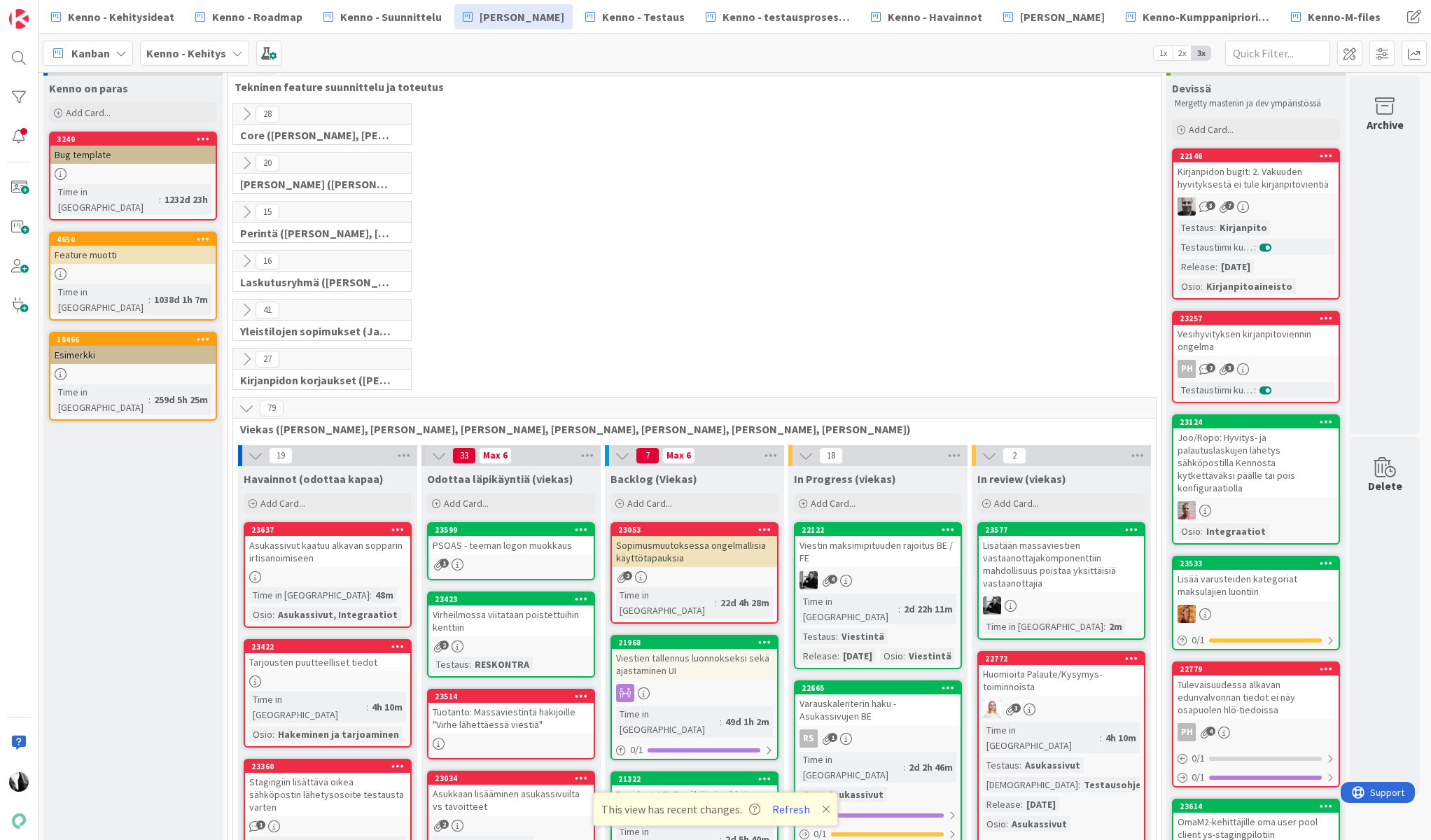
scroll to position [35, 0]
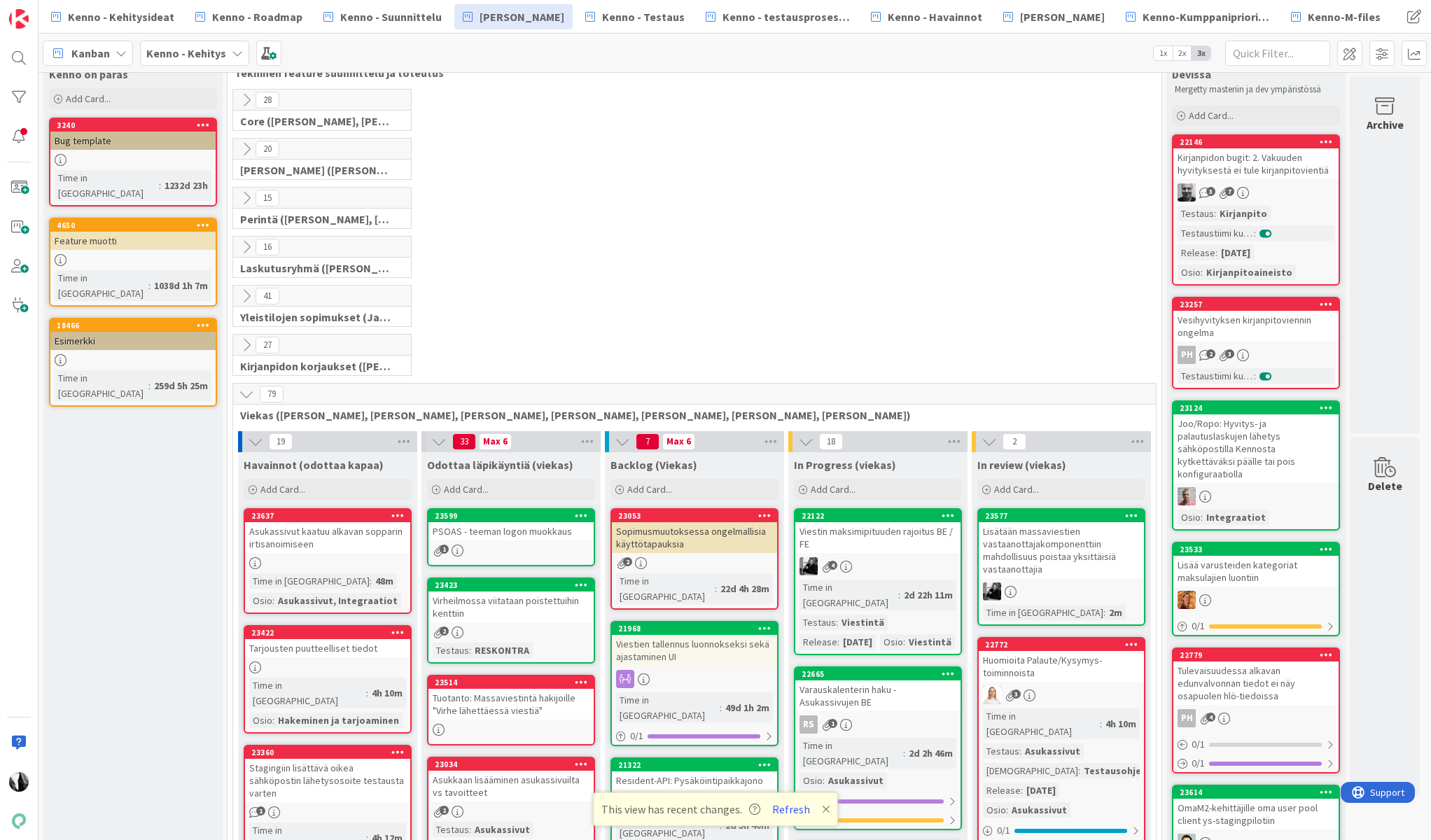
click at [247, 199] on icon at bounding box center [246, 197] width 15 height 15
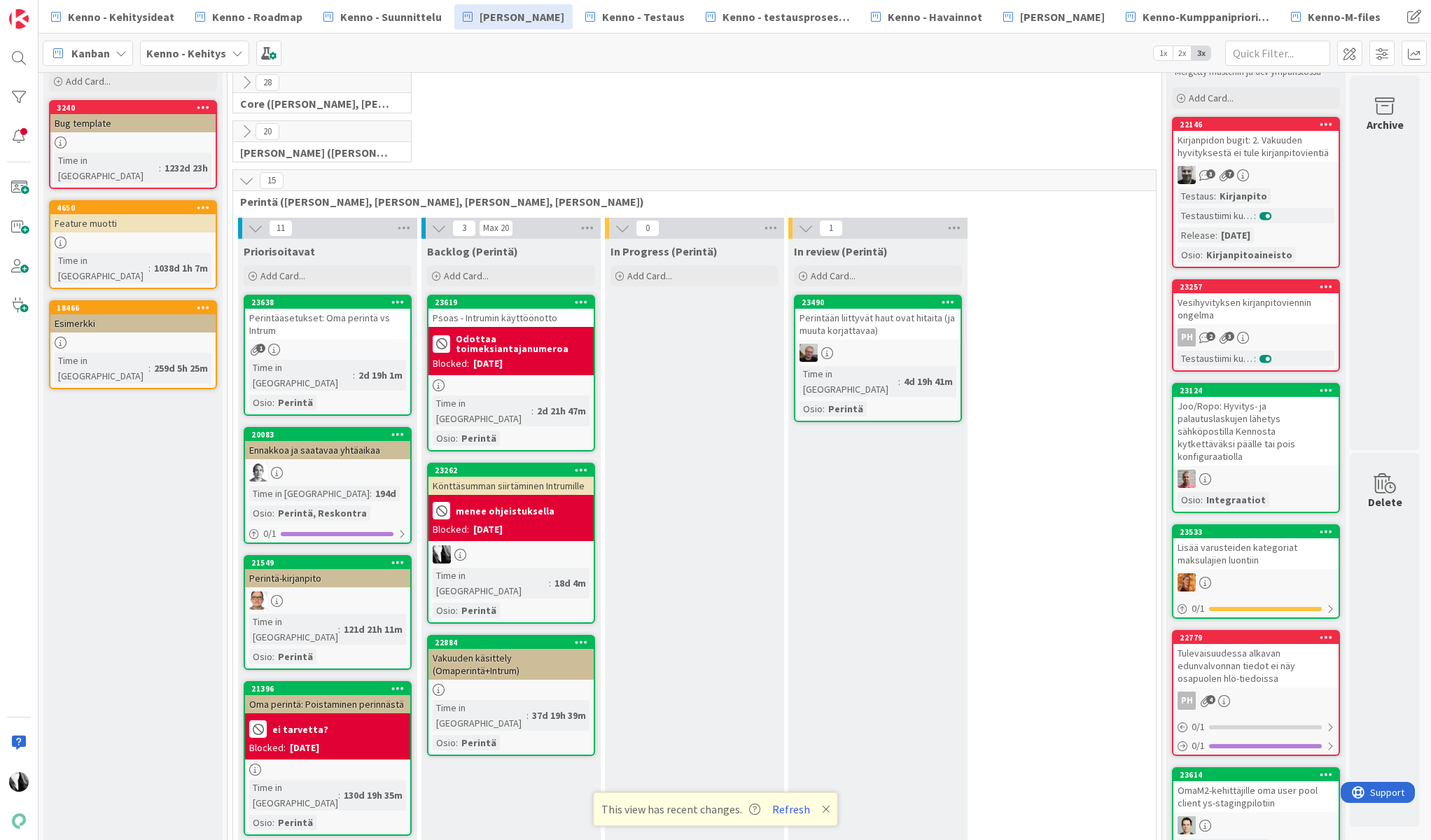
scroll to position [56, 0]
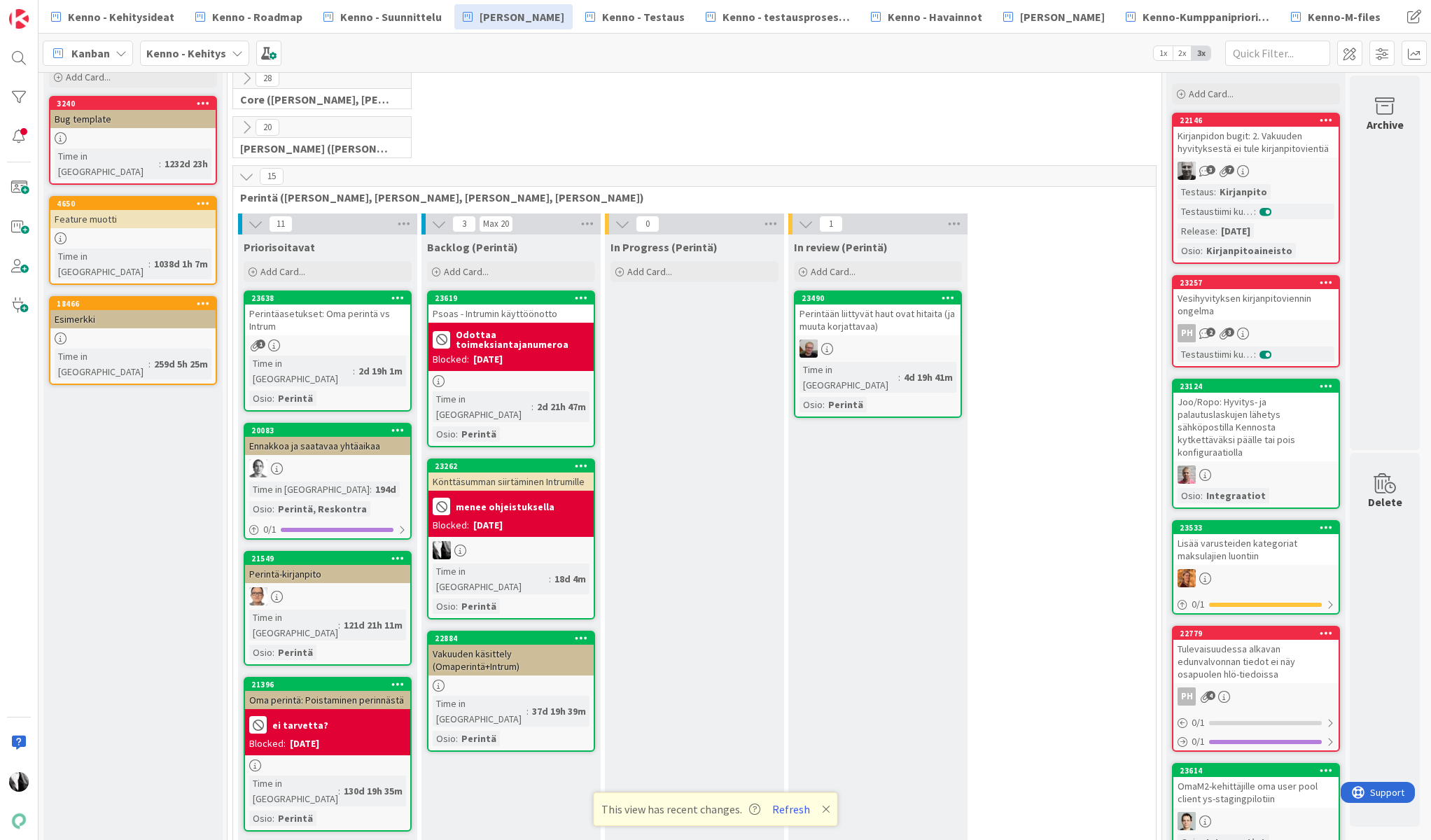
click at [338, 320] on div "Perintäasetukset: Oma perintä vs Intrum" at bounding box center [328, 320] width 166 height 31
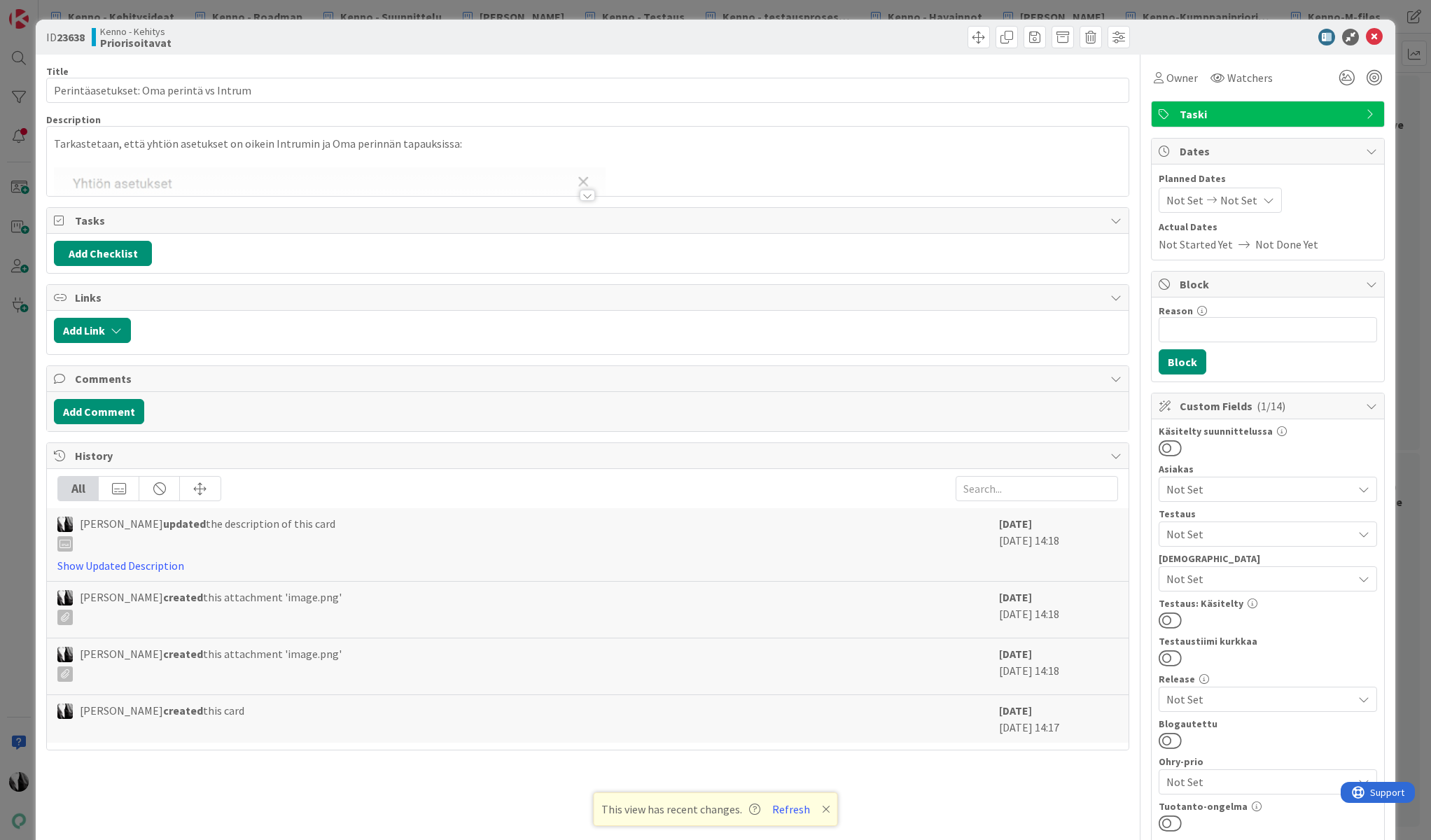
click at [588, 196] on div at bounding box center [587, 194] width 15 height 11
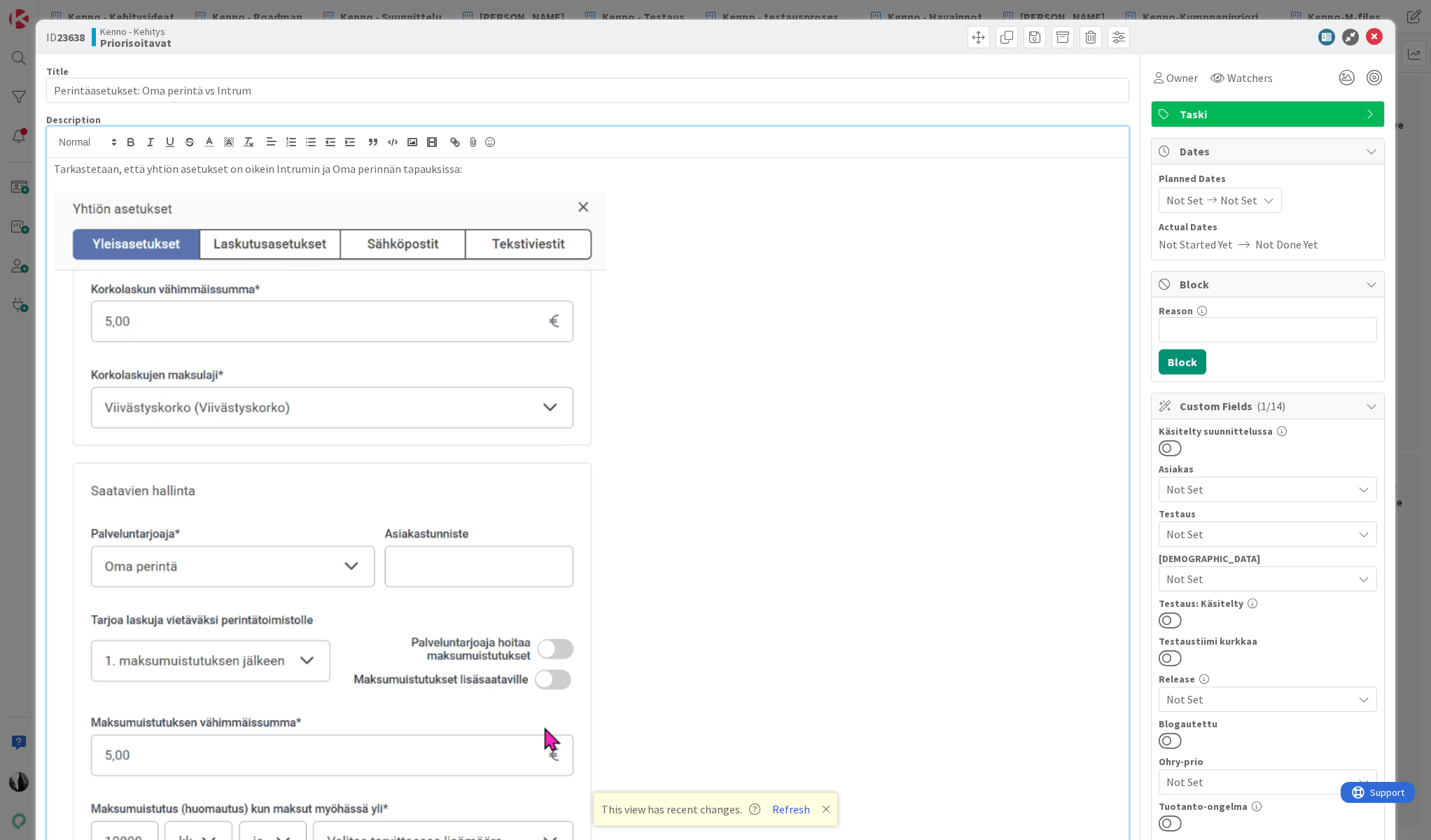
click at [508, 170] on p "Tarkastetaan, että yhtiön asetukset on oikein Intrumin ja Oma perinnän tapauksi…" at bounding box center [588, 169] width 1068 height 16
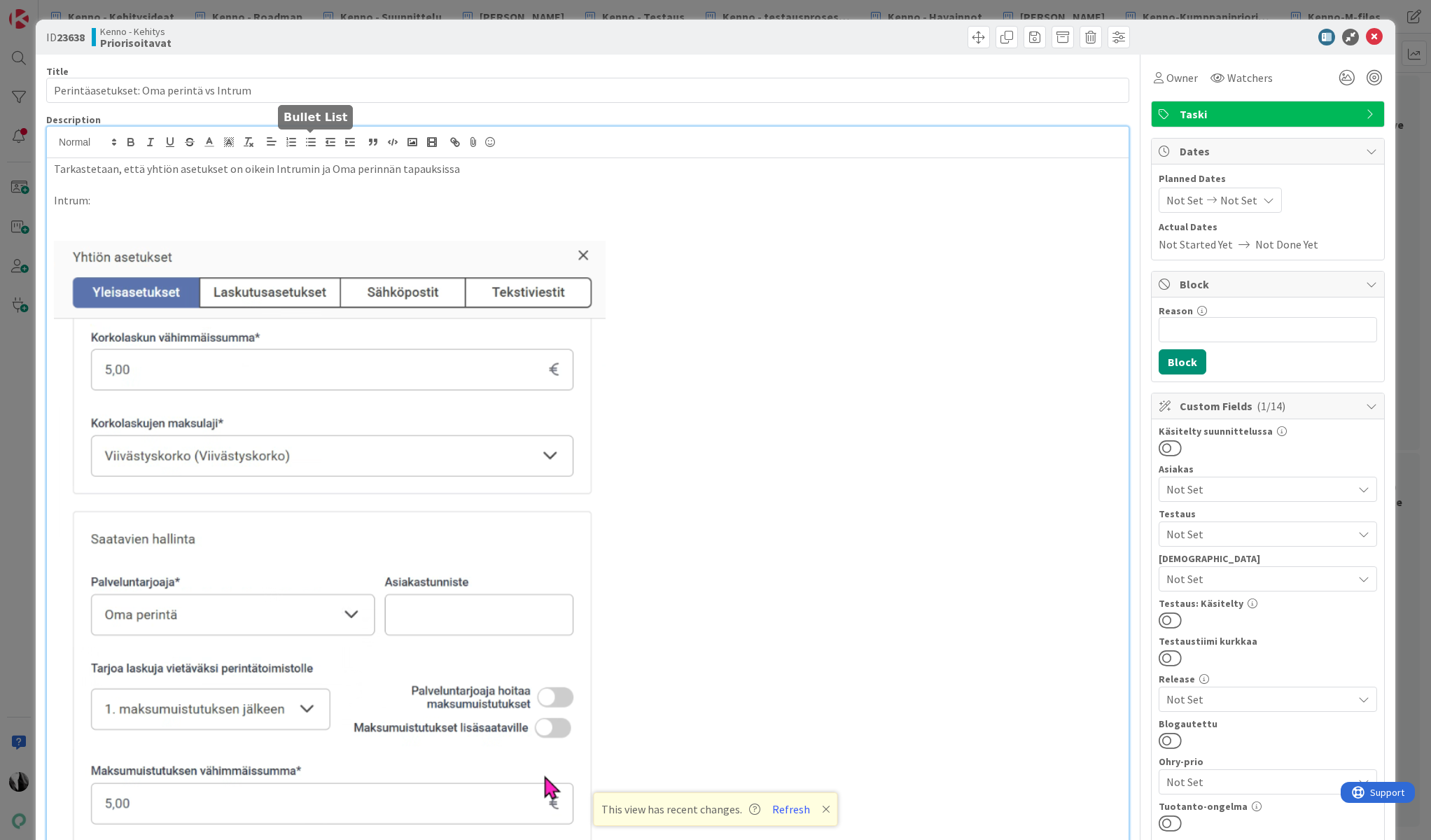
click at [311, 142] on line "button" at bounding box center [312, 142] width 7 height 0
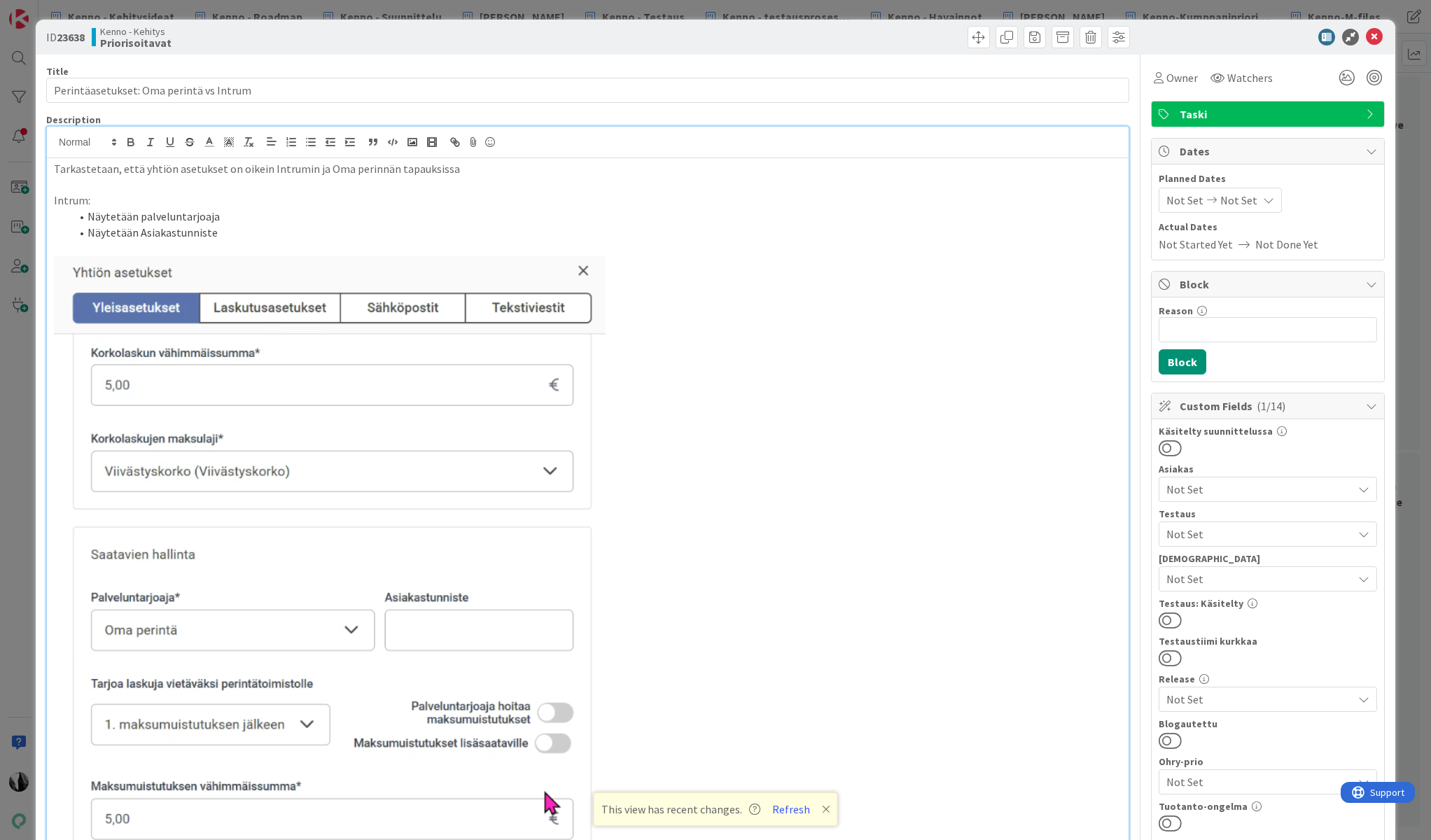
click at [144, 213] on li "Näytetään palveluntarjoaja" at bounding box center [596, 217] width 1051 height 16
click at [291, 241] on p at bounding box center [588, 249] width 1068 height 16
click at [294, 236] on li "Näytetään Asiakastunniste" at bounding box center [596, 233] width 1051 height 16
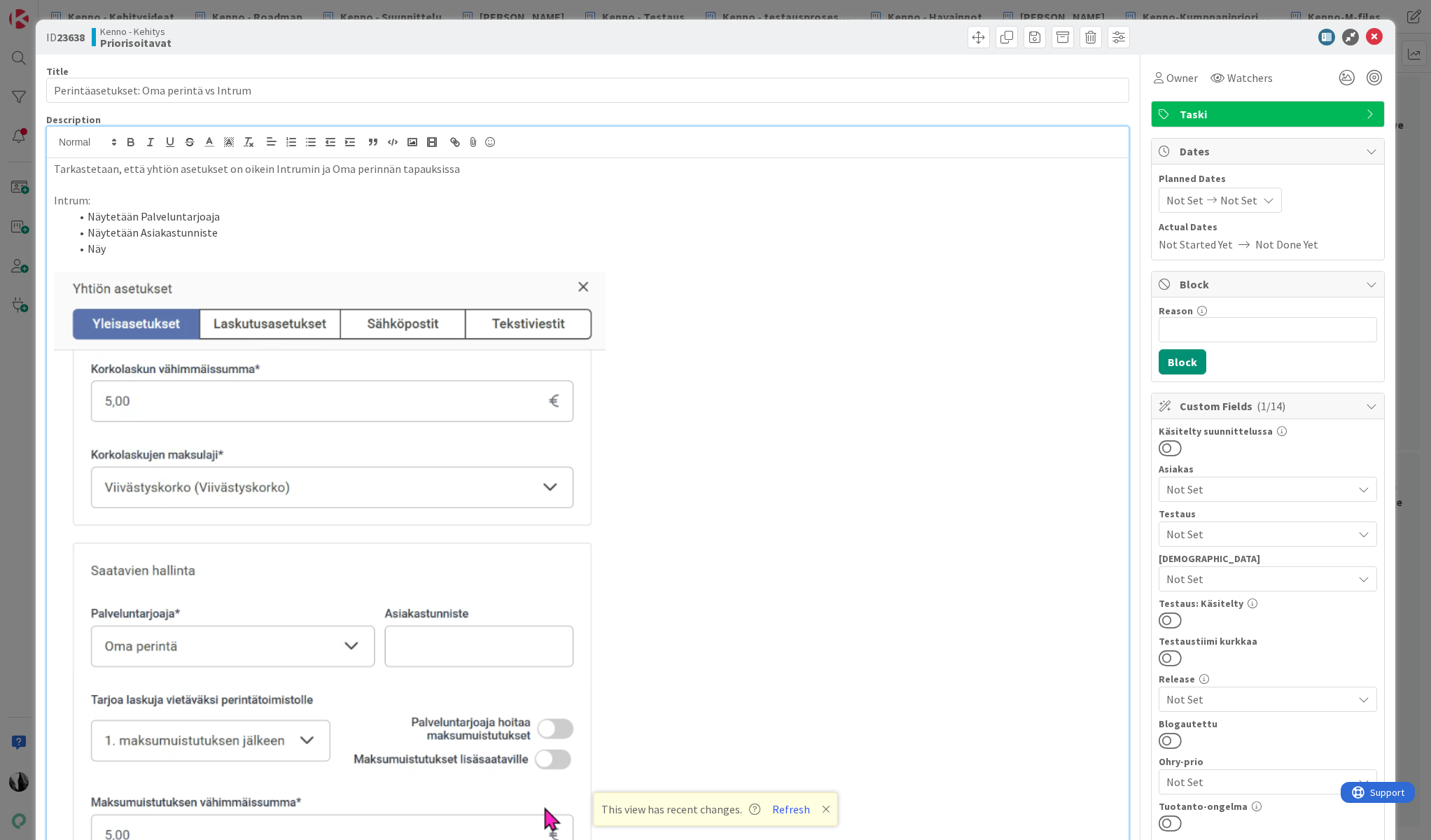
drag, startPoint x: 138, startPoint y: 212, endPoint x: 276, endPoint y: 215, distance: 138.0
click at [139, 212] on li "Näytetään Palveluntarjoaja" at bounding box center [596, 217] width 1051 height 16
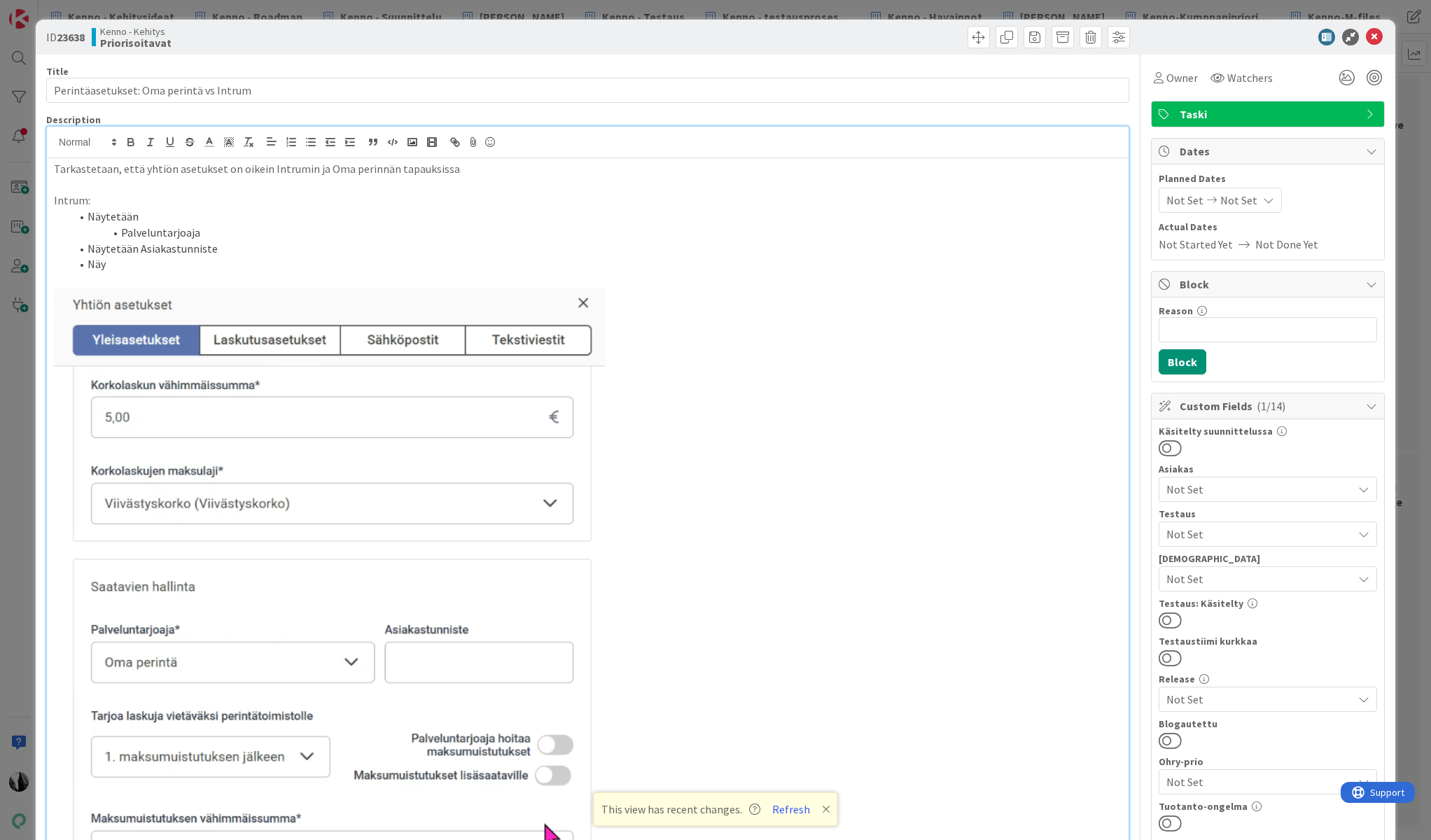
click at [87, 248] on li "Näytetään Asiakastunniste" at bounding box center [596, 249] width 1051 height 16
drag, startPoint x: 122, startPoint y: 249, endPoint x: 174, endPoint y: 249, distance: 52.0
click at [173, 250] on li "Näytetään Asiakastunniste" at bounding box center [596, 249] width 1051 height 16
click at [89, 263] on li "Näy" at bounding box center [596, 264] width 1051 height 16
click at [129, 264] on li "Näy" at bounding box center [596, 264] width 1051 height 16
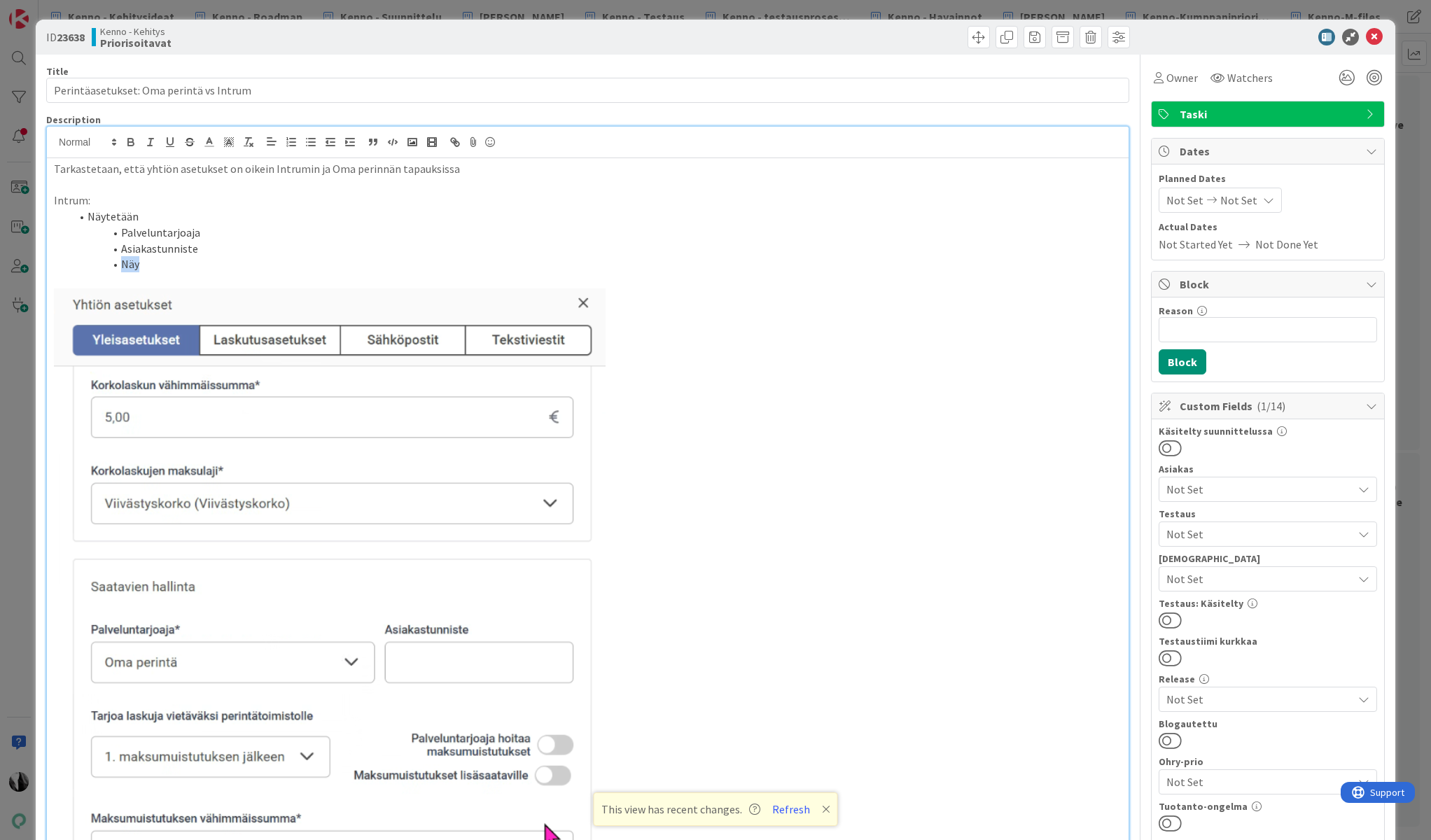
click at [129, 264] on li "Näy" at bounding box center [596, 264] width 1051 height 16
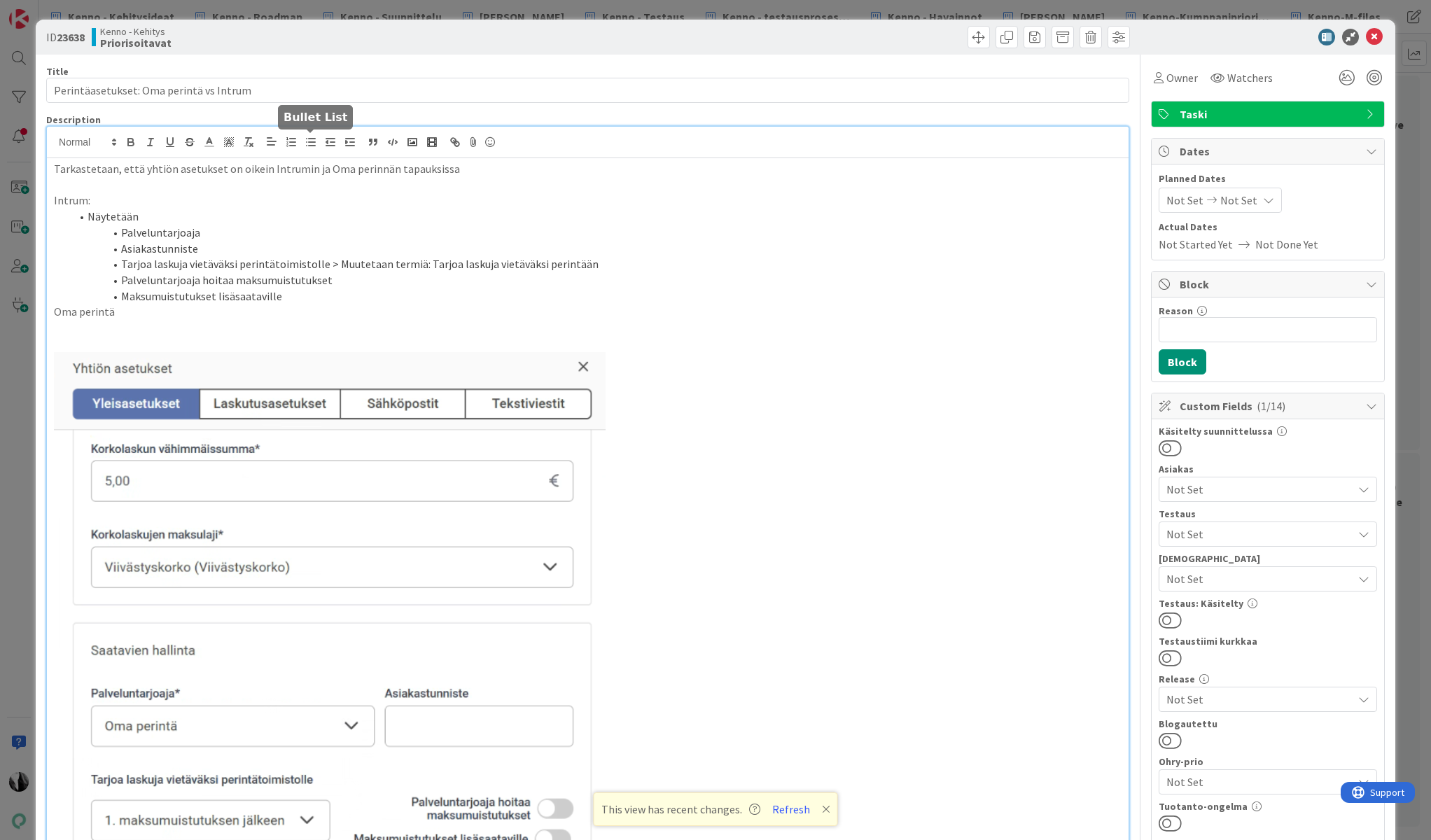
click at [310, 146] on icon "button" at bounding box center [310, 142] width 12 height 12
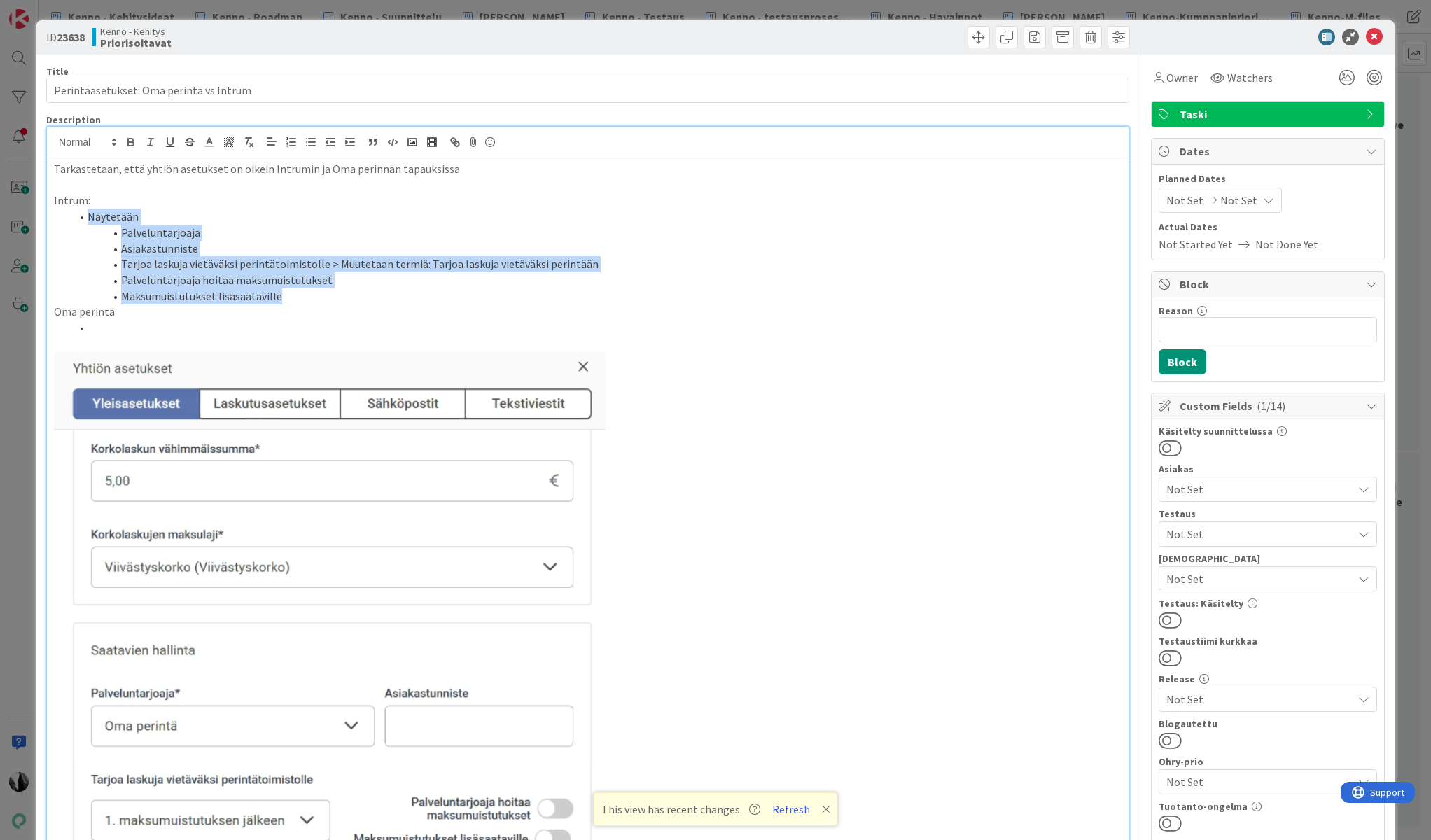
drag, startPoint x: 87, startPoint y: 215, endPoint x: 344, endPoint y: 293, distance: 268.6
click at [344, 293] on ol "Näytetään Palveluntarjoaja Asiakastunniste Tarjoa laskuja vietäväksi perintätoi…" at bounding box center [588, 257] width 1068 height 95
copy ol "Näytetään Palveluntarjoaja Asiakastunniste Tarjoa laskuja vietäväksi perintätoi…"
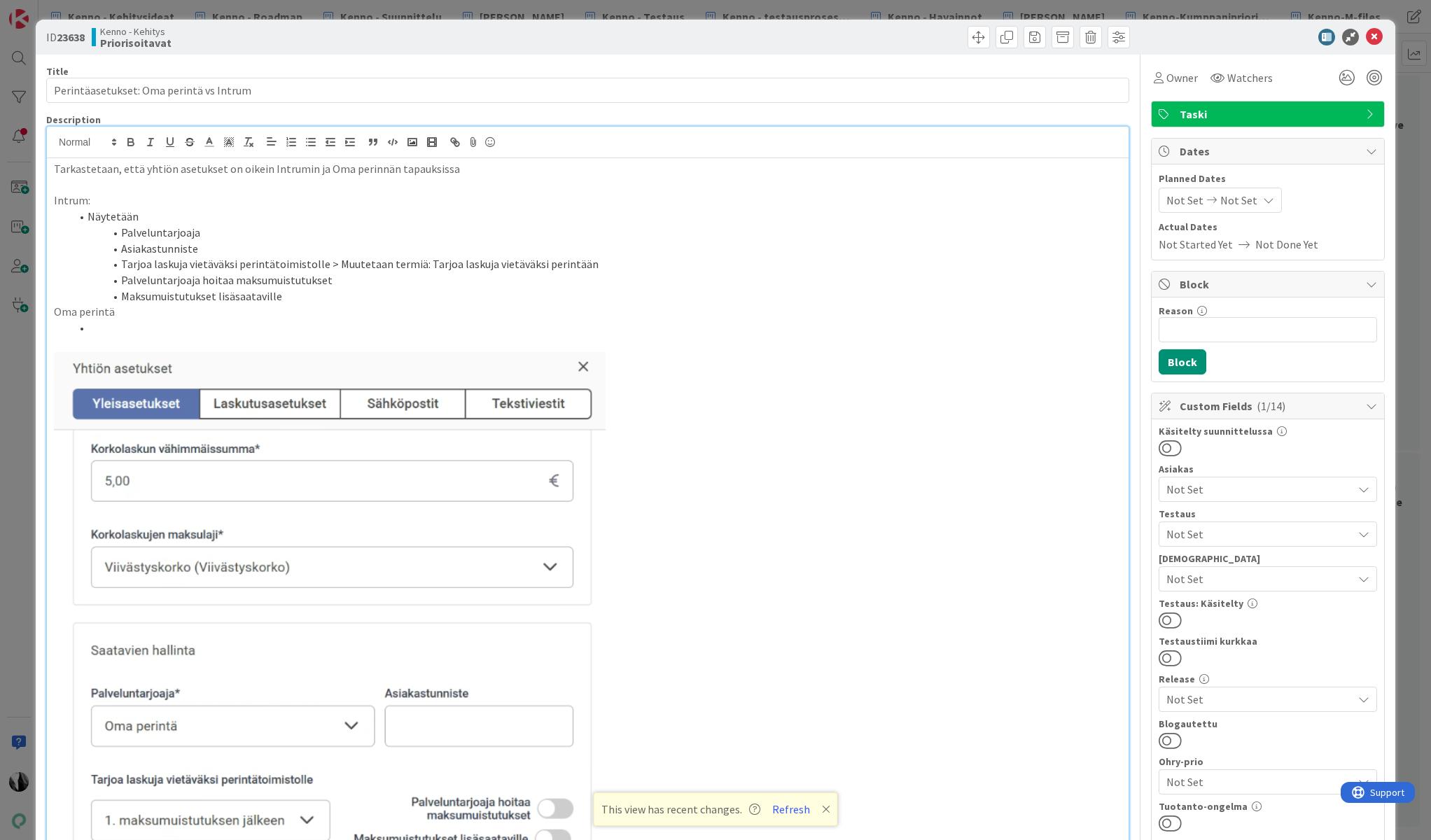
click at [128, 332] on li at bounding box center [596, 328] width 1051 height 16
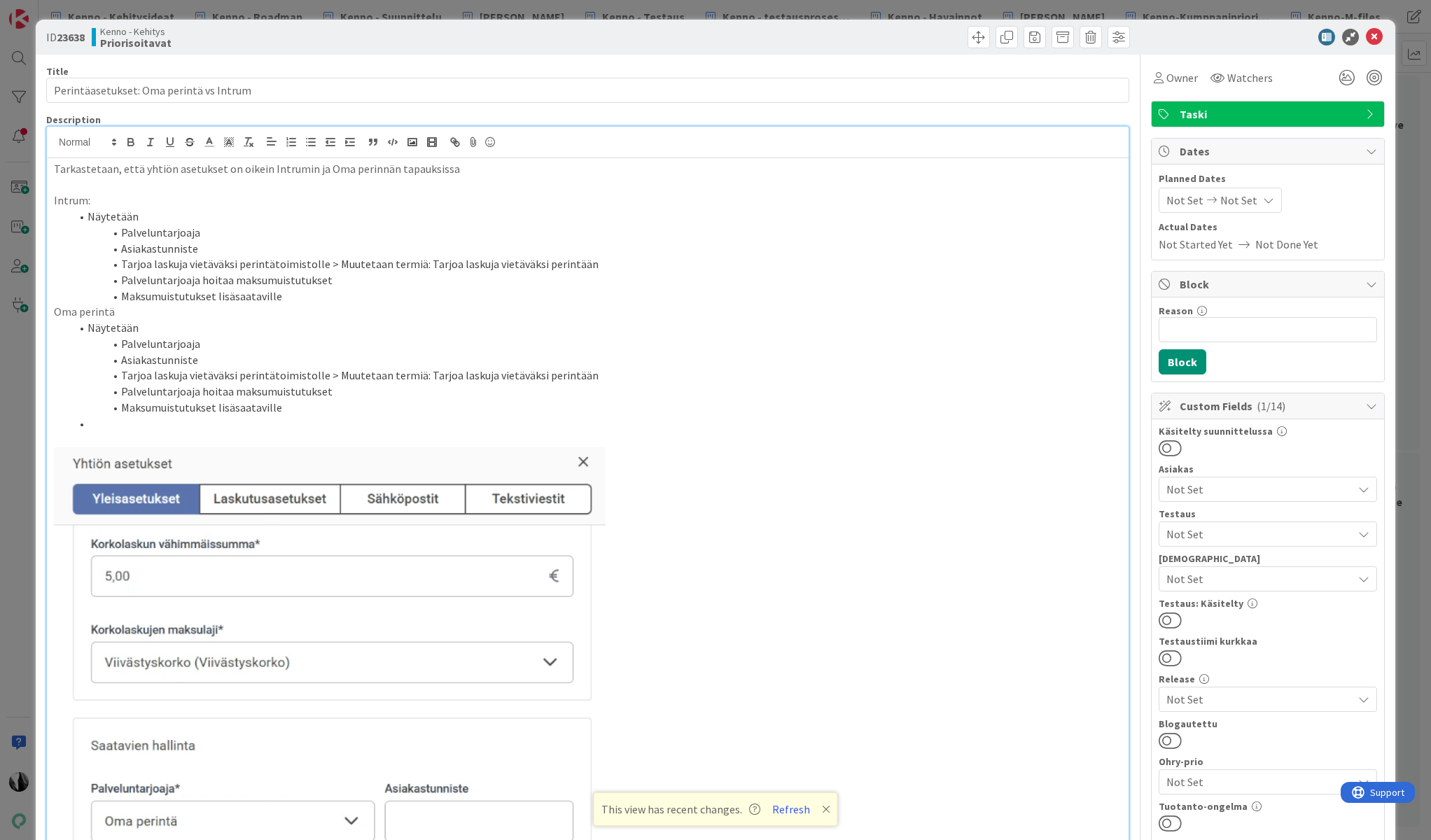
click at [228, 234] on li "Palveluntarjoaja" at bounding box center [596, 233] width 1051 height 16
click at [255, 343] on li "Palveluntarjoaja" at bounding box center [596, 344] width 1051 height 16
drag, startPoint x: 121, startPoint y: 360, endPoint x: 195, endPoint y: 362, distance: 74.0
click at [195, 362] on li "Asiakastunniste" at bounding box center [596, 360] width 1051 height 16
click at [189, 142] on icon "button" at bounding box center [189, 142] width 12 height 12
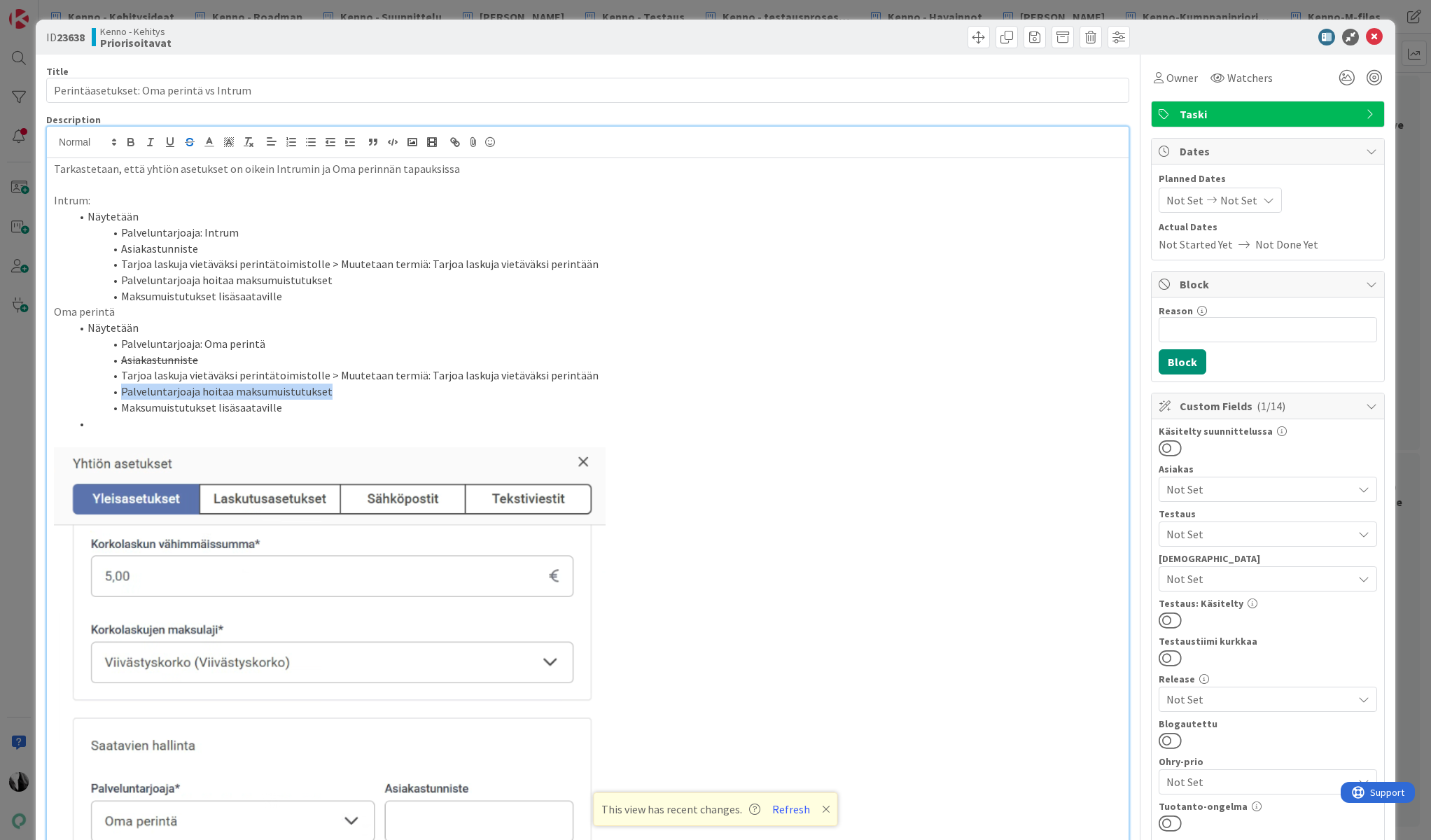
drag, startPoint x: 143, startPoint y: 391, endPoint x: 369, endPoint y: 387, distance: 226.0
click at [369, 387] on li "Palveluntarjoaja hoitaa maksumuistutukset" at bounding box center [596, 392] width 1051 height 16
click at [187, 137] on icon "button" at bounding box center [189, 142] width 12 height 12
click at [480, 419] on li at bounding box center [596, 424] width 1051 height 16
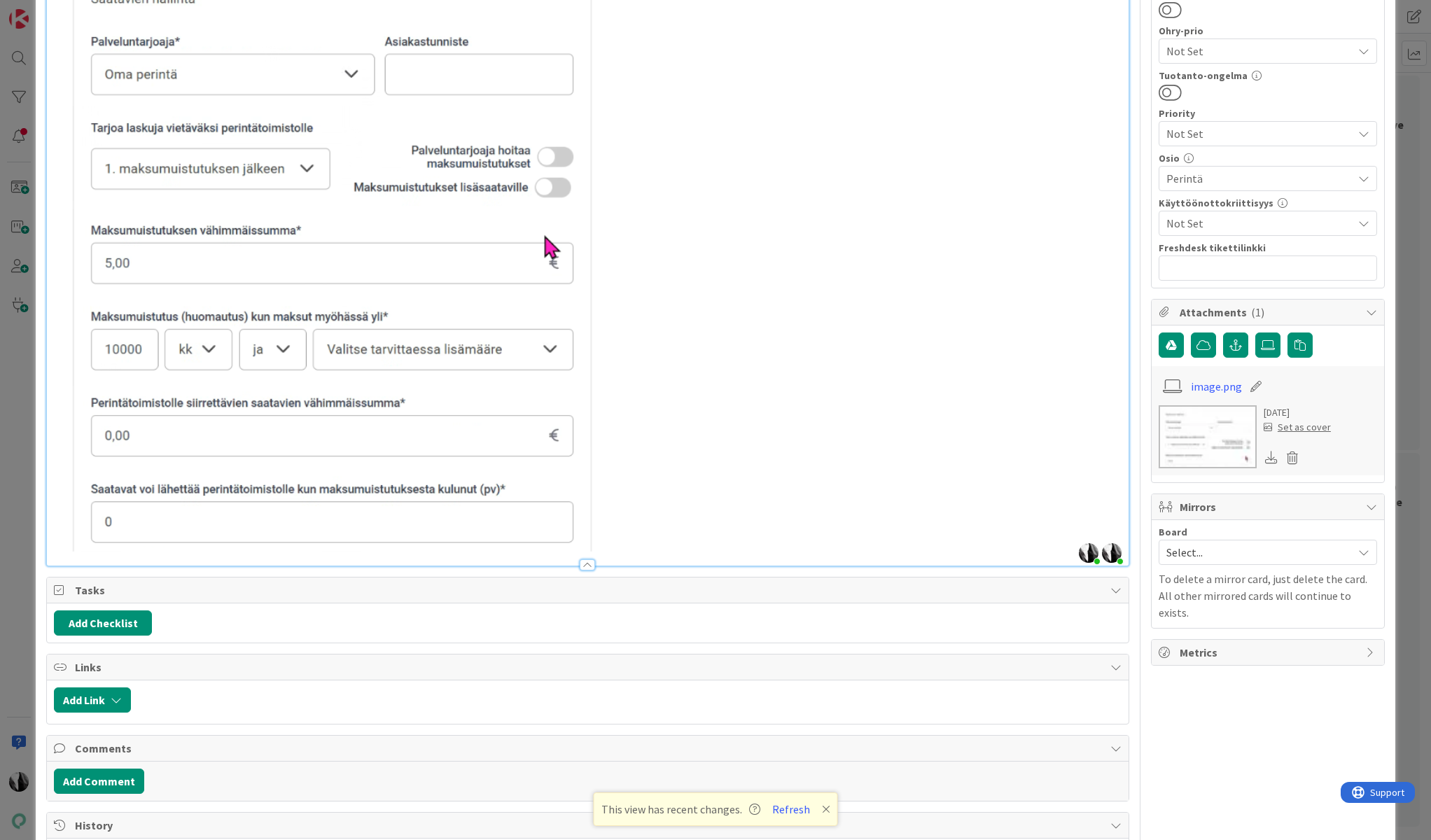
scroll to position [732, 0]
drag, startPoint x: 90, startPoint y: 402, endPoint x: 334, endPoint y: 400, distance: 244.0
click at [334, 400] on img at bounding box center [330, 124] width 552 height 851
click at [333, 400] on img at bounding box center [330, 124] width 552 height 851
click at [486, 392] on img at bounding box center [330, 124] width 552 height 851
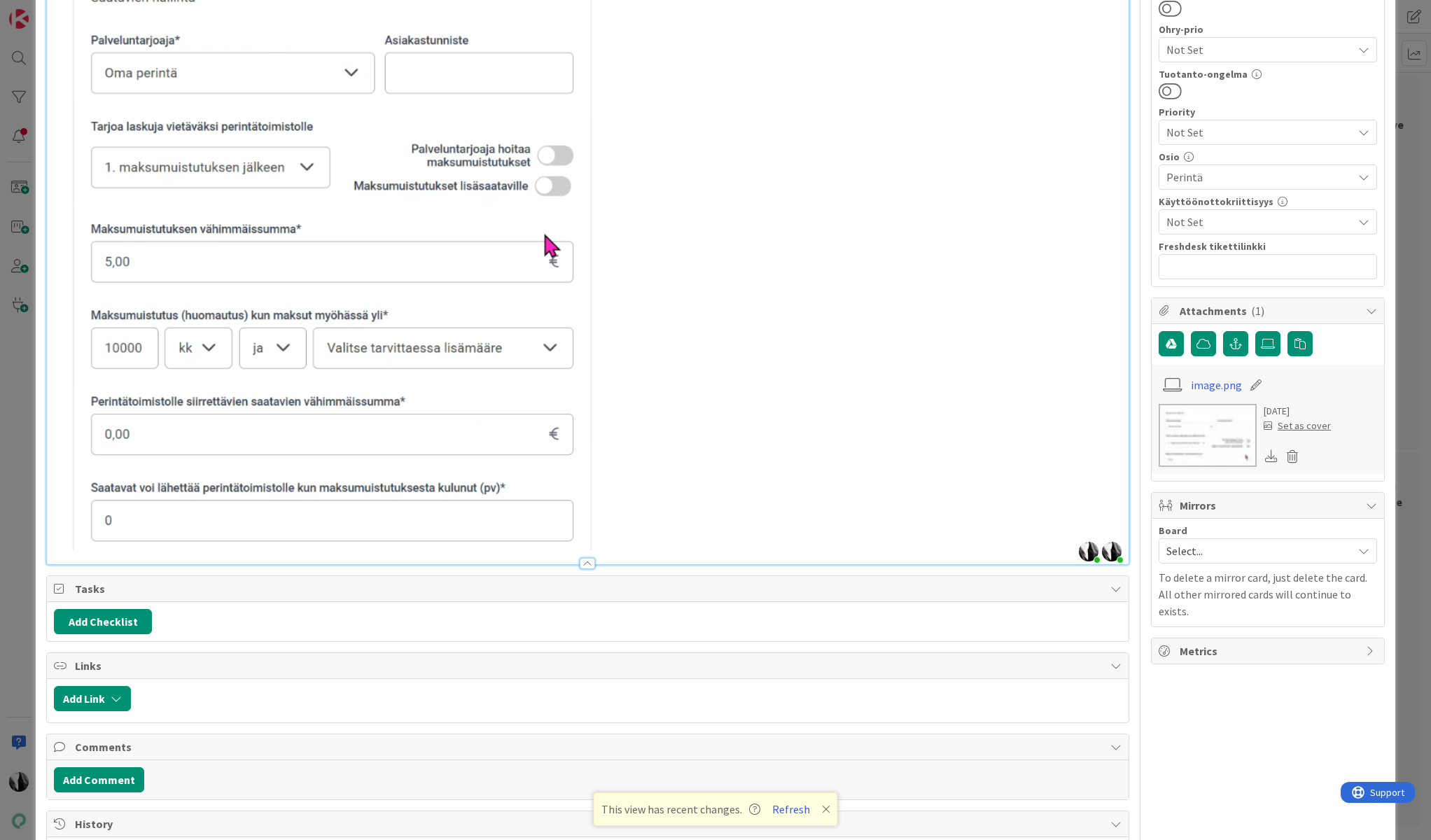
click at [720, 413] on p at bounding box center [588, 124] width 1068 height 851
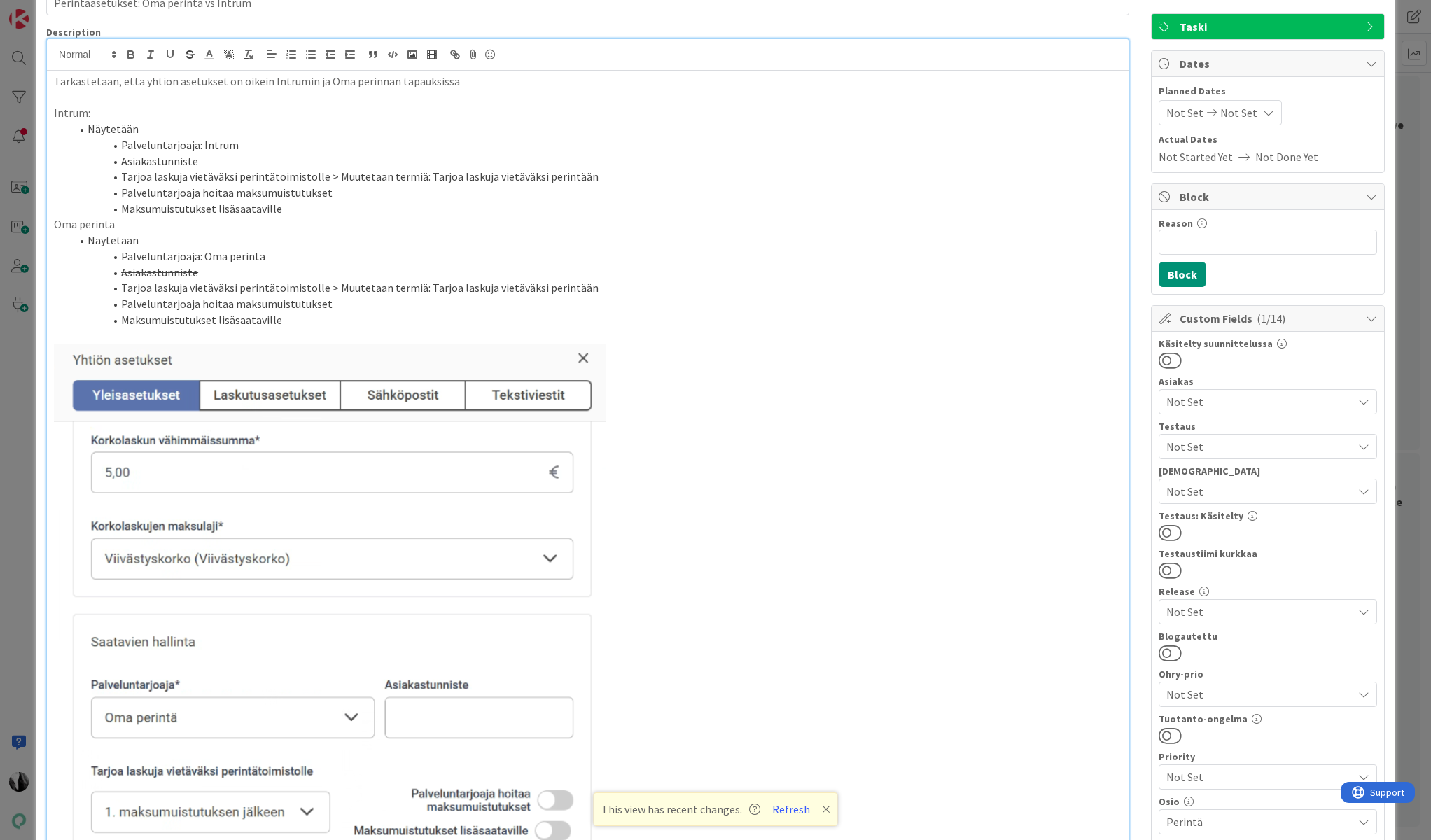
scroll to position [59, 0]
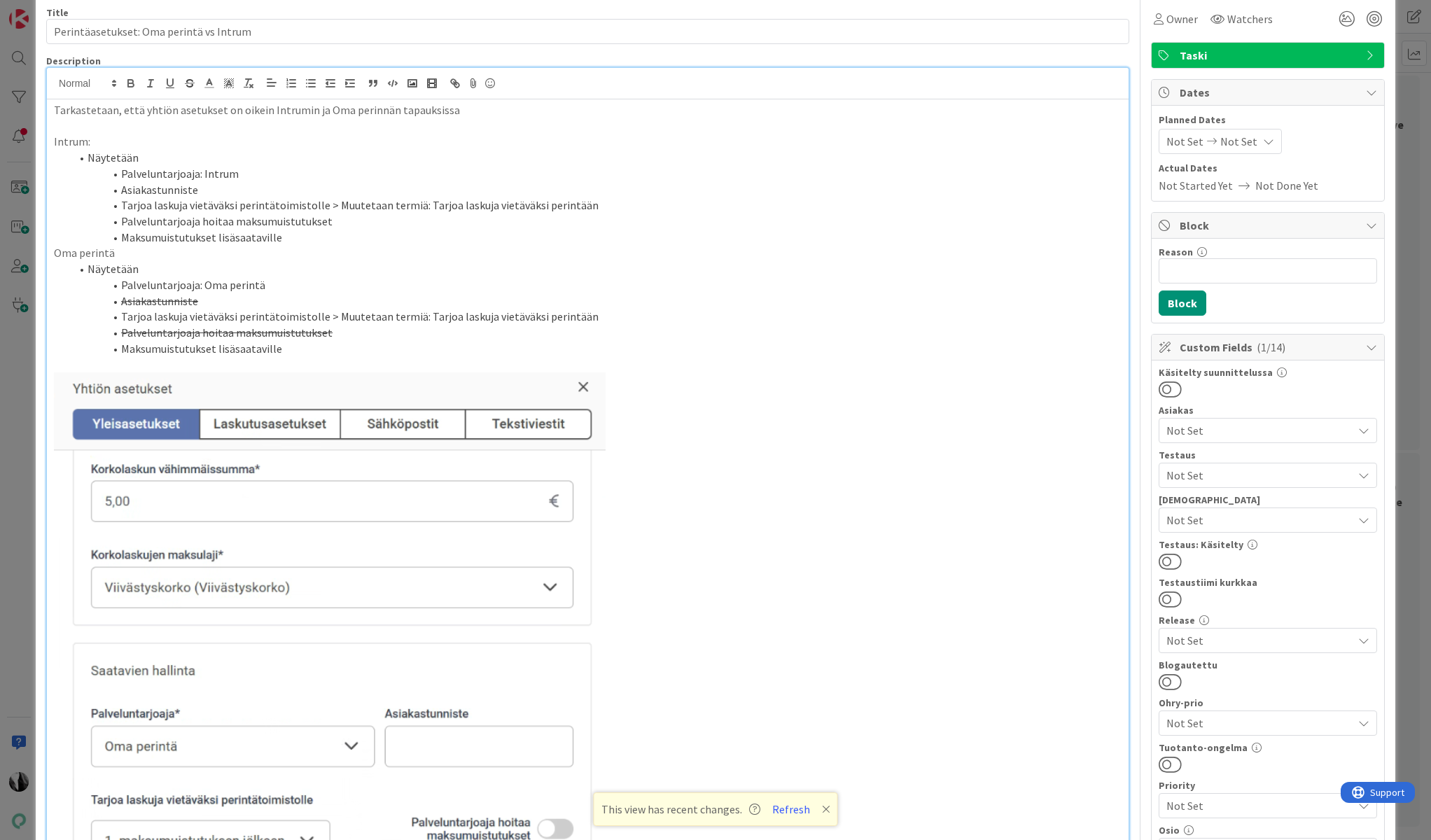
click at [335, 242] on li "Maksumuistutukset lisäsaataville" at bounding box center [596, 238] width 1051 height 16
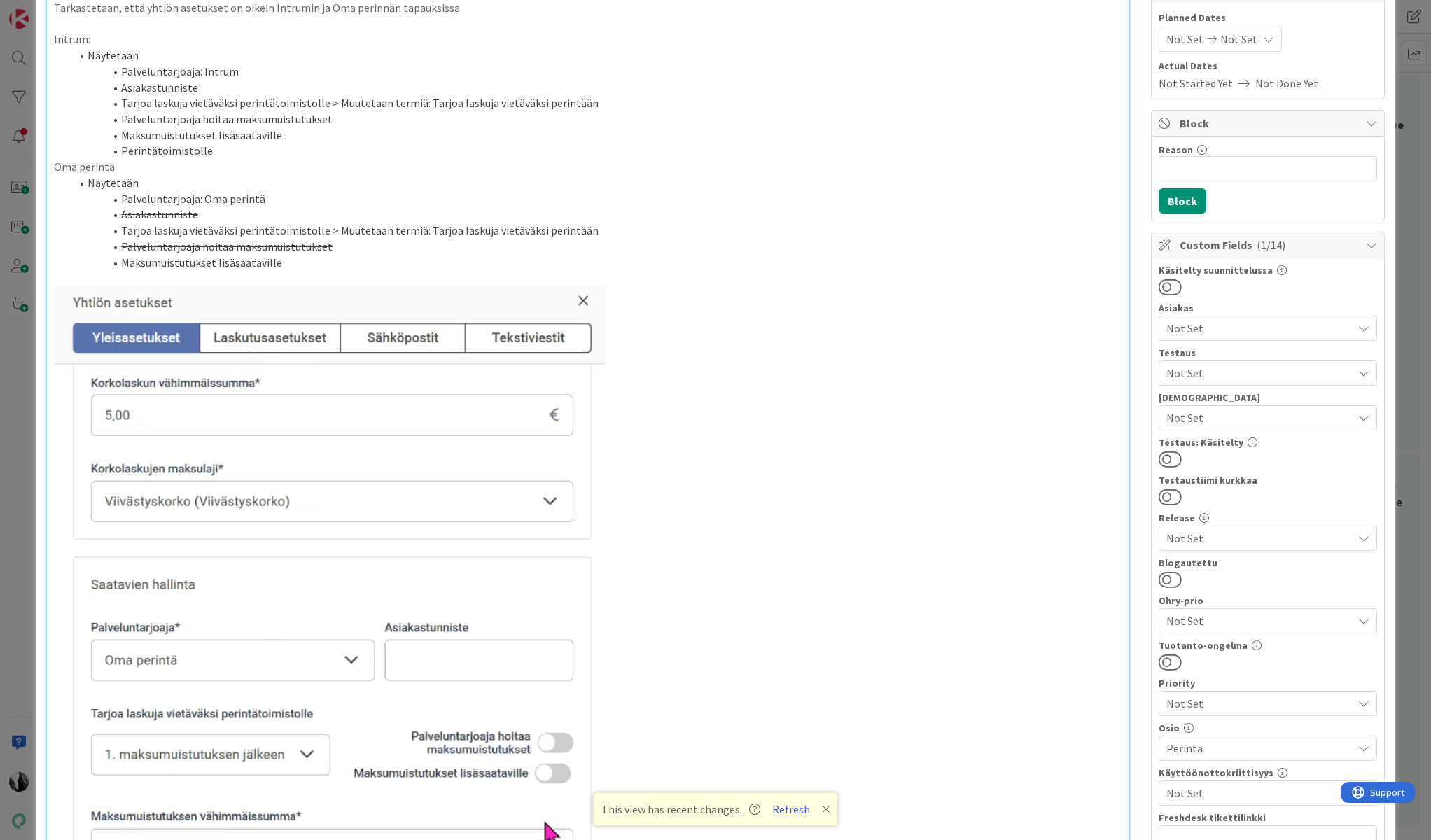
scroll to position [0, 0]
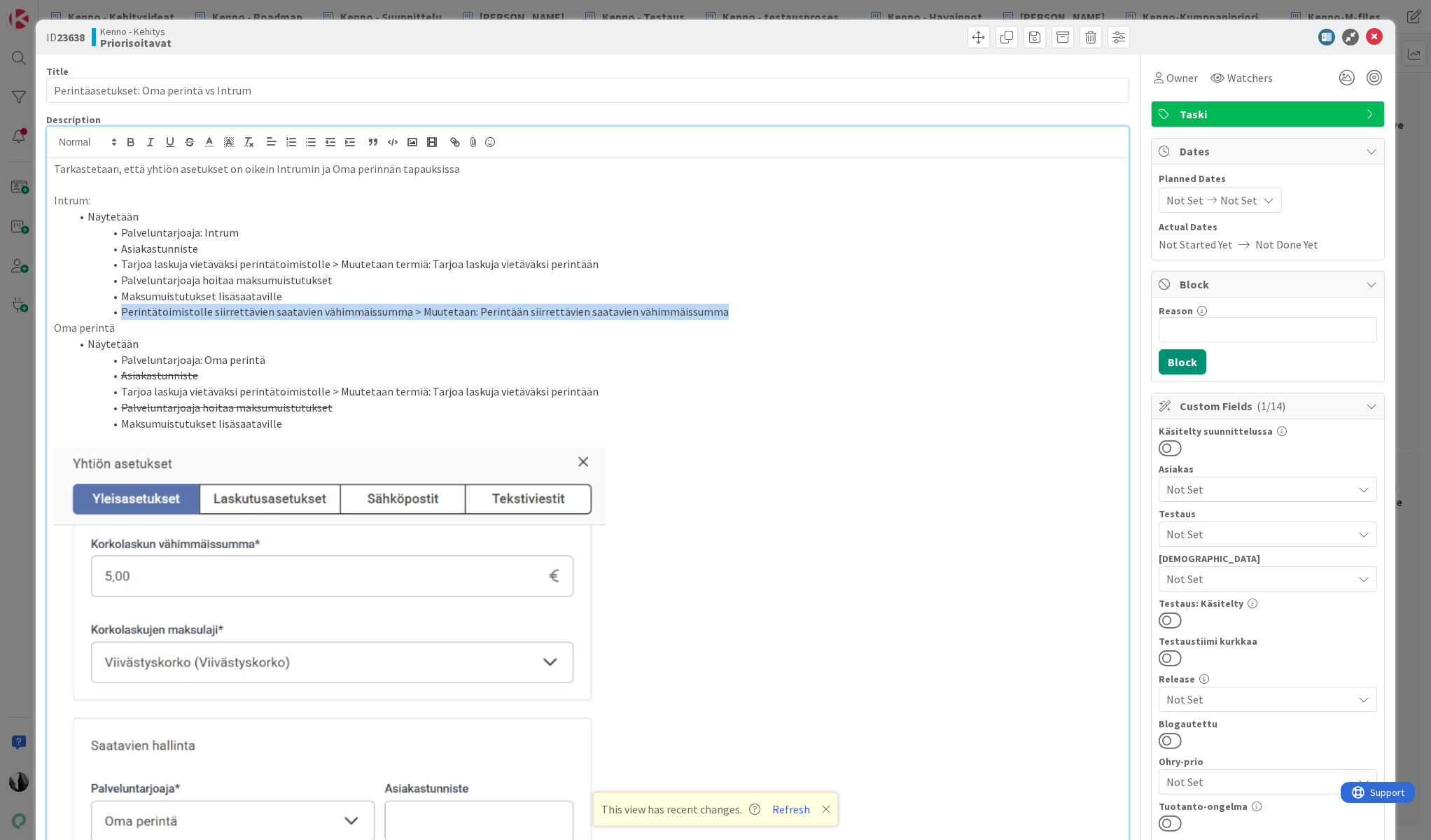
drag, startPoint x: 123, startPoint y: 311, endPoint x: 710, endPoint y: 315, distance: 587.0
click at [710, 315] on li "Perintätoimistolle siirrettävien saatavien vähimmäissumma > Muutetaan: Perintää…" at bounding box center [596, 312] width 1051 height 16
copy li "Perintätoimistolle siirrettävien saatavien vähimmäissumma > Muutetaan: Perintää…"
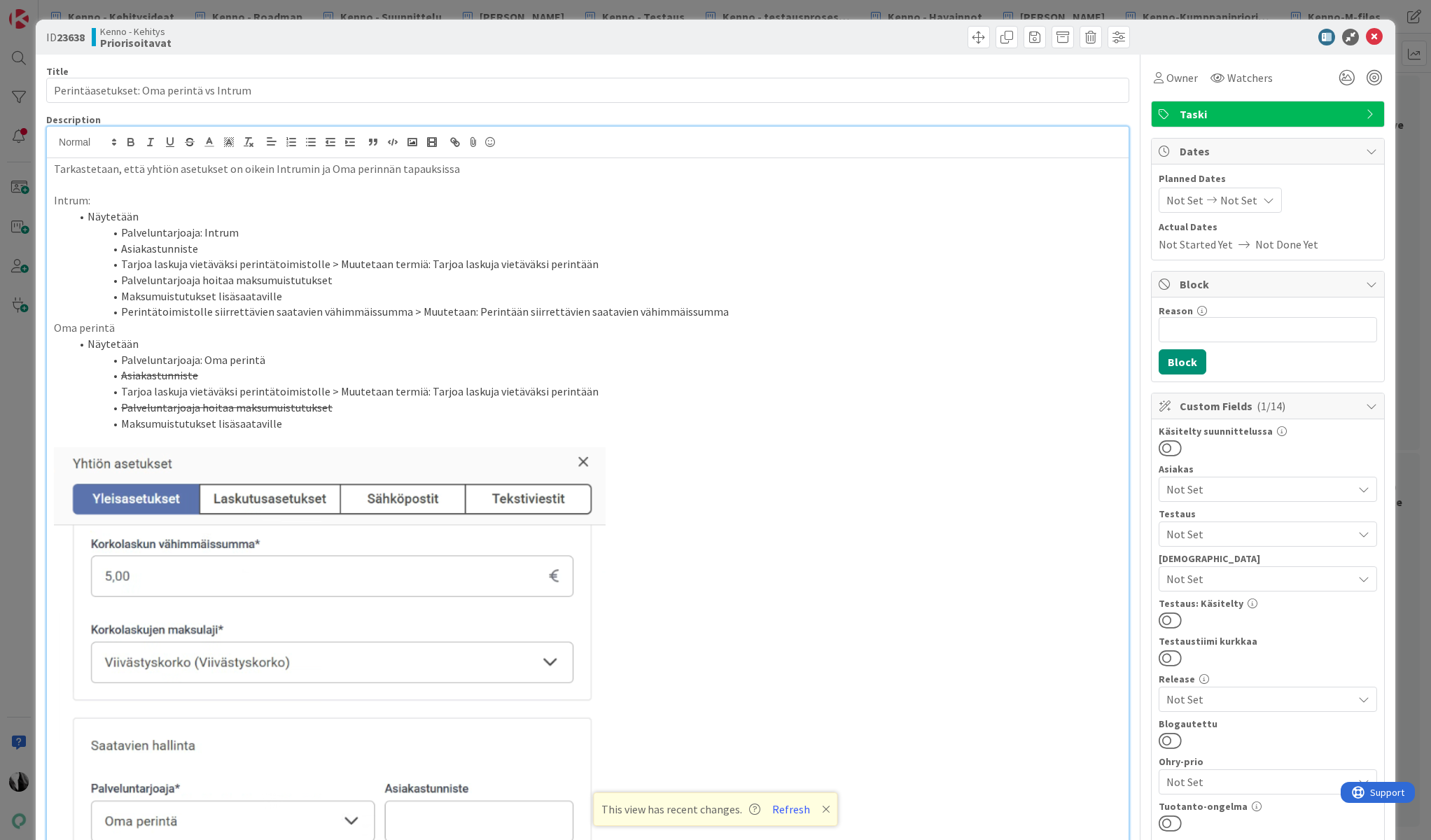
click at [307, 424] on li "Maksumuistutukset lisäsaataville" at bounding box center [596, 424] width 1051 height 16
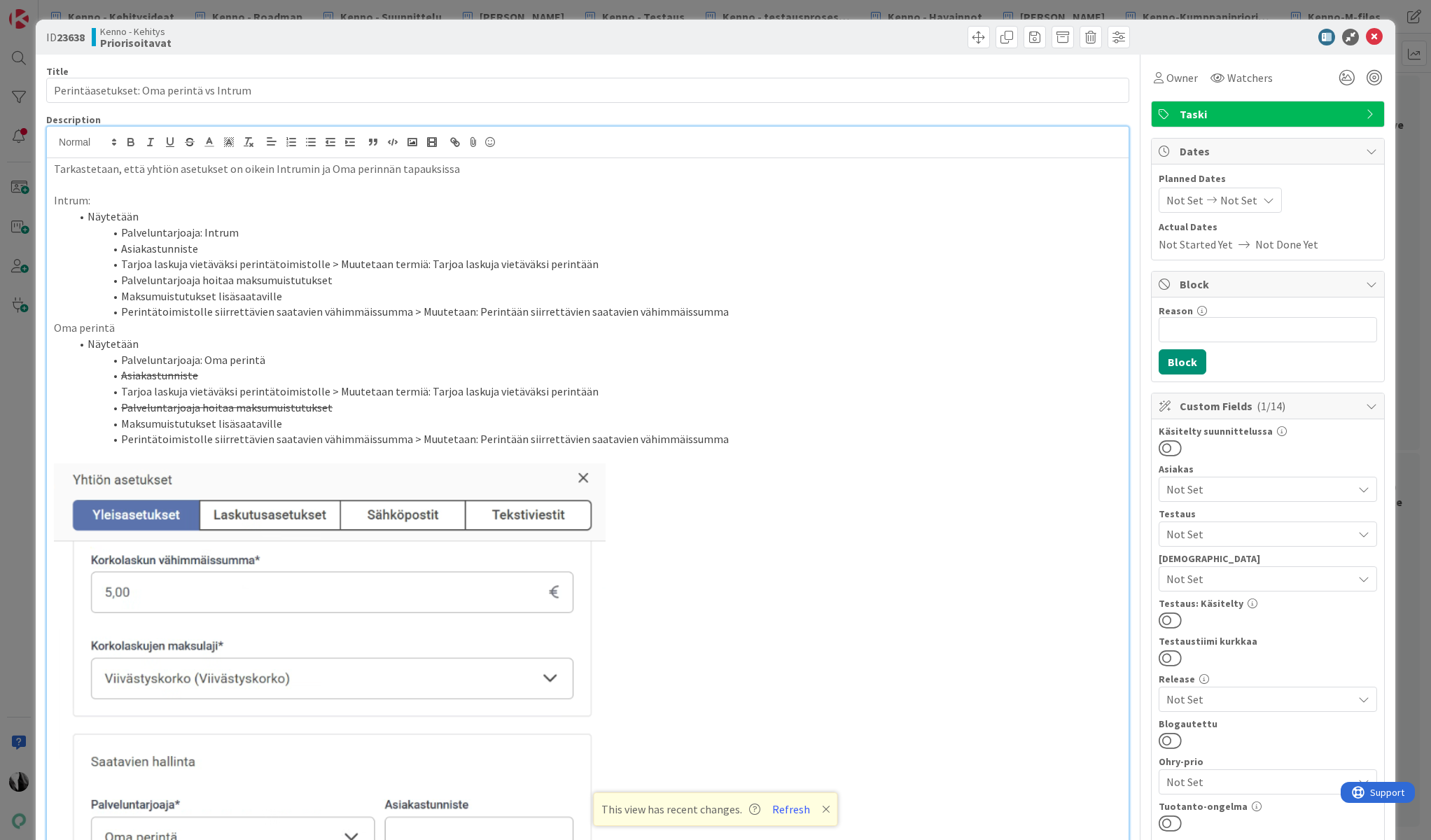
click at [440, 316] on li "Perintätoimistolle siirrettävien saatavien vähimmäissumma > Muutetaan: Perintää…" at bounding box center [596, 312] width 1051 height 16
click at [439, 317] on li "Perintätoimistolle siirrettävien saatavien vähimmäissumma > Muutetaan: Perintää…" at bounding box center [596, 312] width 1051 height 16
drag, startPoint x: 332, startPoint y: 265, endPoint x: 379, endPoint y: 265, distance: 47.0
click at [379, 265] on li "Tarjoa laskuja vietäväksi perintätoimistolle > Muutetaan termiä: Tarjoa laskuja…" at bounding box center [596, 264] width 1051 height 16
click at [349, 390] on li "Tarjoa laskuja vietäväksi perintätoimistolle > Muutetaan termiä: Tarjoa laskuja…" at bounding box center [596, 392] width 1051 height 16
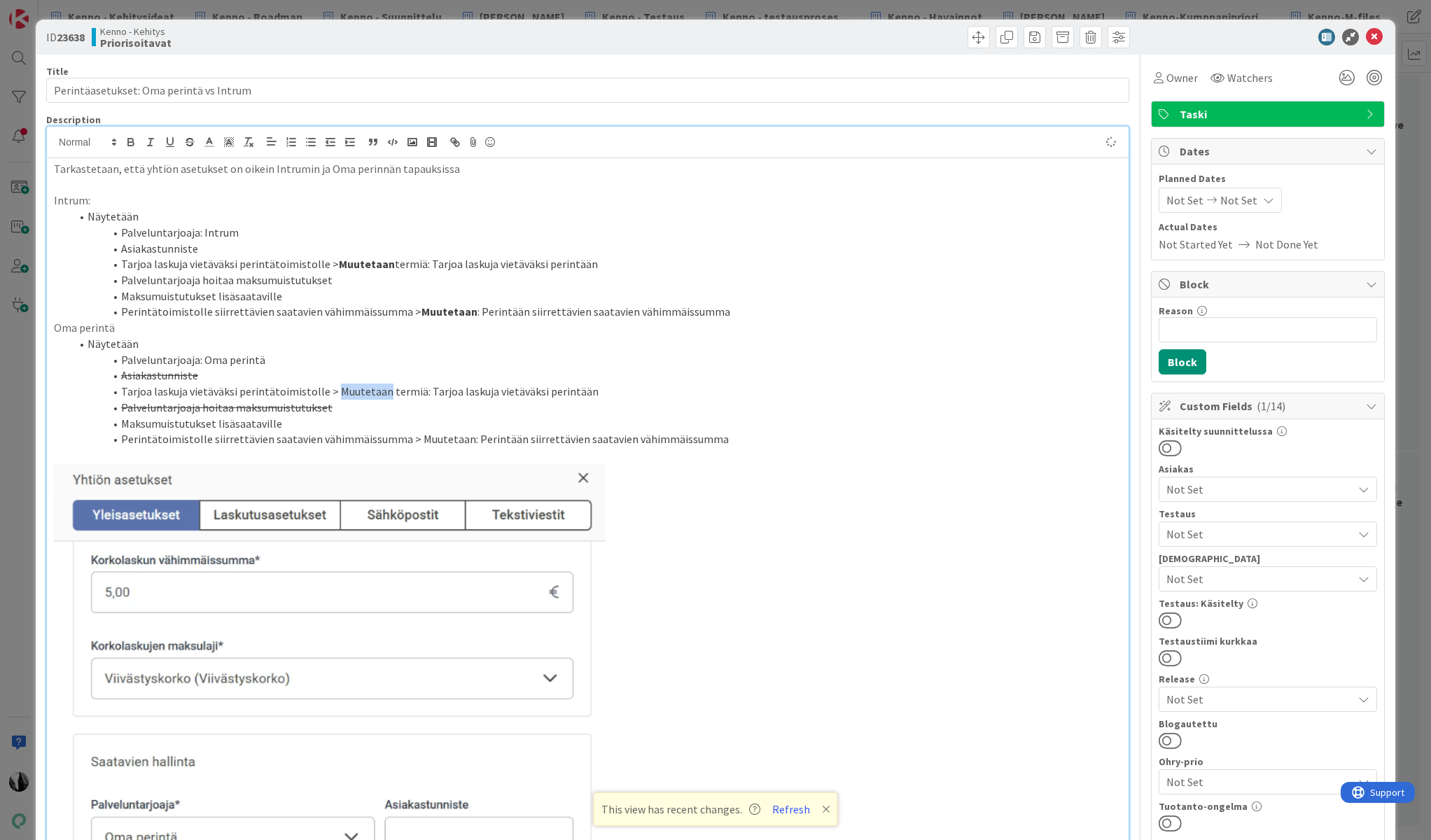
click at [349, 390] on li "Tarjoa laskuja vietäväksi perintätoimistolle > Muutetaan termiä: Tarjoa laskuja…" at bounding box center [596, 392] width 1051 height 16
drag, startPoint x: 416, startPoint y: 265, endPoint x: 450, endPoint y: 262, distance: 34.1
click at [417, 265] on li "Tarjoa laskuja vietäväksi perintätoimistolle > Muutetaan termiä: Tarjoa laskuja…" at bounding box center [596, 264] width 1051 height 16
drag, startPoint x: 122, startPoint y: 391, endPoint x: 419, endPoint y: 390, distance: 297.0
click at [419, 390] on li "Tarjoa laskuja vietäväksi perintätoimistolle > Muutetaan termiä: Tarjoa laskuja…" at bounding box center [596, 392] width 1051 height 16
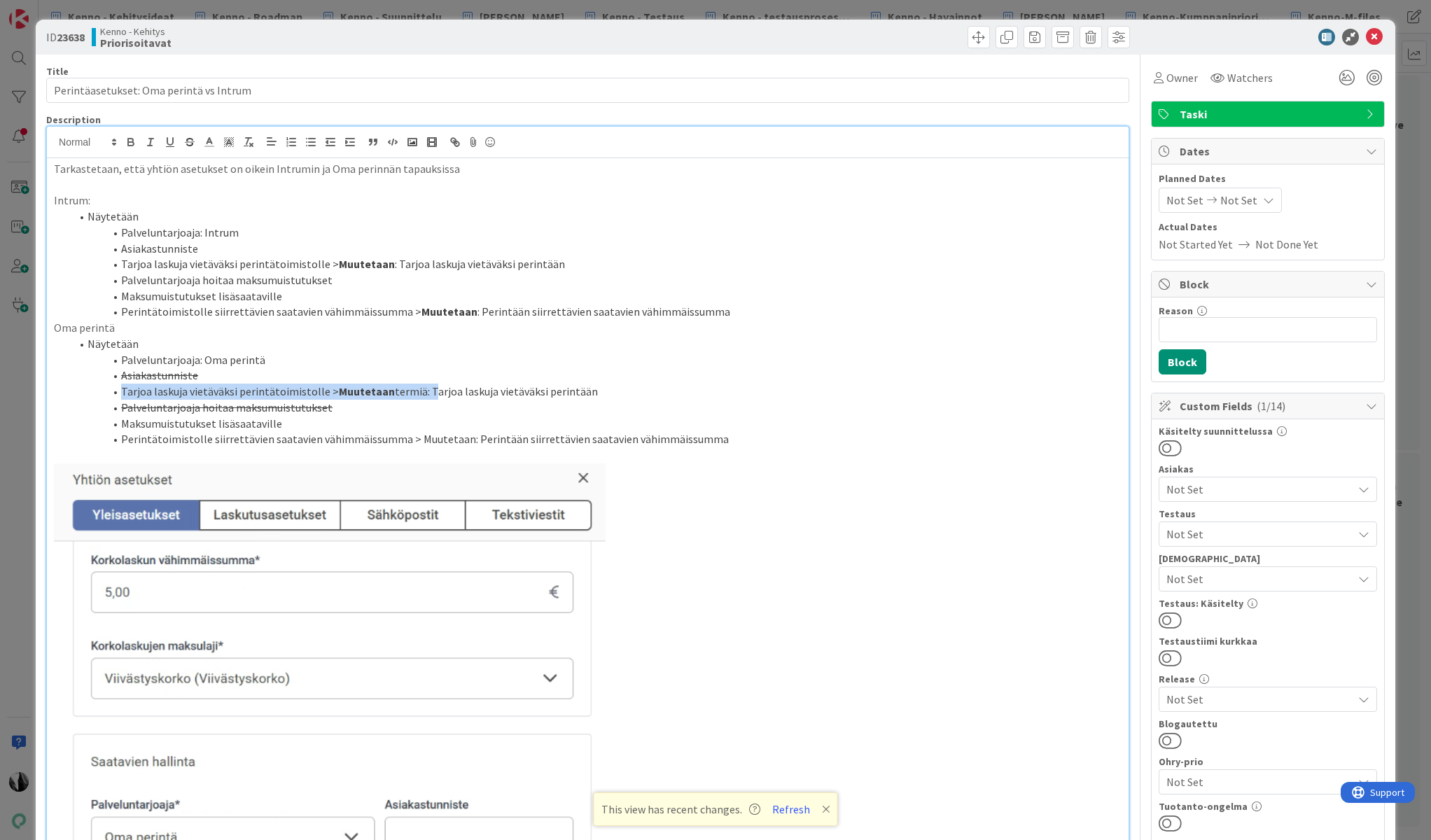
drag, startPoint x: 421, startPoint y: 390, endPoint x: 415, endPoint y: 367, distance: 23.8
click at [124, 398] on li "Tarjoa laskuja vietäväksi perintätoimistolle > Muutetaan termiä: Tarjoa laskuja…" at bounding box center [596, 392] width 1051 height 16
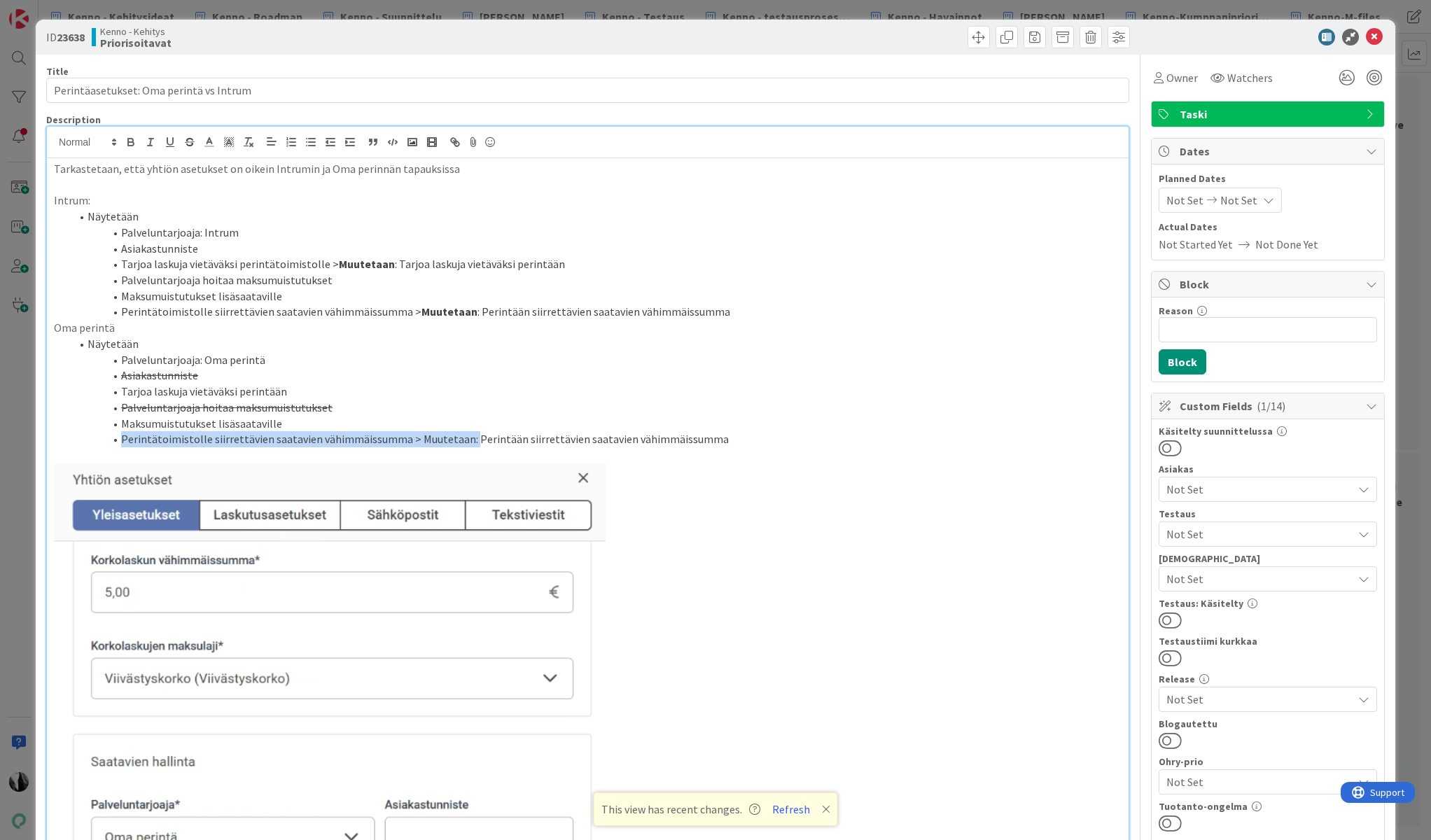
drag, startPoint x: 121, startPoint y: 439, endPoint x: 476, endPoint y: 433, distance: 355.1
click at [464, 440] on li "Perintätoimistolle siirrettävien saatavien vähimmäissumma > Muutetaan: Perintää…" at bounding box center [596, 439] width 1051 height 16
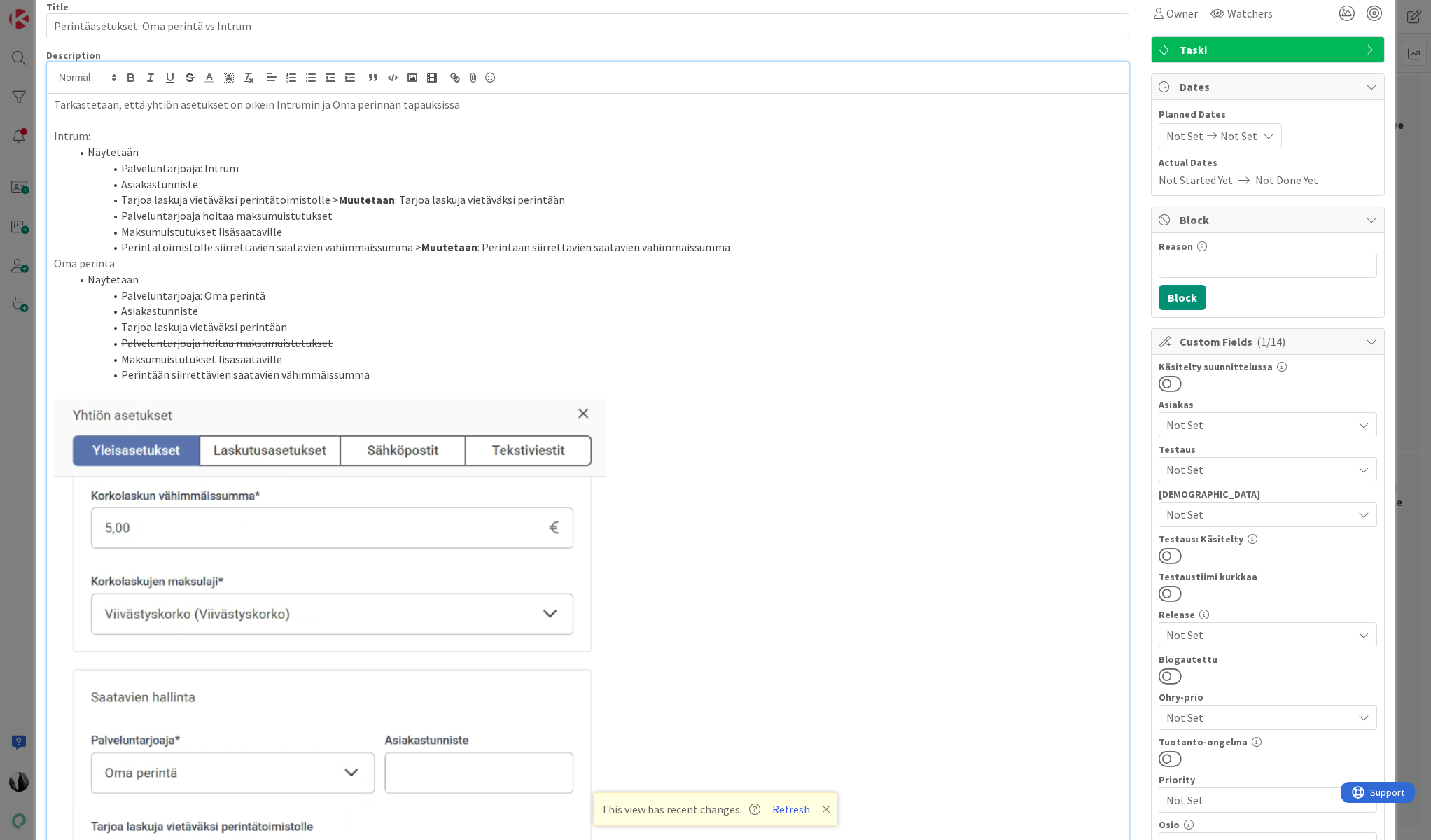
click at [779, 244] on li "Perintätoimistolle siirrettävien saatavien vähimmäissumma > Muutetaan : Perintä…" at bounding box center [596, 247] width 1051 height 16
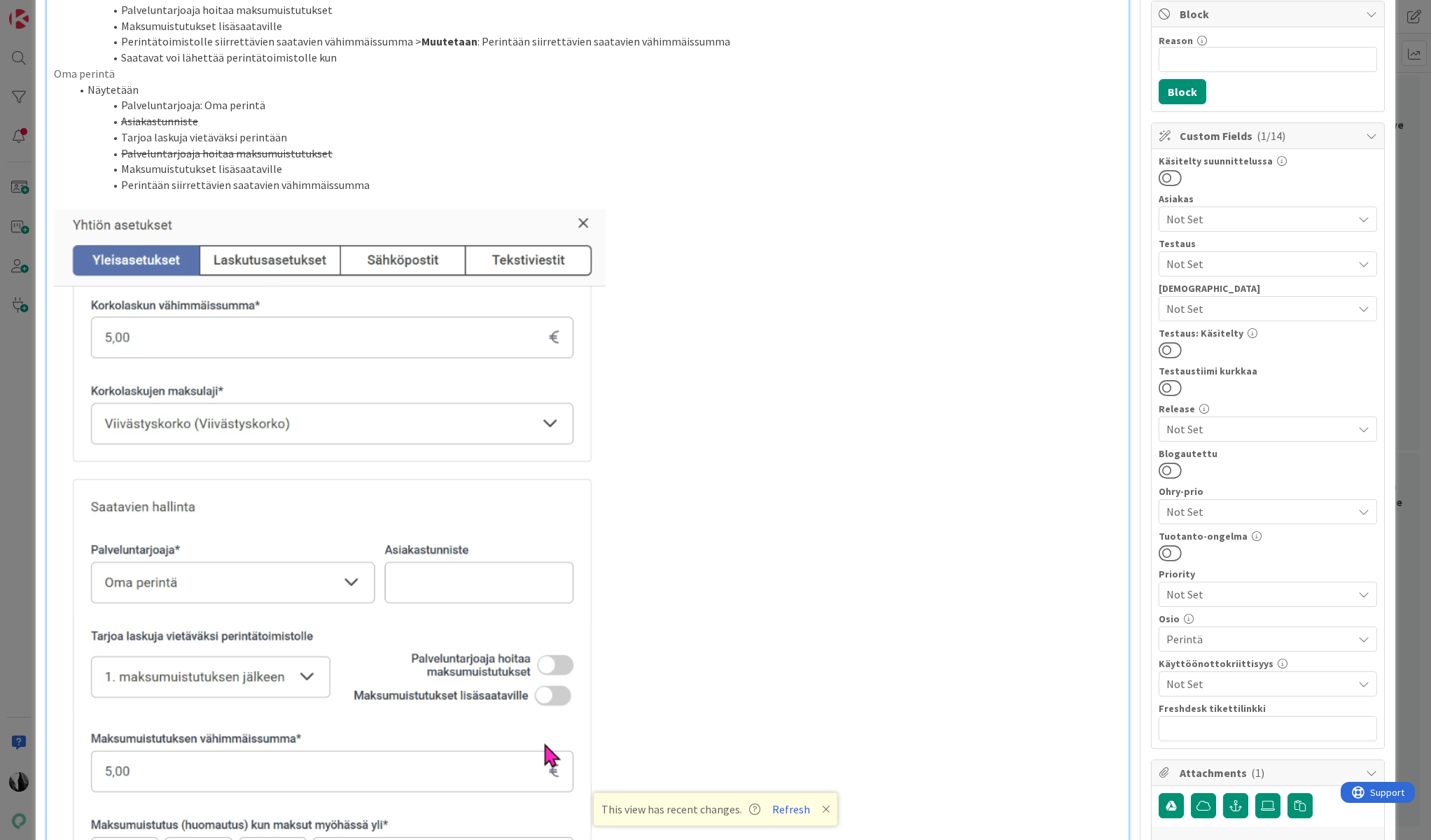
scroll to position [223, 0]
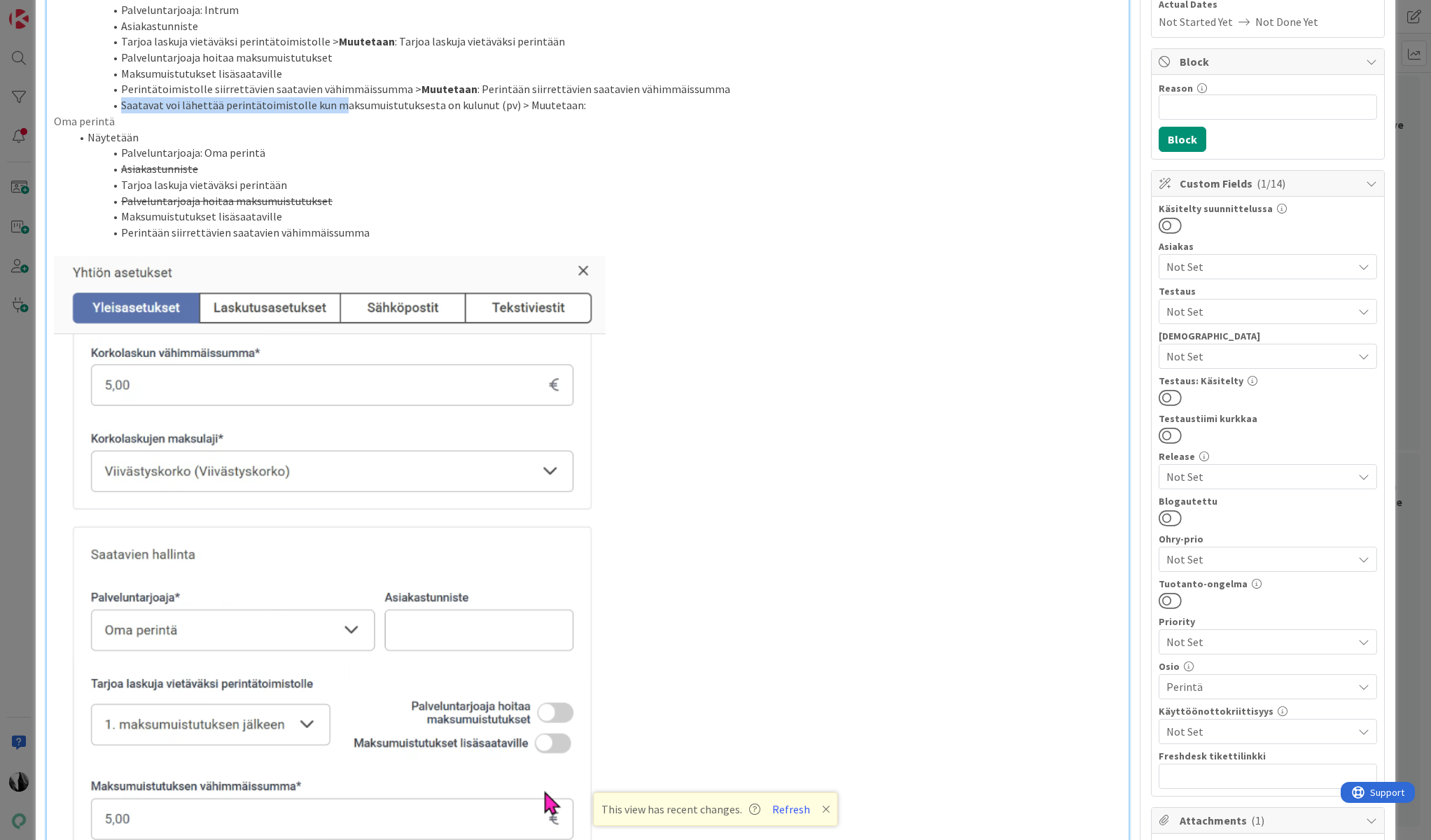
drag, startPoint x: 123, startPoint y: 106, endPoint x: 337, endPoint y: 112, distance: 214.1
click at [337, 112] on li "Saatavat voi lähettää perintätoimistolle kun maksumuistutuksesta on kulunut (pv…" at bounding box center [596, 106] width 1051 height 16
click at [534, 108] on li "Saatavat voi lähettää perintätoimistolle kun maksumuistutuksesta on kulunut (pv…" at bounding box center [596, 106] width 1051 height 16
drag, startPoint x: 505, startPoint y: 106, endPoint x: 596, endPoint y: 111, distance: 91.1
click at [596, 111] on li "Saatavat voi lähettää perintätoimistolle kun maksumuistutuksesta on kulunut (pv…" at bounding box center [596, 106] width 1051 height 16
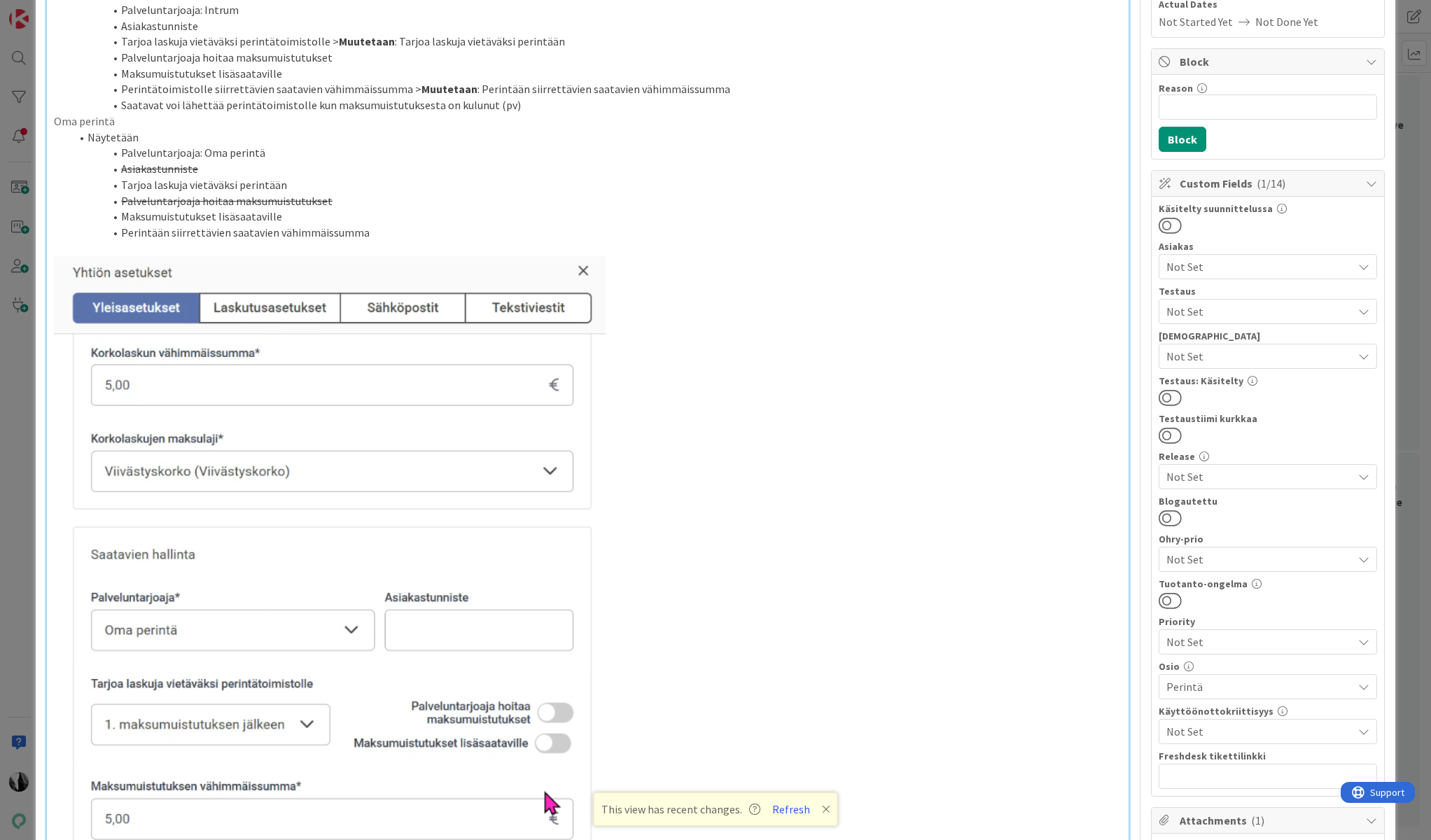
click at [390, 232] on li "Perintään siirrettävien saatavien vähimmäissumma" at bounding box center [596, 233] width 1051 height 16
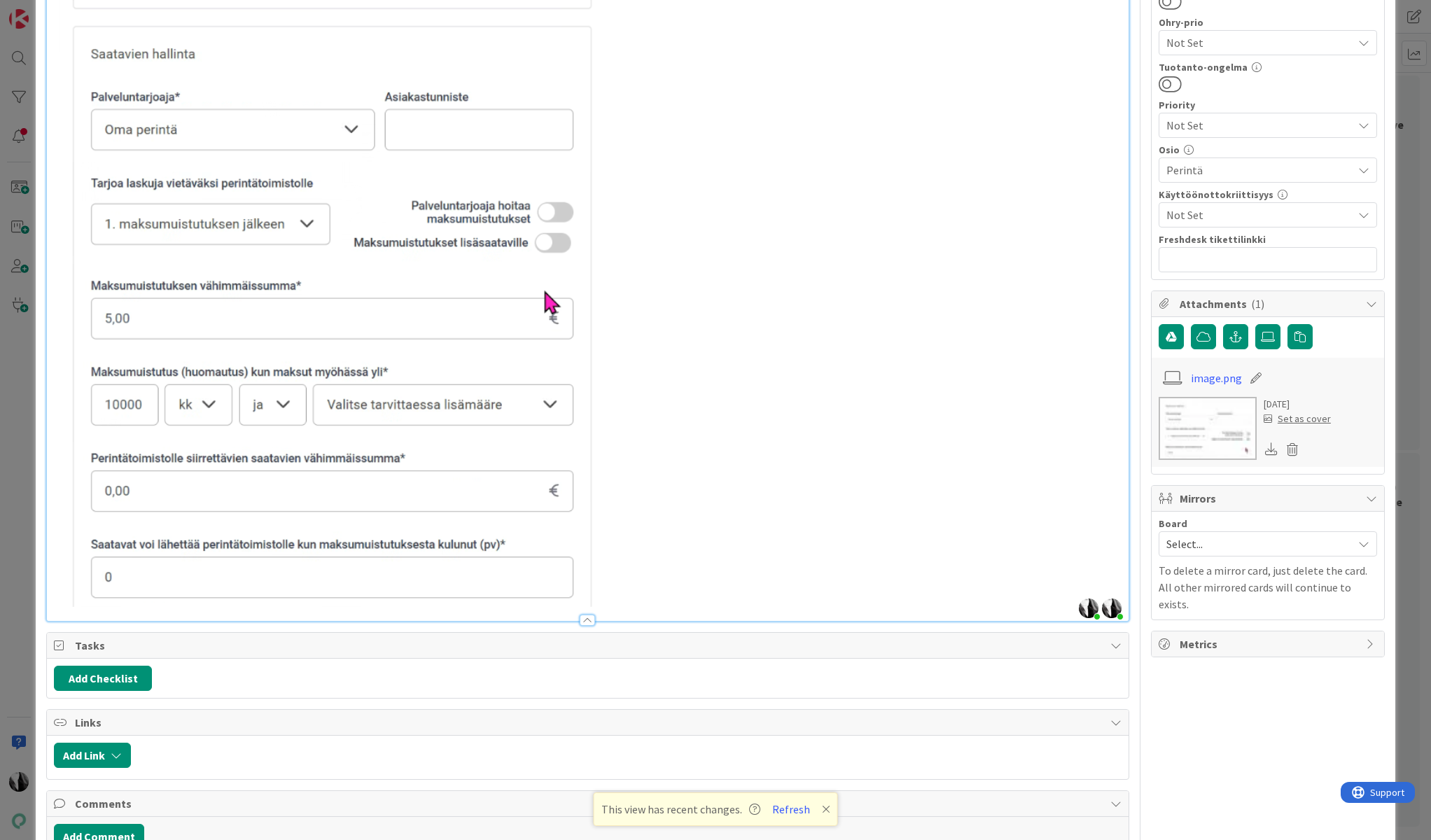
scroll to position [740, 0]
drag, startPoint x: 94, startPoint y: 542, endPoint x: 285, endPoint y: 534, distance: 191.2
click at [284, 535] on img at bounding box center [330, 179] width 552 height 851
click at [799, 442] on p at bounding box center [588, 179] width 1068 height 851
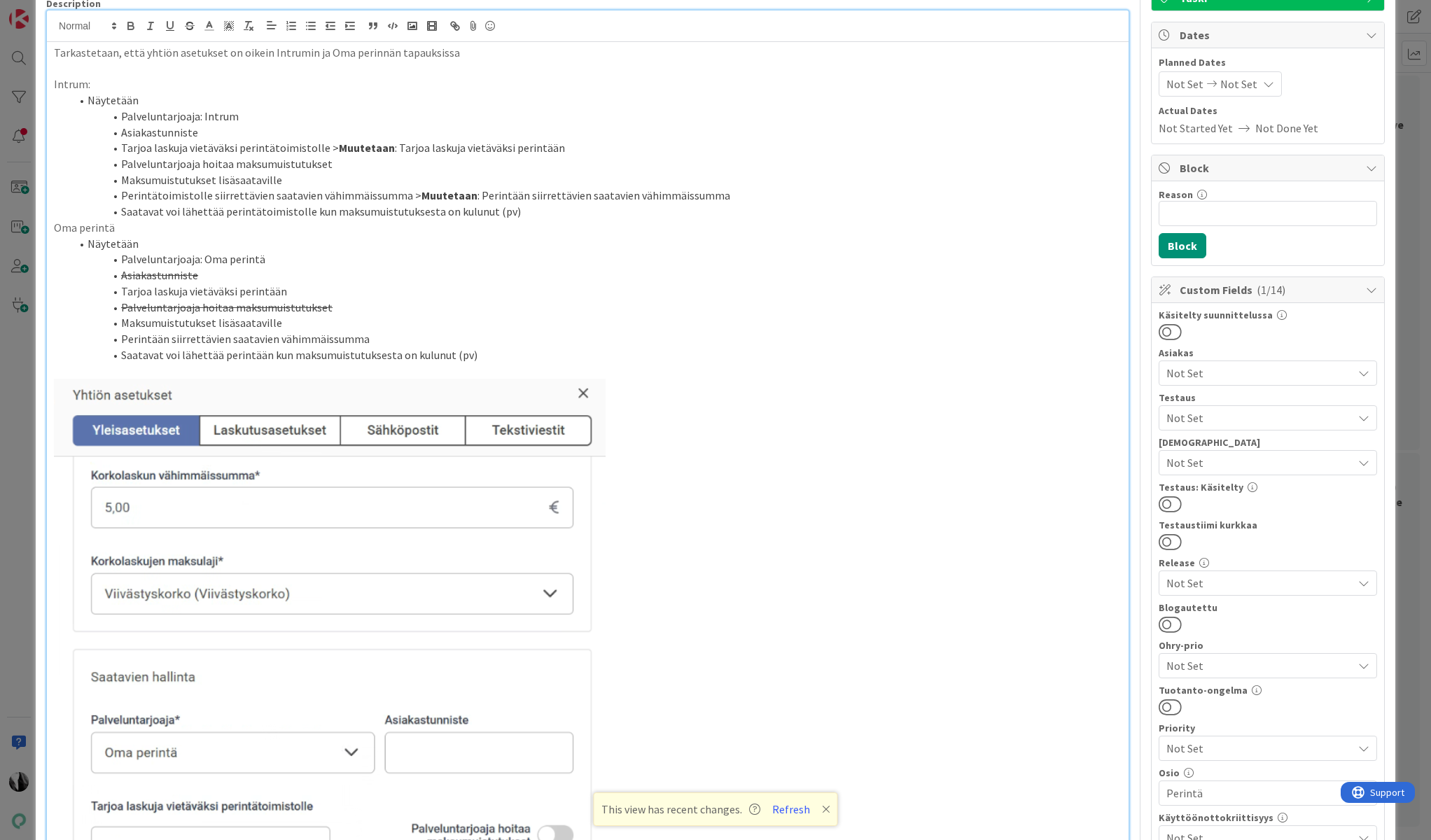
scroll to position [0, 0]
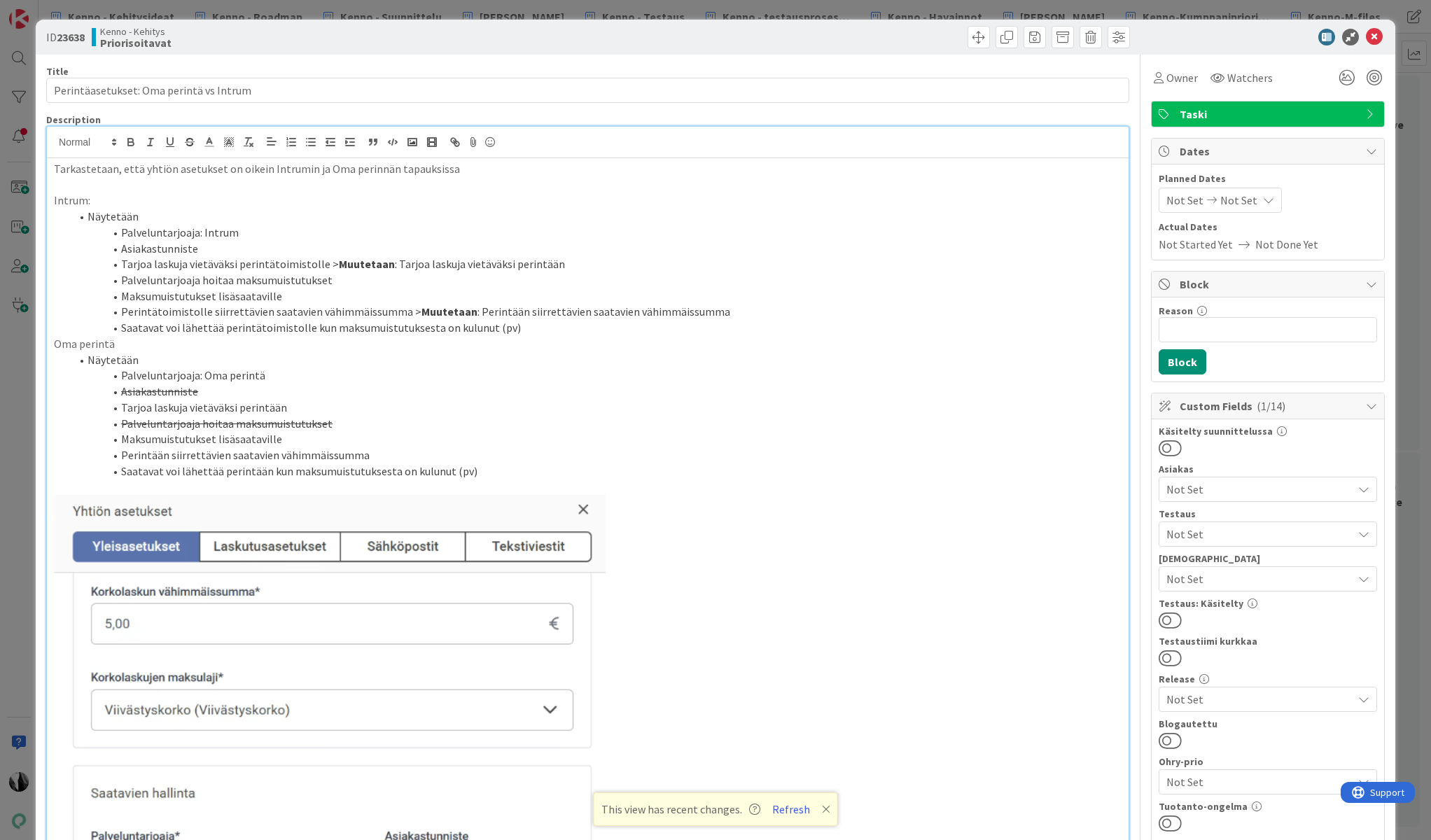
click at [1232, 38] on div at bounding box center [1261, 37] width 248 height 17
click at [203, 471] on li "Saatavat voi lähettää perintään kun maksumuistutuksesta on kulunut (pv)" at bounding box center [596, 471] width 1051 height 16
drag, startPoint x: 183, startPoint y: 327, endPoint x: 221, endPoint y: 320, distance: 38.6
click at [218, 325] on li "Saatavat voi lähettää perintätoimistolle kun maksumuistutuksesta on kulunut (pv)" at bounding box center [596, 328] width 1051 height 16
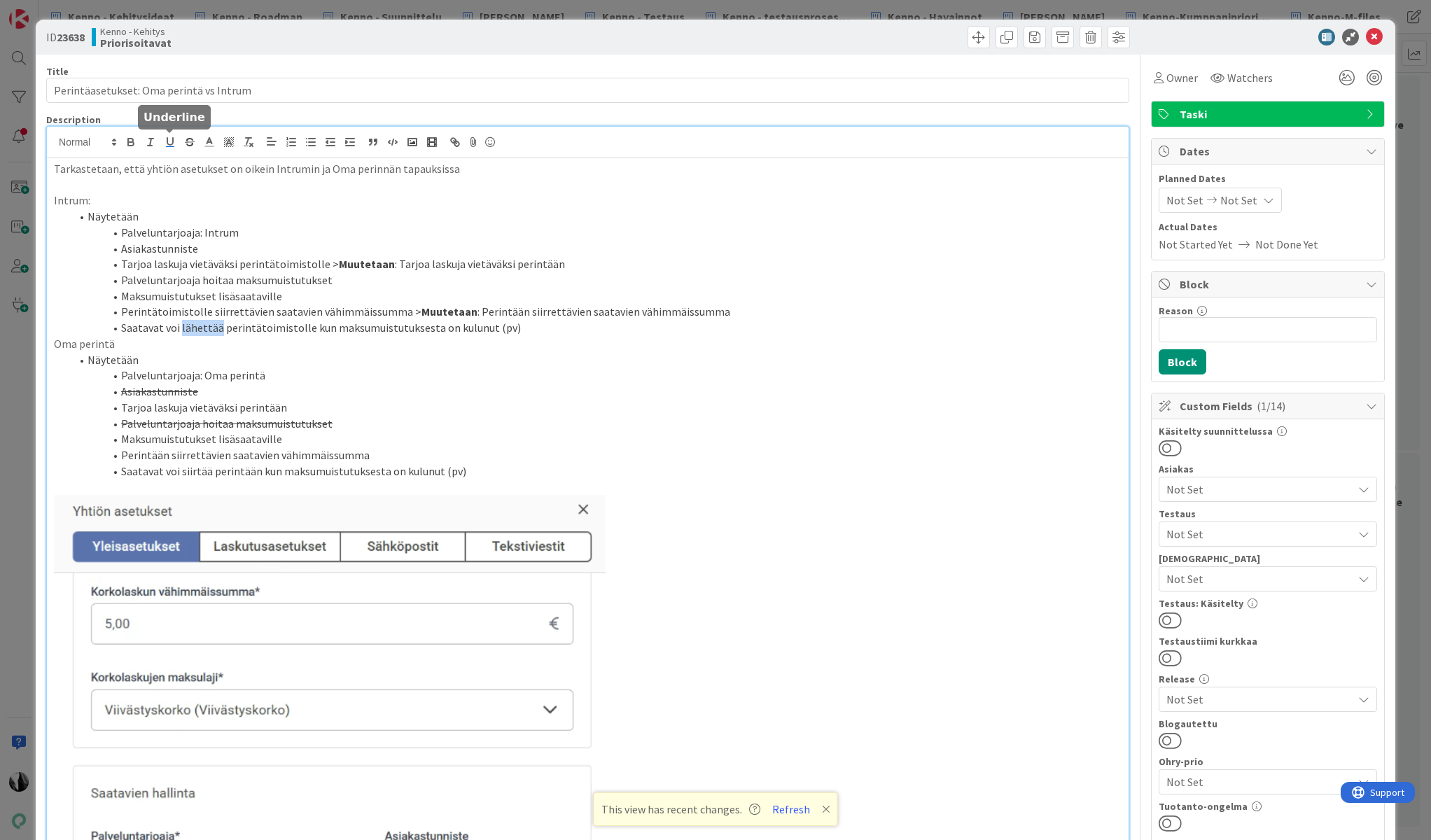
click at [172, 144] on icon "button" at bounding box center [170, 142] width 6 height 7
click at [182, 324] on u "lähettää" at bounding box center [201, 327] width 42 height 14
drag, startPoint x: 181, startPoint y: 325, endPoint x: 304, endPoint y: 291, distance: 127.6
click at [303, 327] on li "Saatavat voi lähettää perintätoimistolle kun maksumuistutuksesta on kulunut (pv)" at bounding box center [596, 328] width 1051 height 16
click at [172, 138] on icon "button" at bounding box center [170, 142] width 6 height 7
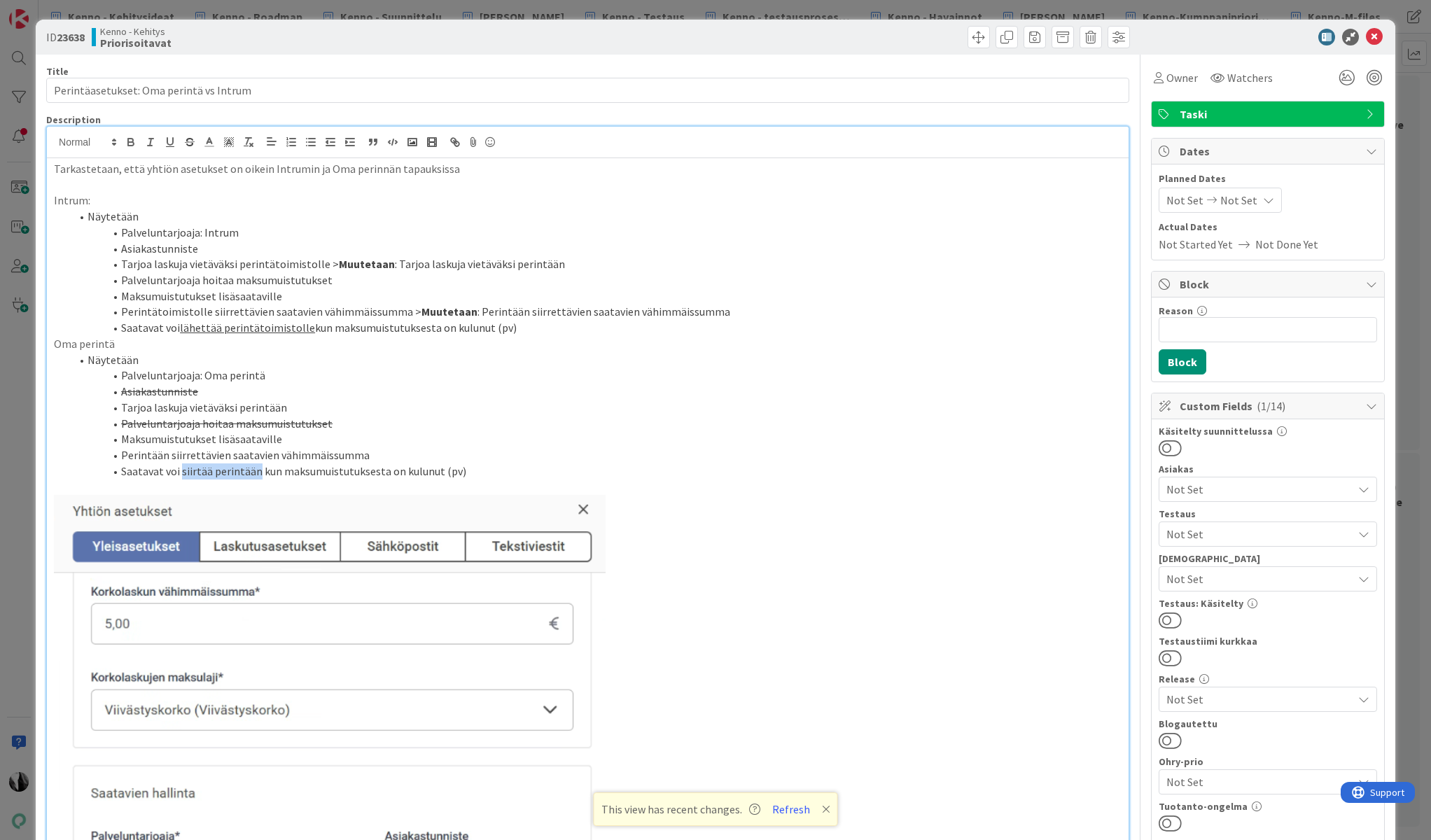
drag, startPoint x: 181, startPoint y: 471, endPoint x: 255, endPoint y: 471, distance: 74.0
click at [255, 471] on li "Saatavat voi siirtää perintään kun maksumuistutuksesta on kulunut (pv)" at bounding box center [596, 471] width 1051 height 16
click at [171, 143] on icon "button" at bounding box center [170, 142] width 12 height 12
click at [1251, 30] on div at bounding box center [1261, 37] width 248 height 17
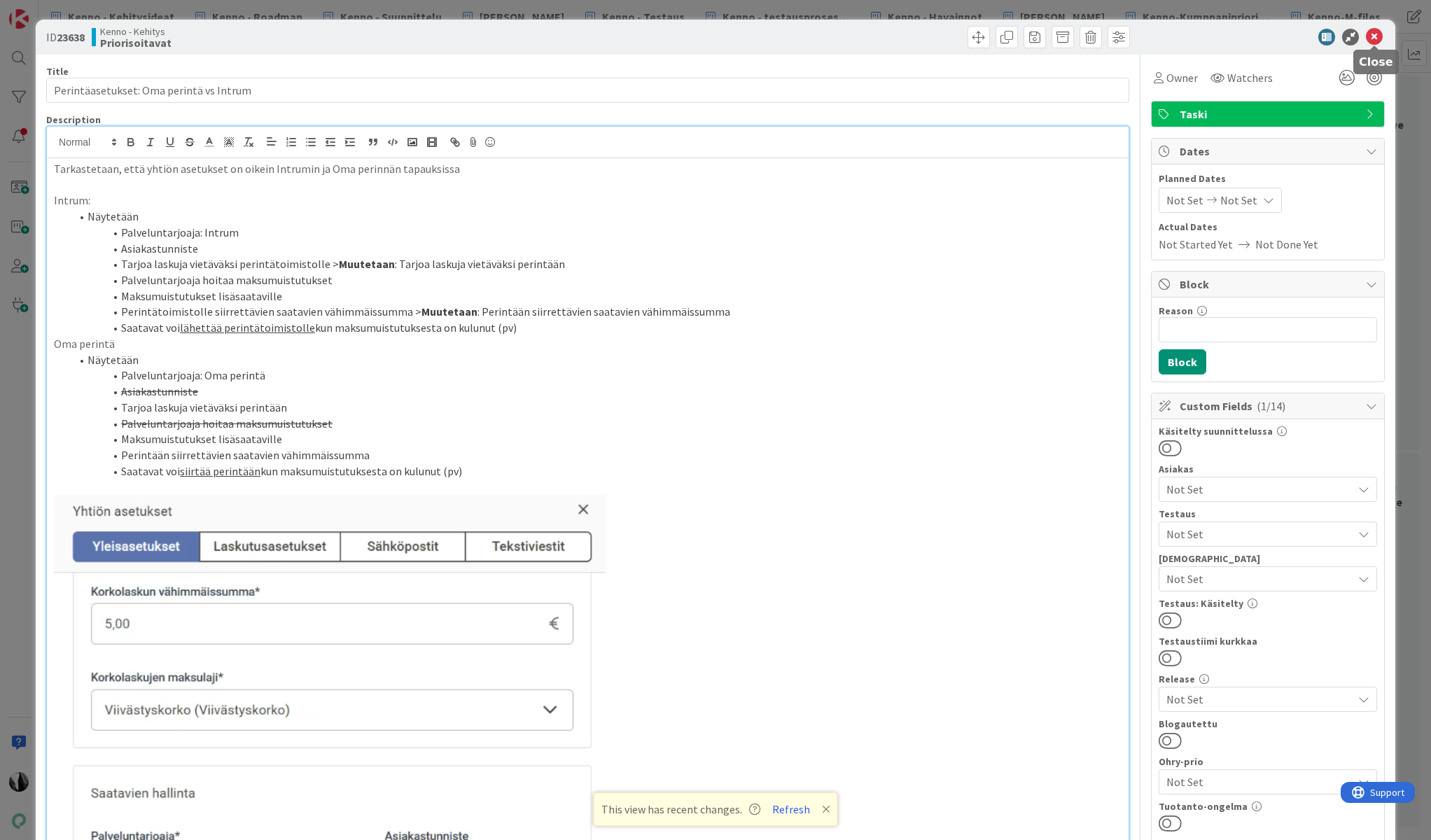
click at [1372, 37] on icon at bounding box center [1374, 37] width 17 height 17
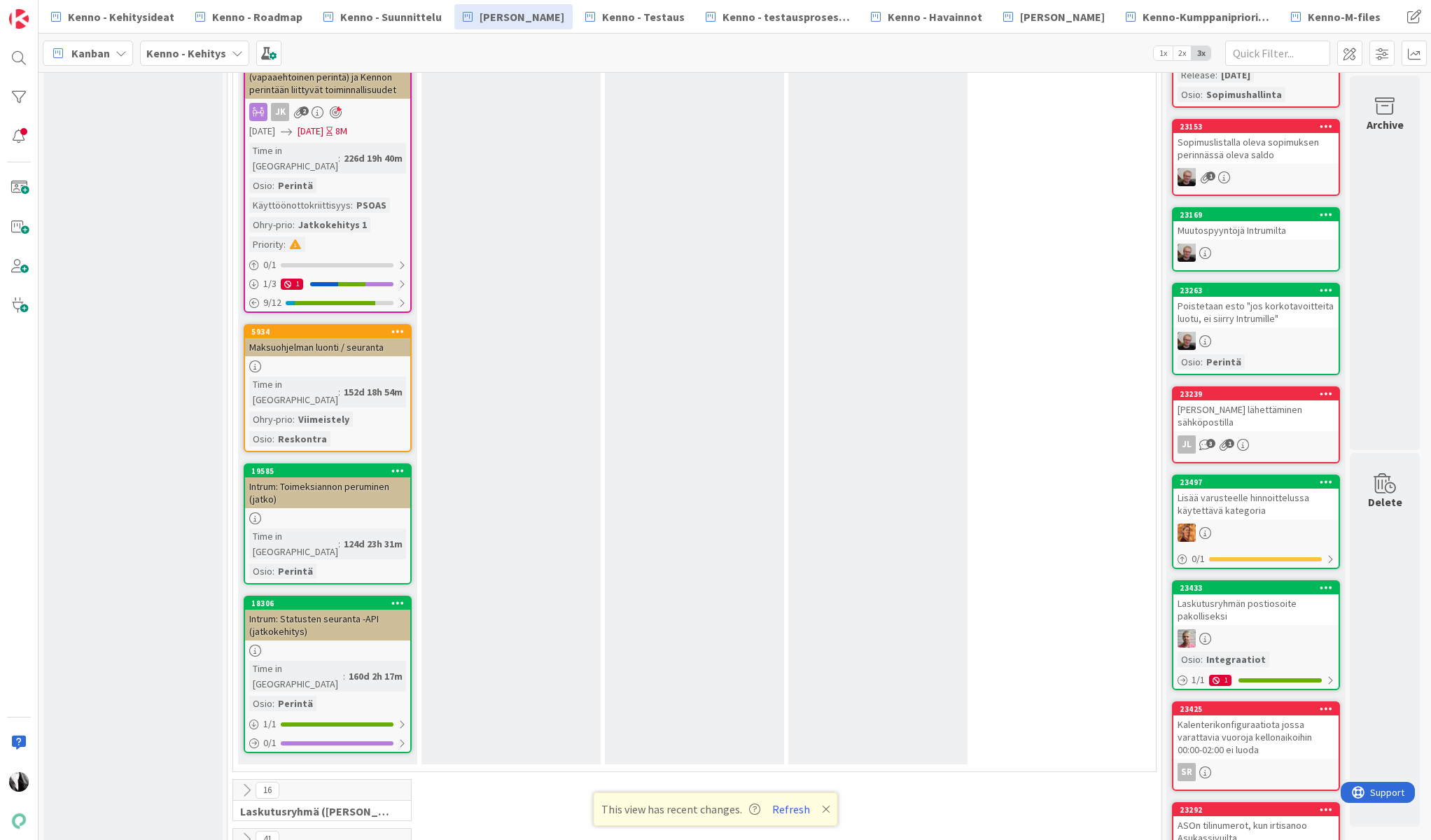
scroll to position [1343, 0]
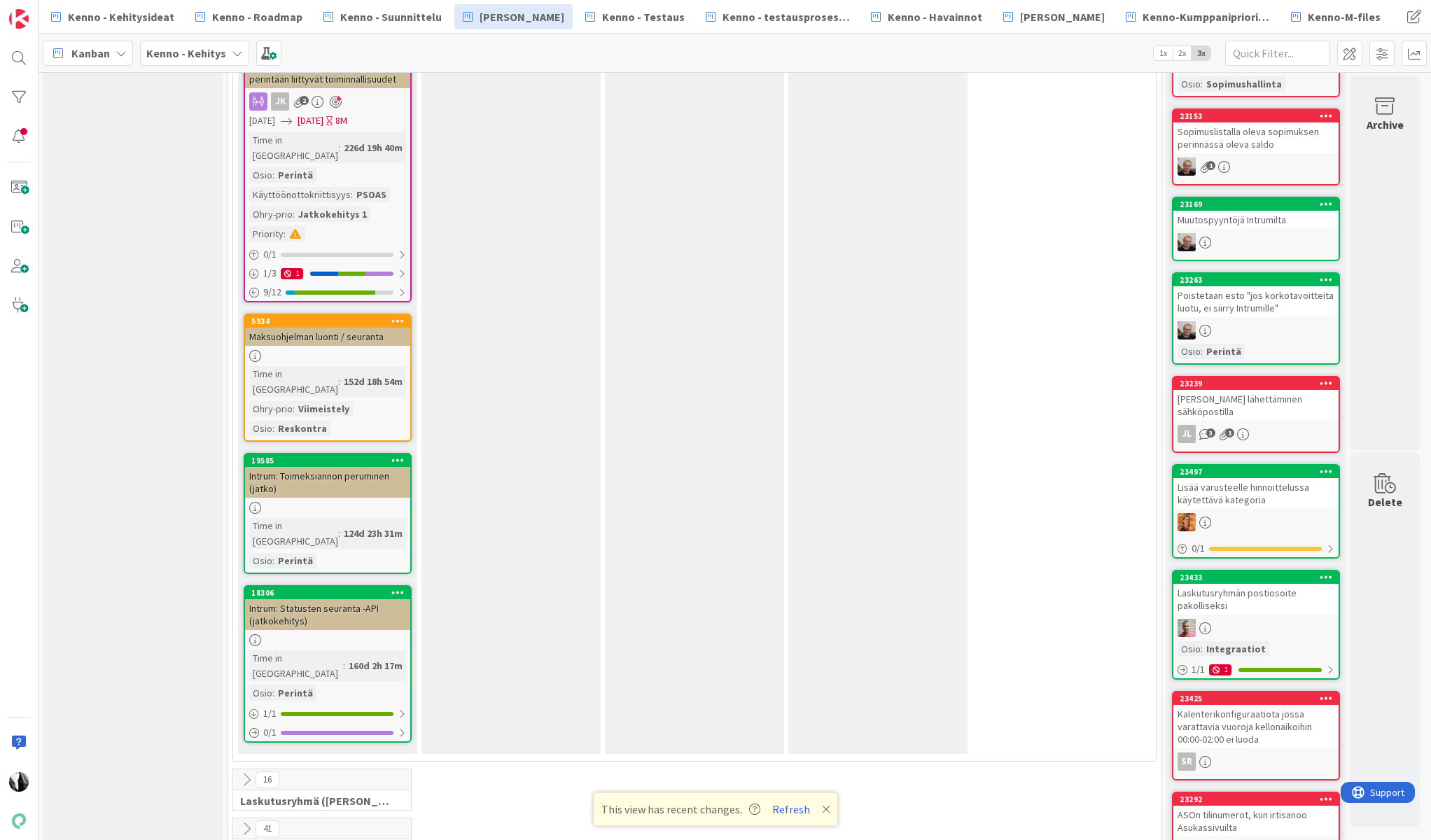
click at [317, 327] on div "Maksuohjelman luonti / seuranta" at bounding box center [328, 336] width 166 height 18
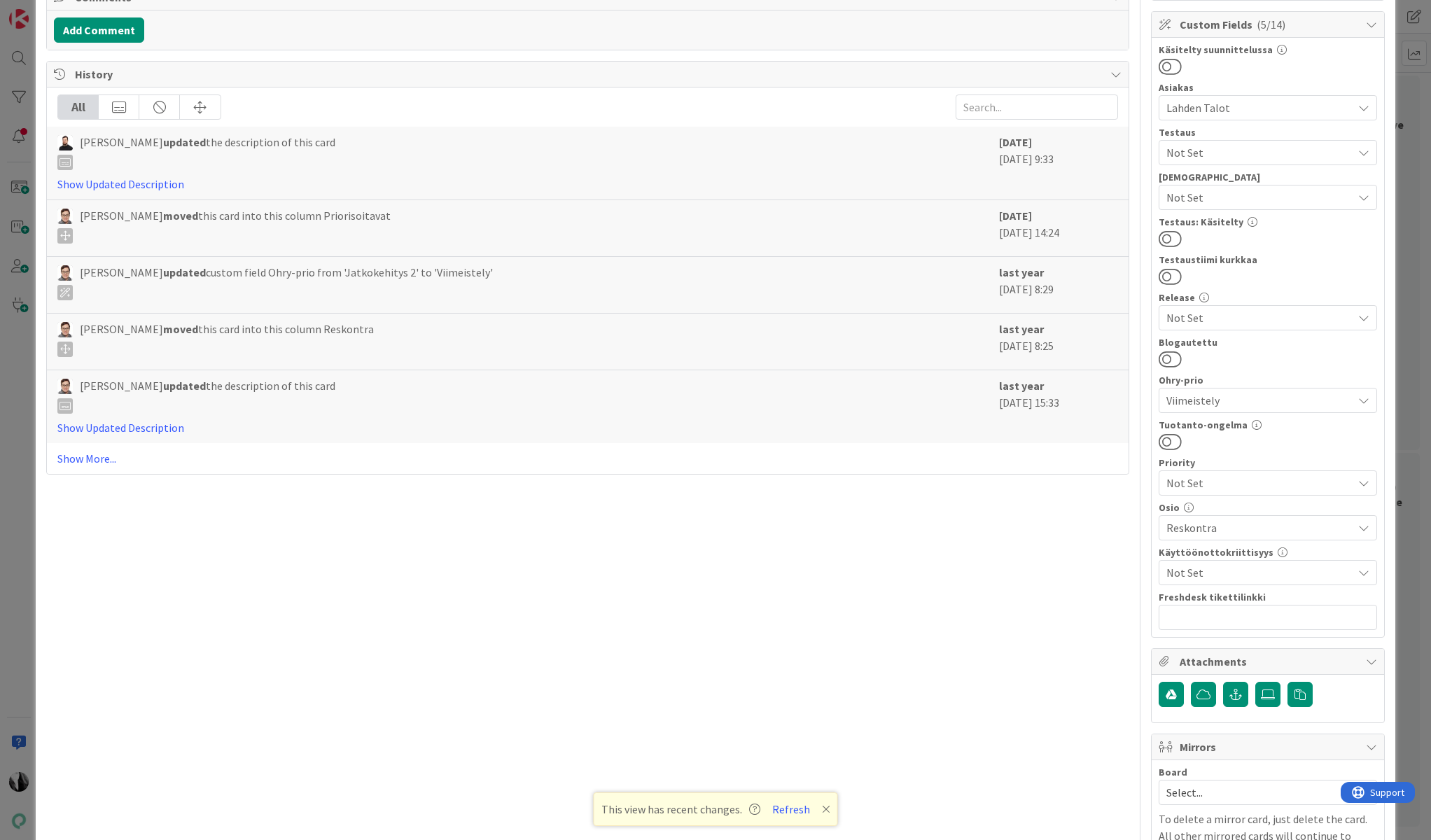
scroll to position [386, 0]
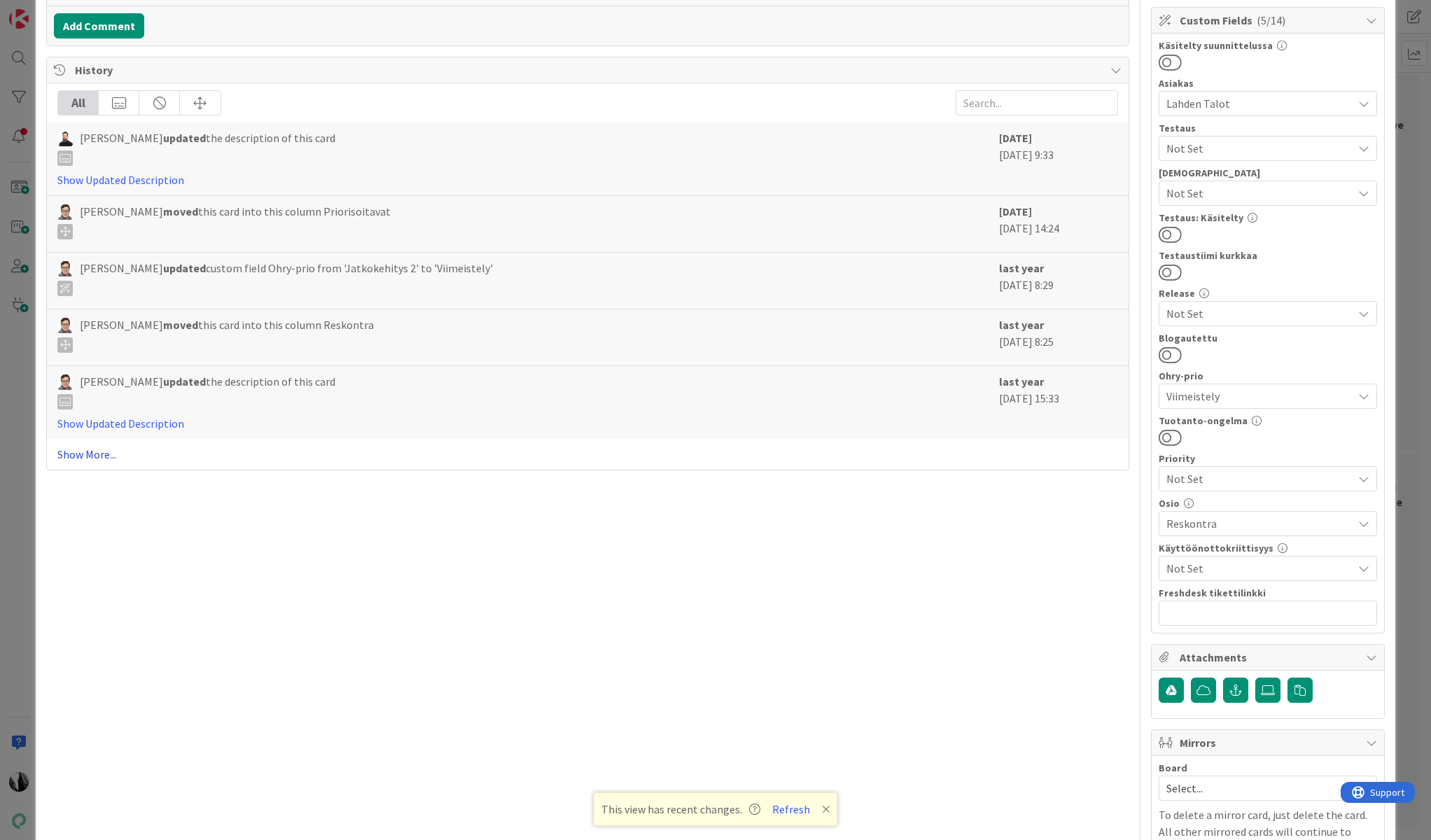
click at [95, 454] on link "Show More..." at bounding box center [587, 454] width 1061 height 17
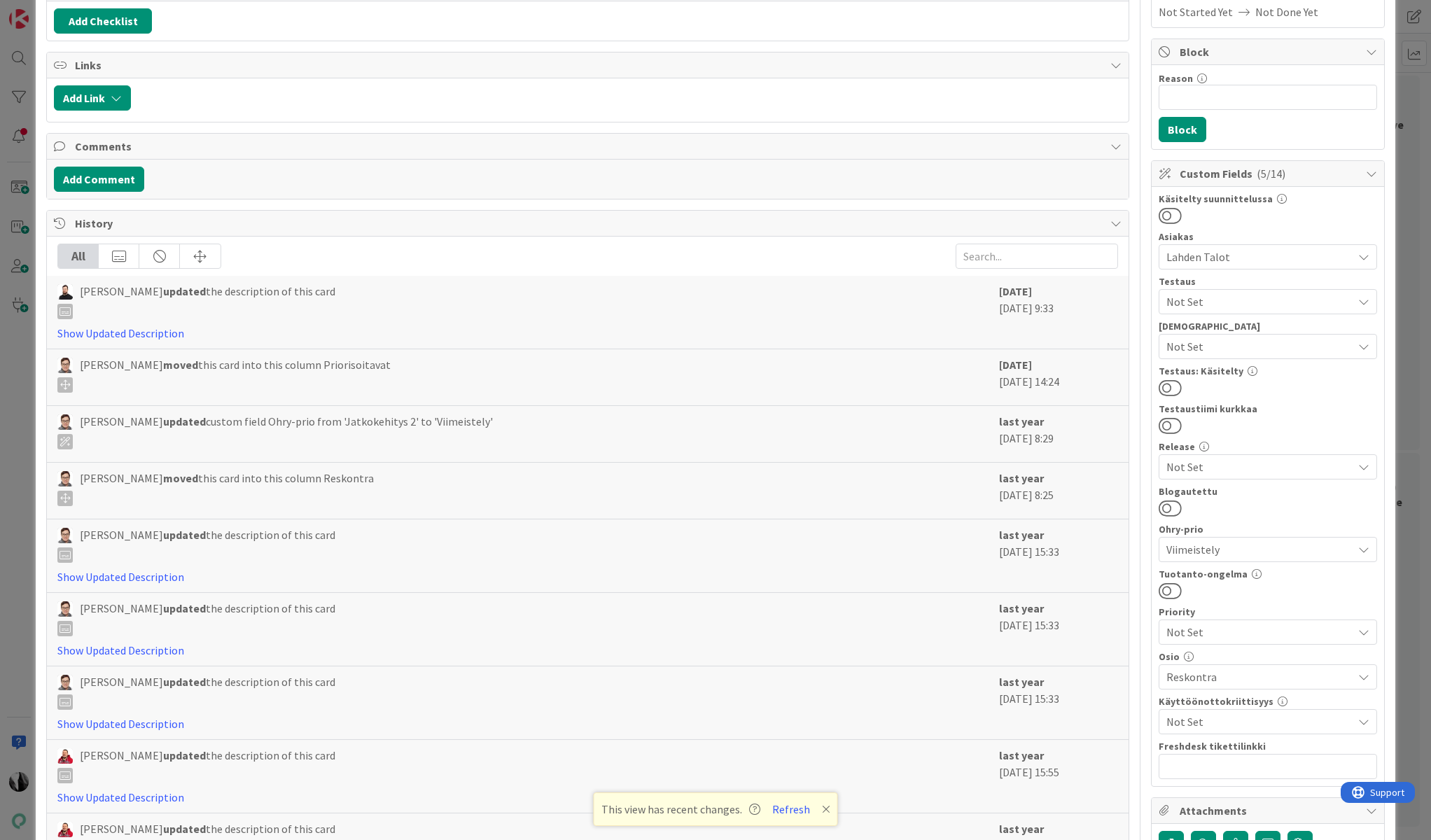
scroll to position [0, 0]
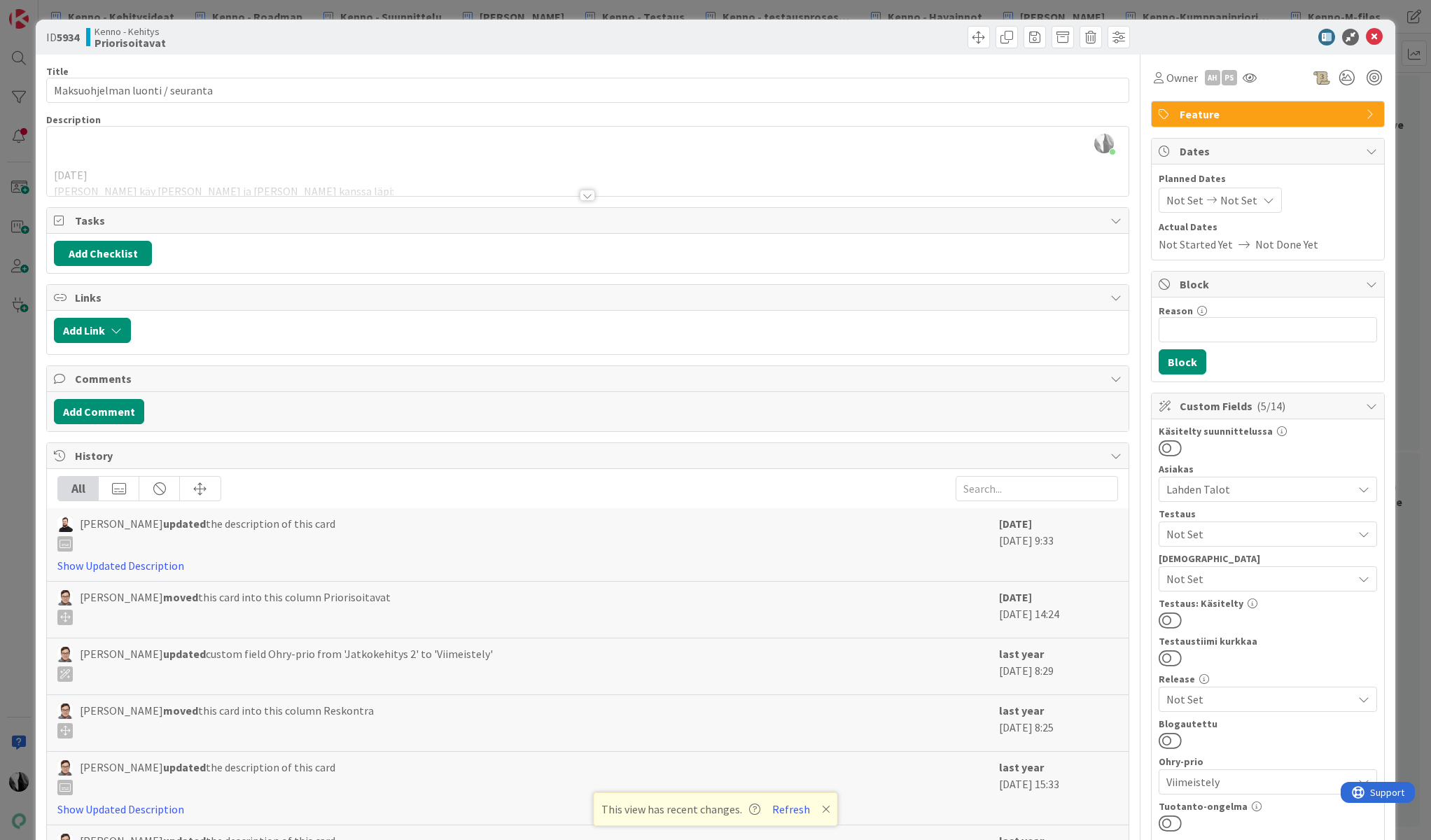
click at [591, 194] on div at bounding box center [587, 194] width 15 height 11
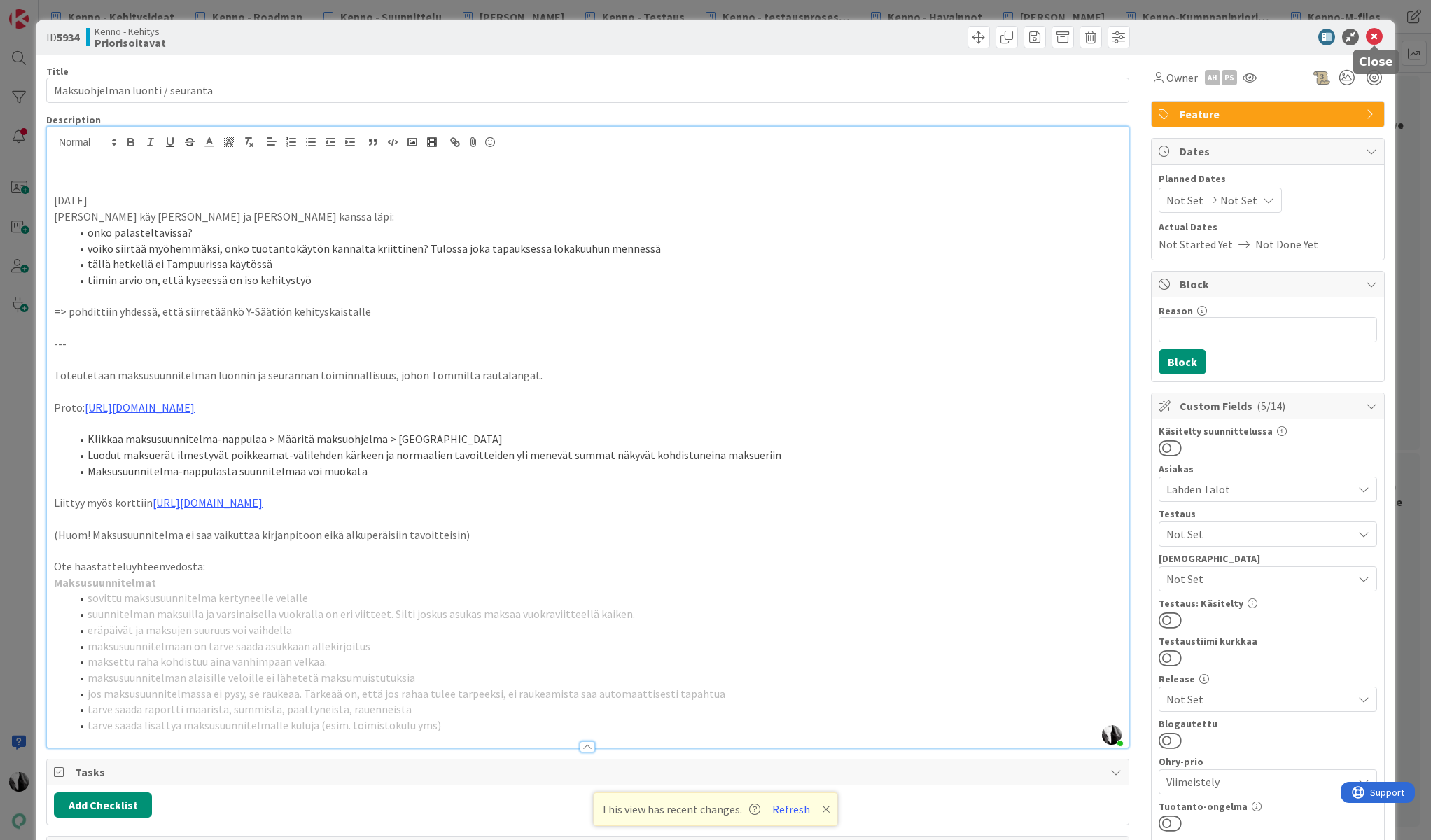
click at [1379, 38] on icon at bounding box center [1374, 37] width 17 height 17
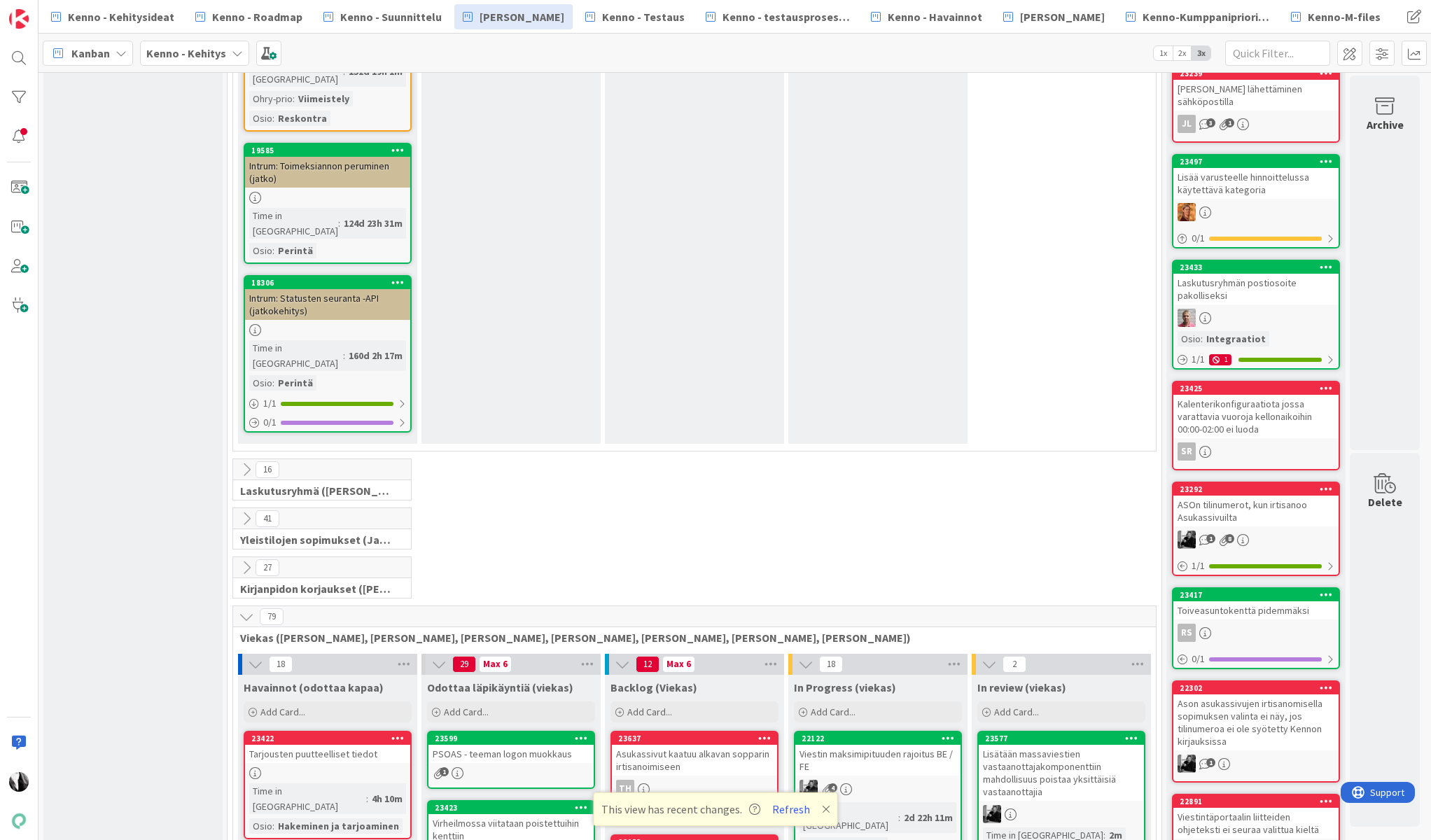
scroll to position [1675, 0]
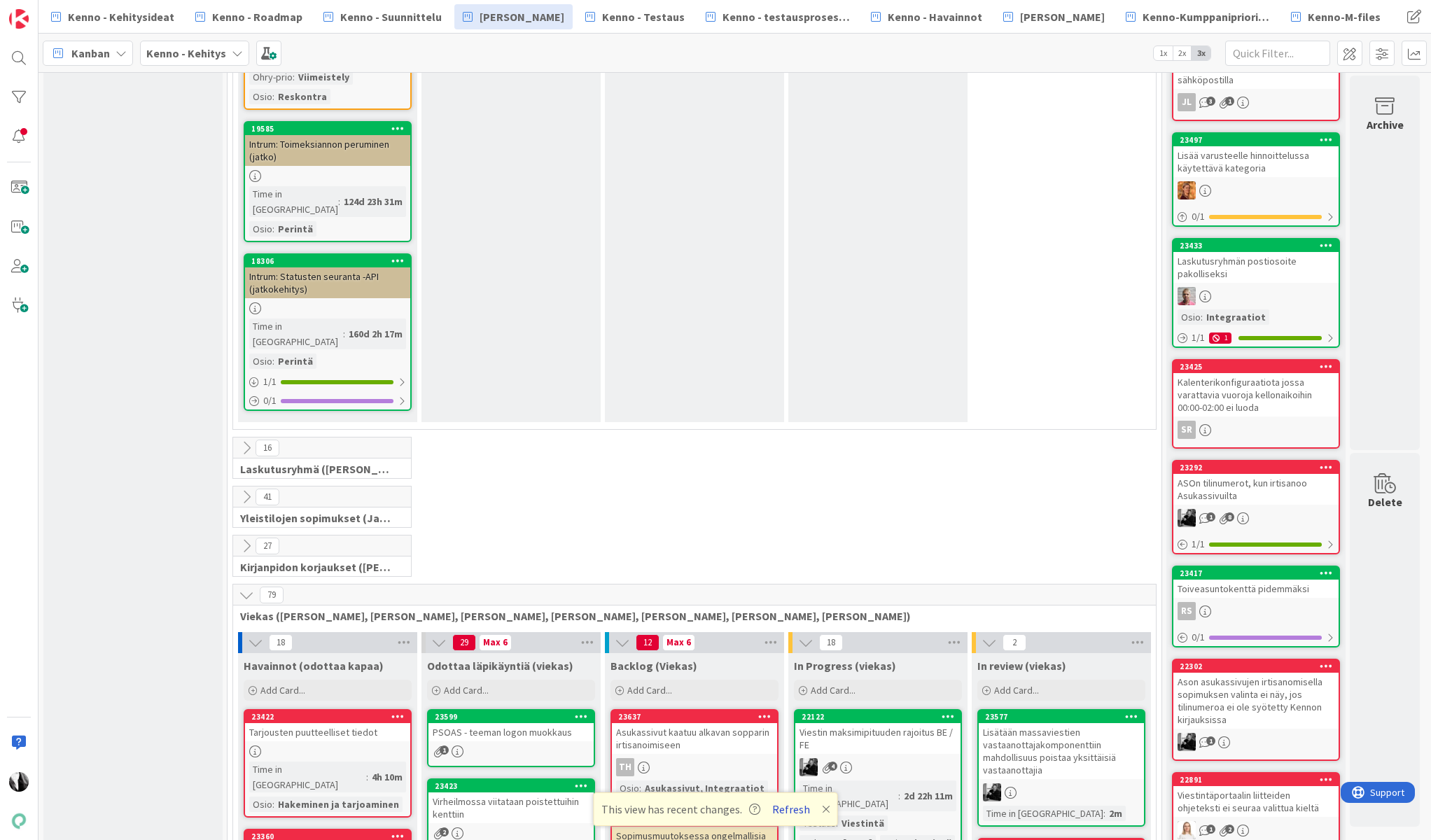
click at [794, 804] on button "Refresh" at bounding box center [791, 809] width 48 height 18
